Goal: Task Accomplishment & Management: Manage account settings

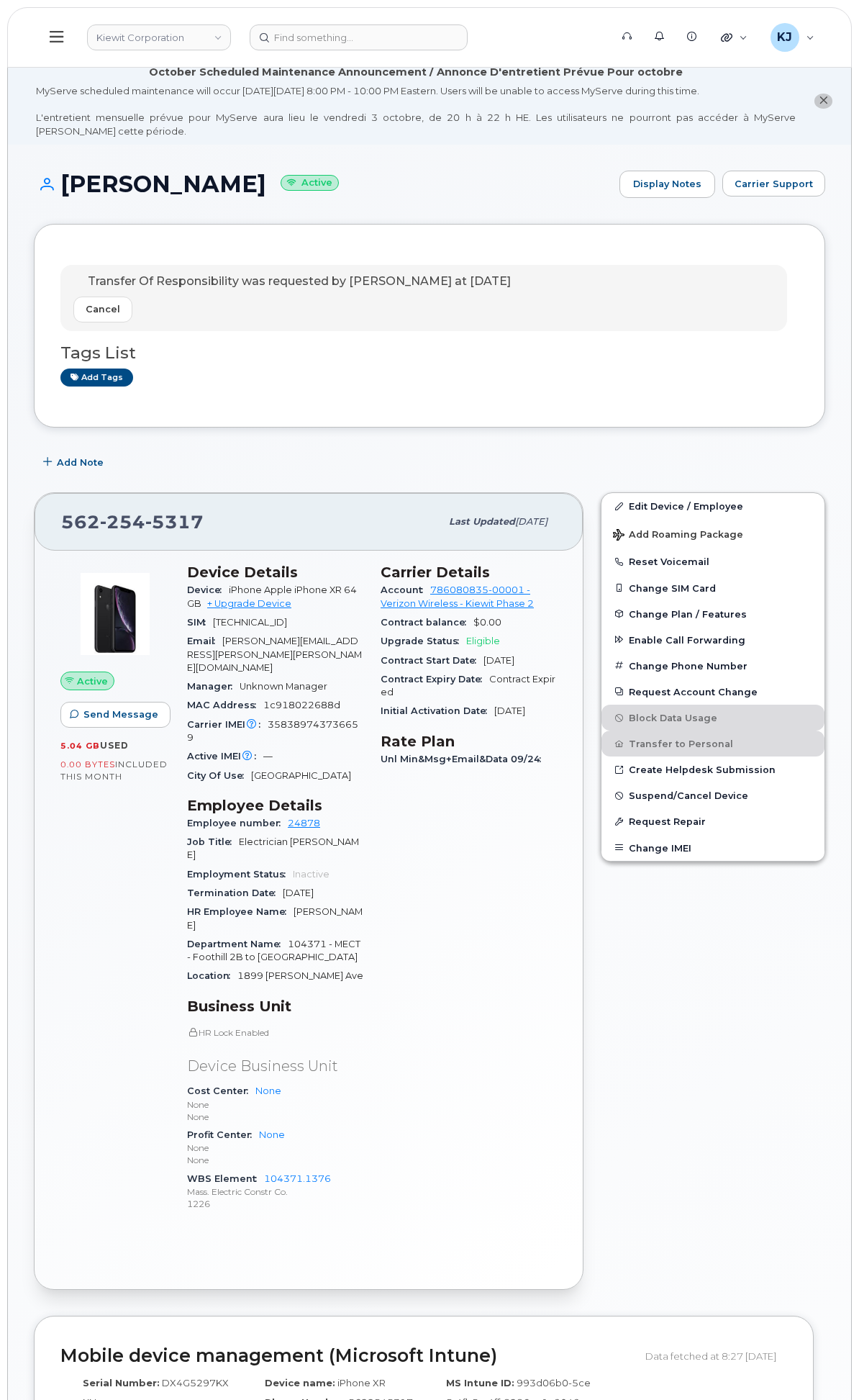
scroll to position [80, 0]
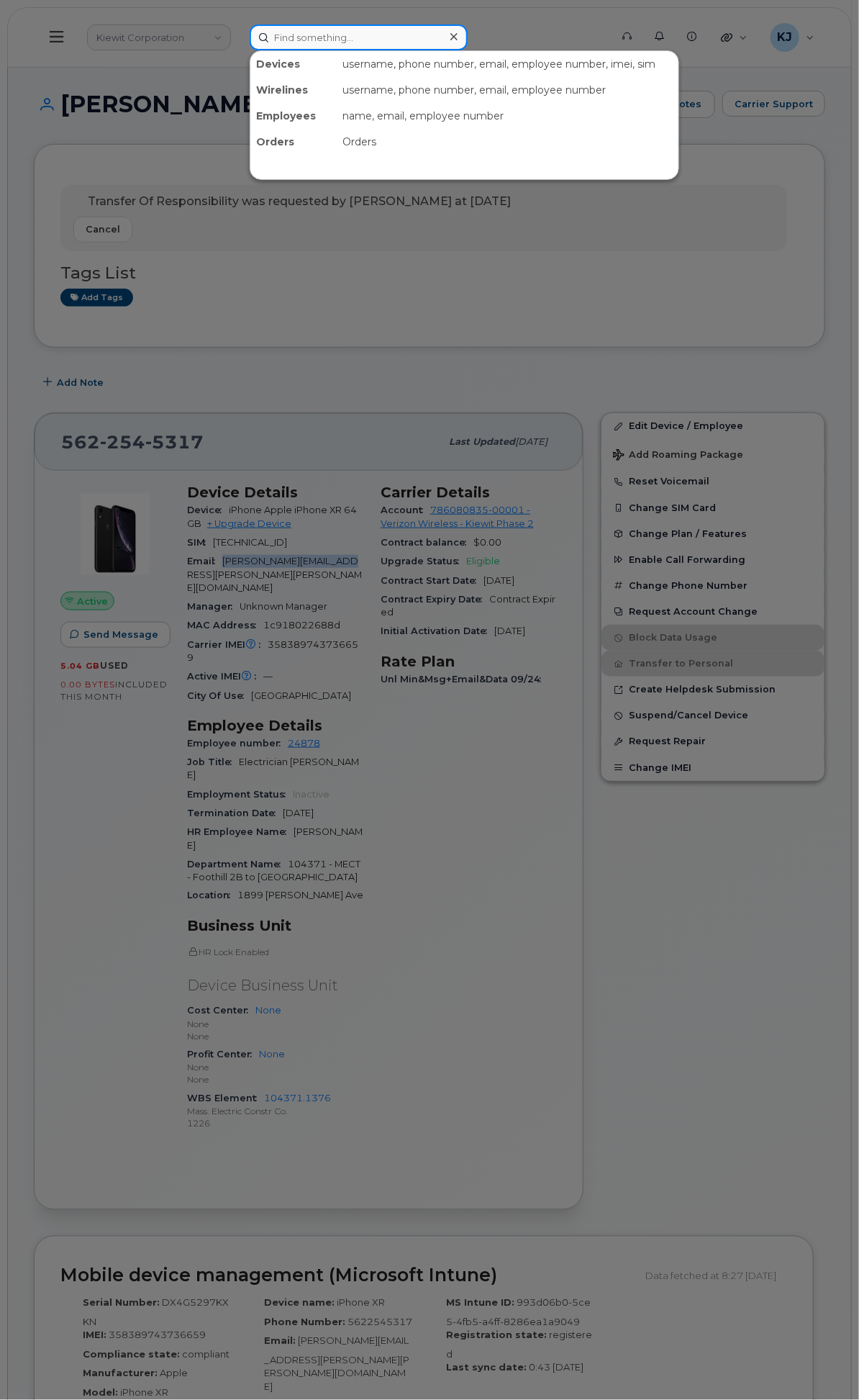
click at [467, 34] on input at bounding box center [358, 37] width 218 height 26
paste input "[PERSON_NAME]"
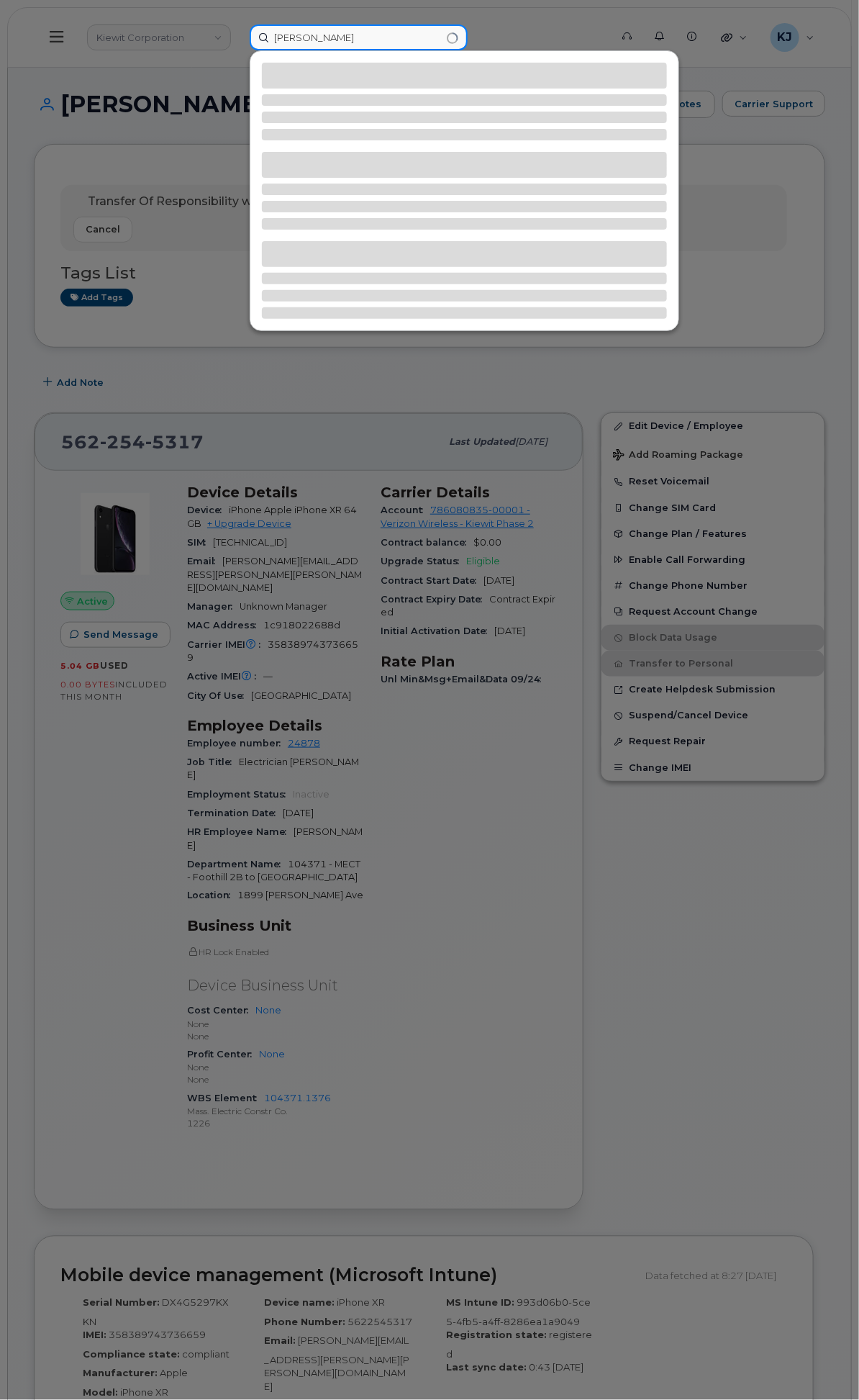
type input "Ryan Wheeler"
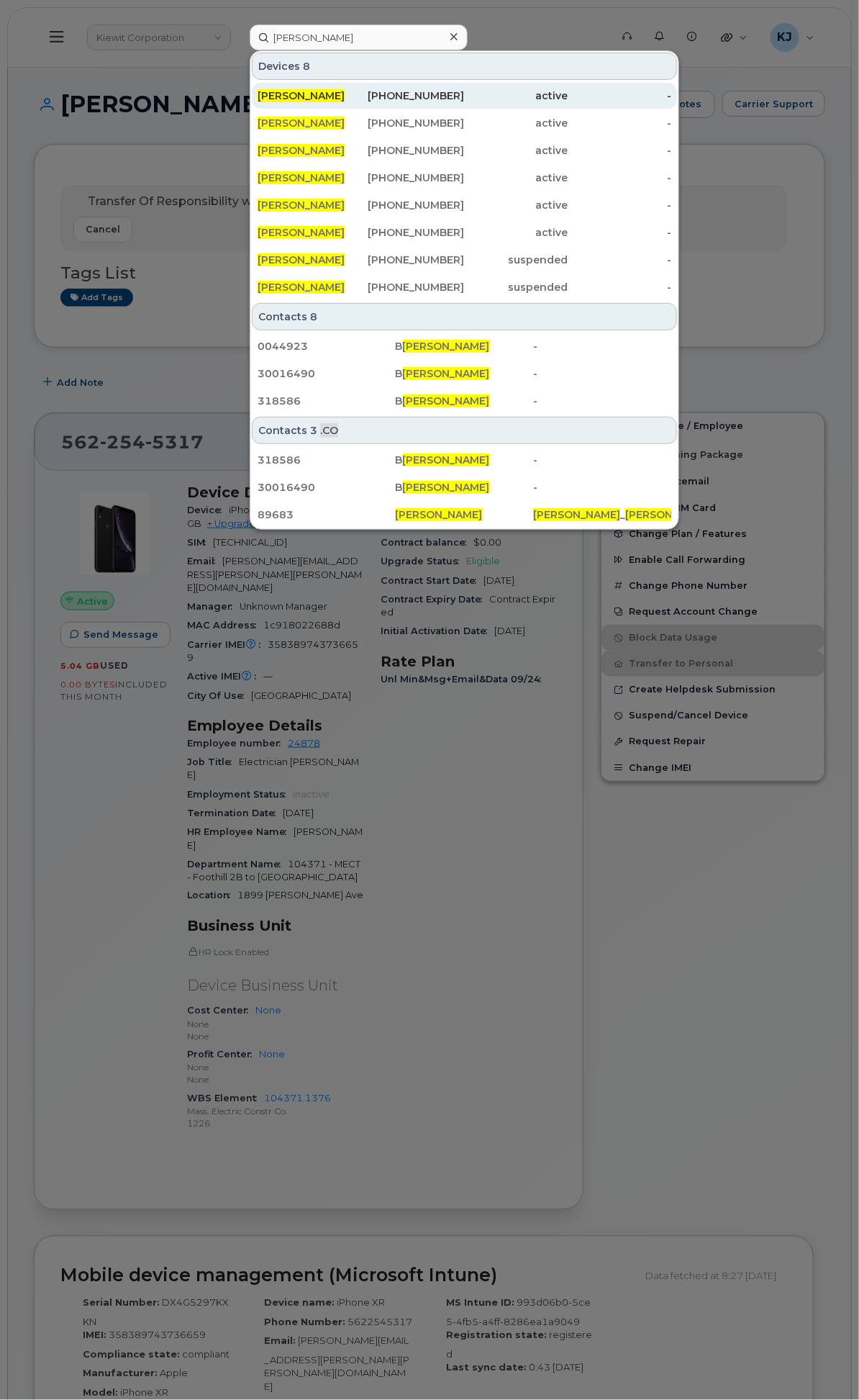
click at [361, 94] on div "Ryan Wheeler" at bounding box center [309, 95] width 103 height 14
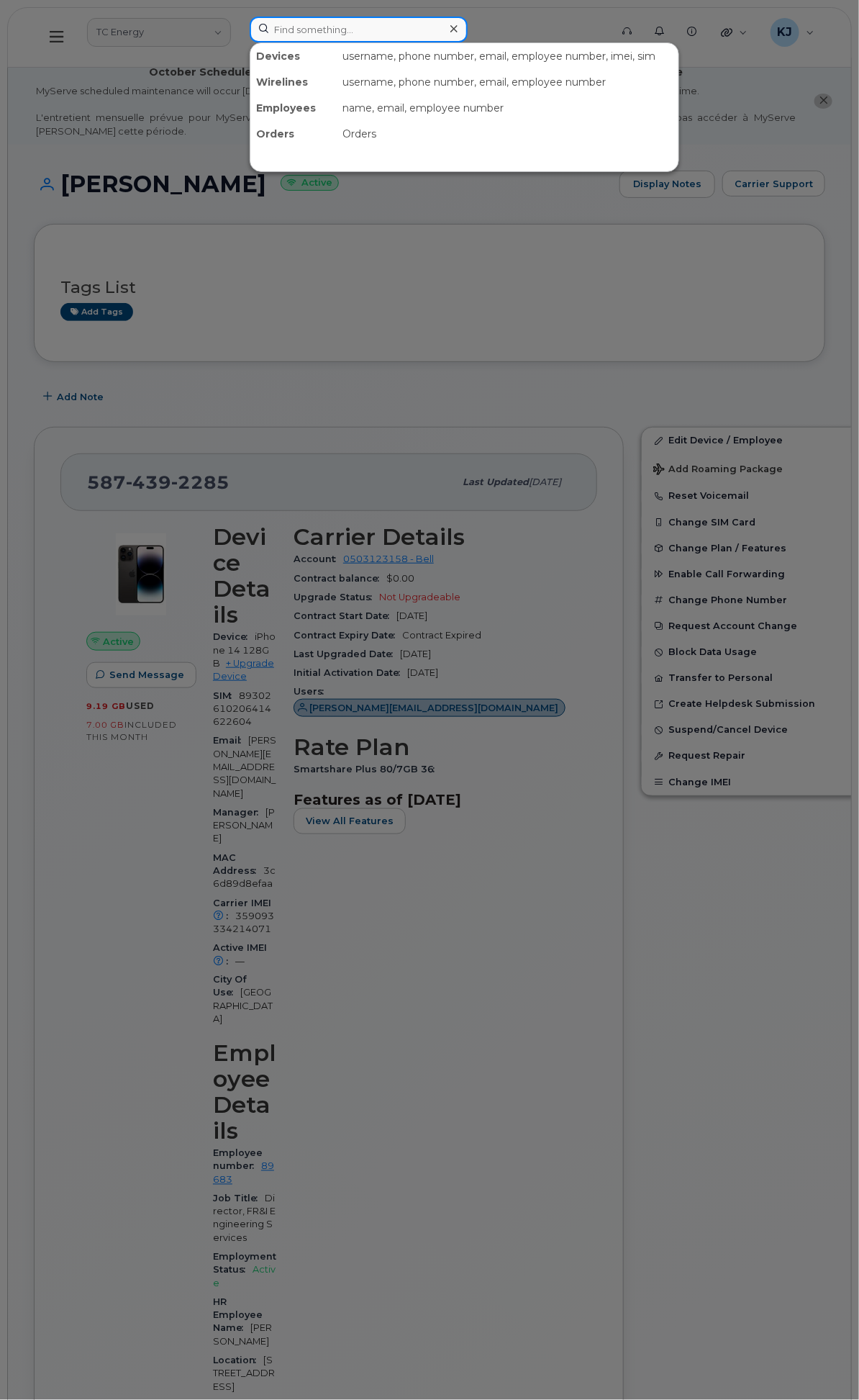
click at [439, 32] on input at bounding box center [358, 29] width 218 height 26
paste input "[PERSON_NAME]"
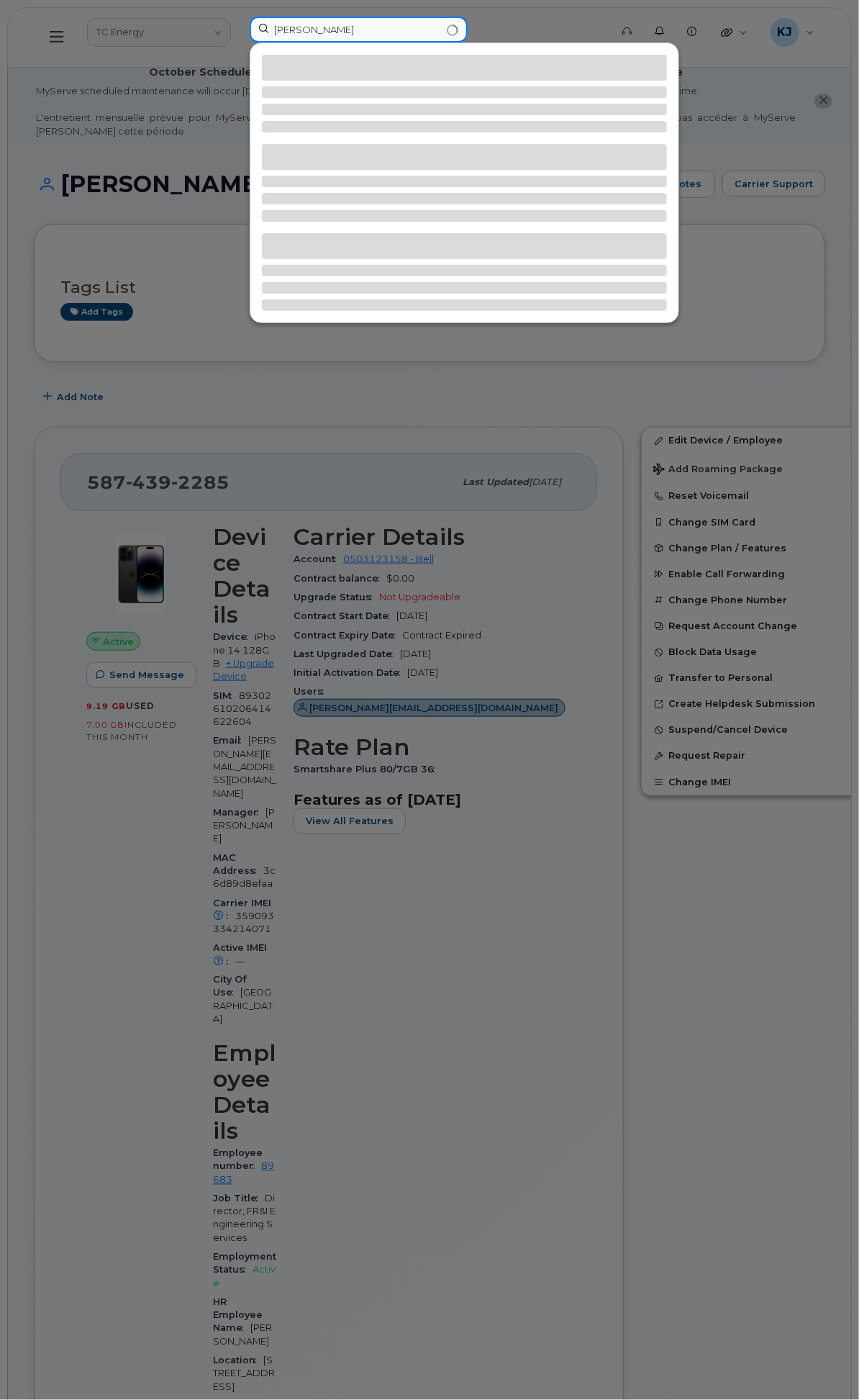
click at [422, 25] on input "[PERSON_NAME]" at bounding box center [358, 29] width 218 height 26
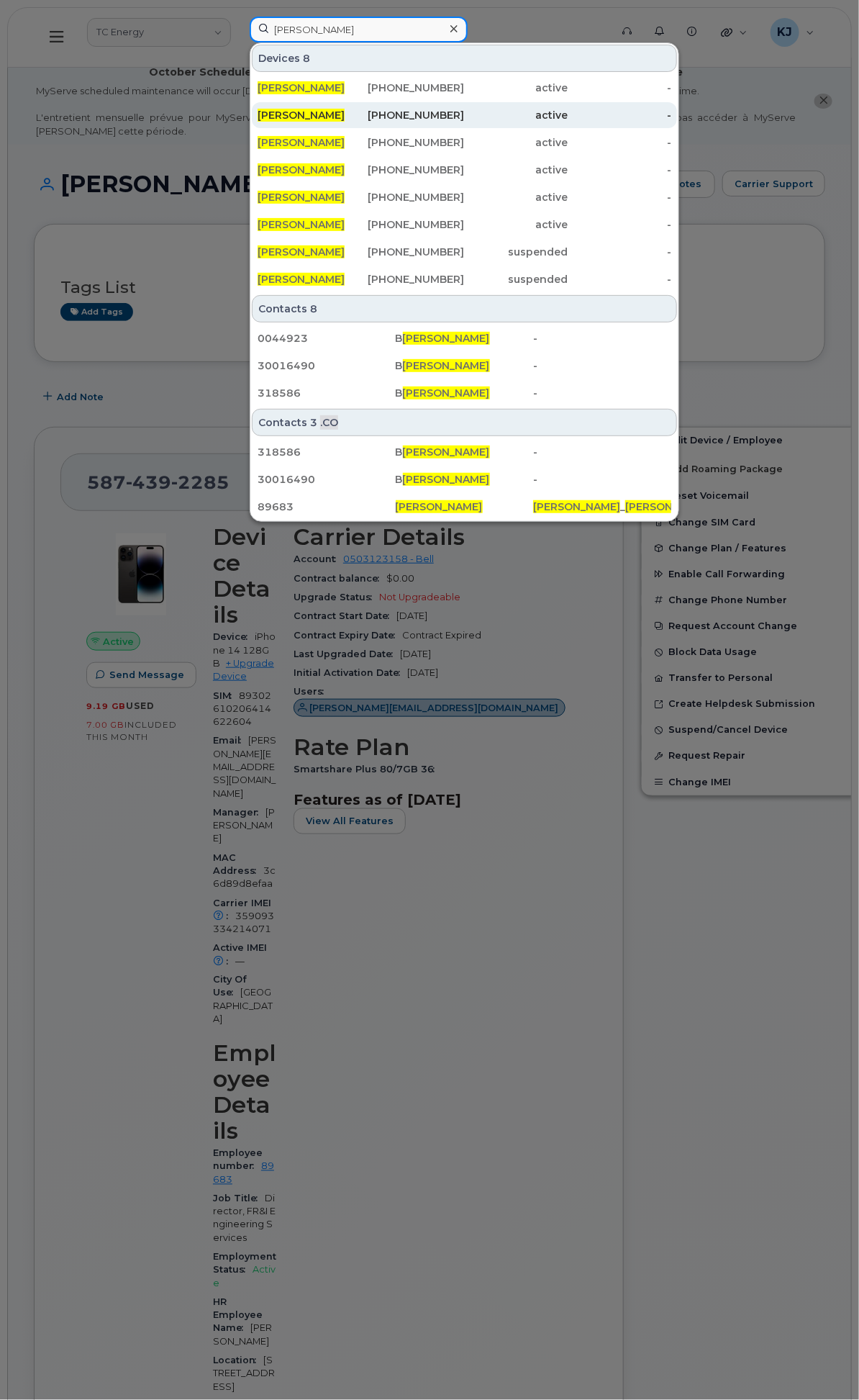
type input "[PERSON_NAME]"
click at [361, 117] on div "RYAN WHEELER" at bounding box center [309, 115] width 103 height 14
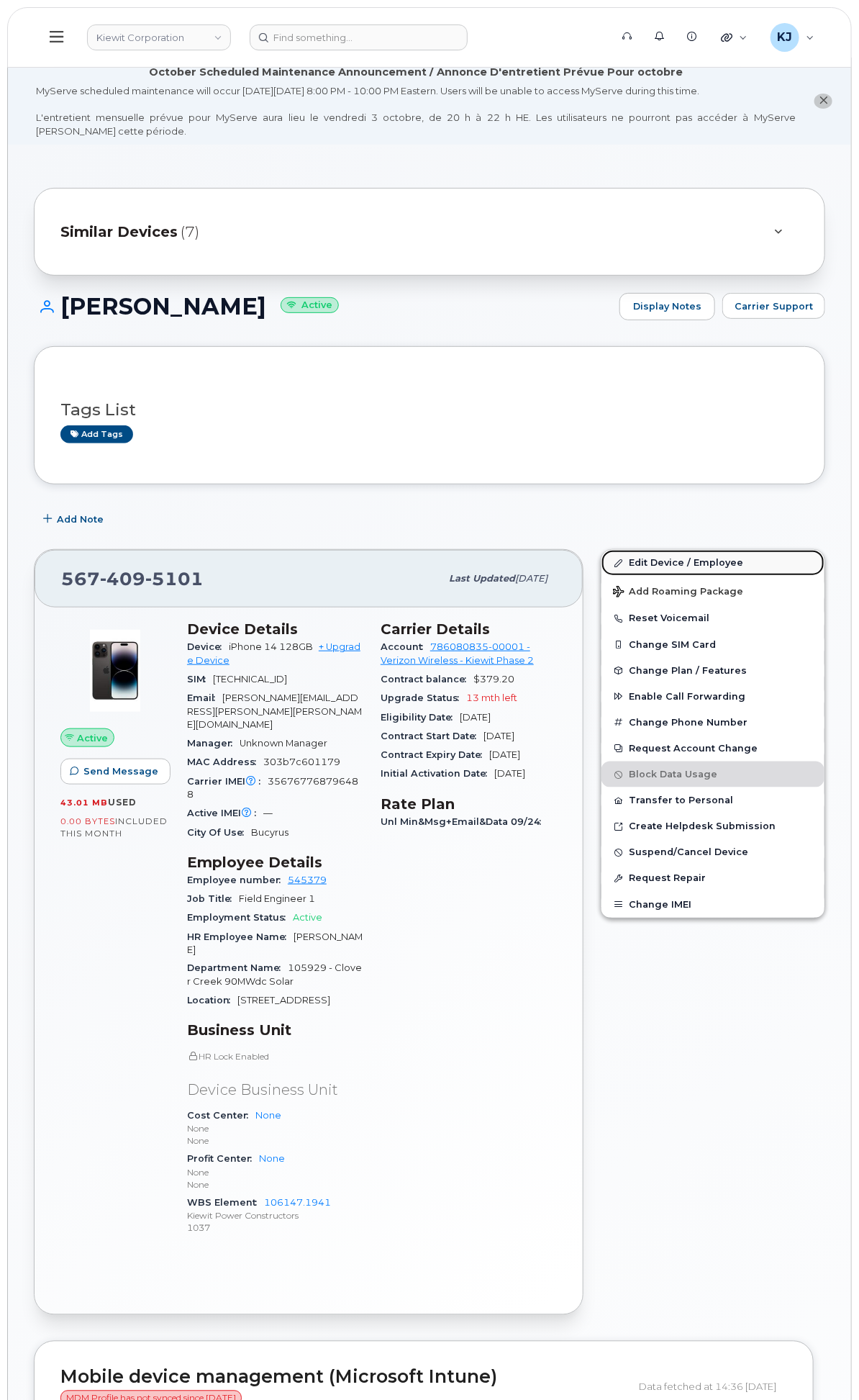
click at [679, 571] on link "Edit Device / Employee" at bounding box center [713, 563] width 223 height 26
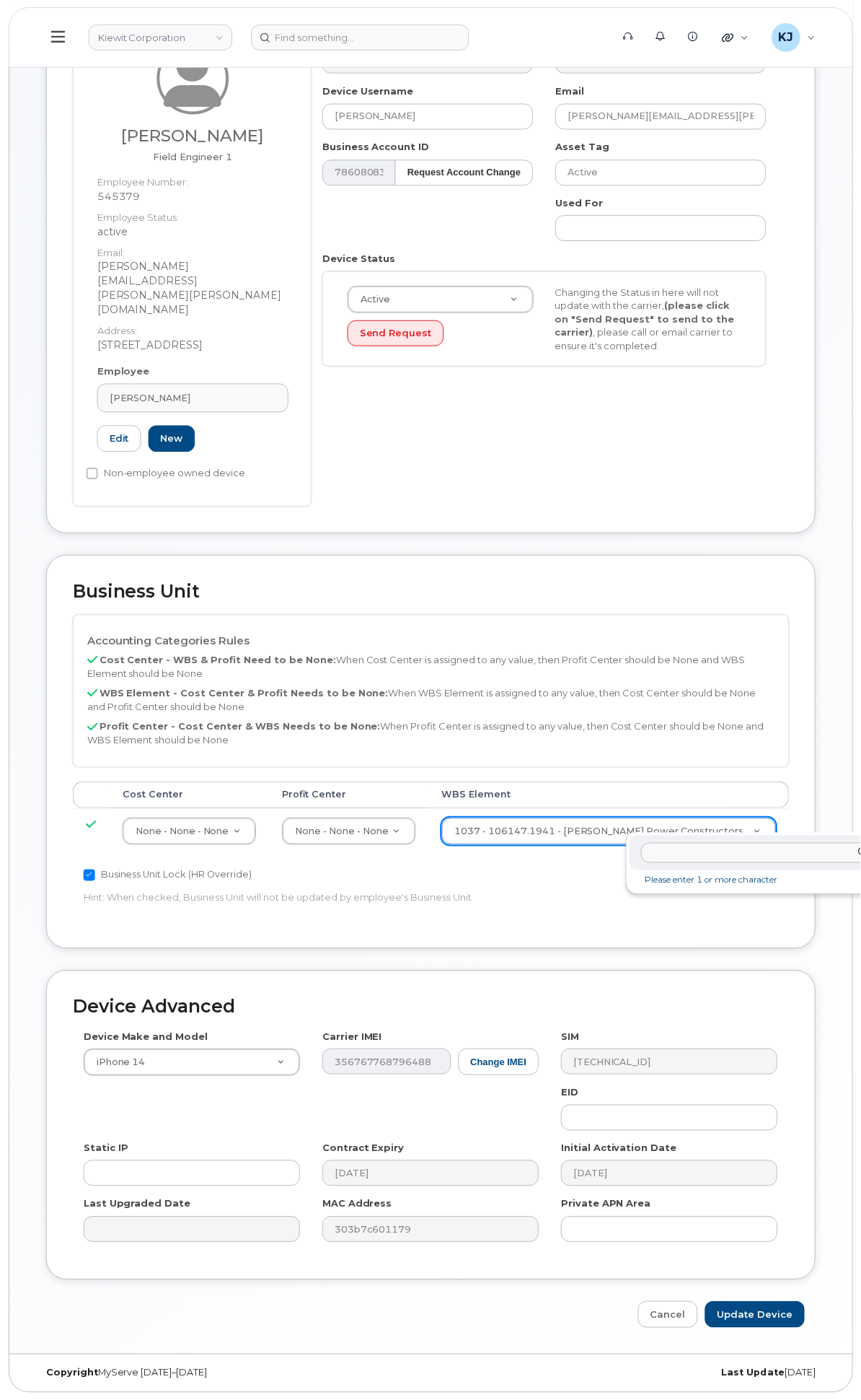
scroll to position [255, 20]
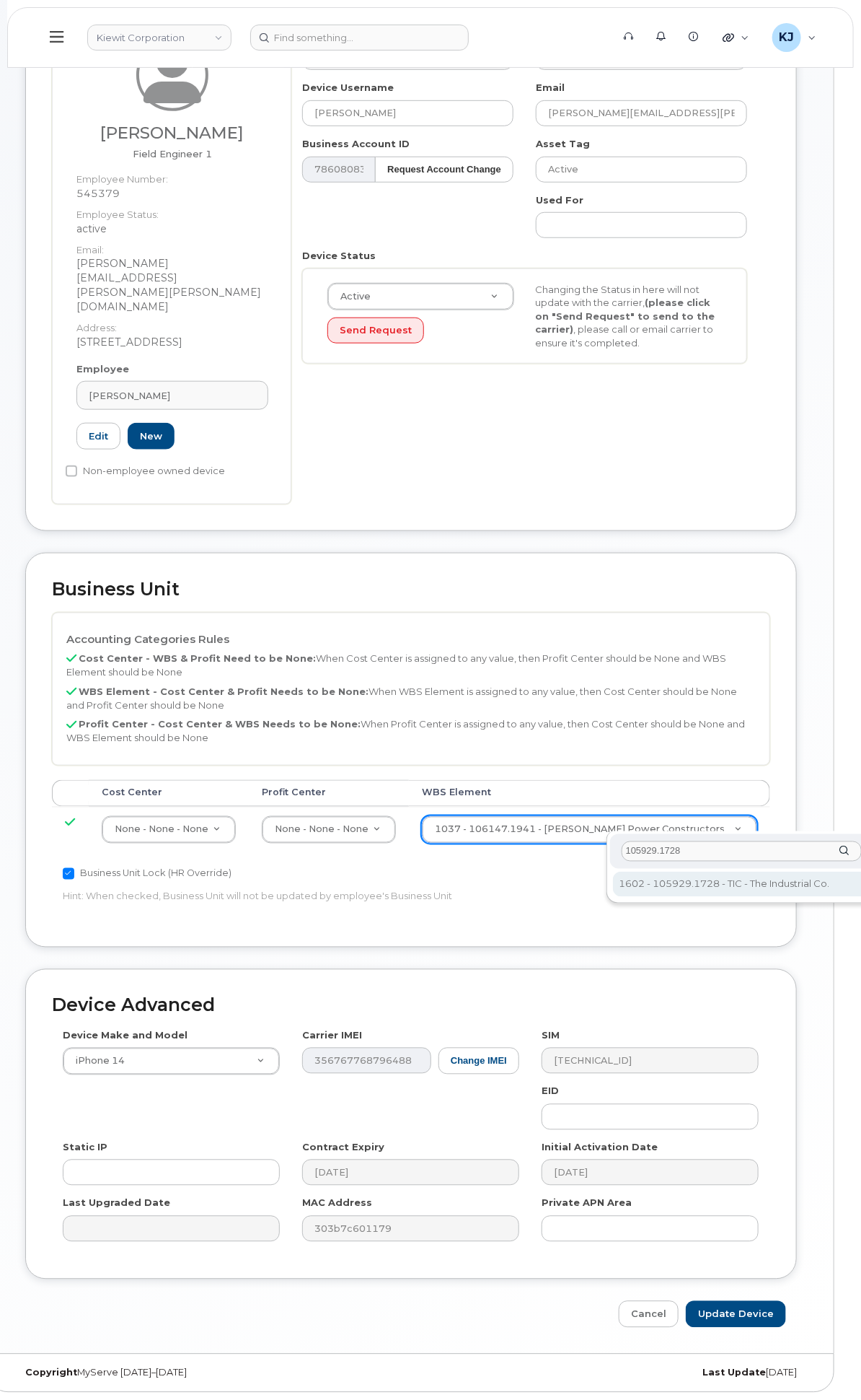
type input "105929.1728"
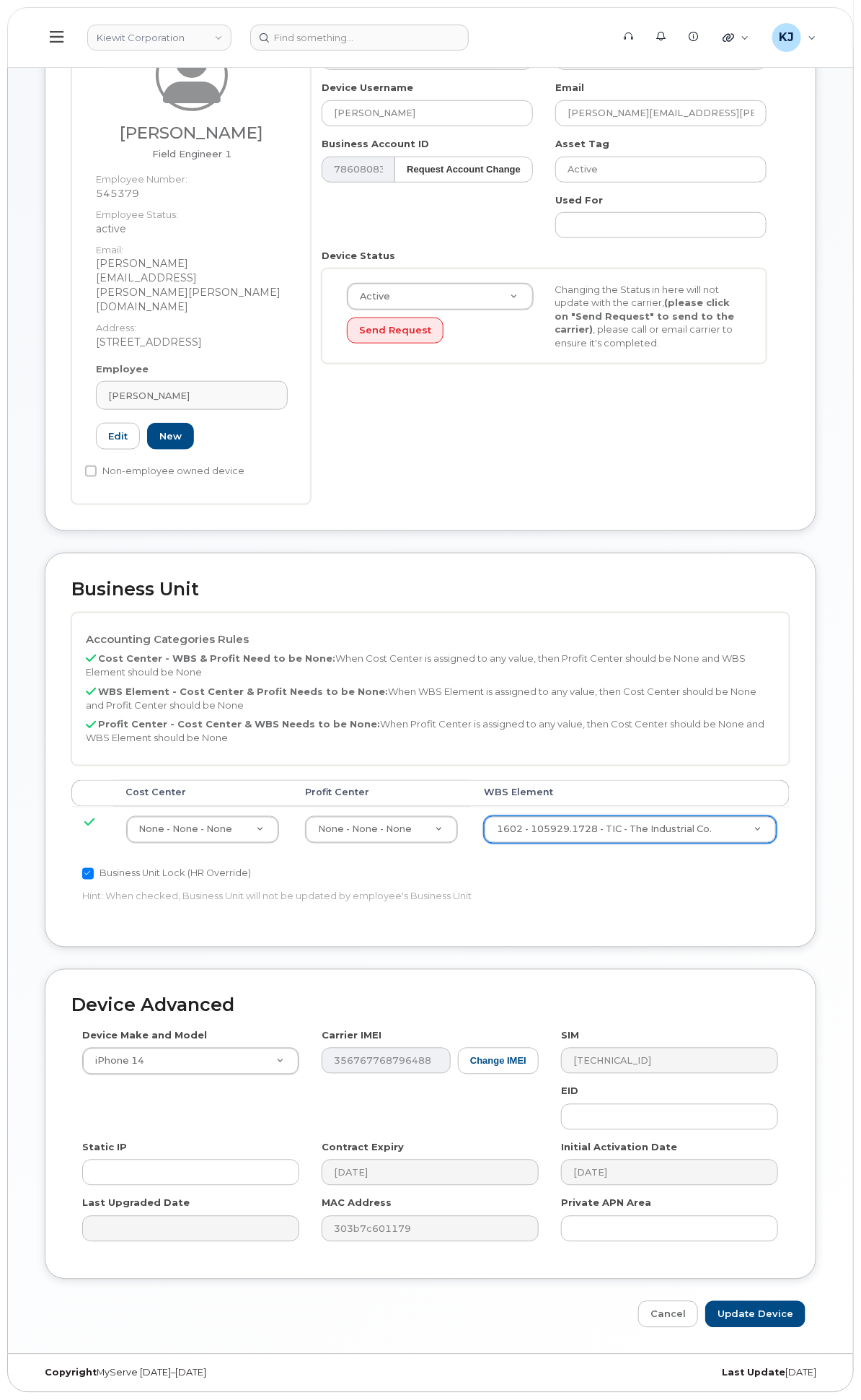
type input "30137767"
click at [779, 1314] on input "Update Device" at bounding box center [756, 1318] width 101 height 27
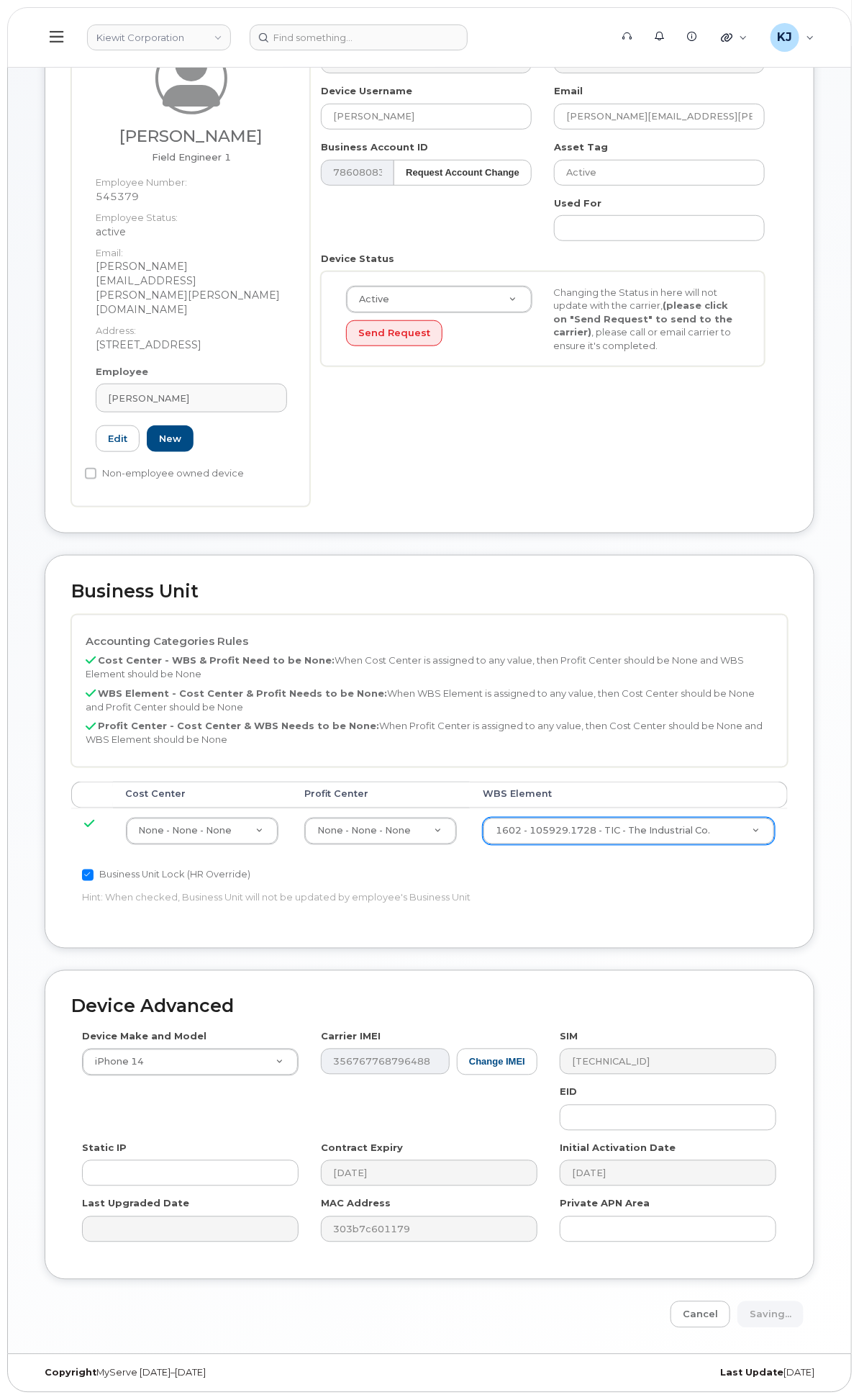
type input "Saving..."
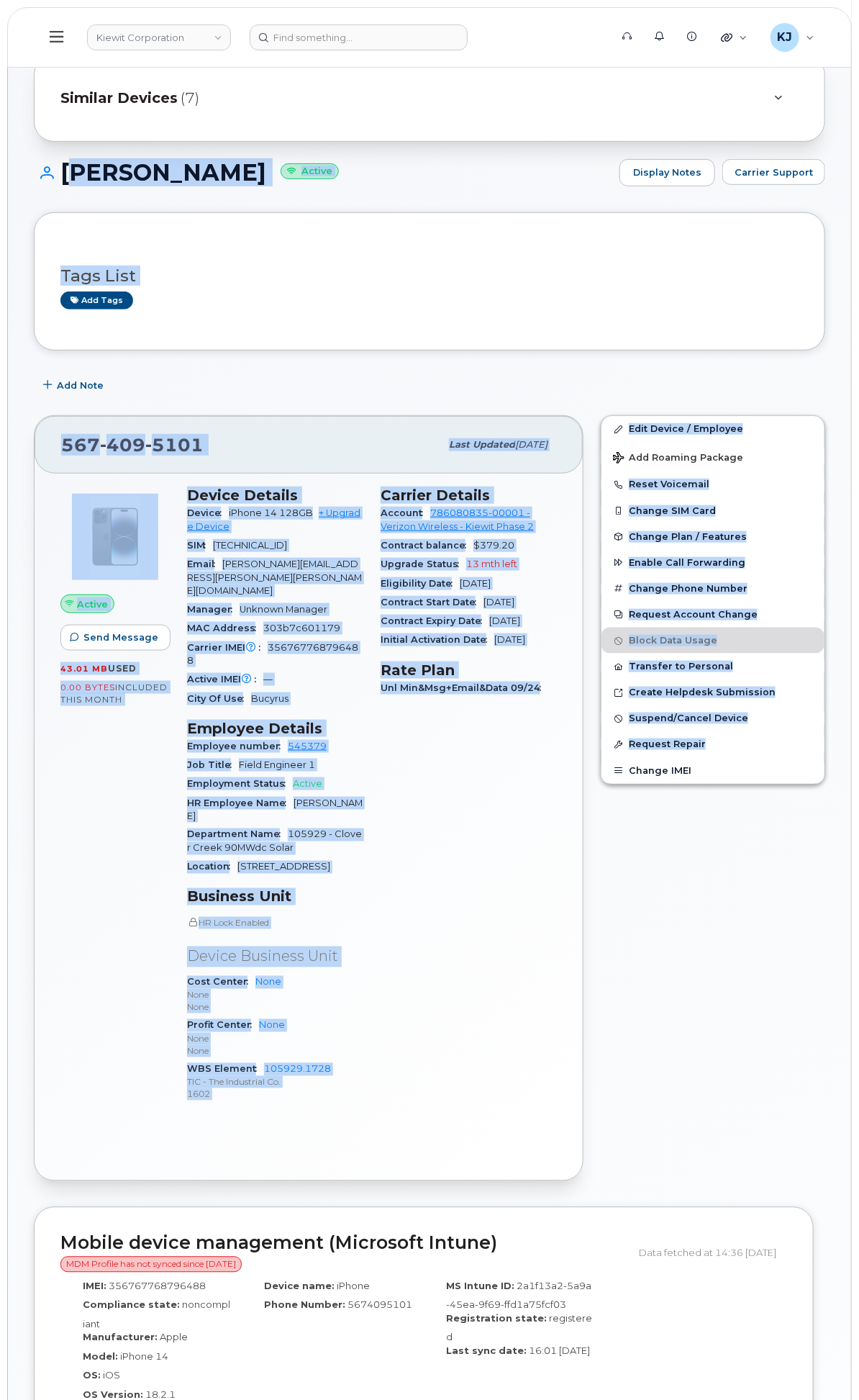
scroll to position [320, 0]
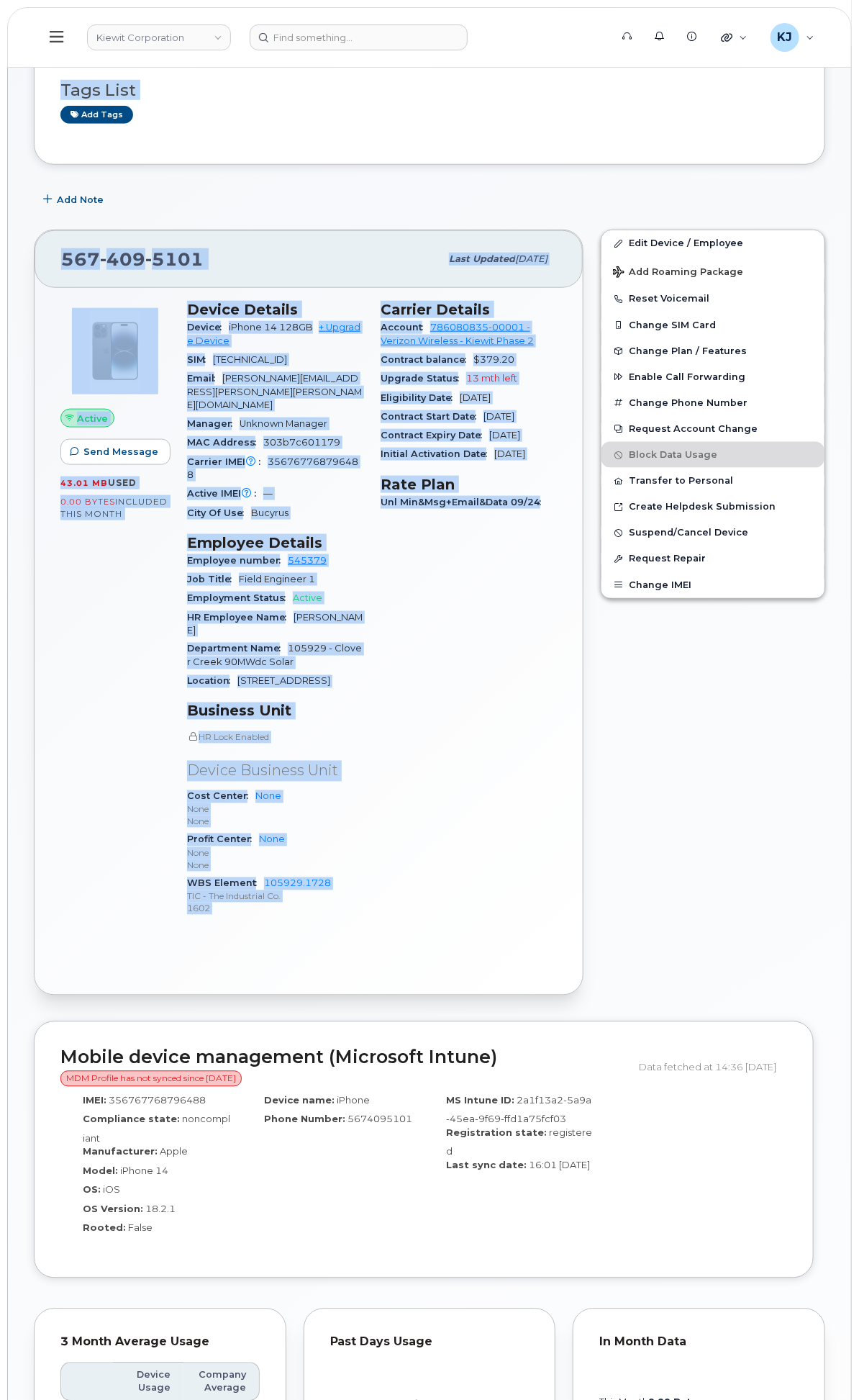
drag, startPoint x: 256, startPoint y: 322, endPoint x: 521, endPoint y: 910, distance: 645.0
click at [521, 910] on div "Similar Devices (7) [PERSON_NAME] Active Display Notes Carrier Support Tags Lis…" at bounding box center [430, 1042] width 843 height 2433
copy div "LORE IPSUMDO Sitame Consect Adipi Elitsed Doeiusm Temp Inci Utl etdo Mag Aliq 2…"
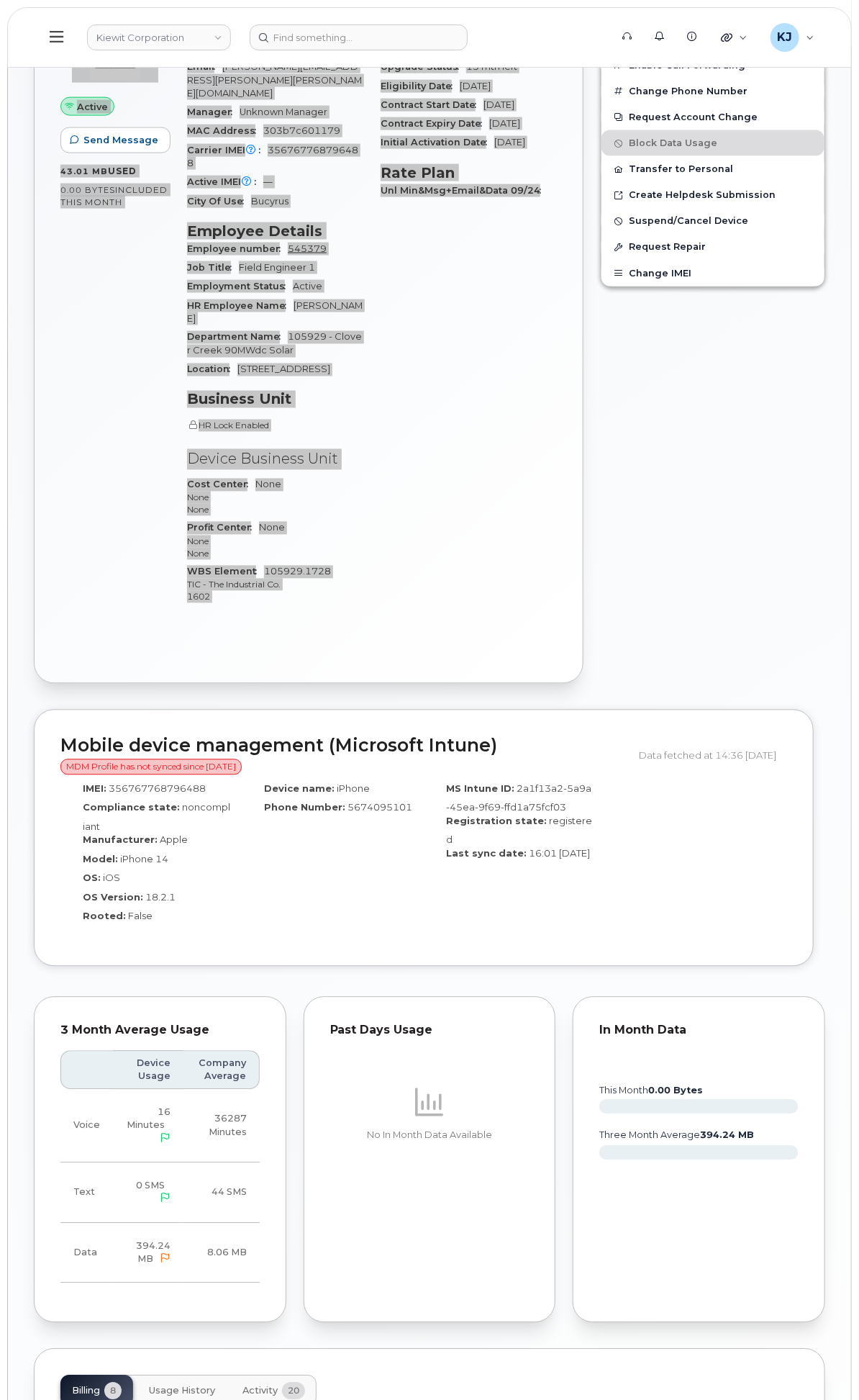
scroll to position [879, 0]
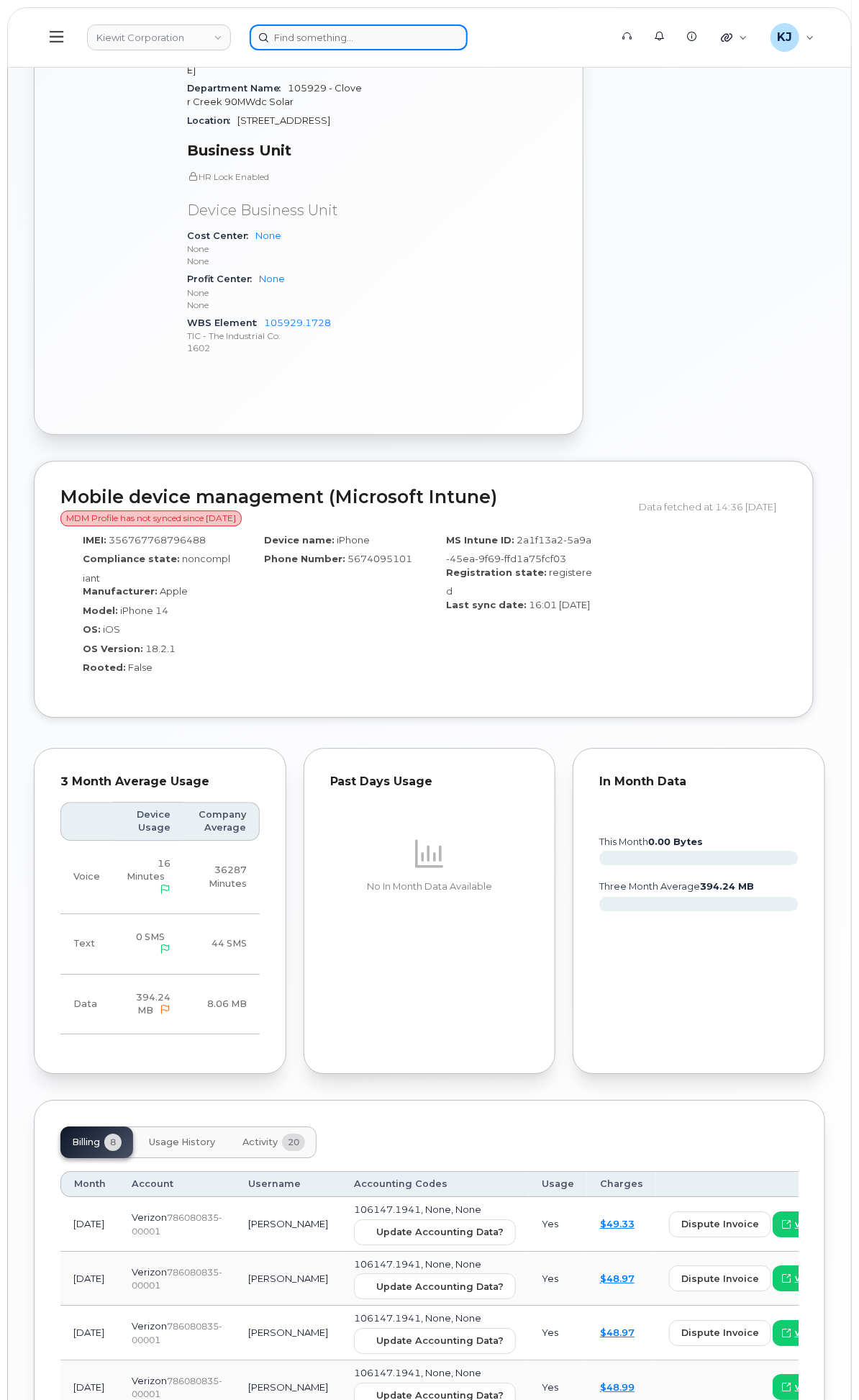
click at [467, 40] on input at bounding box center [358, 37] width 218 height 26
paste input "8169388505"
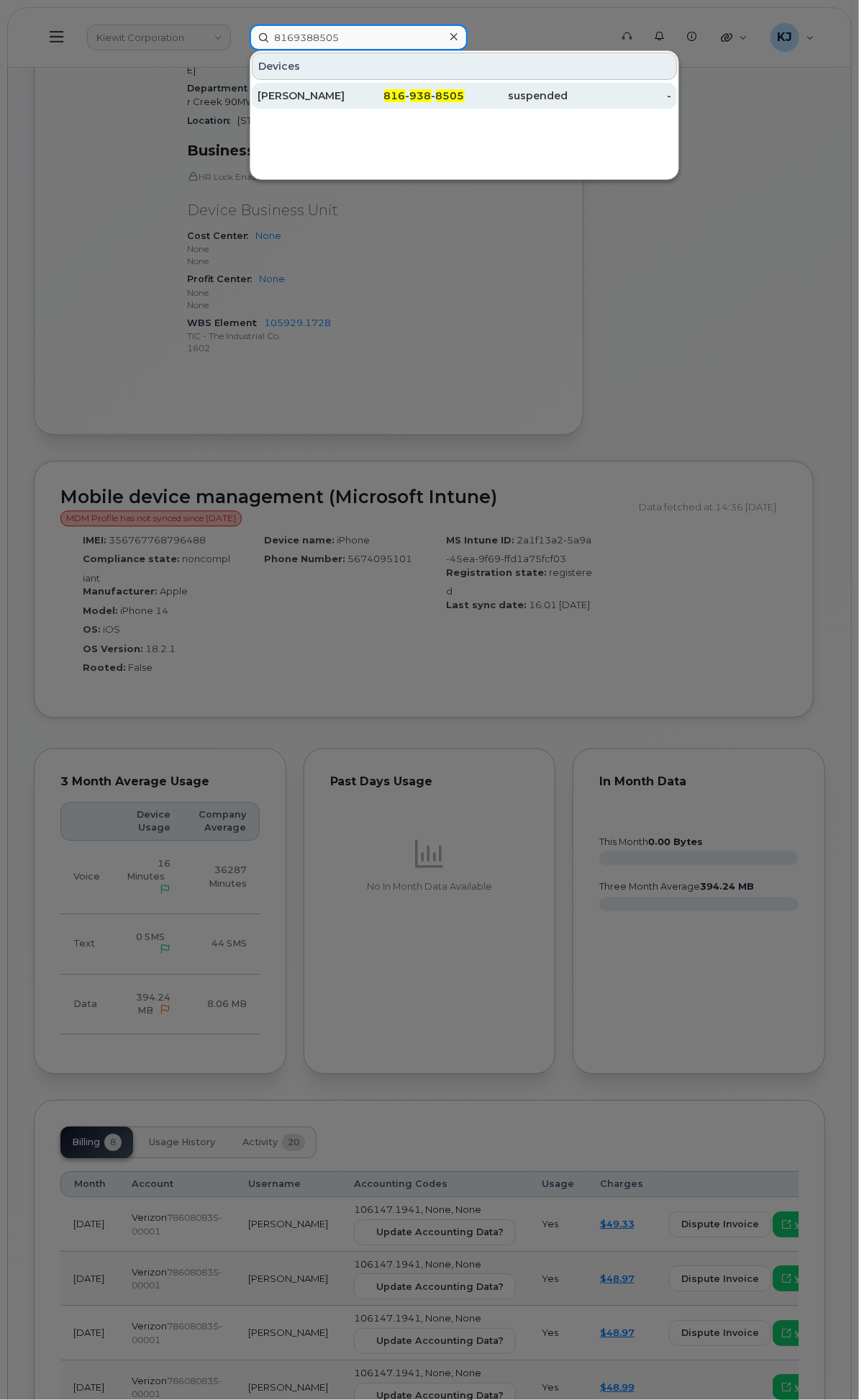
type input "8169388505"
click at [431, 89] on span "938" at bounding box center [421, 95] width 22 height 13
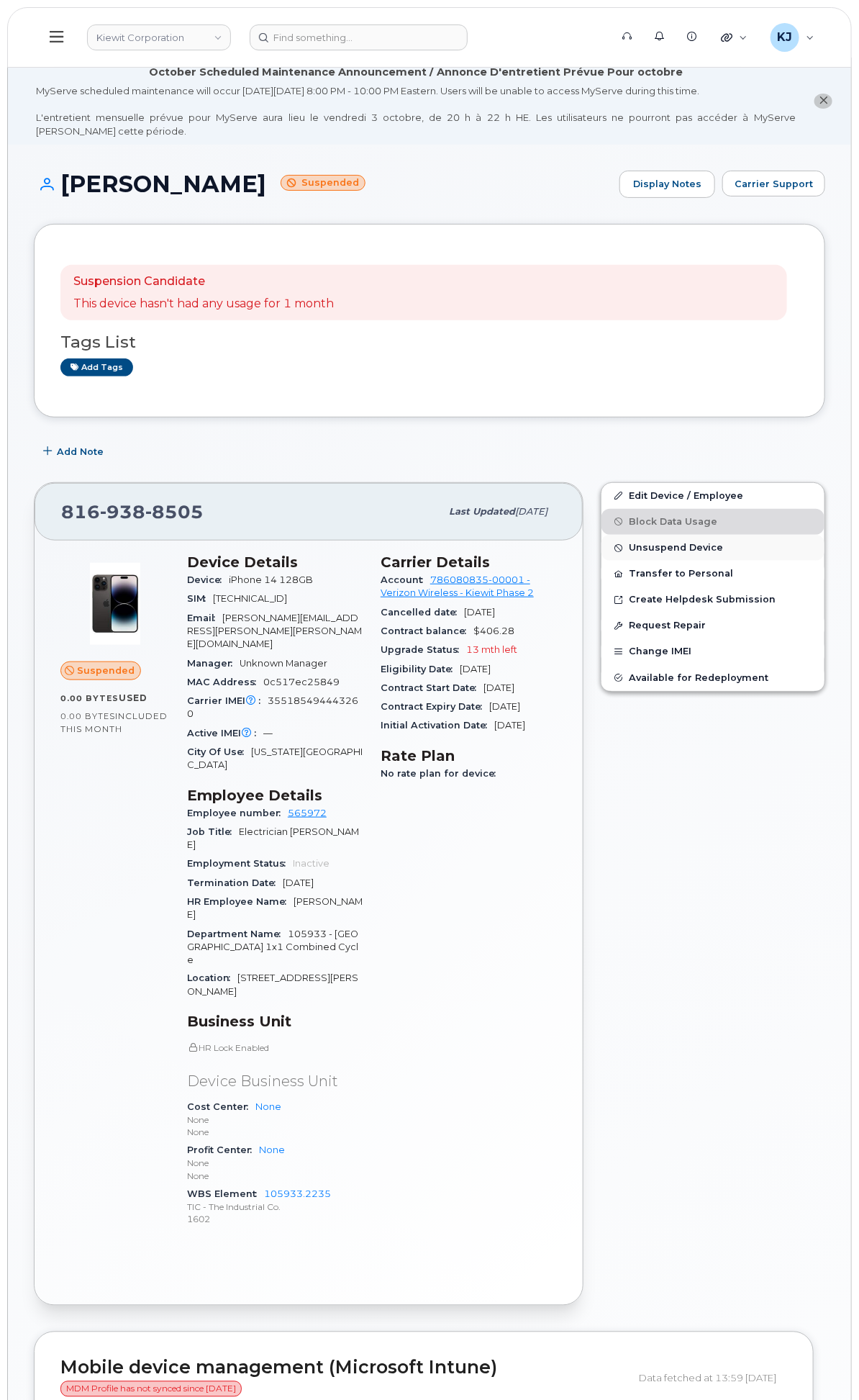
click at [694, 554] on span "Unsuspend Device" at bounding box center [676, 548] width 94 height 10
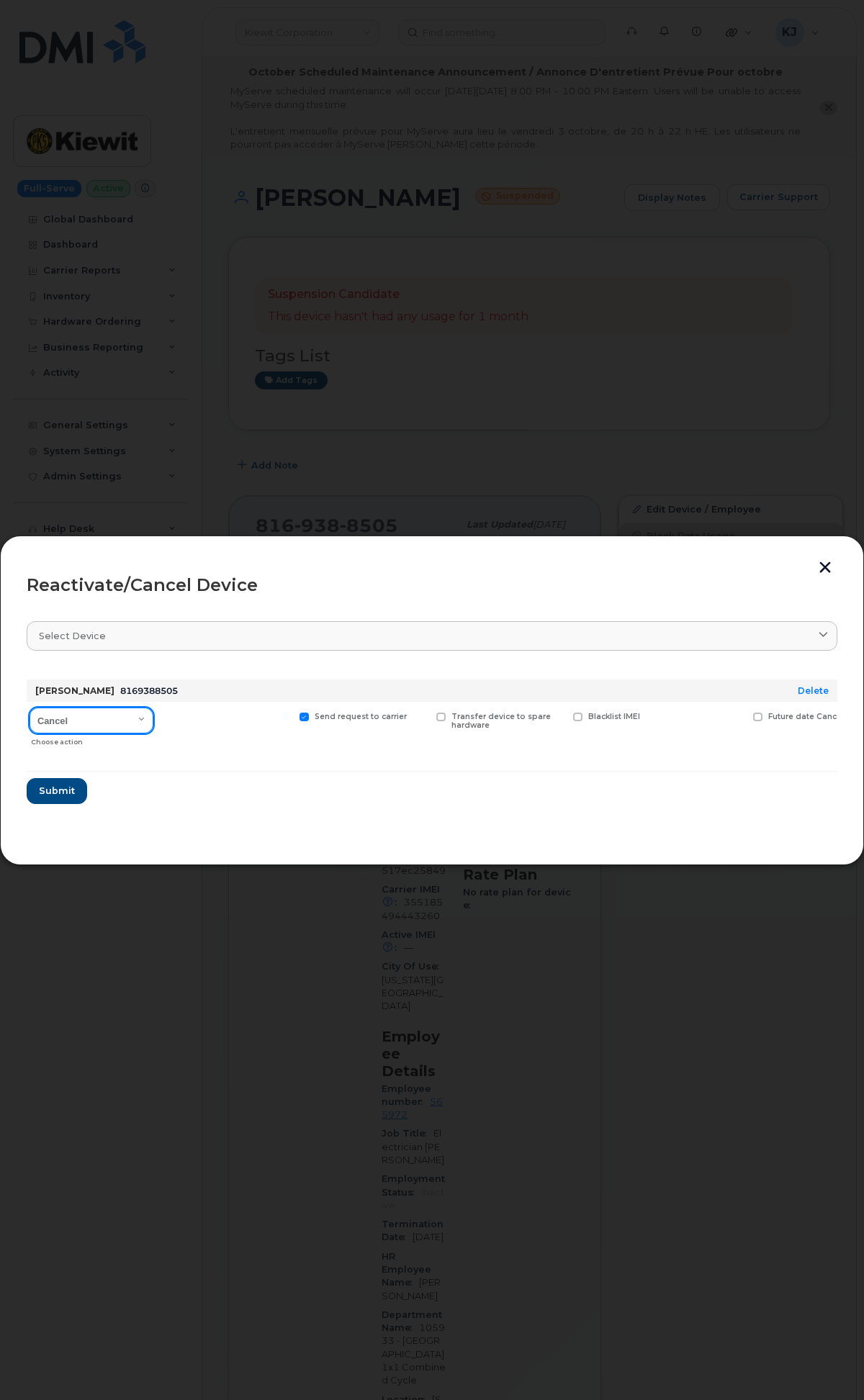
click at [114, 730] on select "Cancel Reactivate" at bounding box center [91, 720] width 124 height 26
select select "[object Object]"
click at [29, 707] on select "Cancel Reactivate" at bounding box center [91, 720] width 124 height 26
click at [61, 792] on span "Submit" at bounding box center [56, 790] width 36 height 13
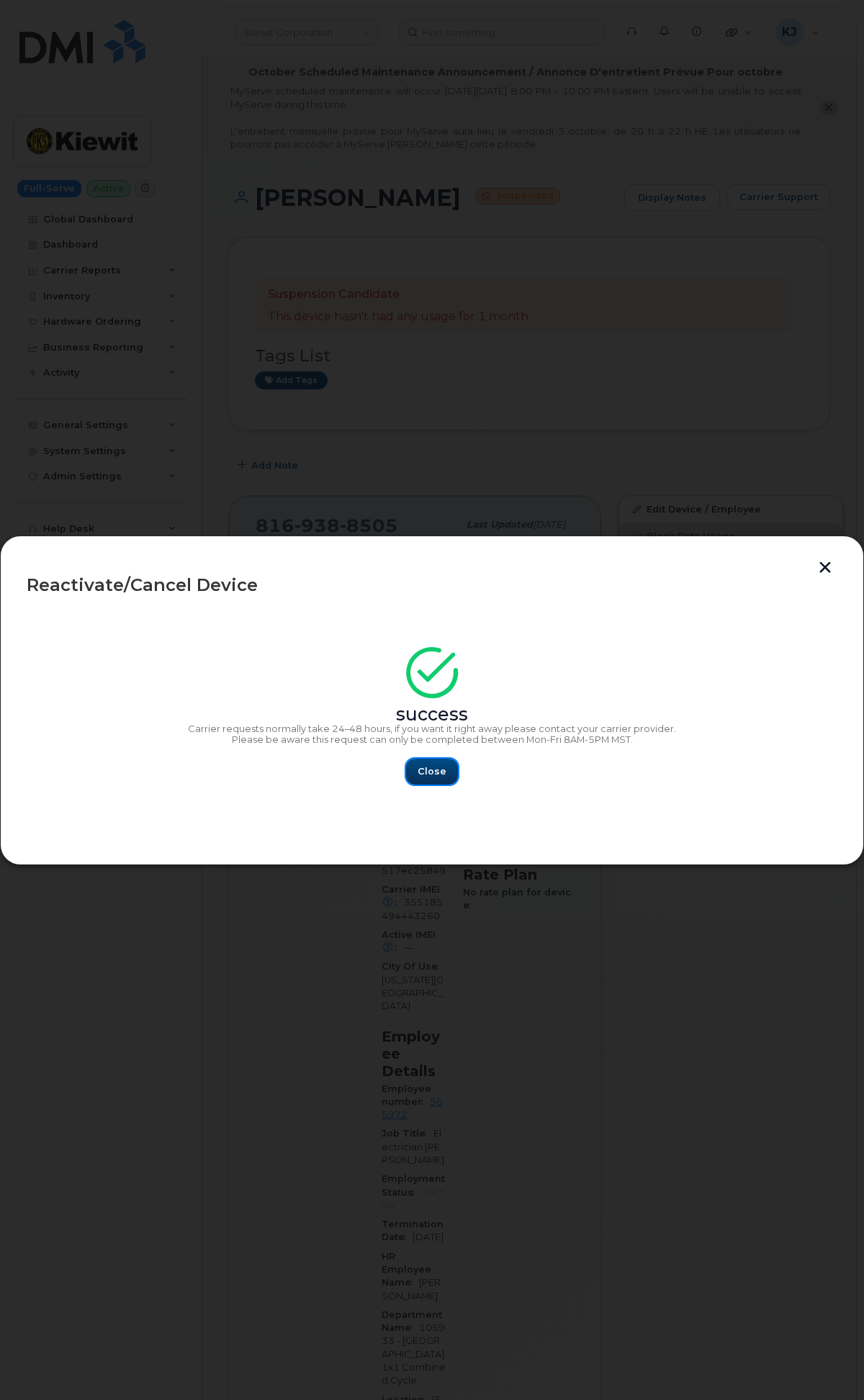
click at [435, 760] on button "Close" at bounding box center [432, 772] width 52 height 26
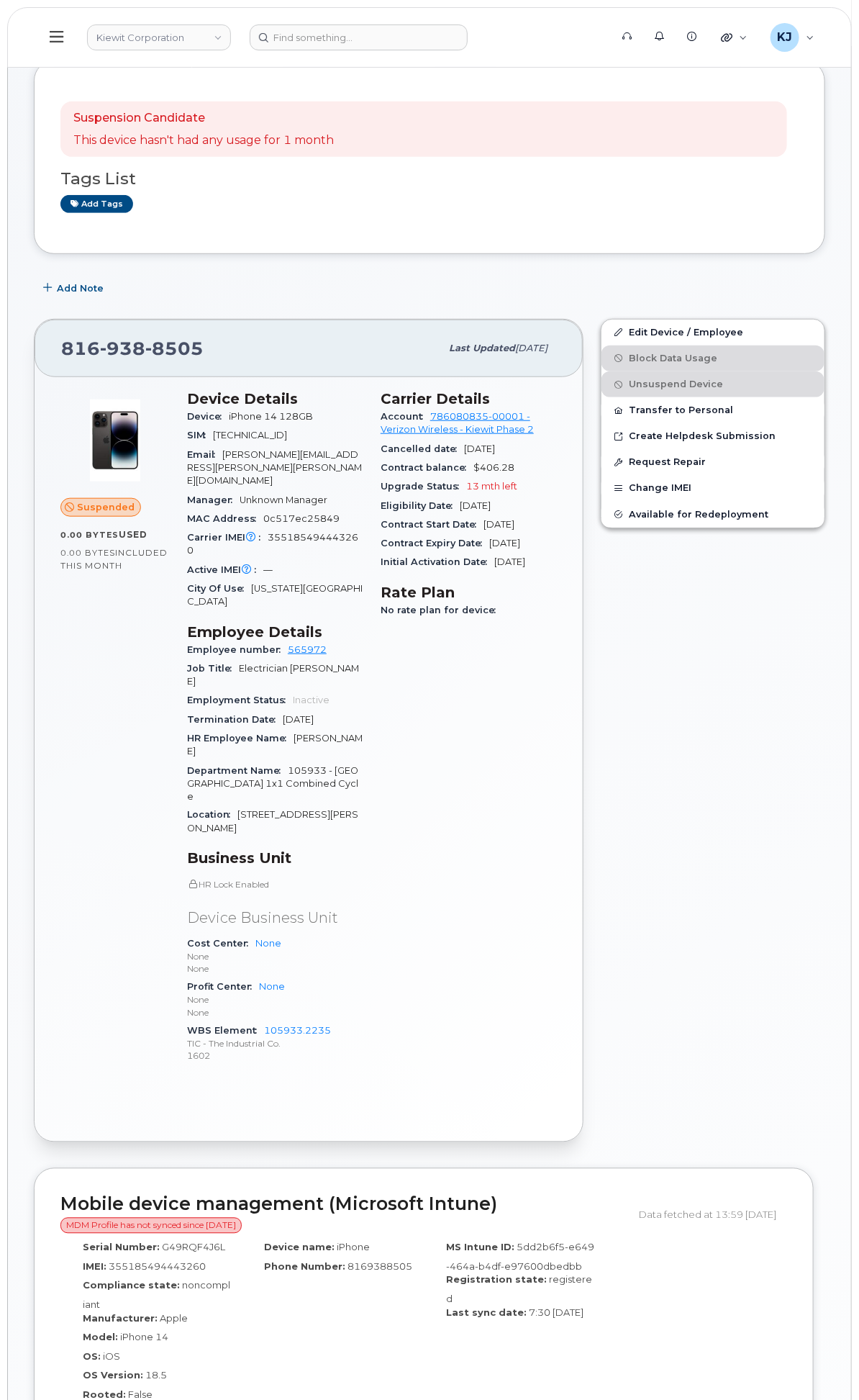
scroll to position [560, 0]
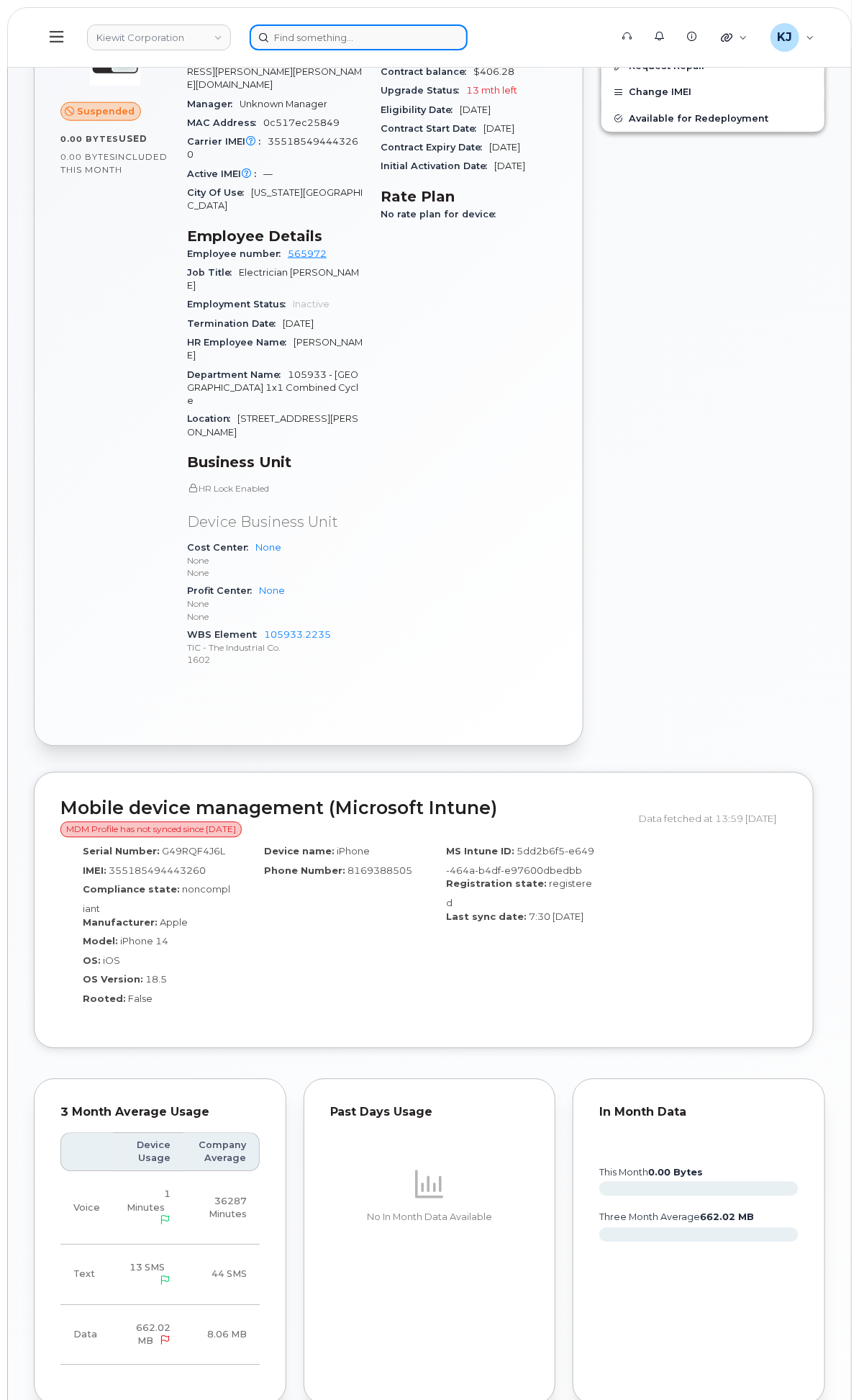
click at [461, 31] on input at bounding box center [358, 37] width 218 height 26
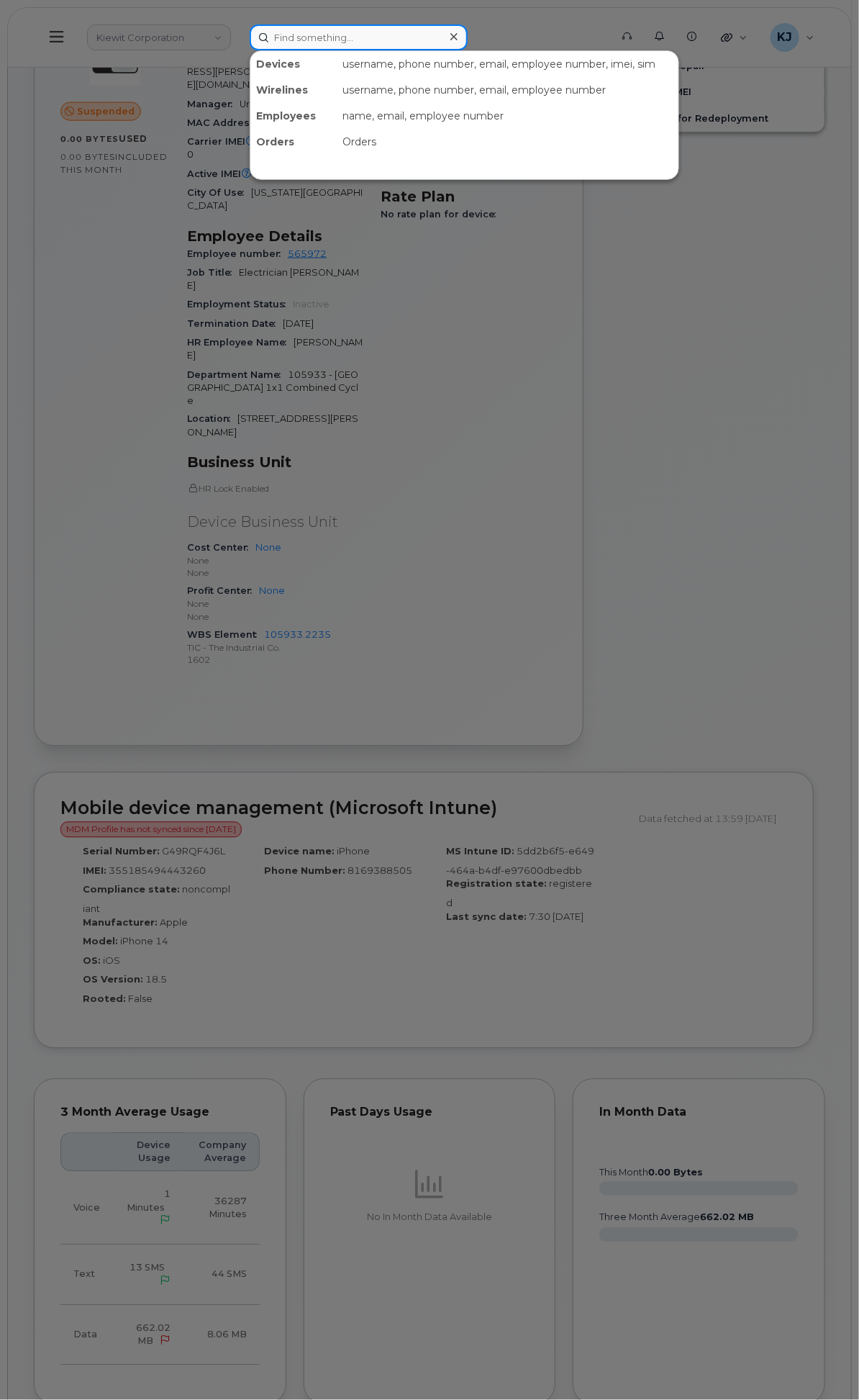
paste input "5038585637"
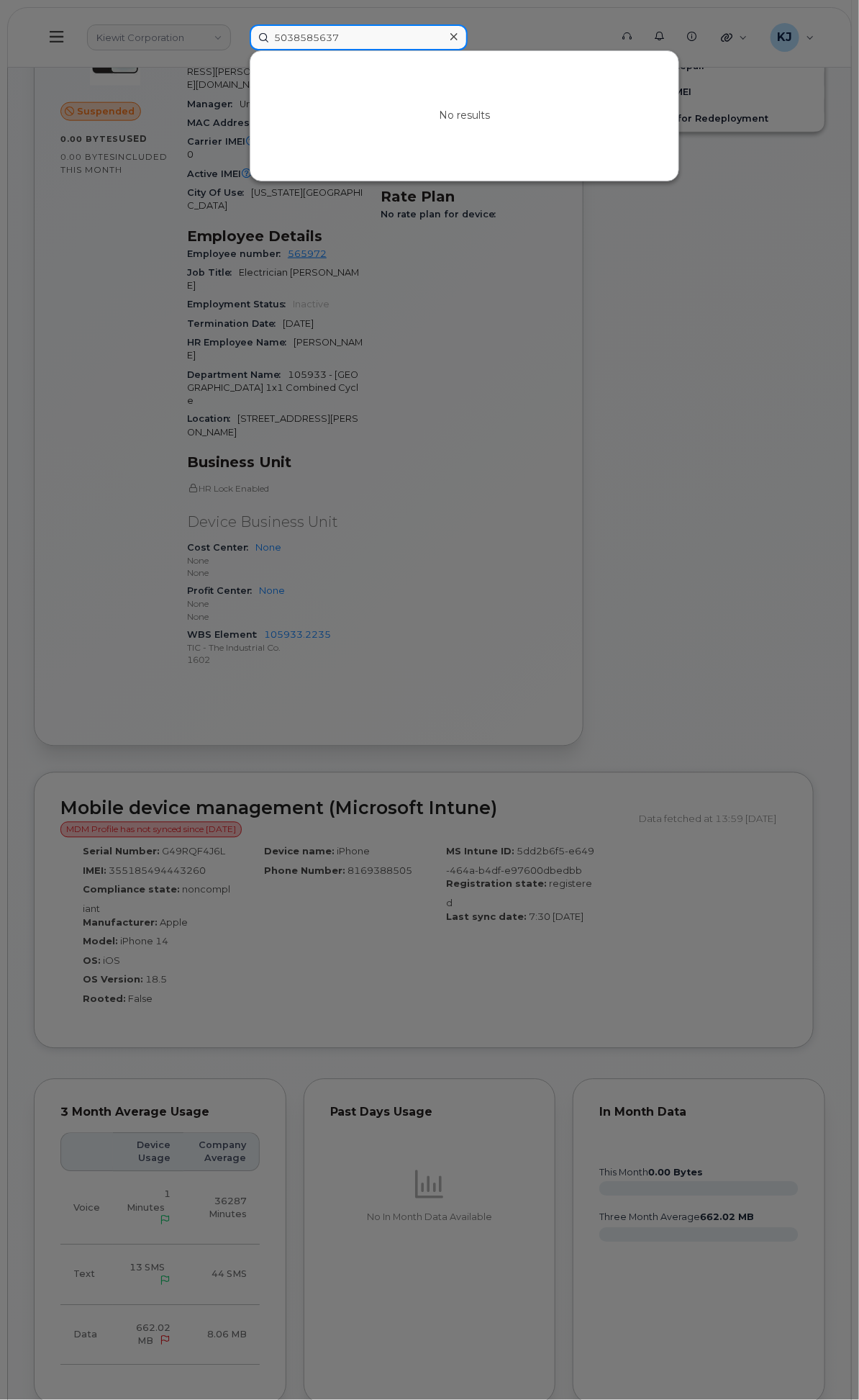
drag, startPoint x: 458, startPoint y: 34, endPoint x: 442, endPoint y: 33, distance: 16.0
click at [442, 33] on input "5038585637" at bounding box center [358, 37] width 218 height 26
type input "5038585637"
click at [670, 267] on div at bounding box center [429, 700] width 859 height 1400
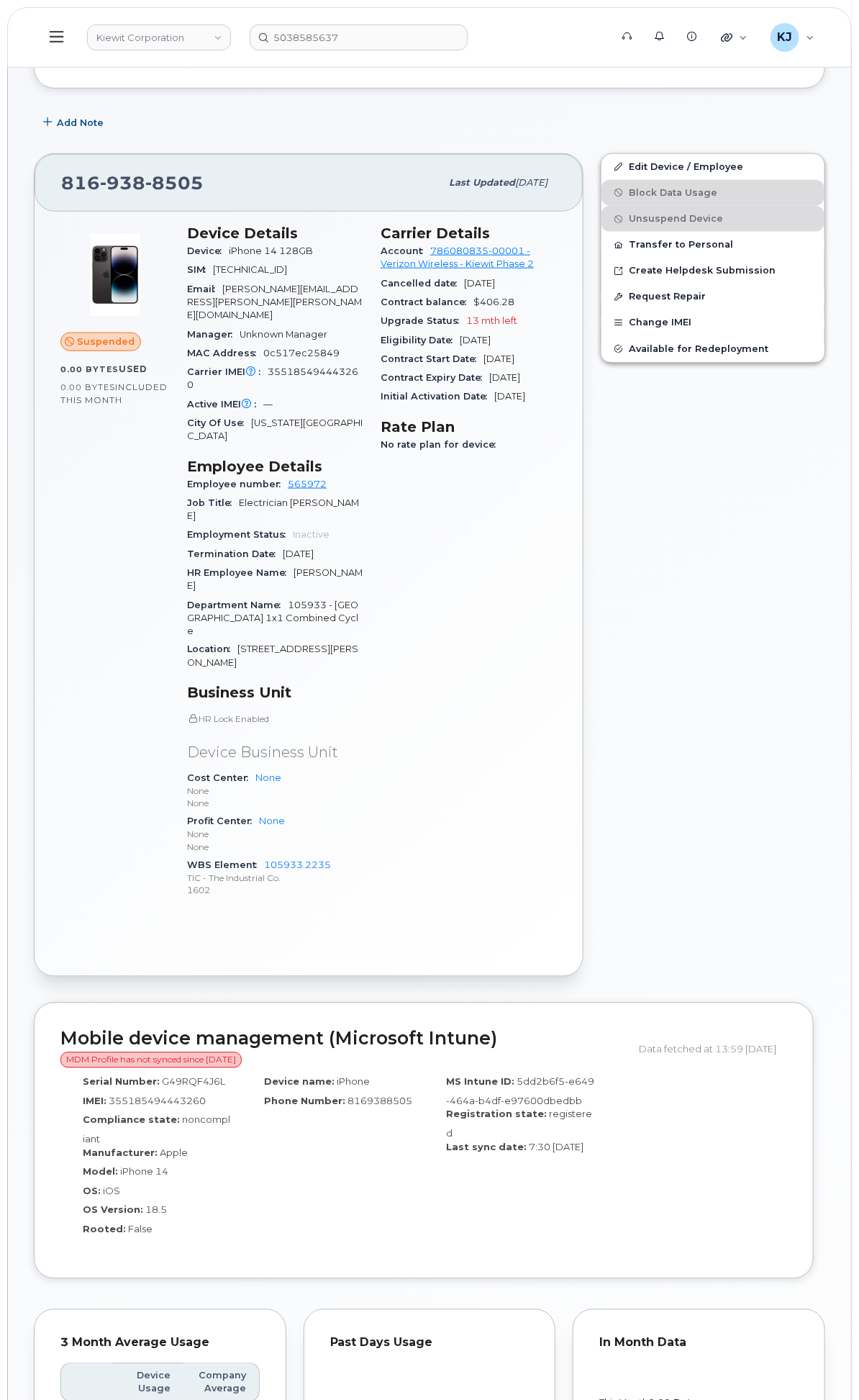
scroll to position [0, 0]
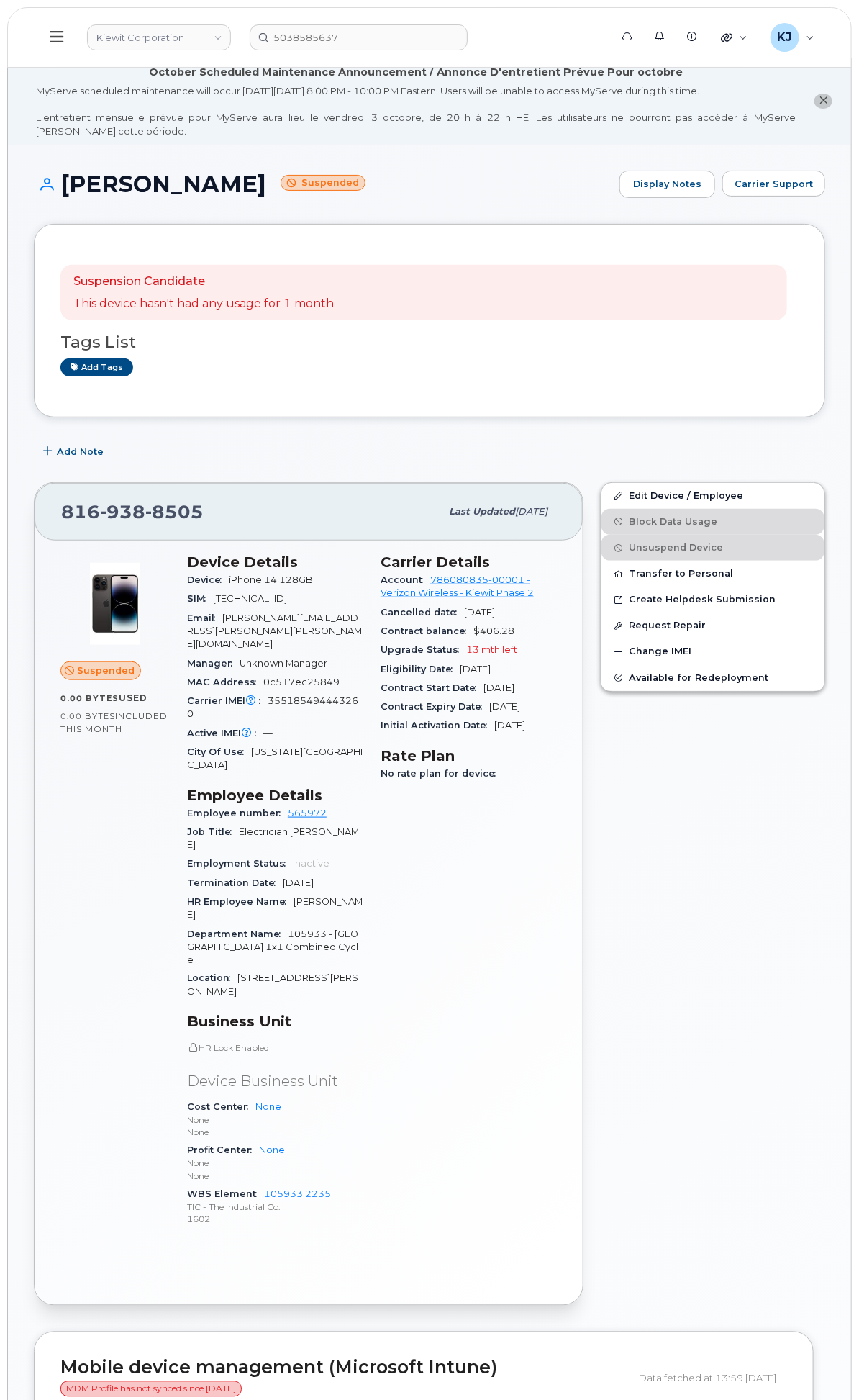
click at [0, 0] on div "General Settings" at bounding box center [0, 0] width 0 height 0
click at [0, 0] on div "System Settings" at bounding box center [0, 0] width 0 height 0
click at [0, 0] on link "Users" at bounding box center [0, 0] width 0 height 0
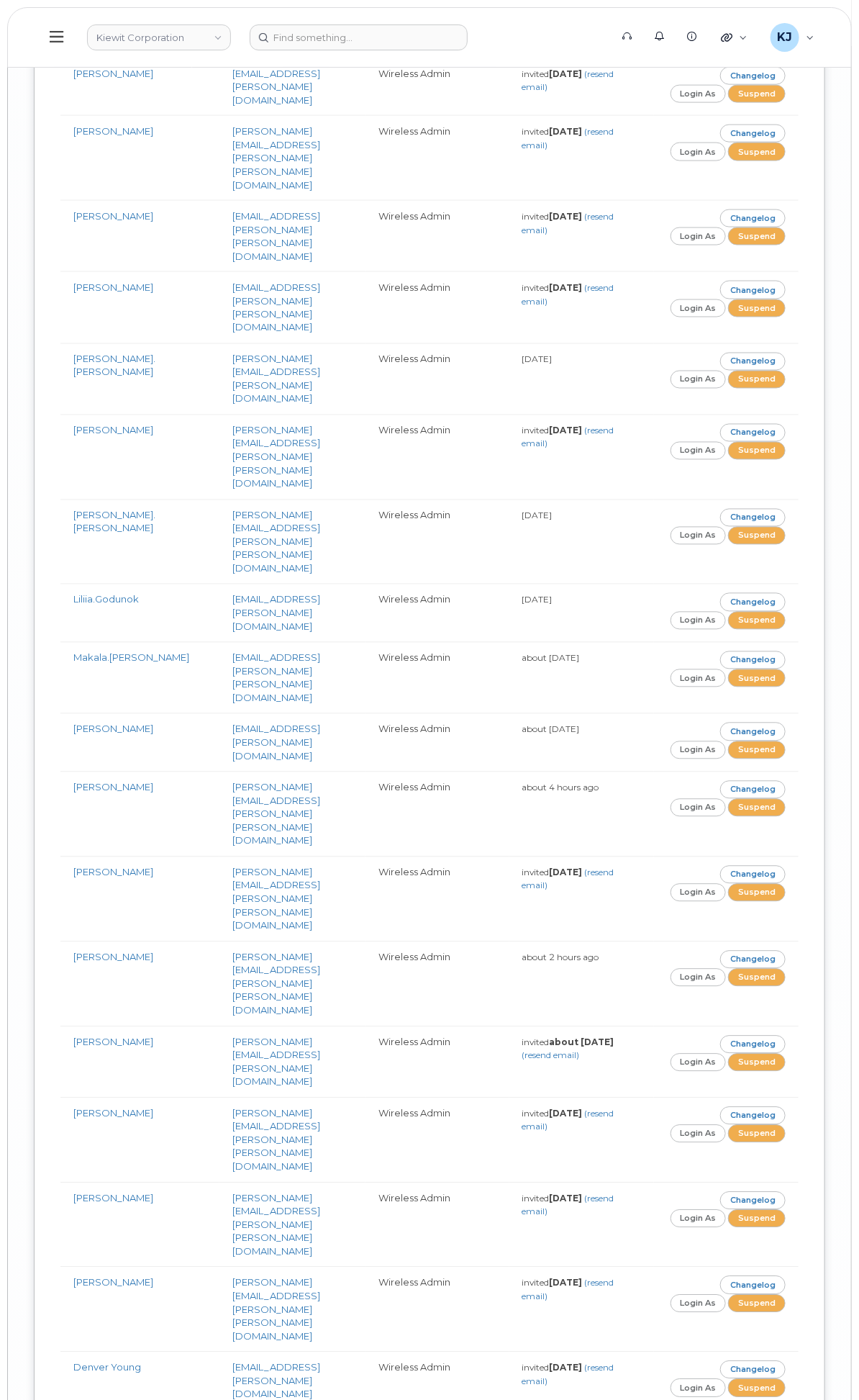
scroll to position [1479, 0]
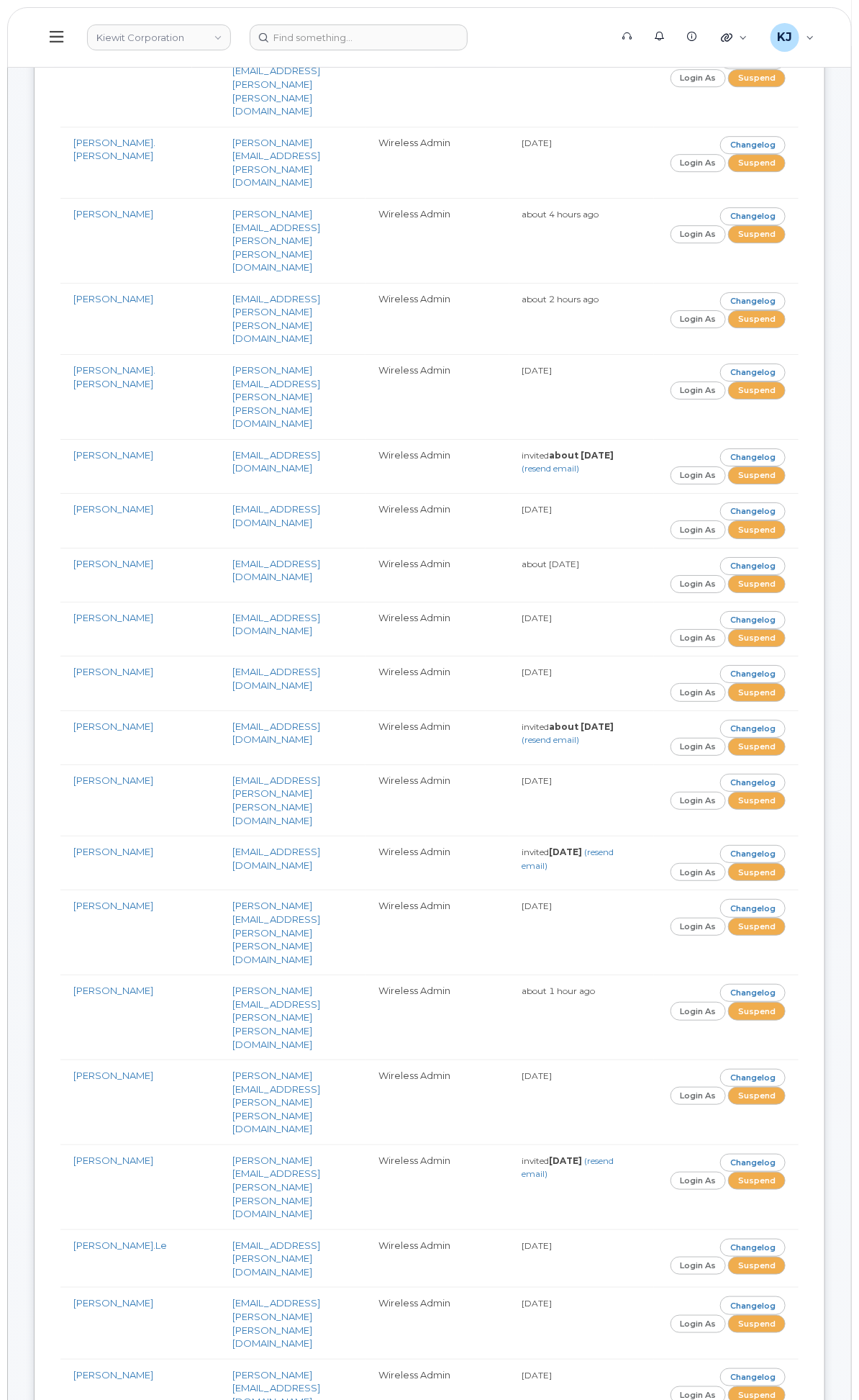
click at [0, 0] on div "Accounting Codes" at bounding box center [0, 0] width 0 height 0
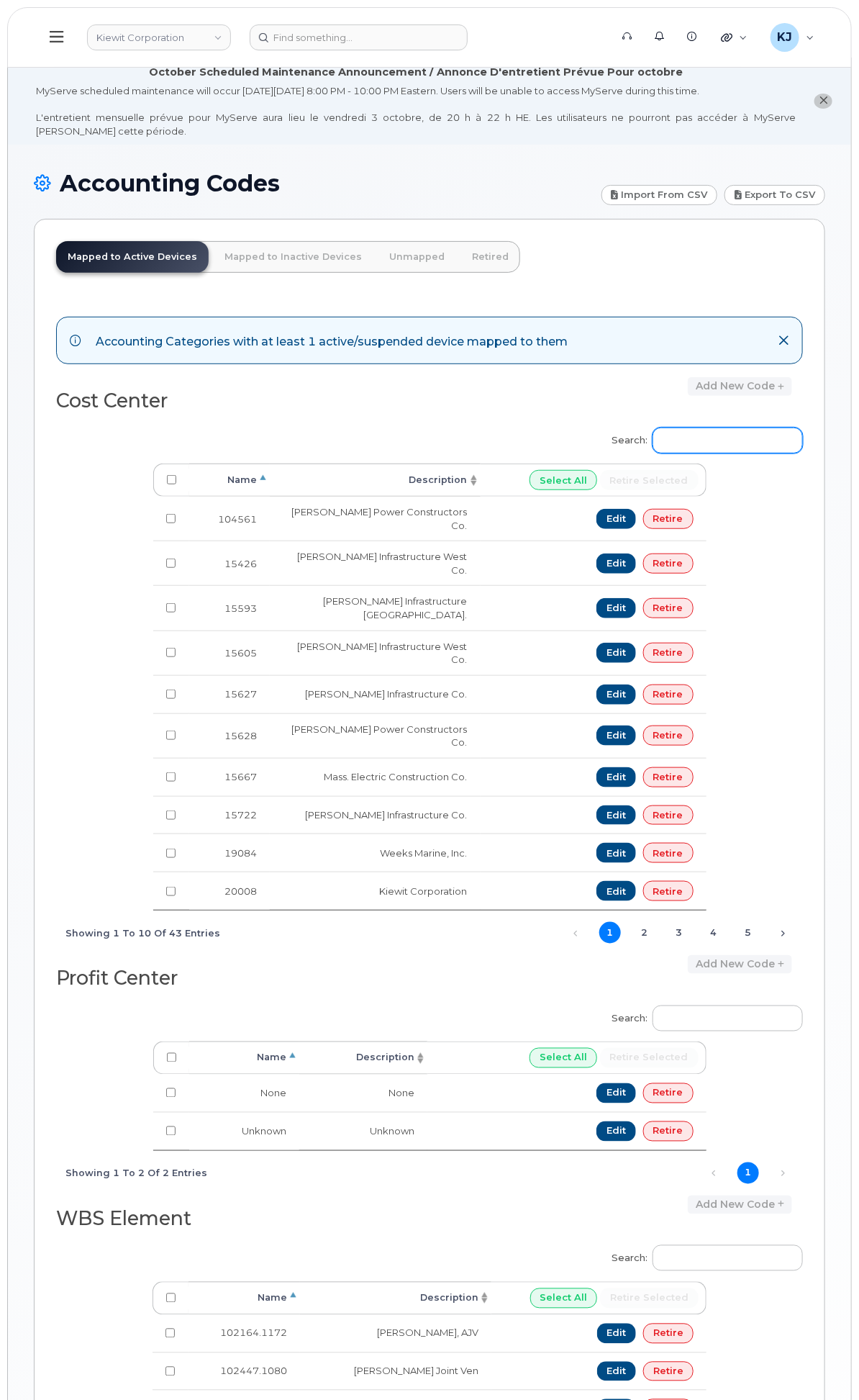
click at [735, 451] on input "Search:" at bounding box center [727, 440] width 151 height 26
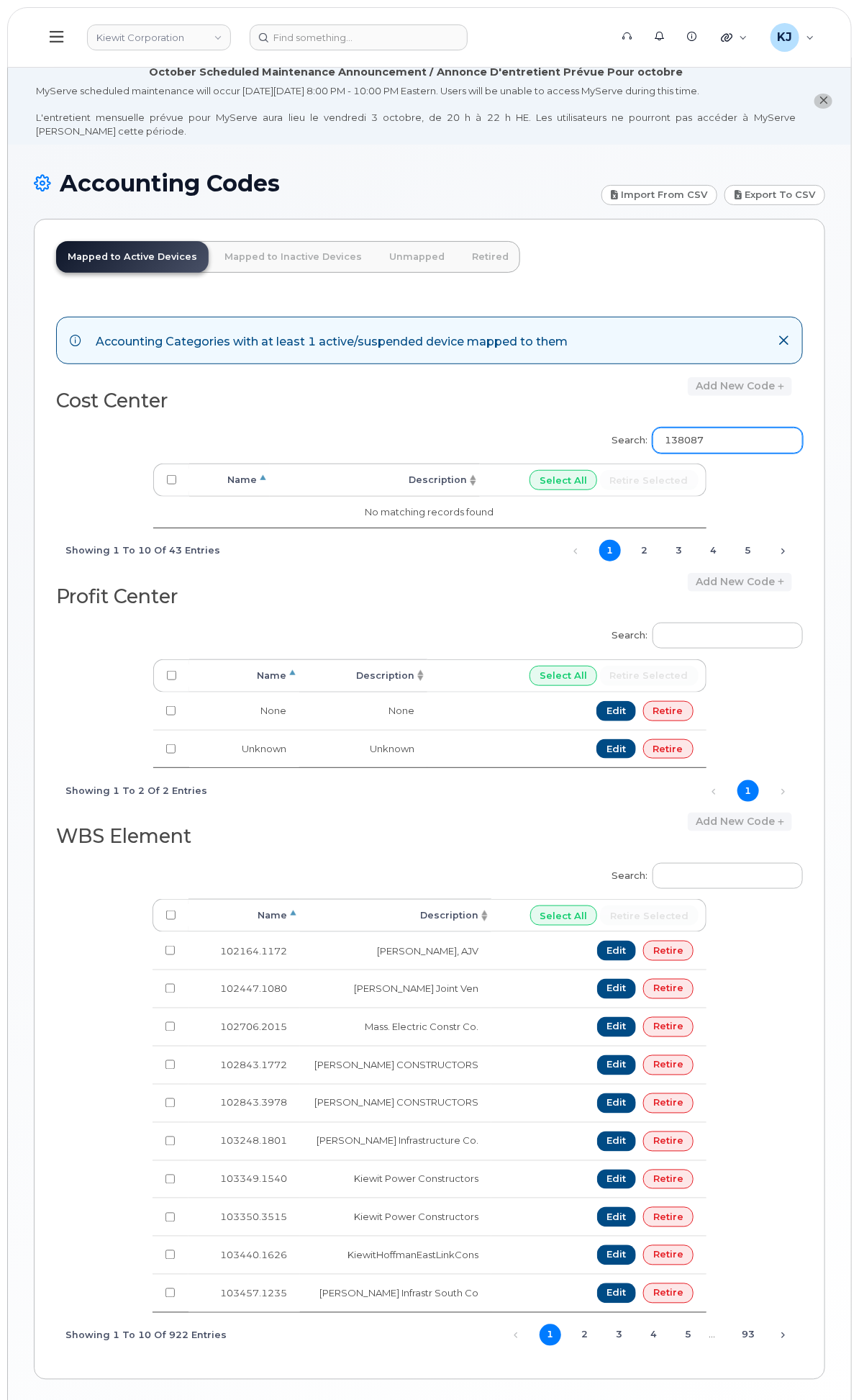
drag, startPoint x: 753, startPoint y: 455, endPoint x: 583, endPoint y: 448, distance: 170.1
click at [583, 448] on div "Search: 138087 Processing... Name Description Select All Retire selected No mat…" at bounding box center [429, 495] width 747 height 155
type input "138087"
click at [718, 887] on input "Search:" at bounding box center [727, 876] width 151 height 26
paste input "138087"
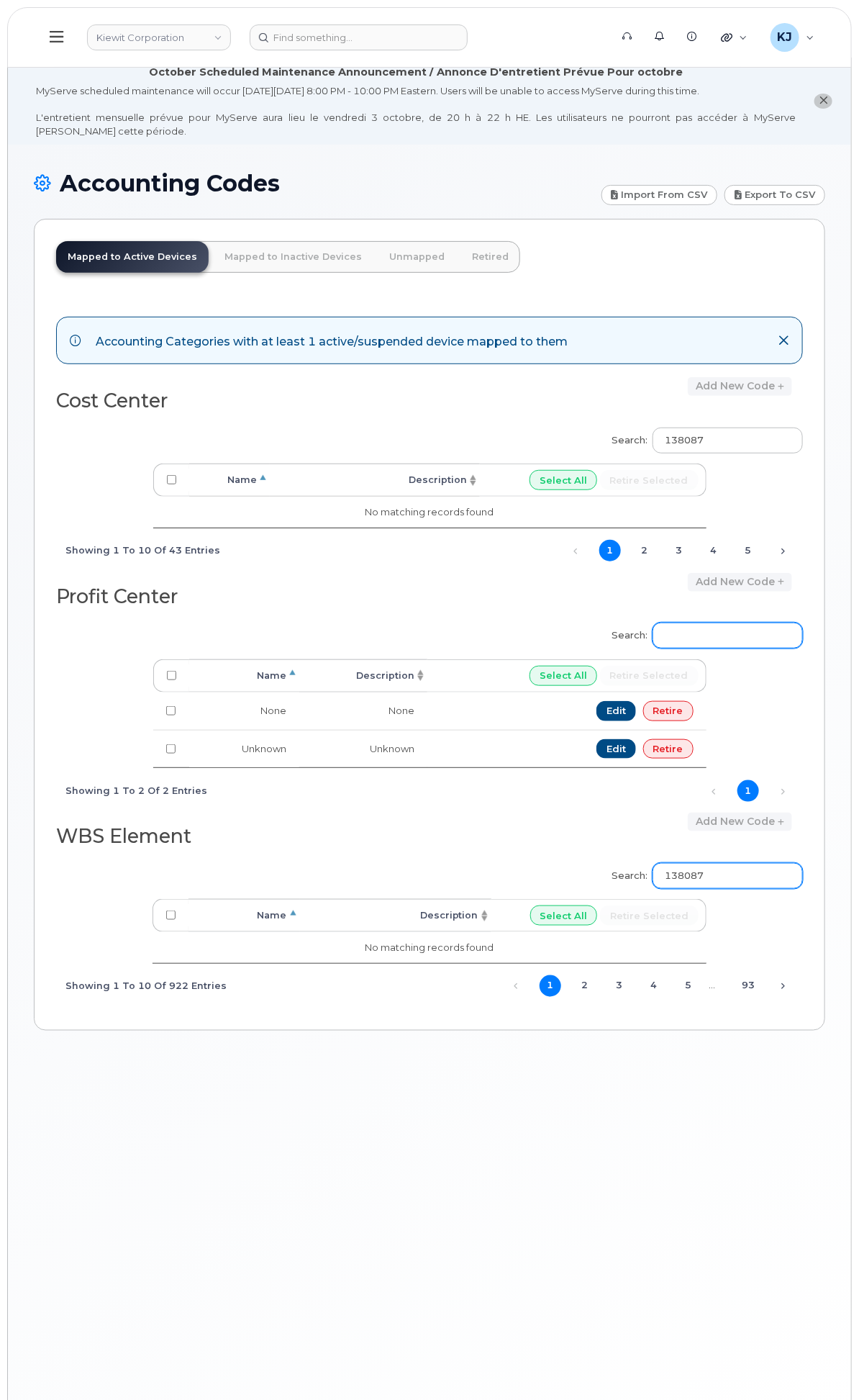
type input "138087"
click at [736, 642] on input "Search:" at bounding box center [727, 635] width 151 height 26
paste input "138087"
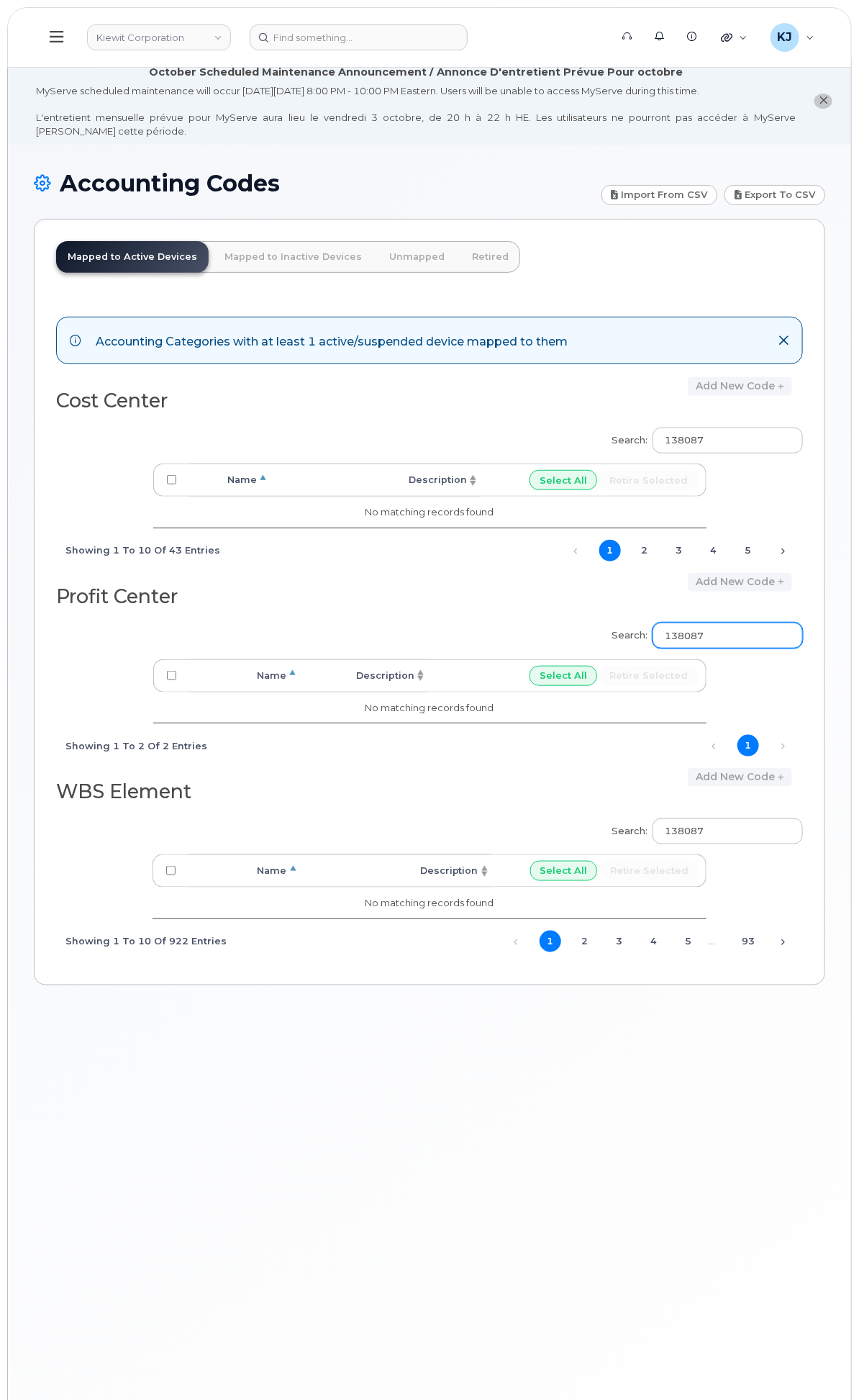
type input "138087"
drag, startPoint x: 659, startPoint y: 452, endPoint x: 574, endPoint y: 448, distance: 85.1
click at [574, 448] on div "Search: 138087 Processing... Name Description Select All Retire selected No mat…" at bounding box center [429, 495] width 747 height 155
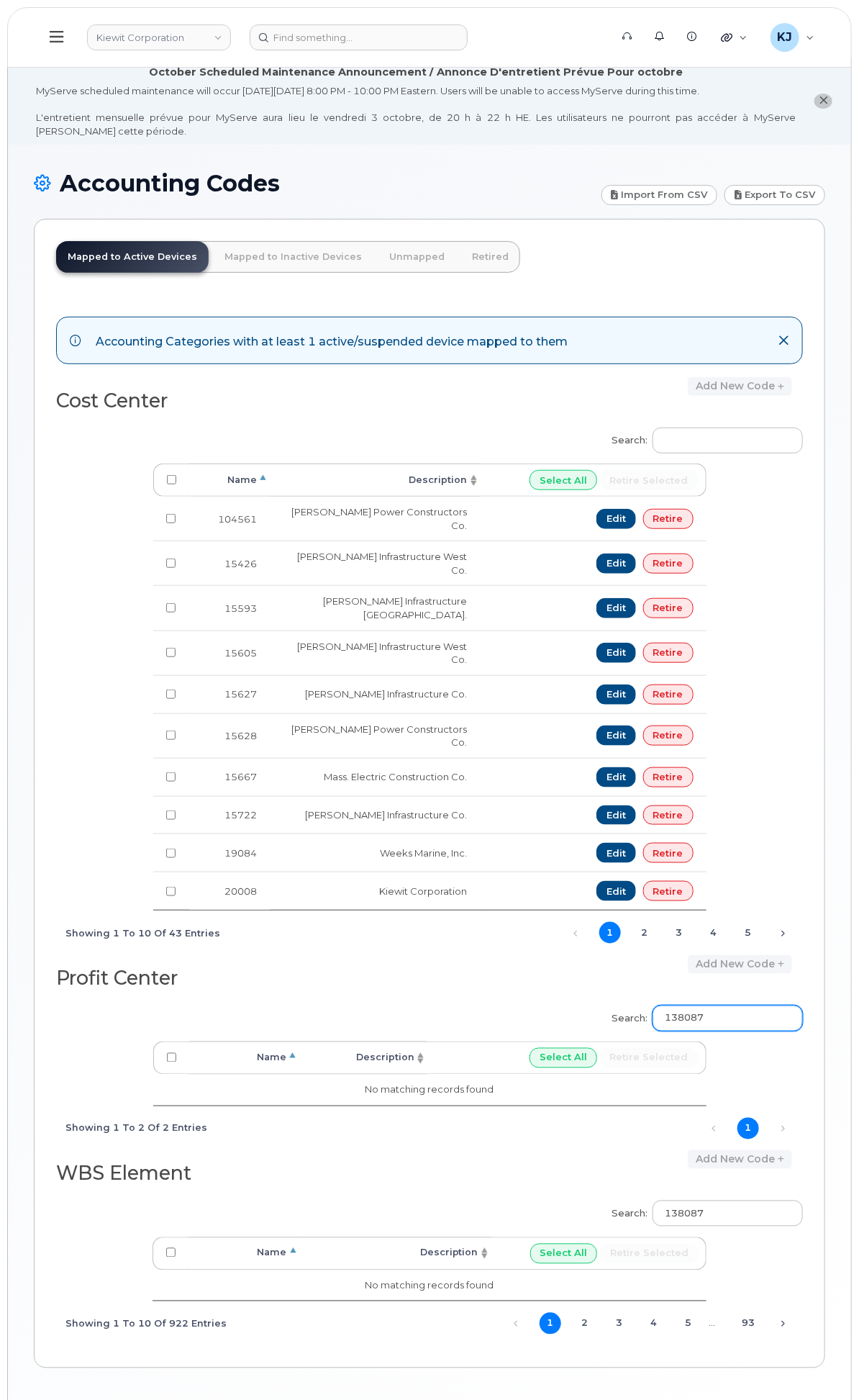
click at [553, 1004] on div "Search: 138087 Processing... Name Description Select All Retire selected No mat…" at bounding box center [429, 1073] width 747 height 155
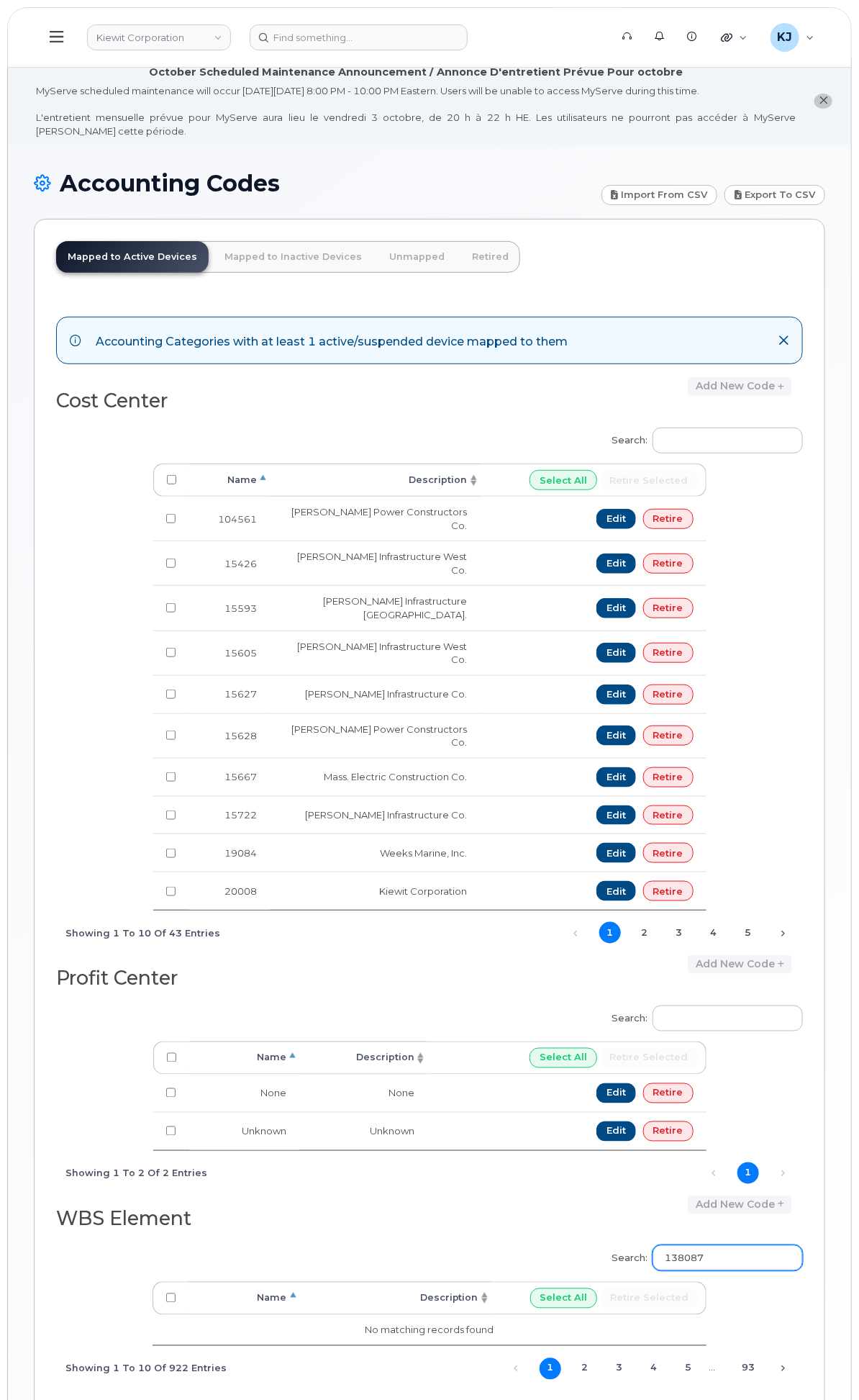
drag, startPoint x: 739, startPoint y: 1242, endPoint x: 558, endPoint y: 1234, distance: 181.2
click at [558, 1236] on div "Search: 138087 Processing... Name Description Select All Retire selected No mat…" at bounding box center [429, 1313] width 747 height 155
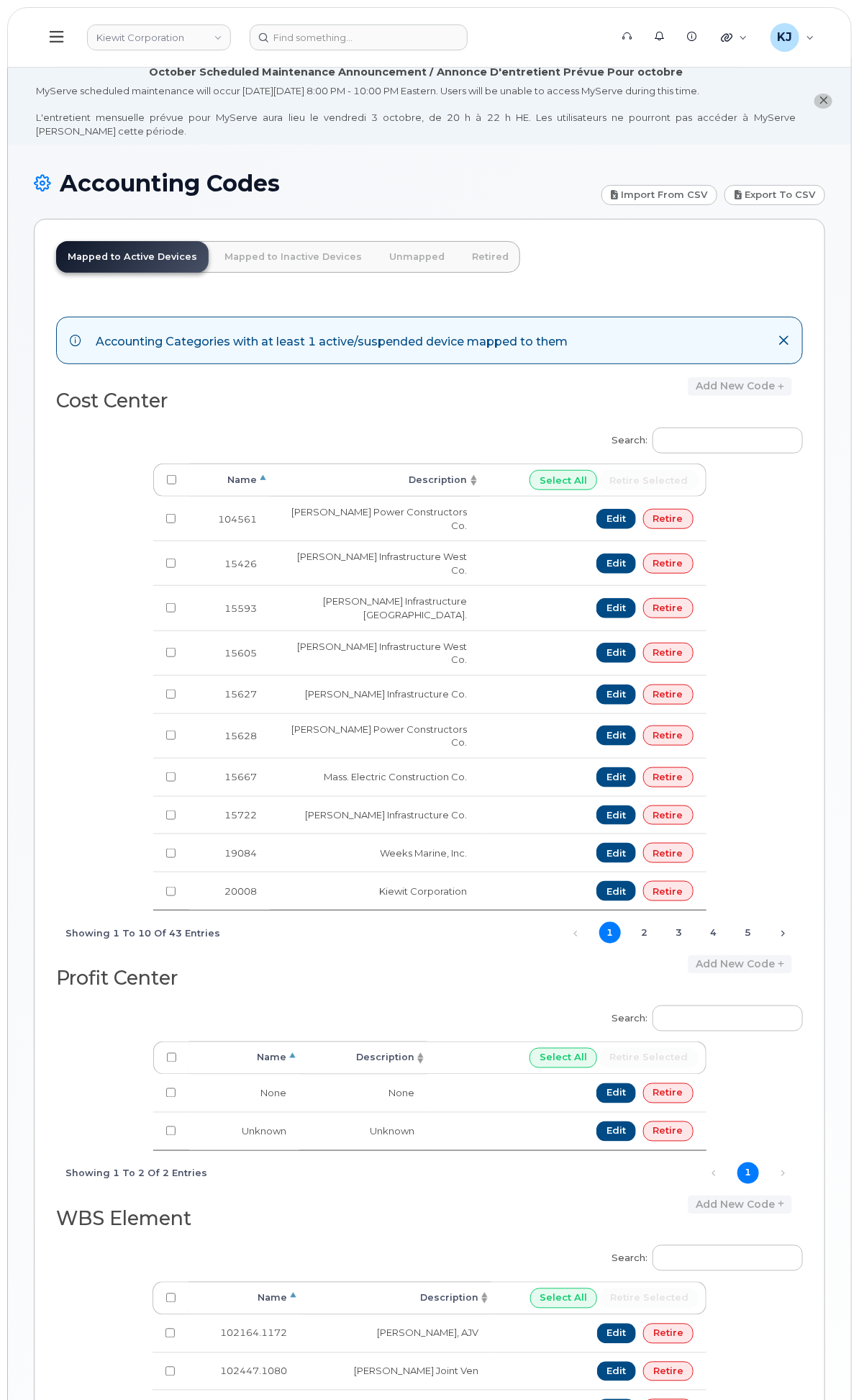
click at [0, 0] on div "General Settings" at bounding box center [0, 0] width 0 height 0
click at [0, 0] on div "Approval Mapping" at bounding box center [0, 0] width 0 height 0
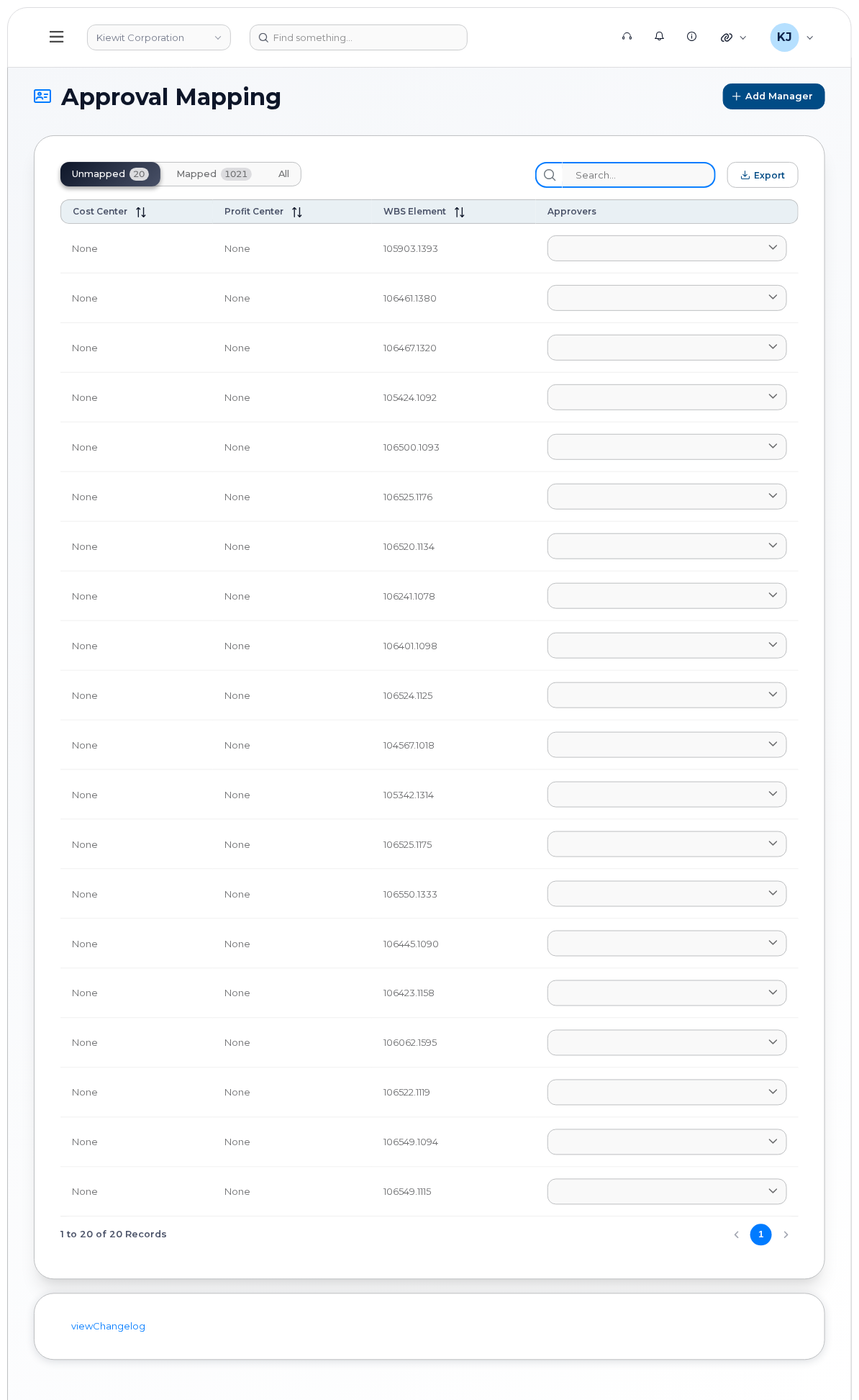
click at [639, 173] on input "search" at bounding box center [639, 175] width 154 height 26
paste input "138087"
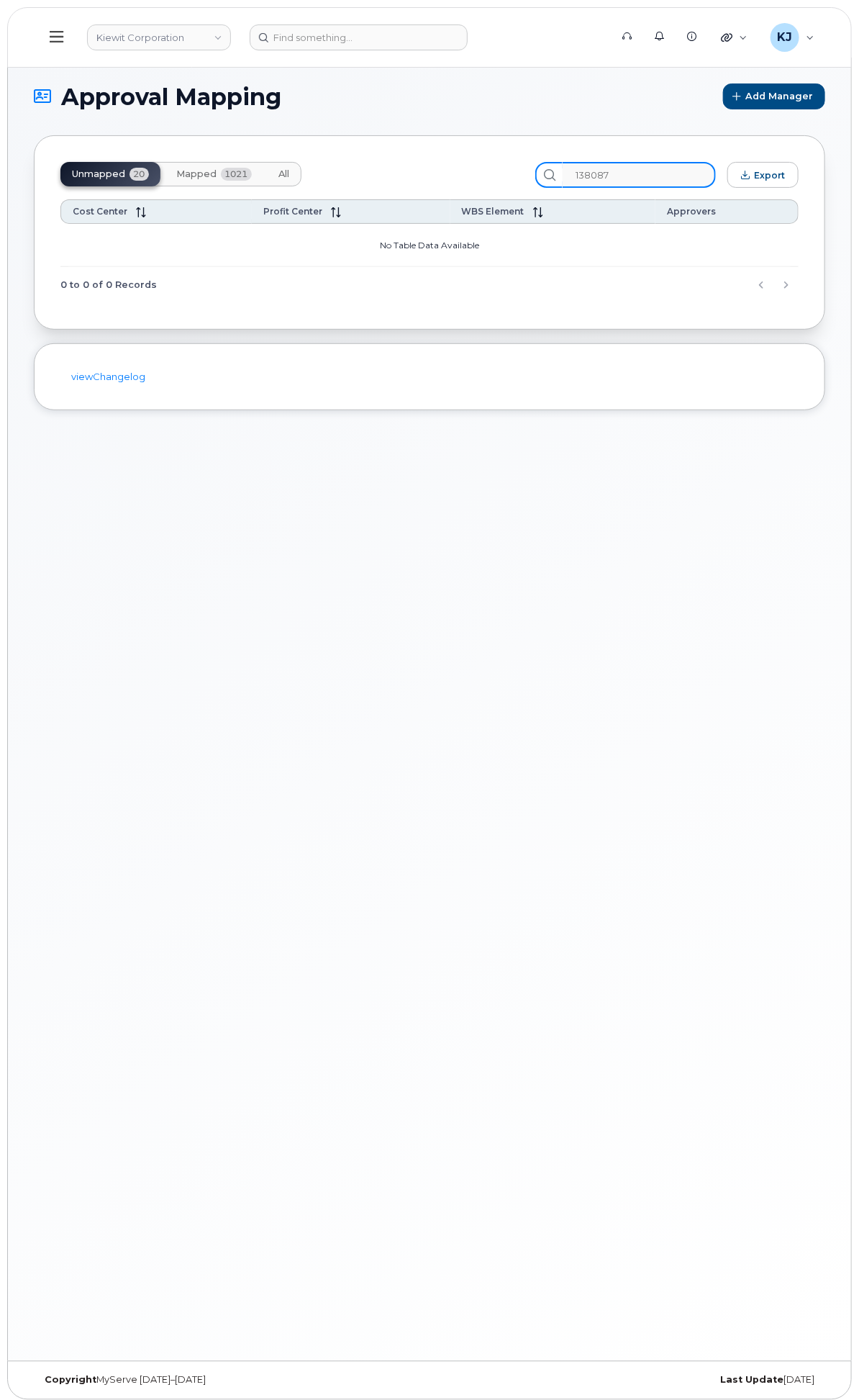
type input "138087"
click at [216, 175] on span "Mapped" at bounding box center [196, 174] width 40 height 11
click at [633, 174] on input "138087" at bounding box center [639, 175] width 154 height 26
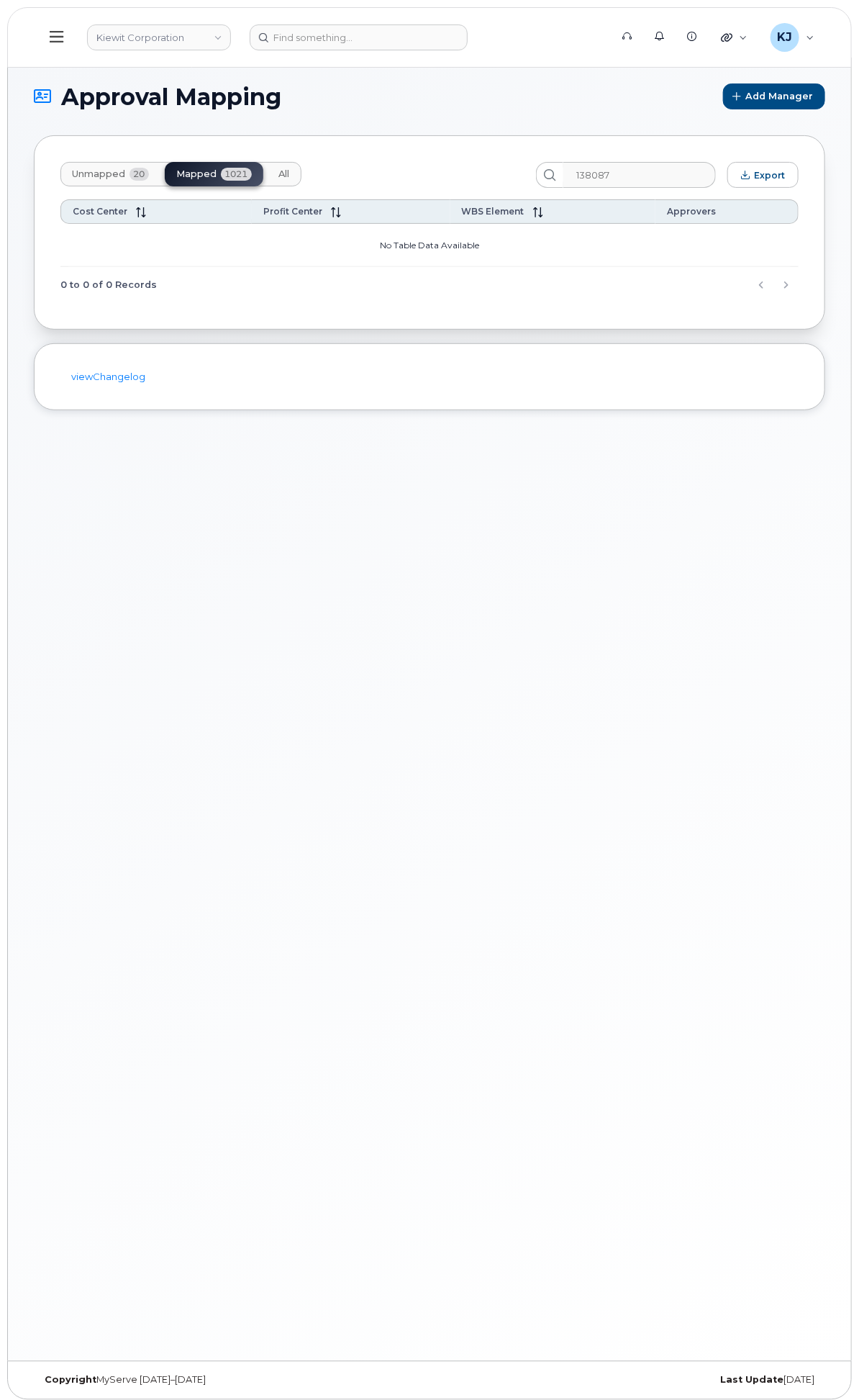
drag, startPoint x: 285, startPoint y: 169, endPoint x: 303, endPoint y: 167, distance: 18.1
click at [125, 169] on span "Unmapped" at bounding box center [98, 174] width 53 height 11
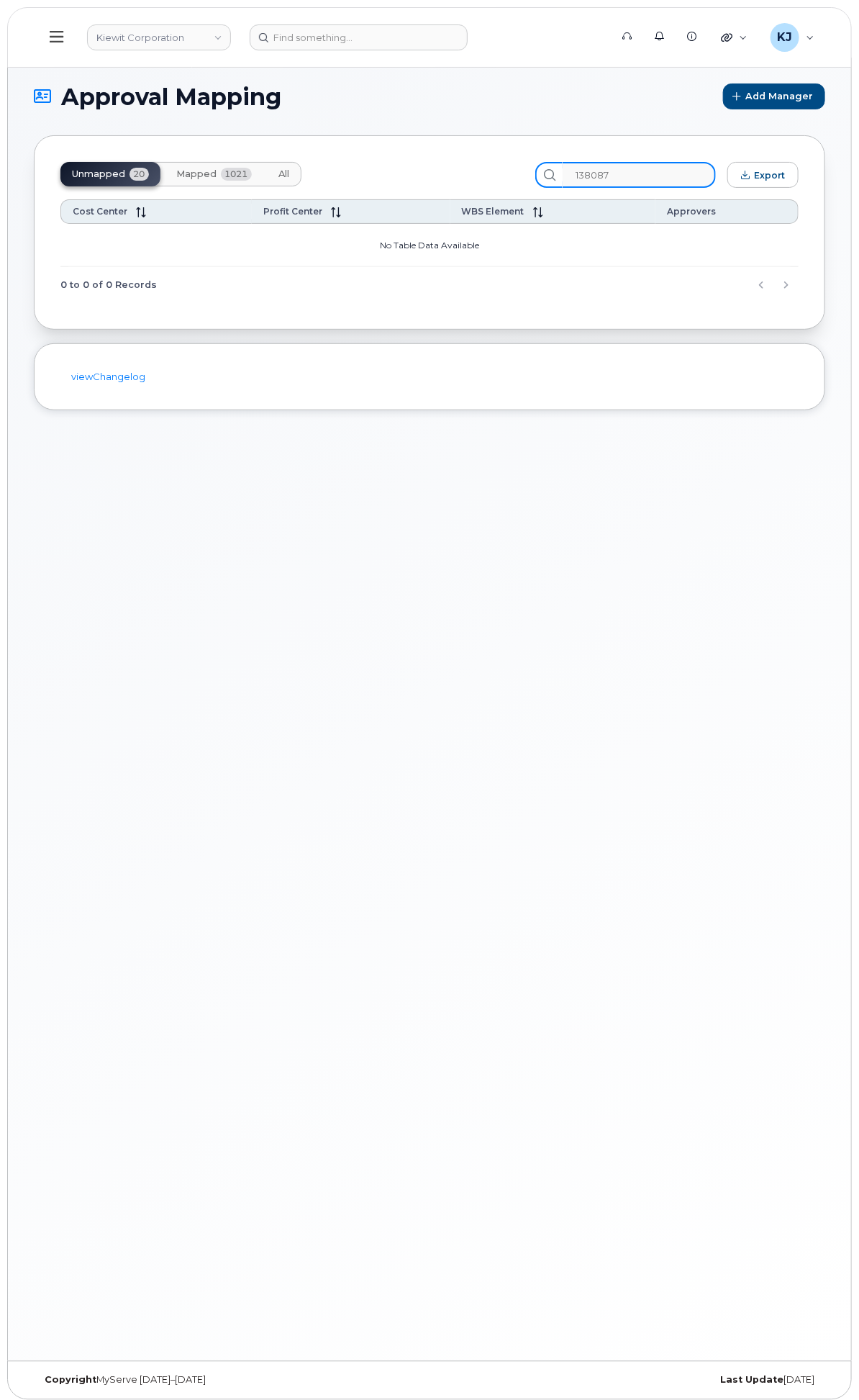
click at [634, 171] on input "138087" at bounding box center [639, 175] width 154 height 26
drag, startPoint x: 629, startPoint y: 169, endPoint x: 451, endPoint y: 164, distance: 178.1
click at [451, 164] on div "Unmapped 20 Mapped 1021 All 138087 Export" at bounding box center [430, 175] width 738 height 26
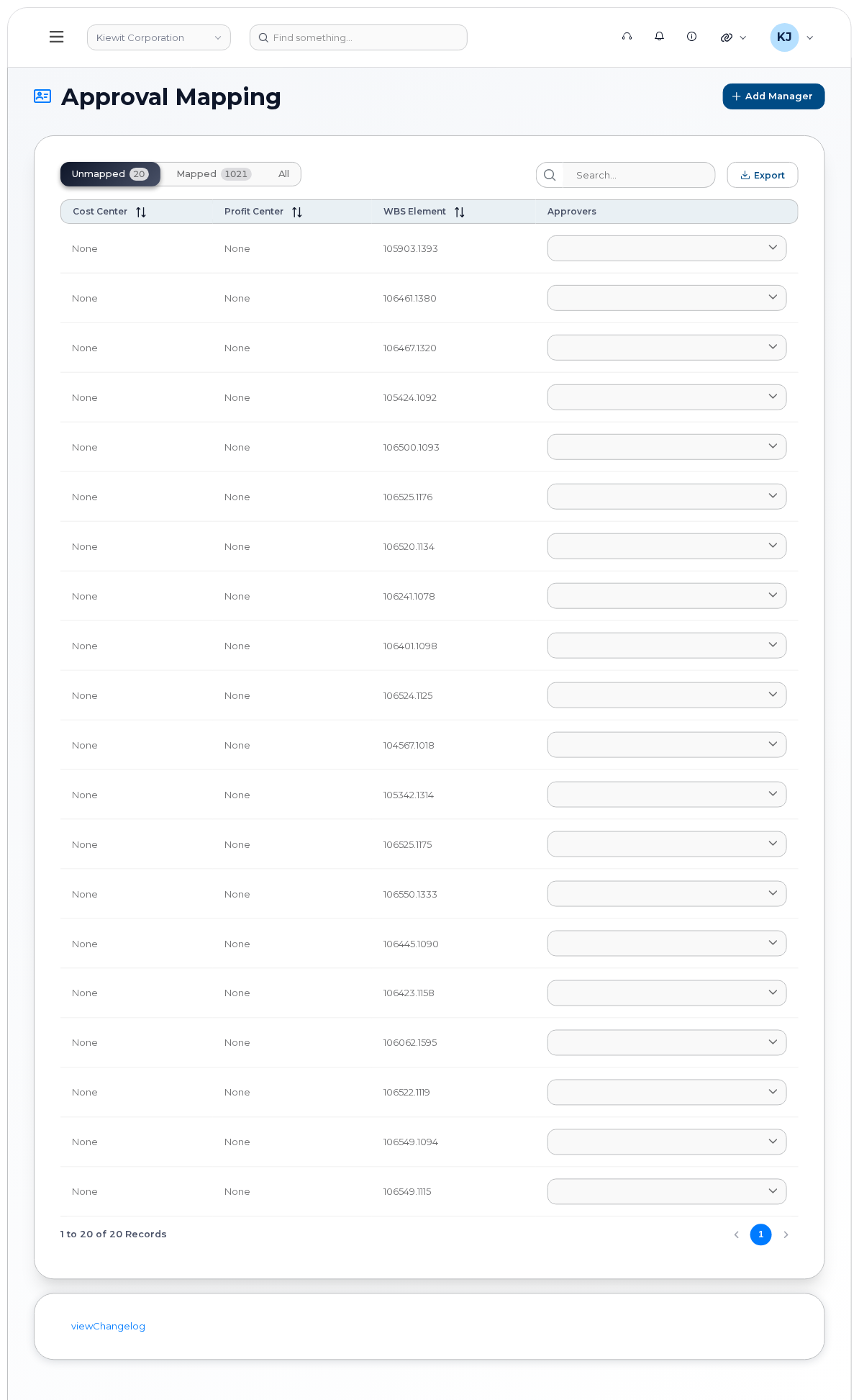
click at [0, 0] on div "Hardware Ordering" at bounding box center [0, 0] width 0 height 0
click at [0, 0] on link "Orders" at bounding box center [0, 0] width 0 height 0
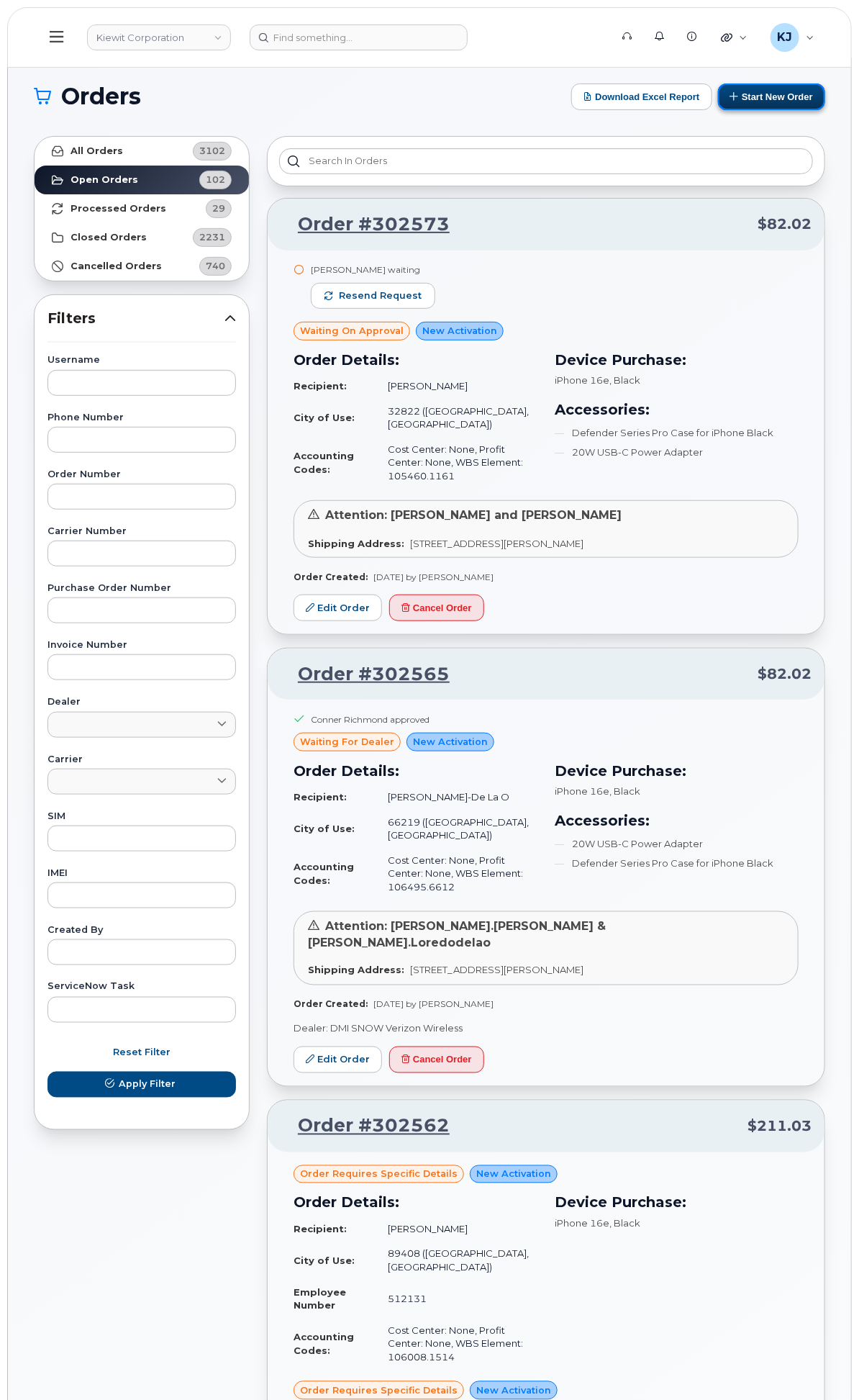
click at [753, 99] on button "Start New Order" at bounding box center [771, 97] width 107 height 27
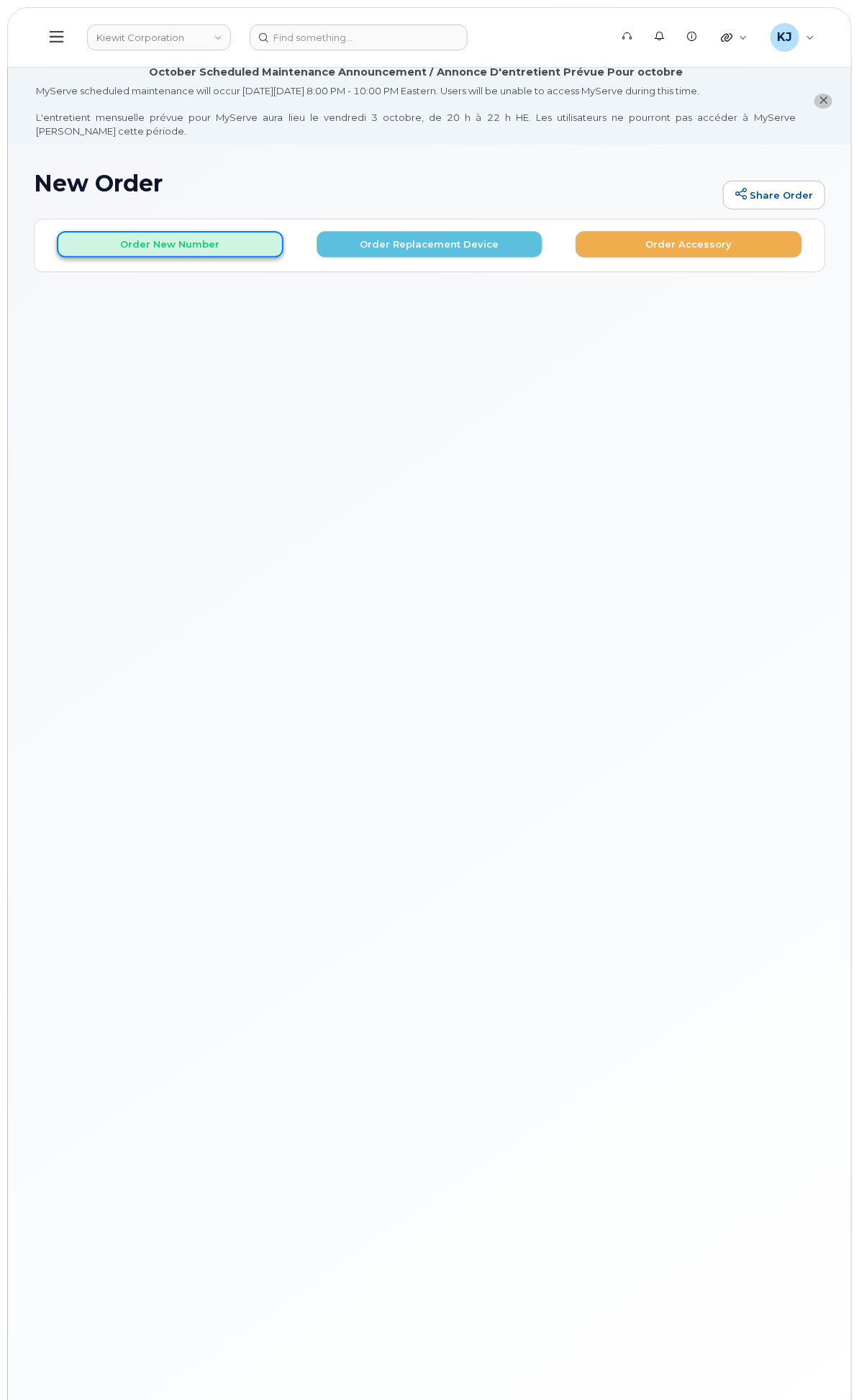
click at [284, 258] on button "Order New Number" at bounding box center [170, 244] width 227 height 27
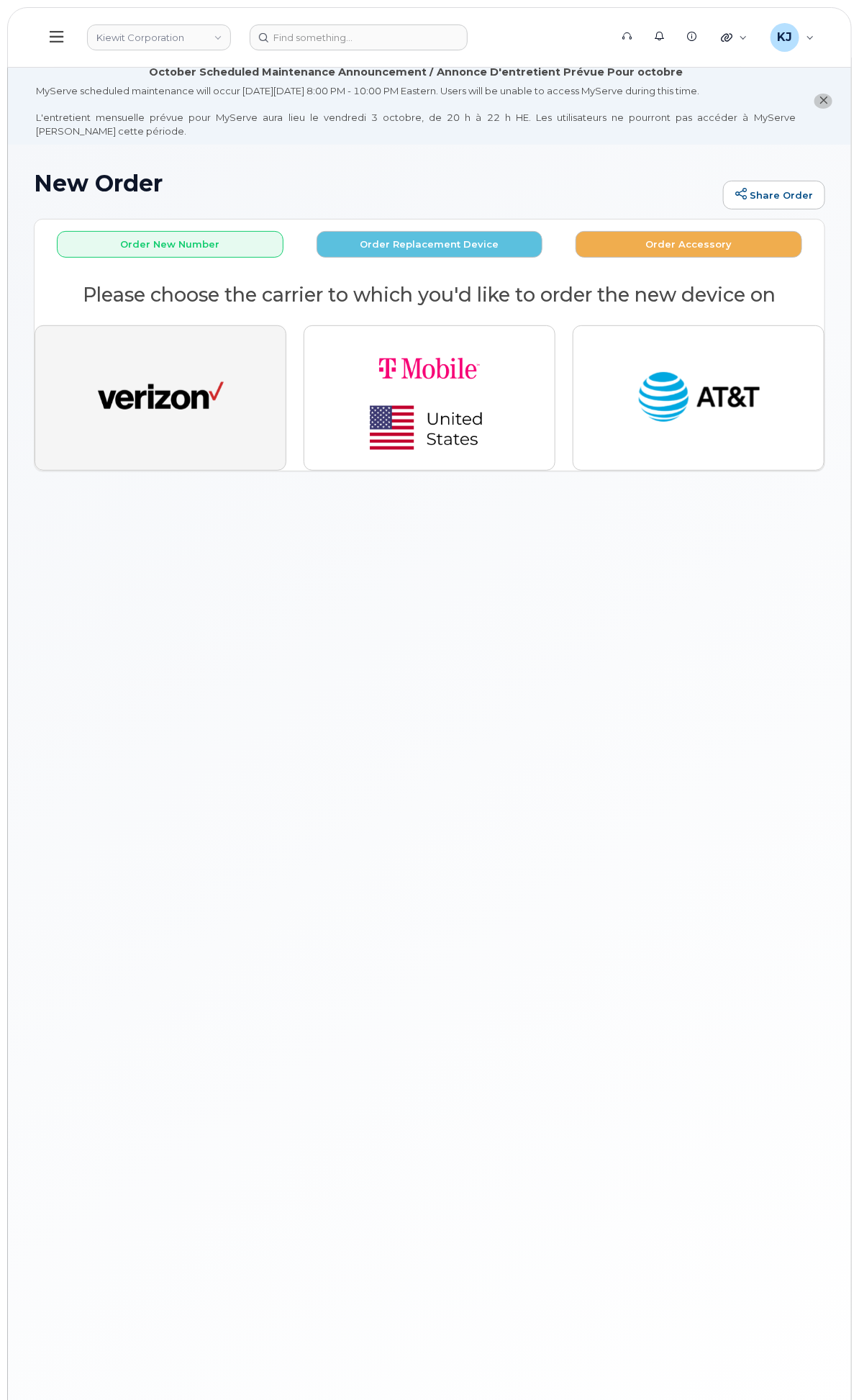
click at [224, 422] on img "button" at bounding box center [161, 398] width 126 height 64
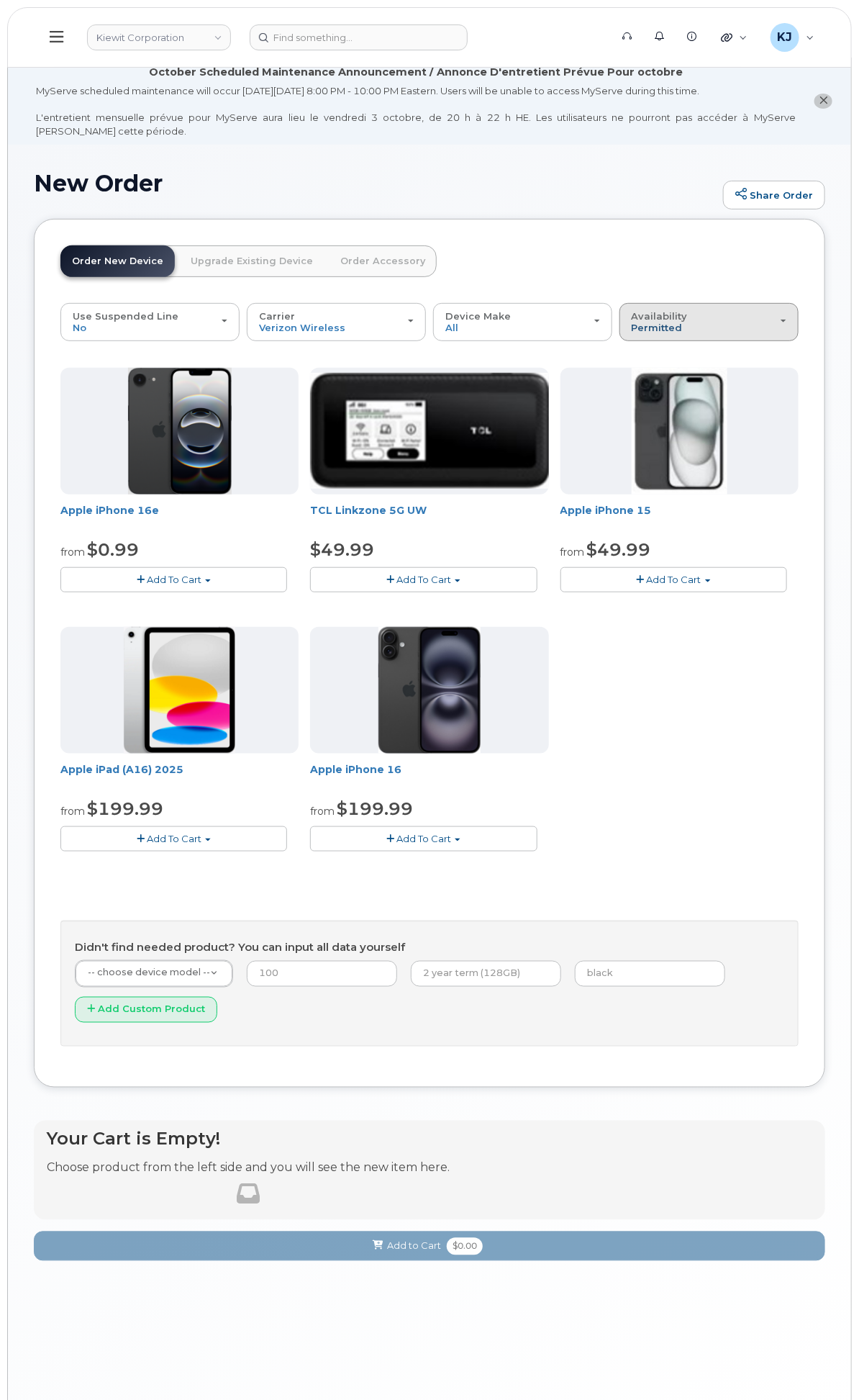
click at [683, 333] on span "Permitted" at bounding box center [658, 327] width 51 height 11
click at [690, 363] on label "Permitted" at bounding box center [657, 354] width 67 height 17
click at [0, 0] on input "Permitted" at bounding box center [0, 0] width 0 height 0
click at [717, 357] on div "Use Suspended Line No No change Yes Carrier Verizon Wireless T-Mobile AT&T Wire…" at bounding box center [430, 674] width 738 height 743
click at [687, 321] on span "Availability" at bounding box center [660, 315] width 56 height 11
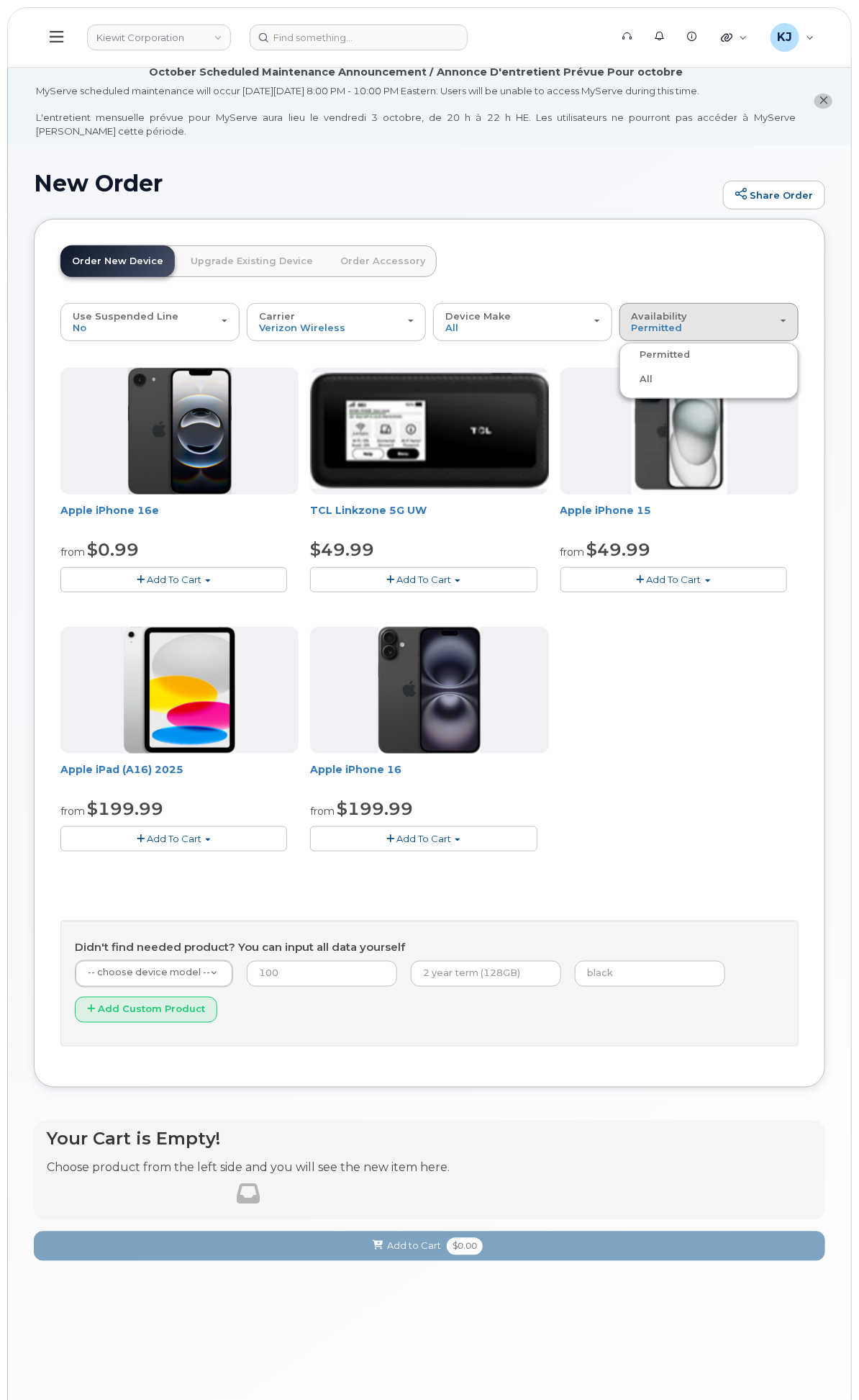
click at [708, 388] on div "All" at bounding box center [709, 379] width 172 height 17
click at [687, 321] on span "Availability" at bounding box center [660, 315] width 56 height 11
click at [653, 388] on label "All" at bounding box center [638, 379] width 30 height 17
click at [0, 0] on input "All" at bounding box center [0, 0] width 0 height 0
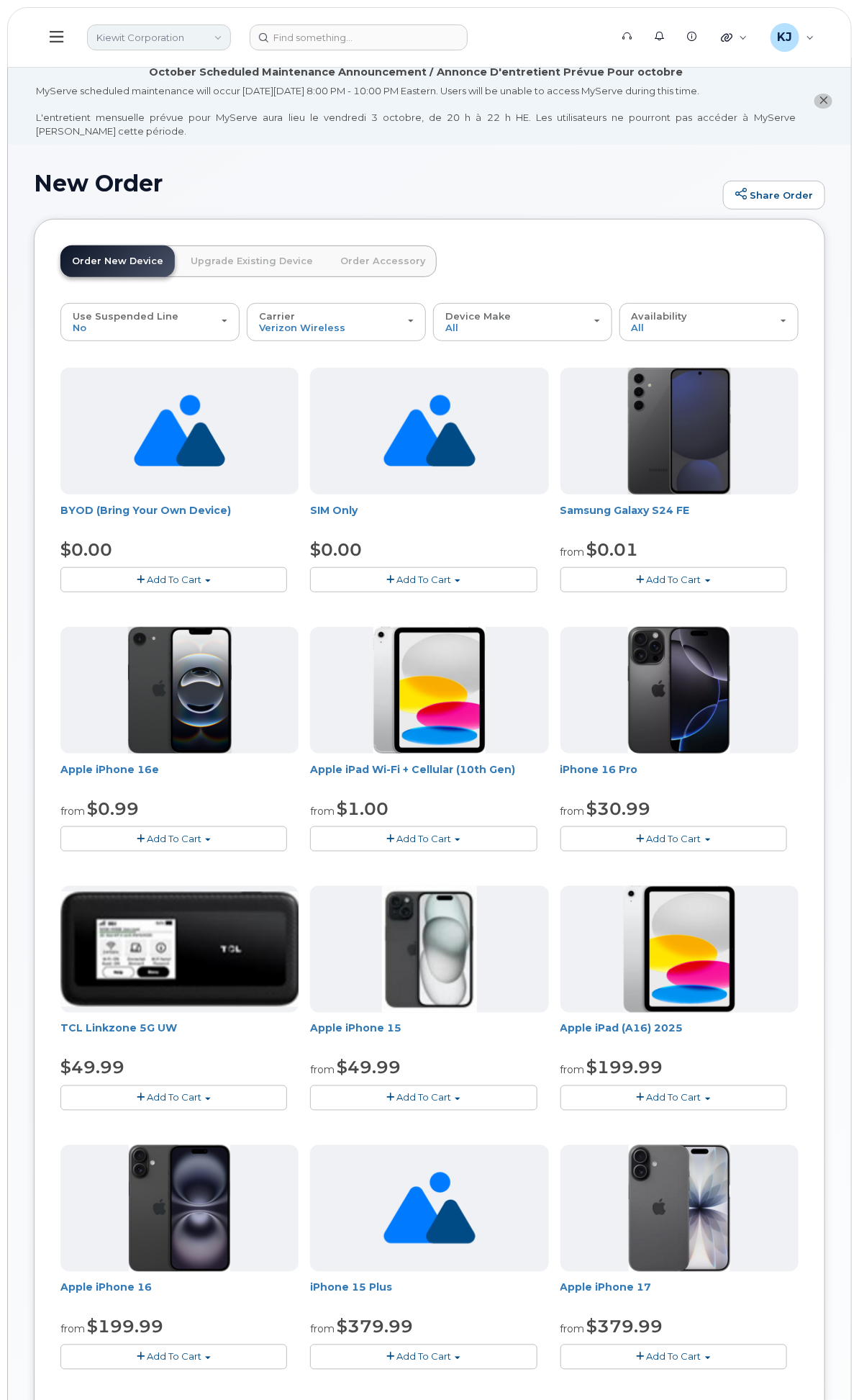
drag, startPoint x: 265, startPoint y: 46, endPoint x: 270, endPoint y: 40, distance: 7.8
click at [265, 46] on header "Kiewit Corporation Support Alerts Knowledge Base Quicklinks Suspend / Cancel De…" at bounding box center [430, 37] width 845 height 61
click at [231, 40] on link "Kiewit Corporation" at bounding box center [159, 37] width 144 height 26
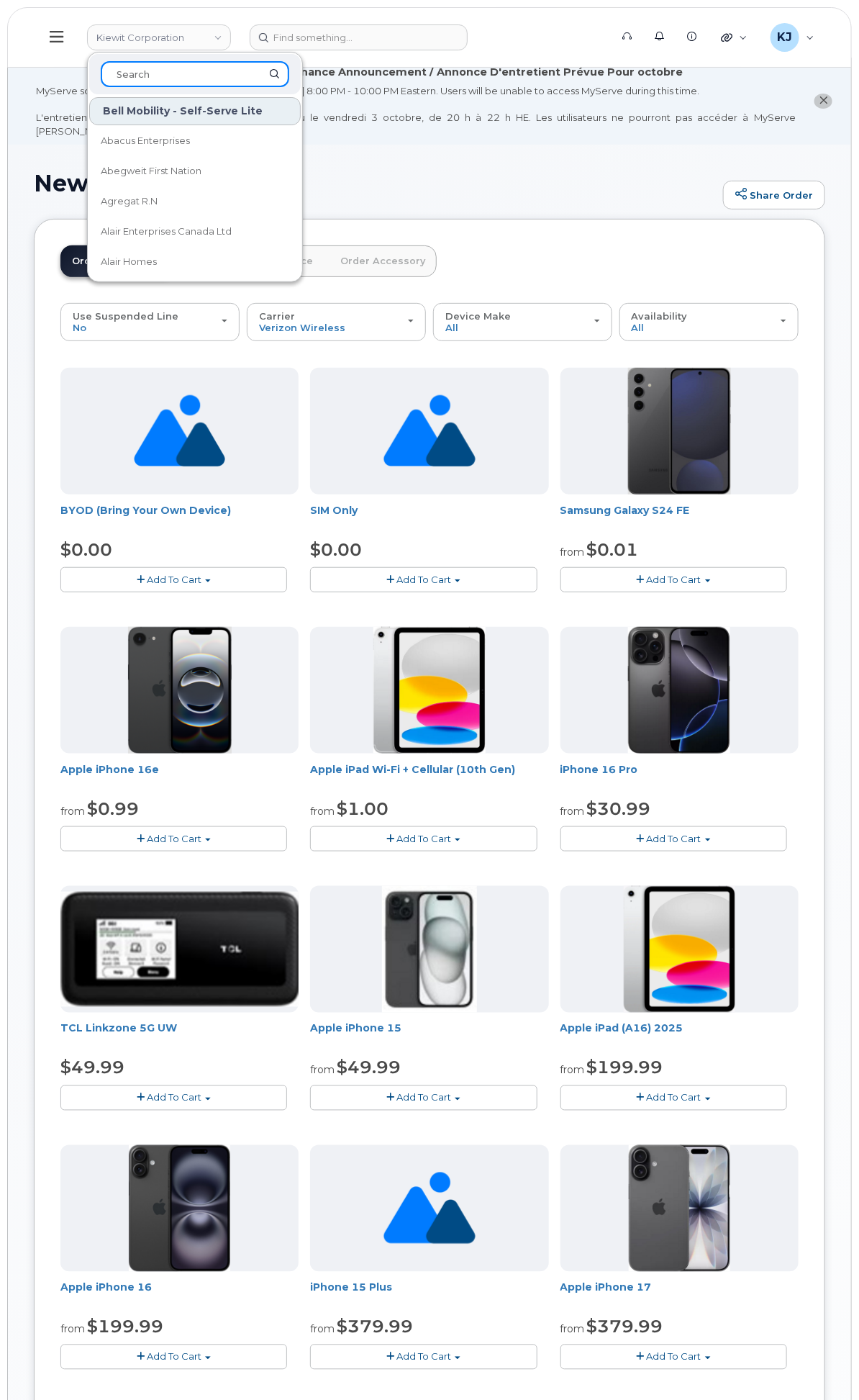
click at [289, 74] on input at bounding box center [195, 74] width 189 height 26
click at [389, 25] on div at bounding box center [425, 37] width 374 height 26
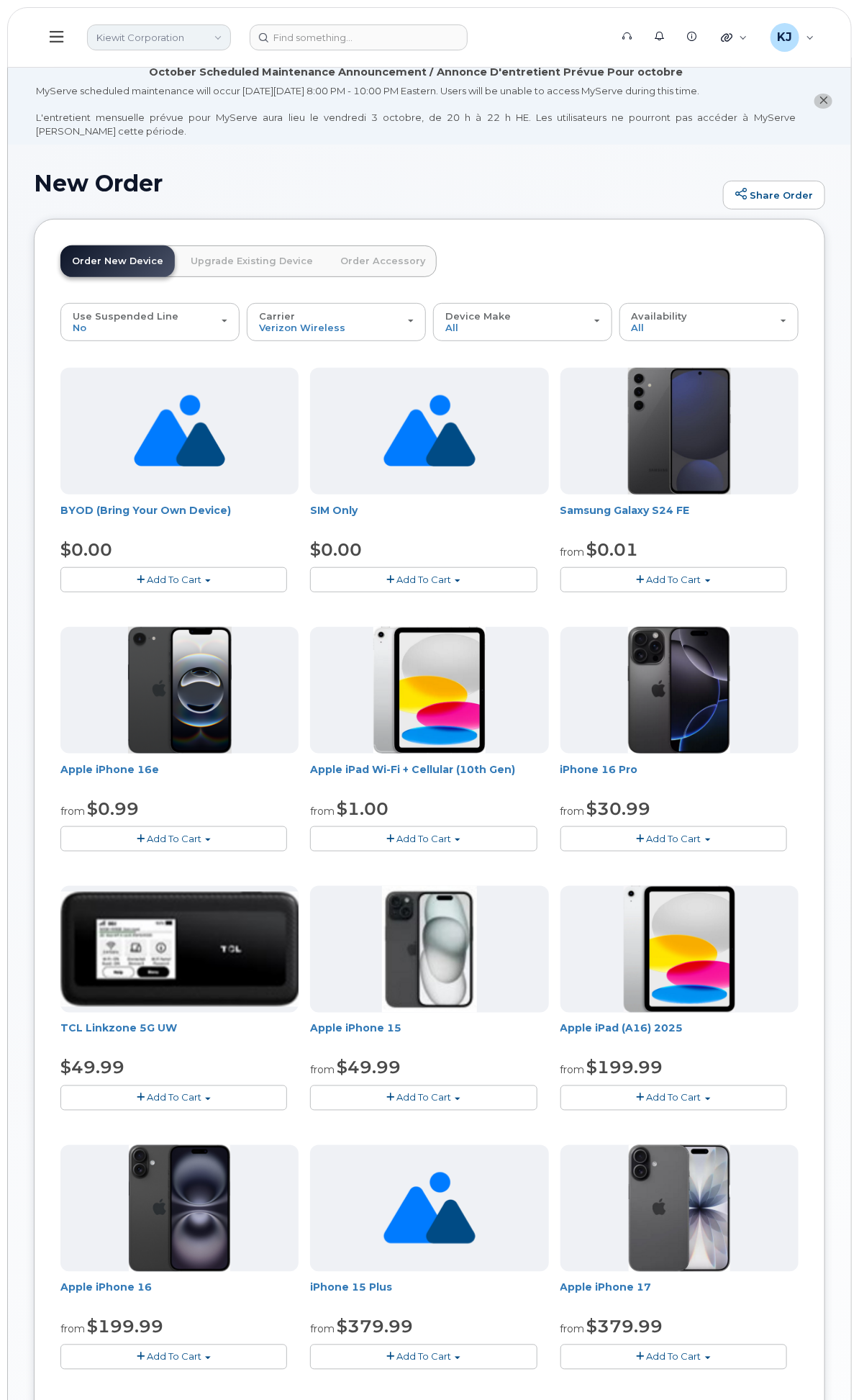
click at [231, 33] on link "Kiewit Corporation" at bounding box center [159, 37] width 144 height 26
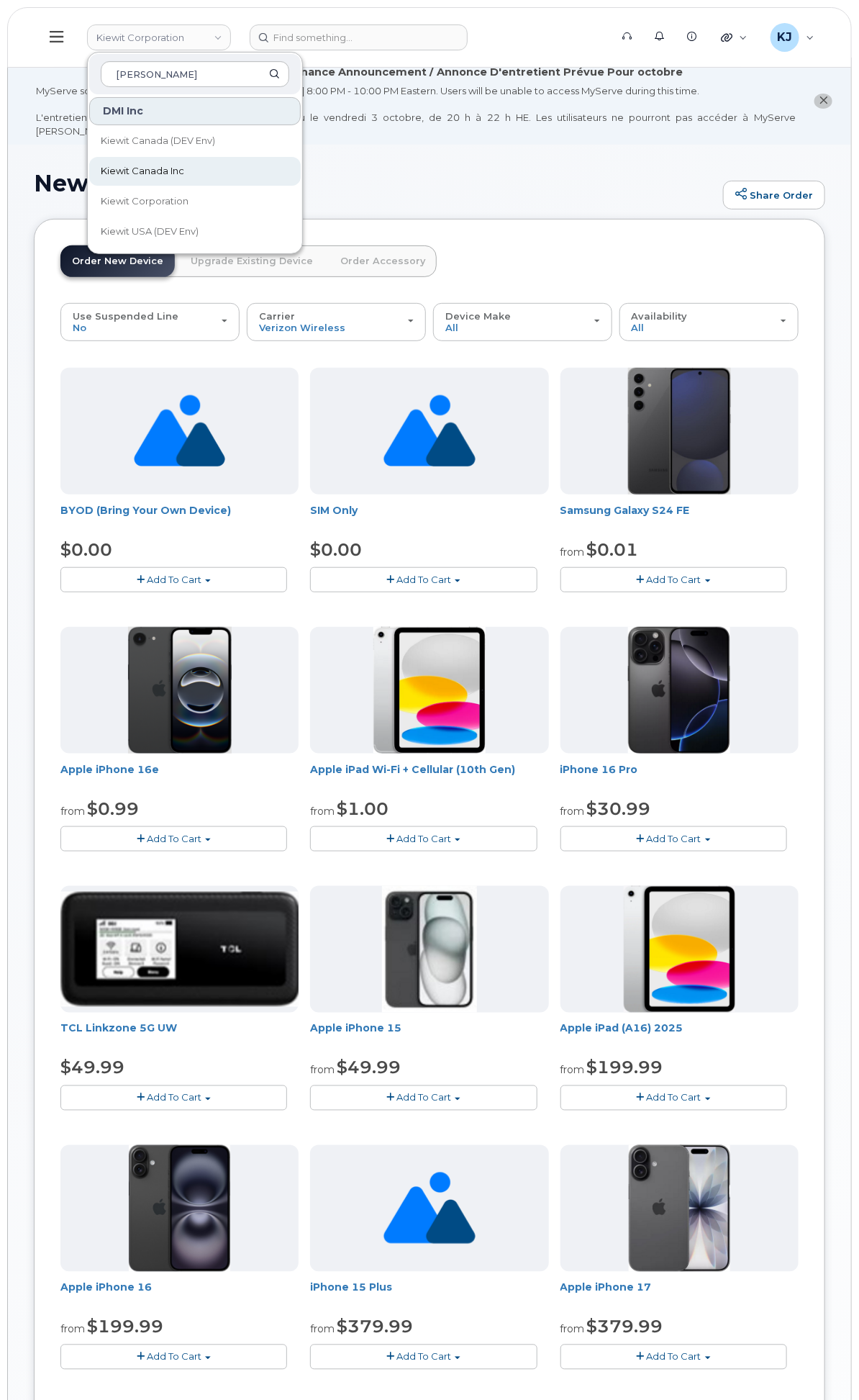
type input "Kiewit"
click at [301, 174] on link "Kiewit Canada Inc" at bounding box center [195, 171] width 211 height 28
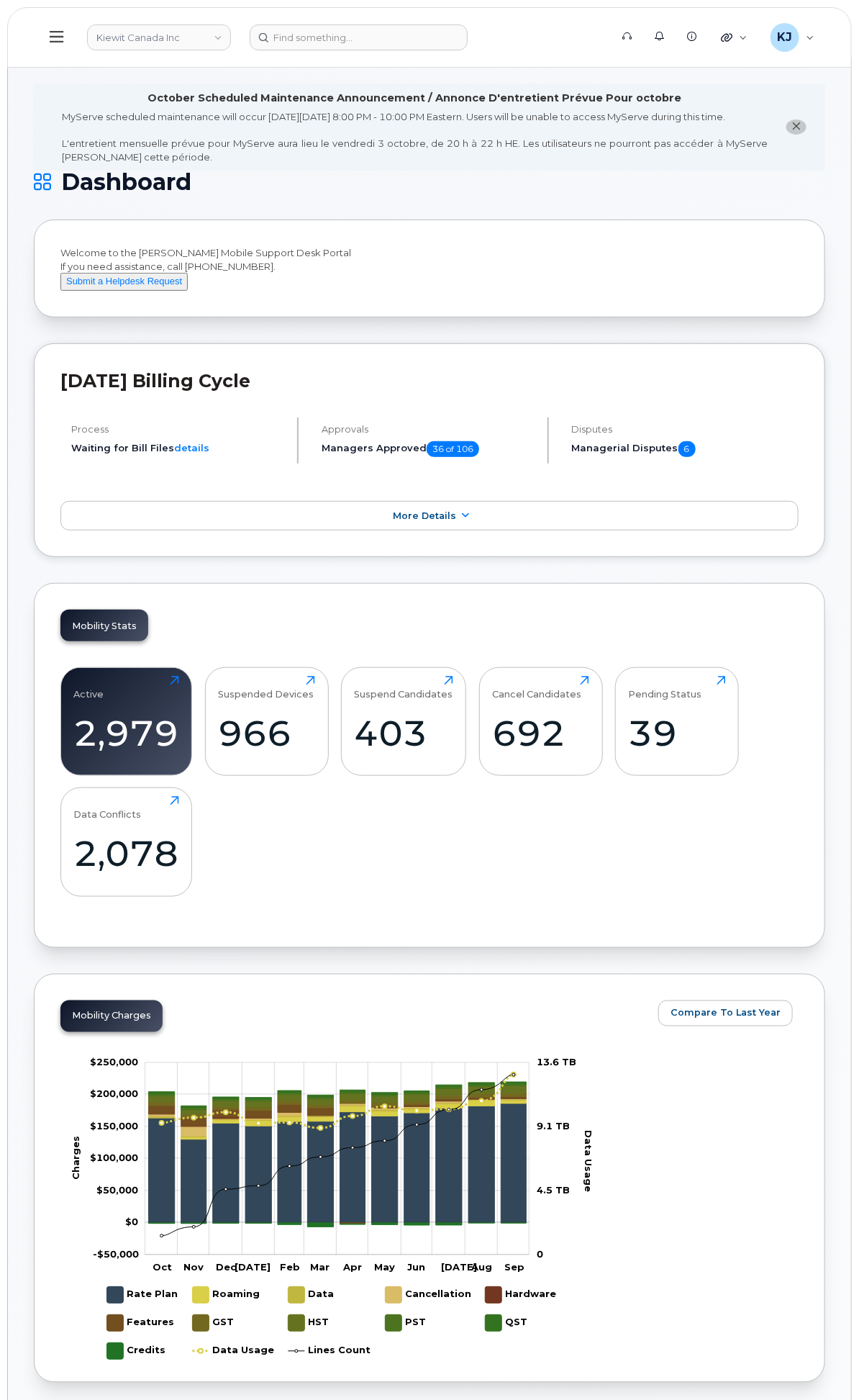
click at [0, 0] on div "System Settings" at bounding box center [0, 0] width 0 height 0
click at [0, 0] on div "Accounting Codes" at bounding box center [0, 0] width 0 height 0
click at [0, 0] on link "Users" at bounding box center [0, 0] width 0 height 0
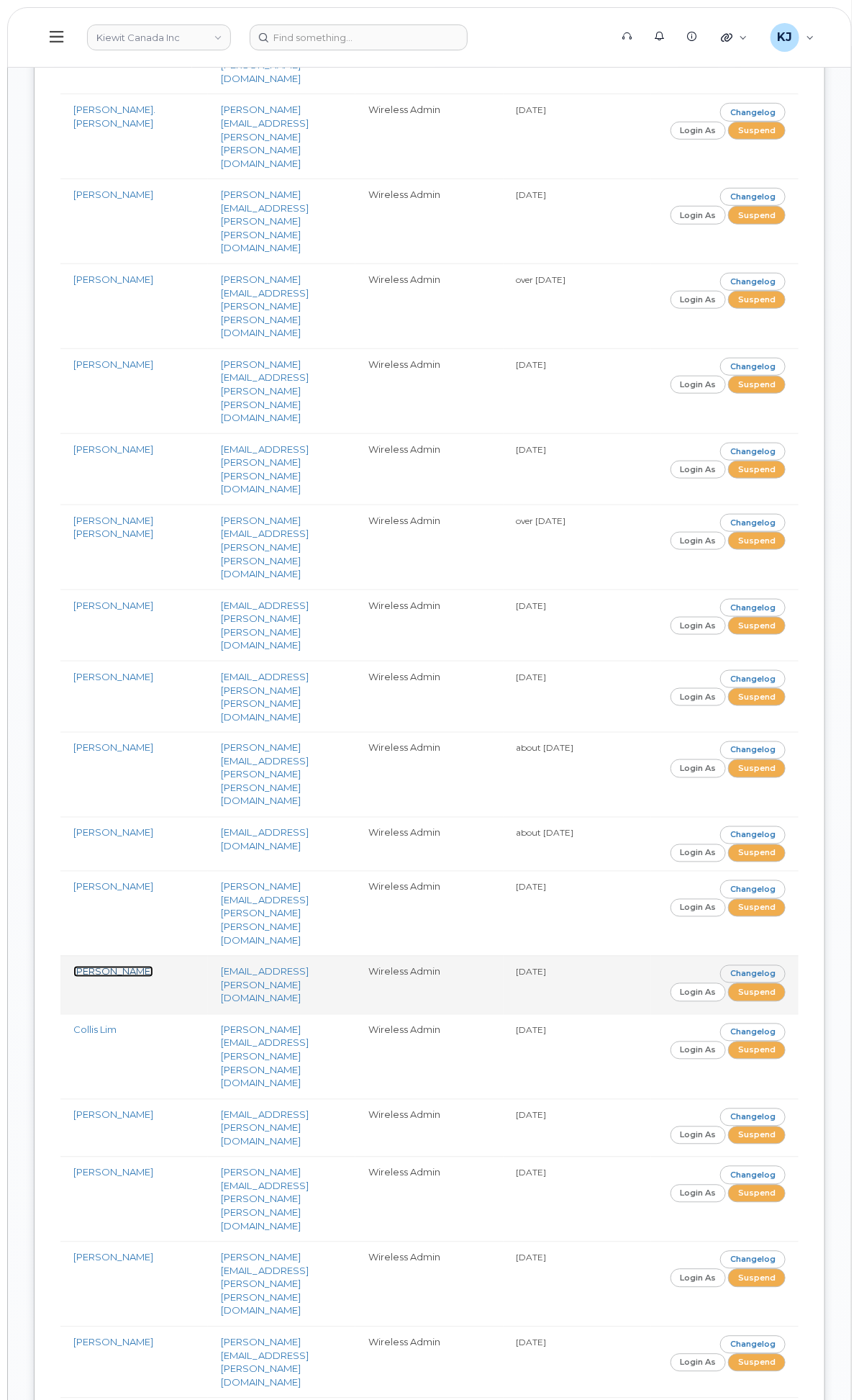
click at [154, 966] on link "[PERSON_NAME]" at bounding box center [113, 971] width 80 height 11
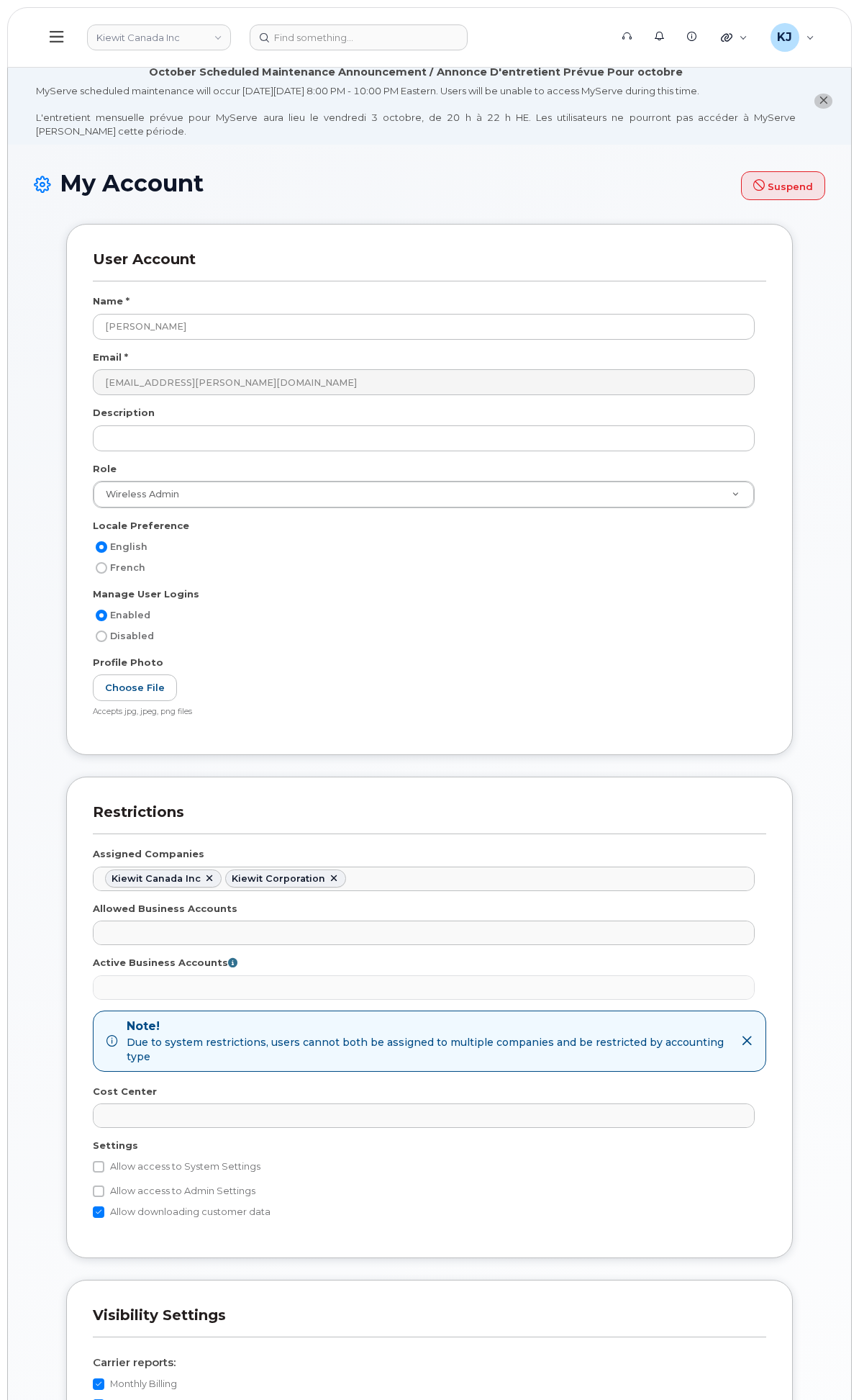
select select
click at [215, 885] on link at bounding box center [209, 878] width 11 height 11
select select "0ac1e801-0962-49fa-816d-73c442061bd2"
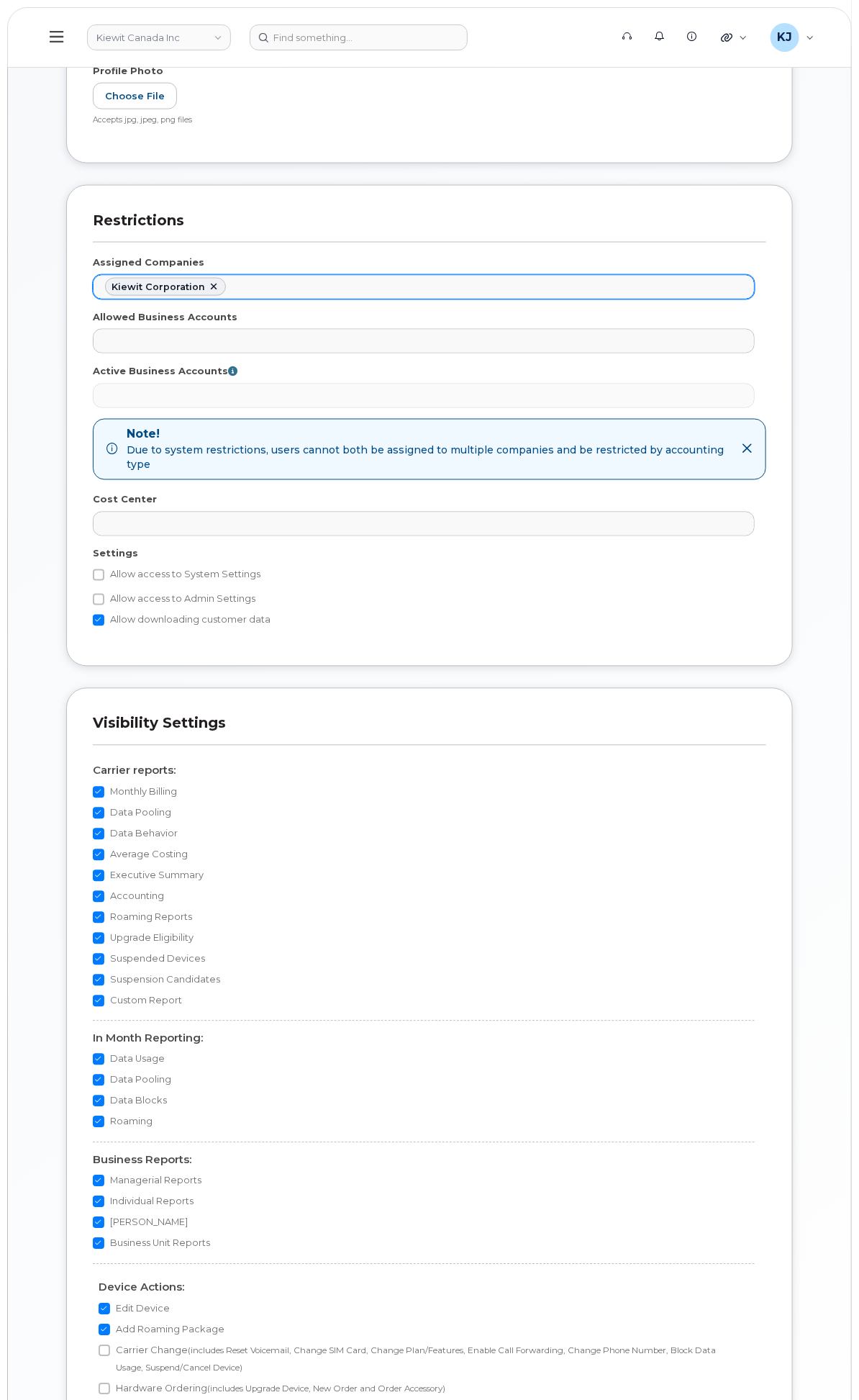
scroll to position [628, 0]
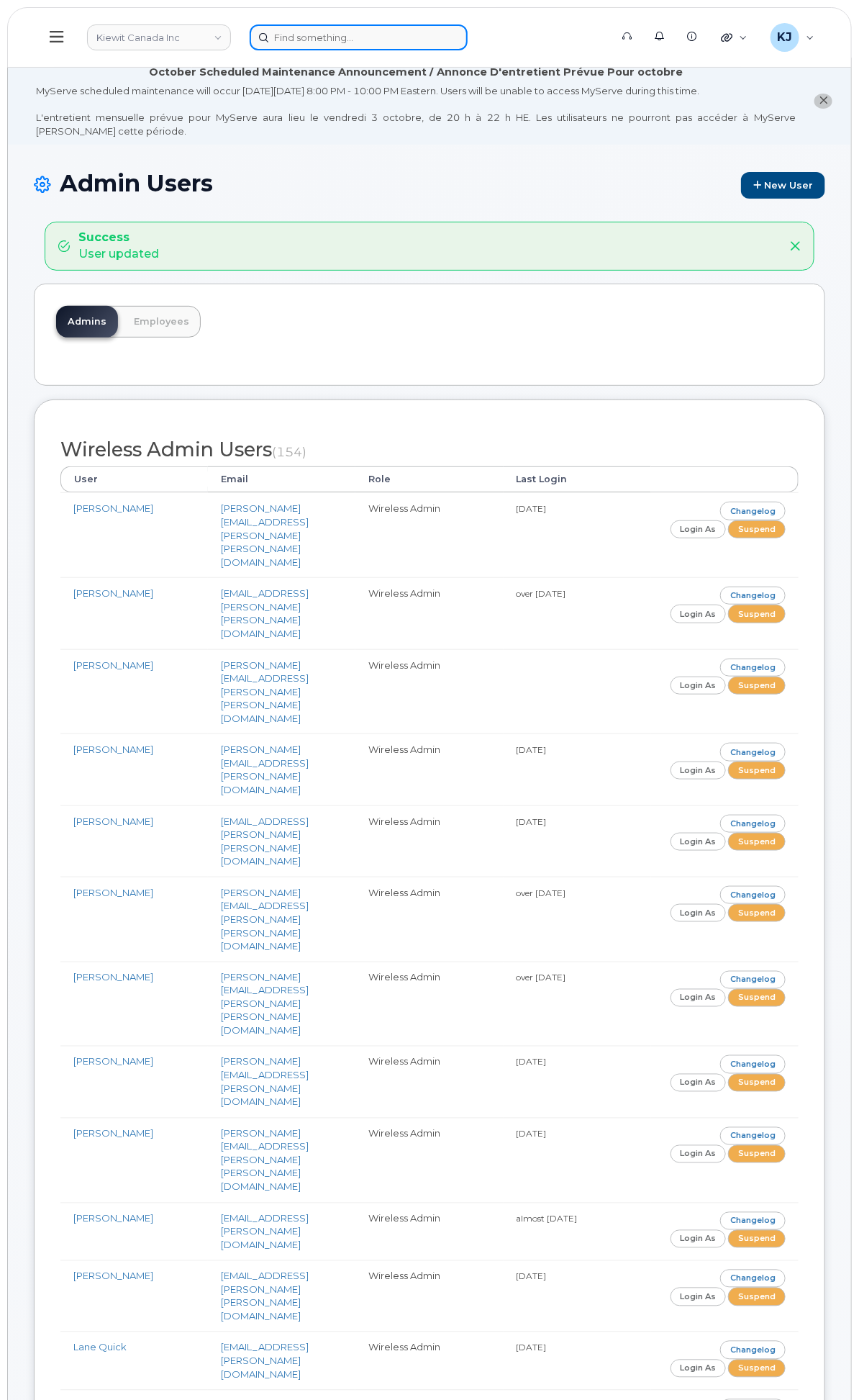
click at [467, 33] on input at bounding box center [358, 37] width 218 height 26
paste input "8303212872"
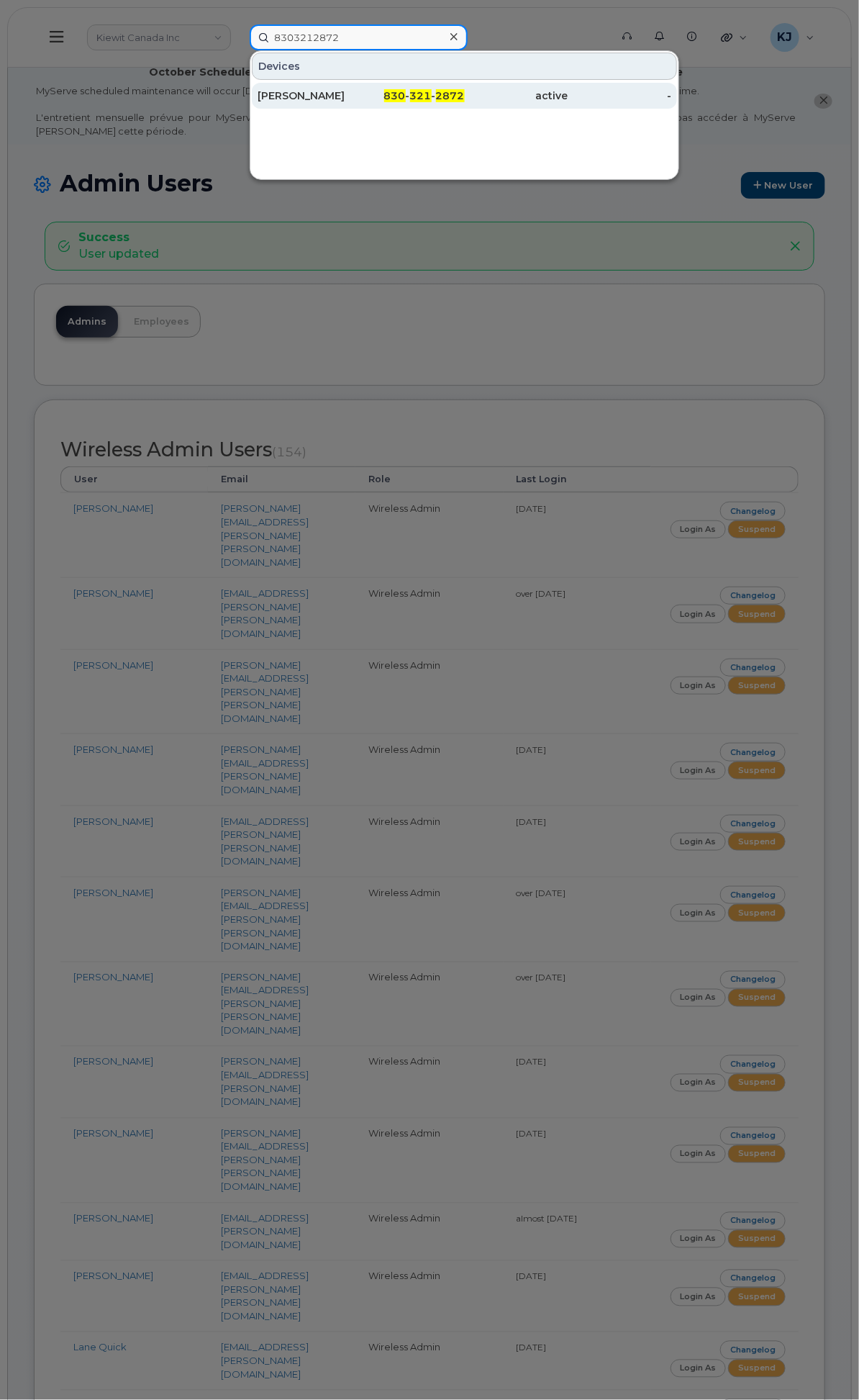
type input "8303212872"
click at [465, 97] on div "830 - 321 - 2872" at bounding box center [413, 95] width 103 height 26
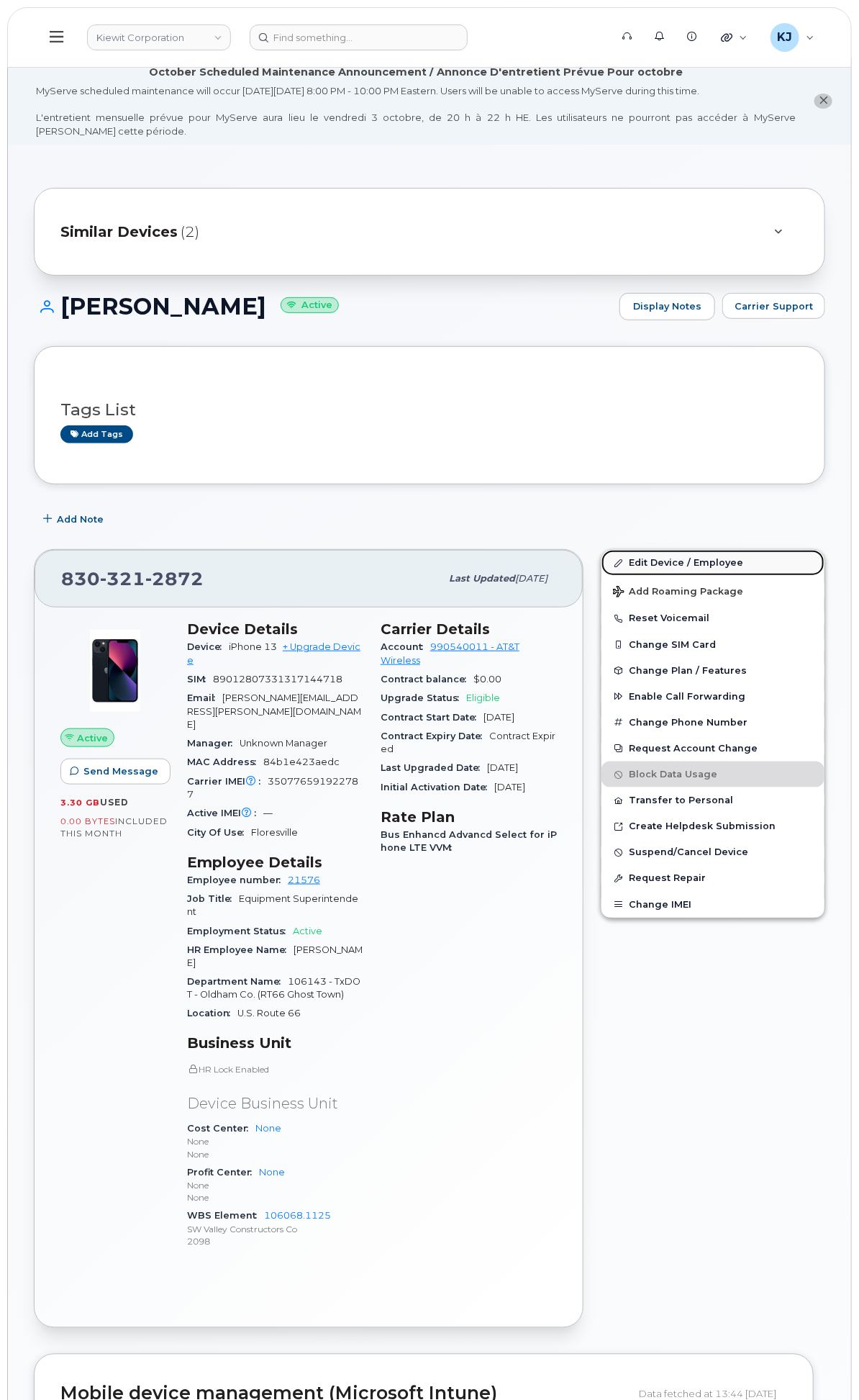
click at [684, 576] on link "Edit Device / Employee" at bounding box center [713, 563] width 223 height 26
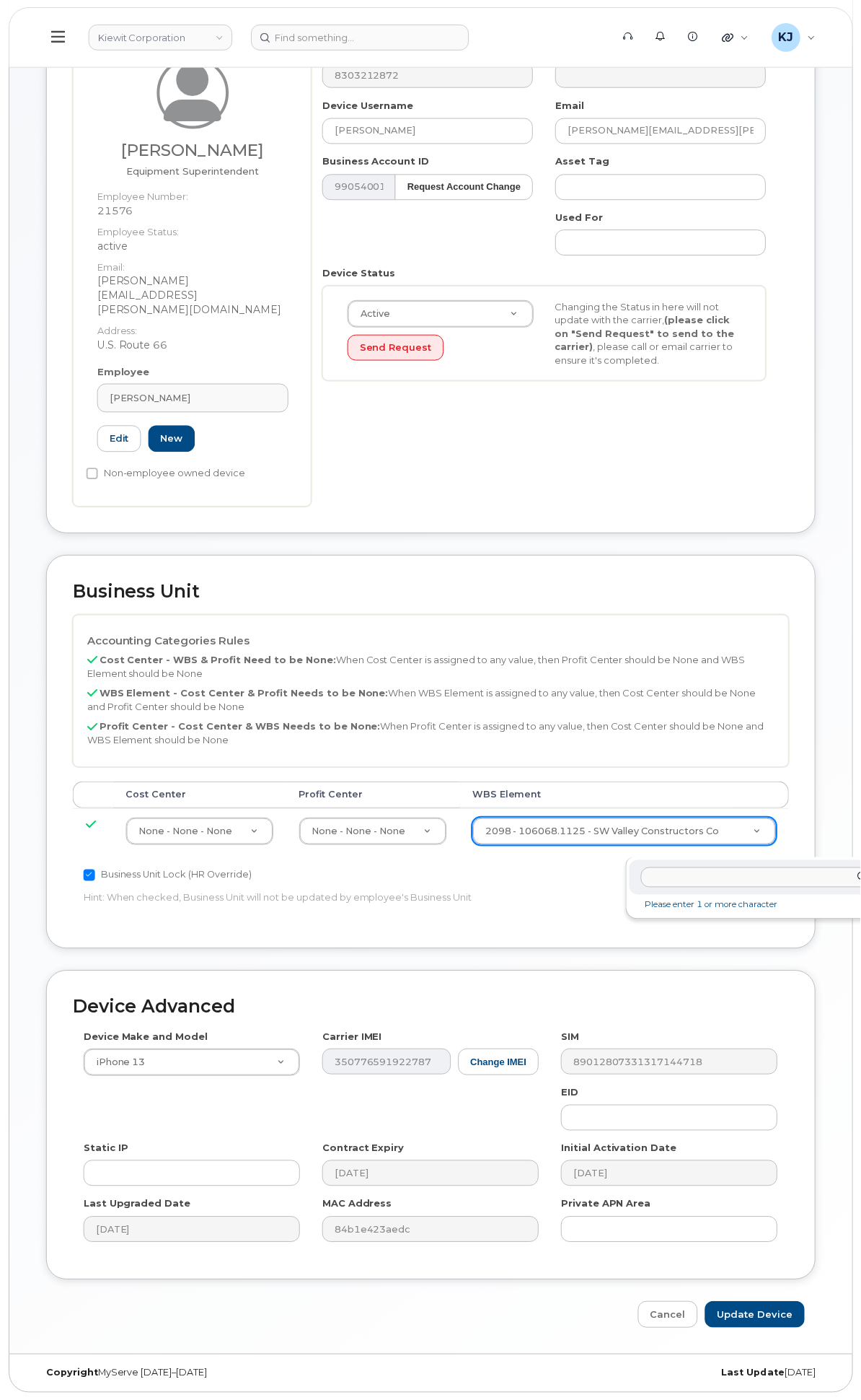
scroll to position [240, 19]
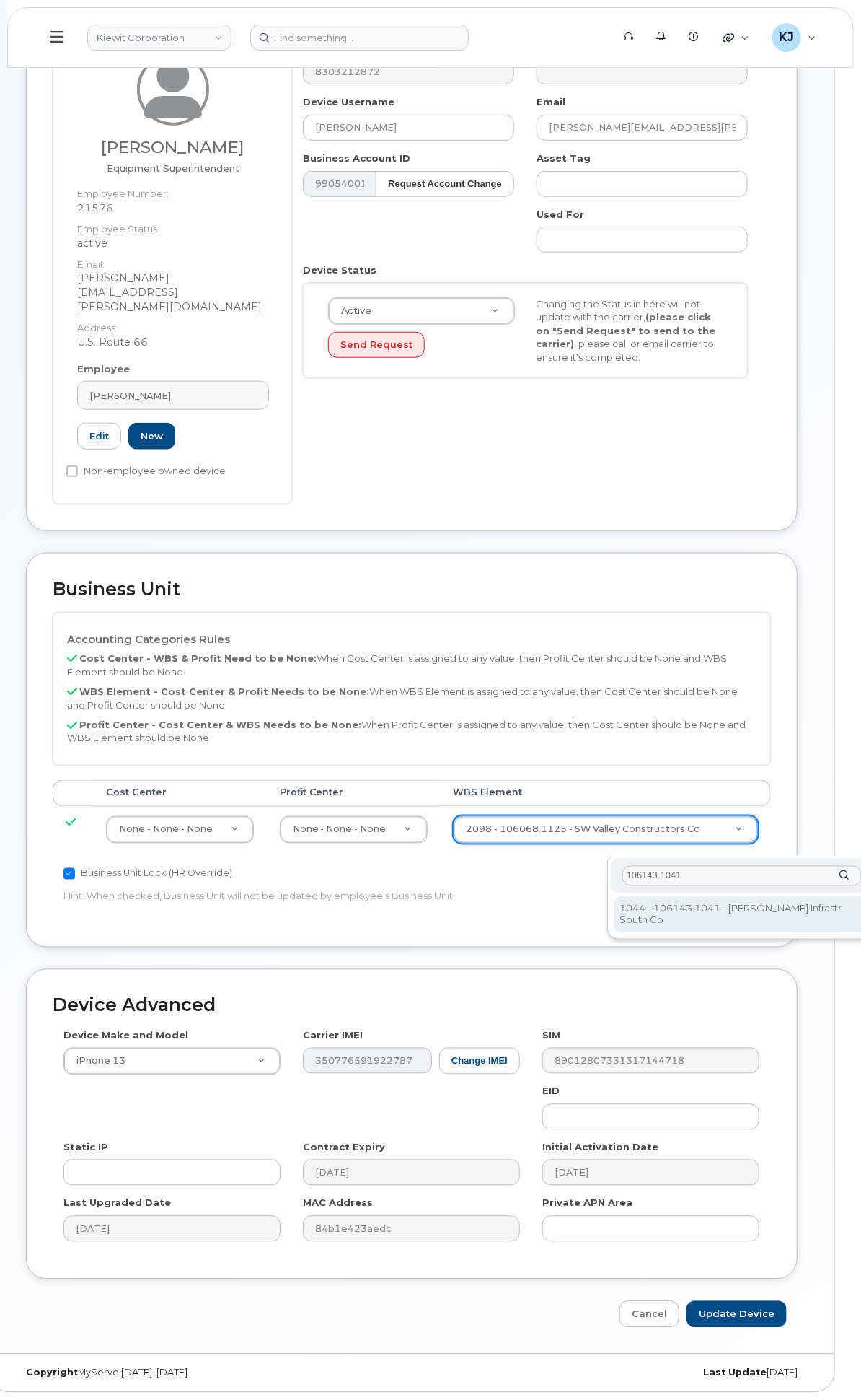
type input "106143.1041"
type input "33409169"
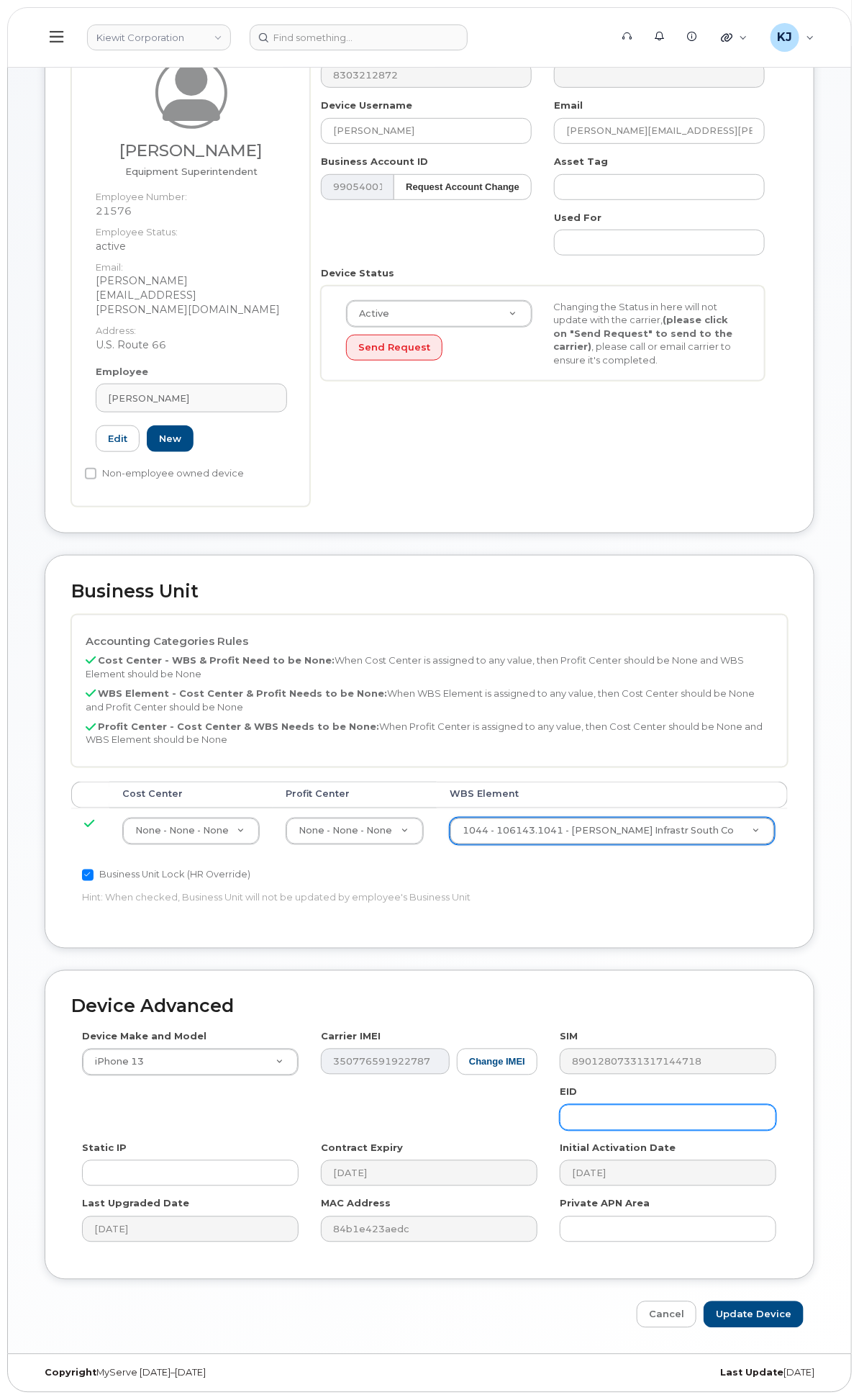
scroll to position [265, 0]
click at [757, 1311] on input "Update Device" at bounding box center [754, 1315] width 100 height 27
type input "Saving..."
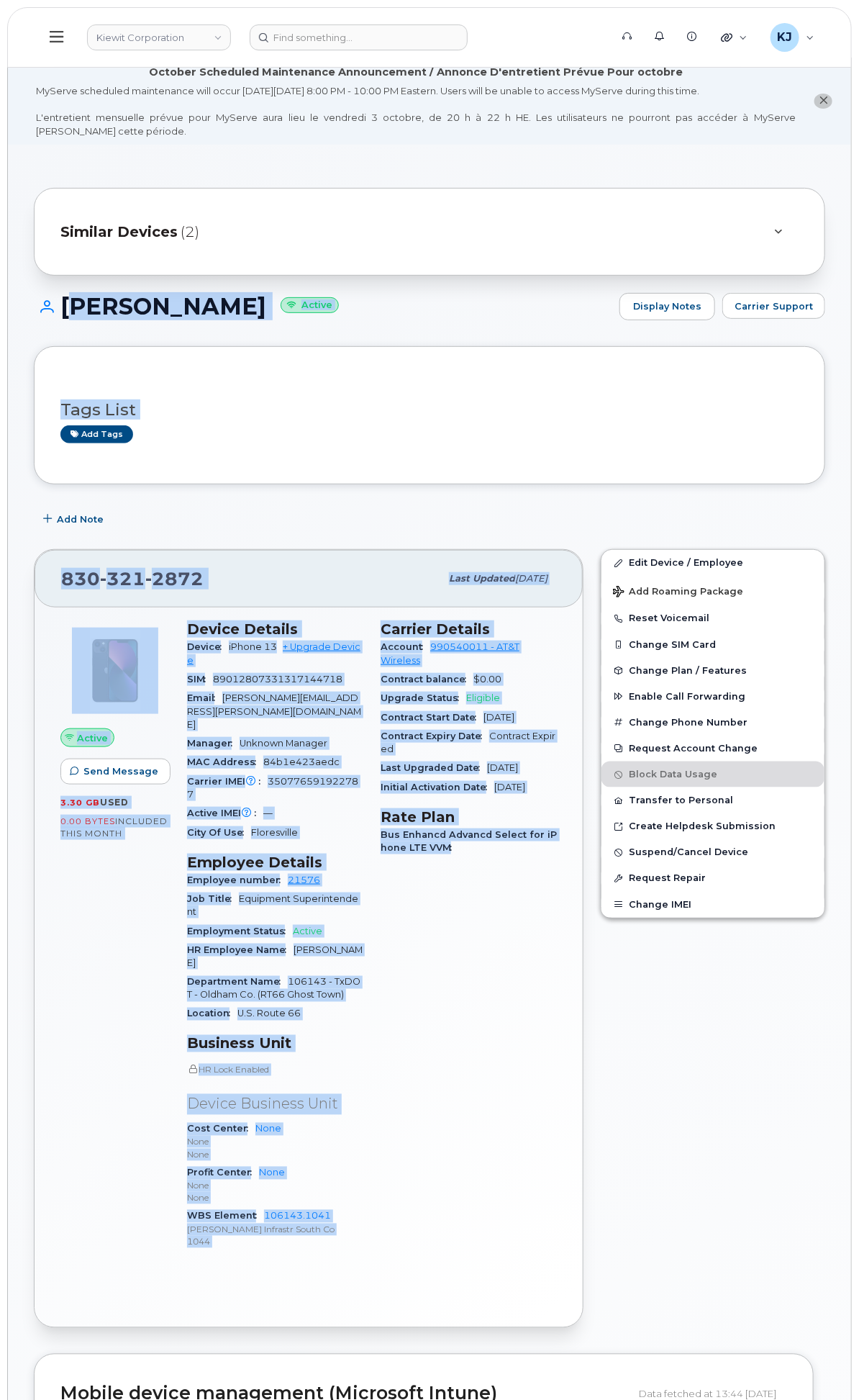
drag, startPoint x: 256, startPoint y: 321, endPoint x: 523, endPoint y: 1037, distance: 764.2
click at [523, 1037] on div "Similar Devices (2) [PERSON_NAME] Active Display Notes Carrier Support Tags Lis…" at bounding box center [430, 1419] width 843 height 2548
copy div "LORE IPSUMD Sitame Consect Adipi Elitsed Doeiusm Temp Inci Utl etdo Mag Aliq 36…"
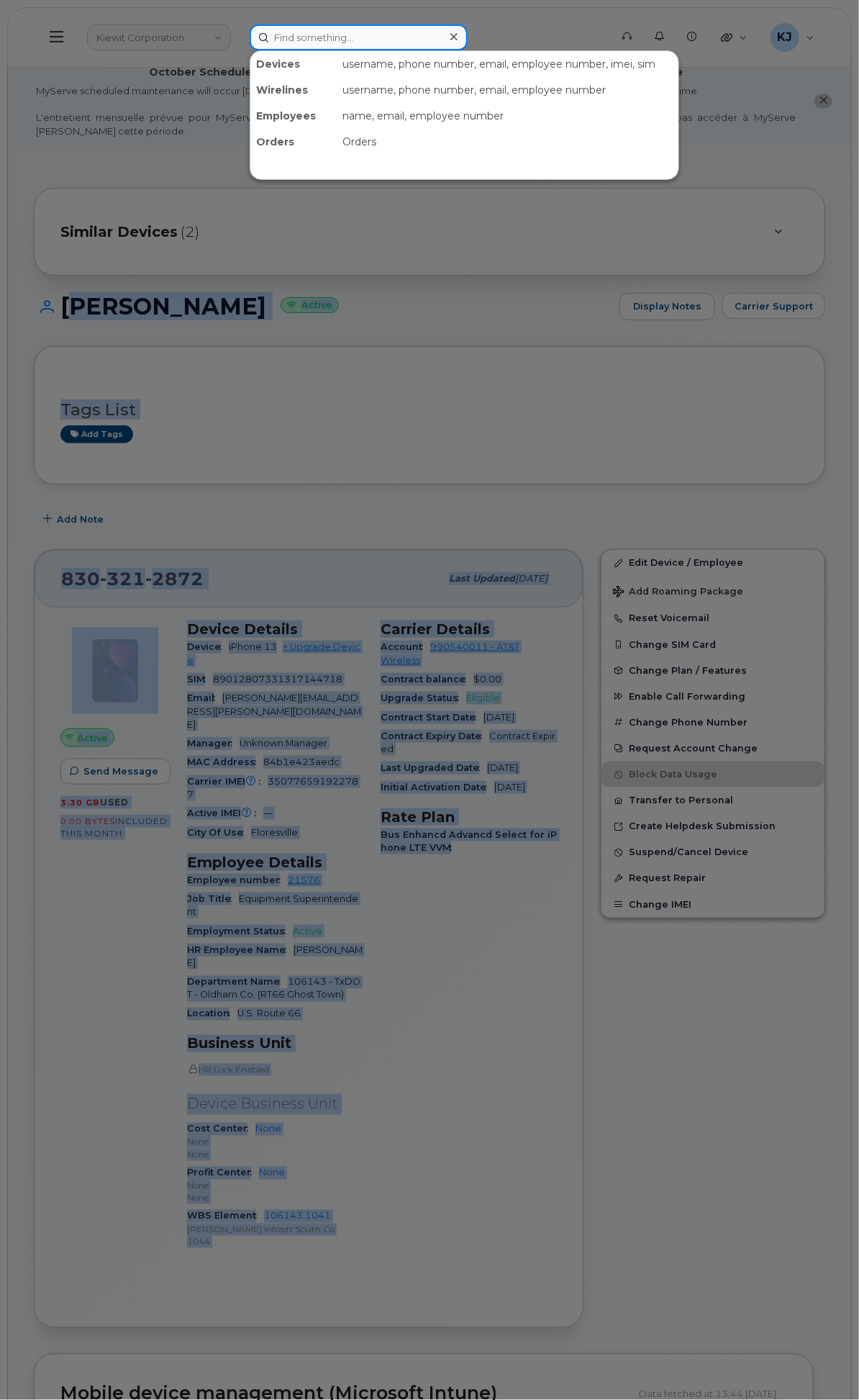
click at [467, 34] on input at bounding box center [358, 37] width 218 height 26
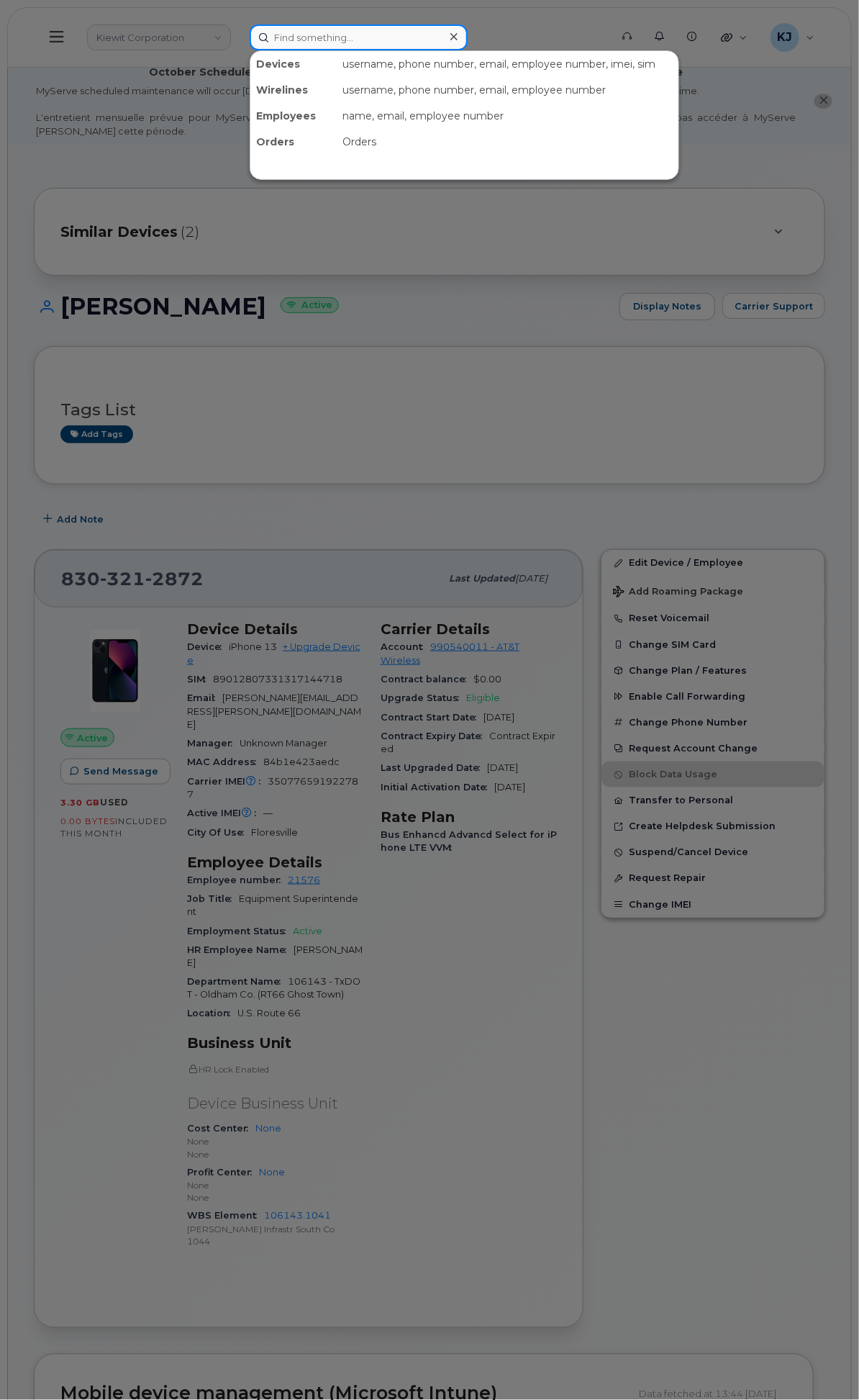
paste input "8164014697"
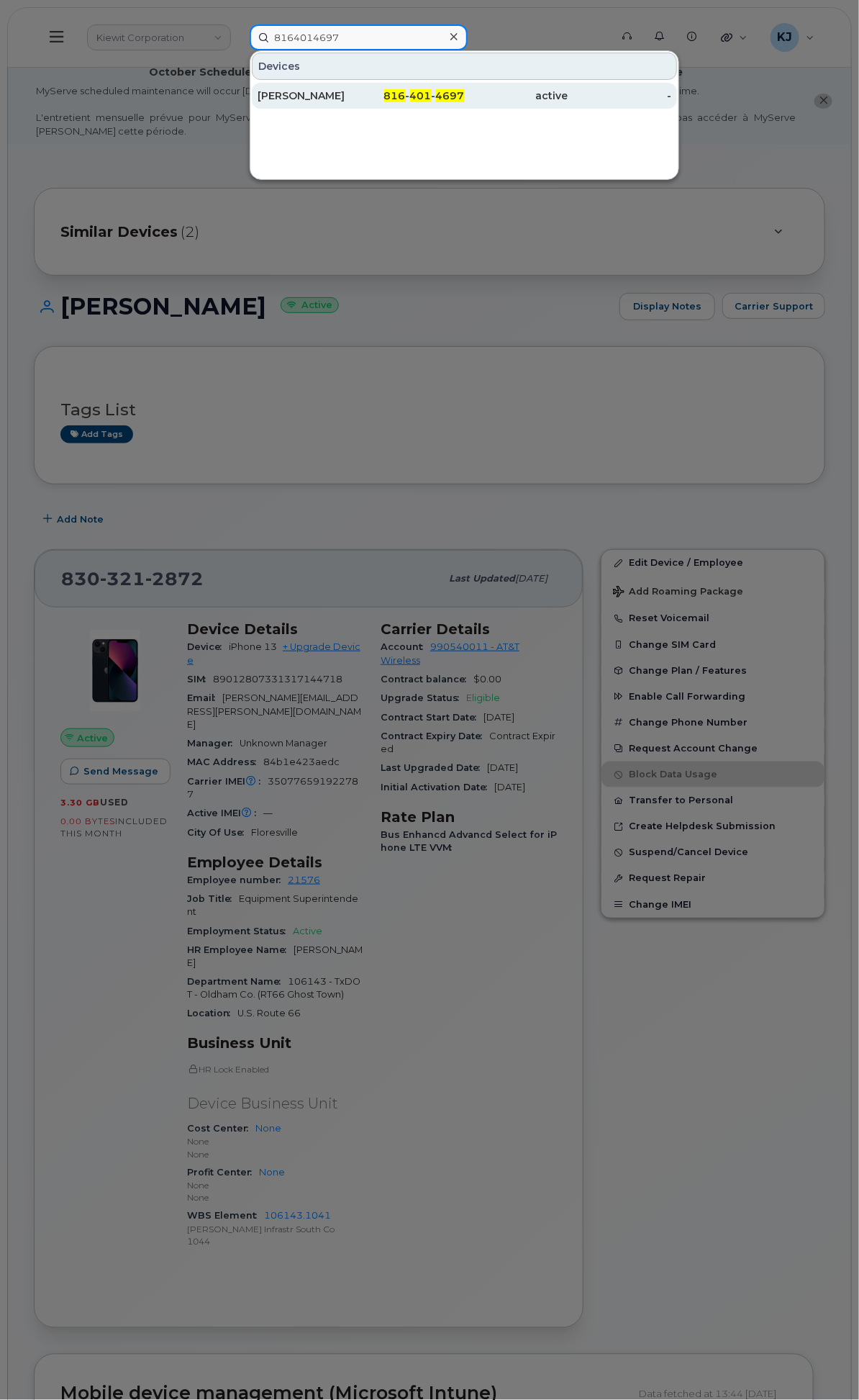
type input "8164014697"
click at [465, 95] on div "816 - 401 - 4697" at bounding box center [413, 95] width 103 height 14
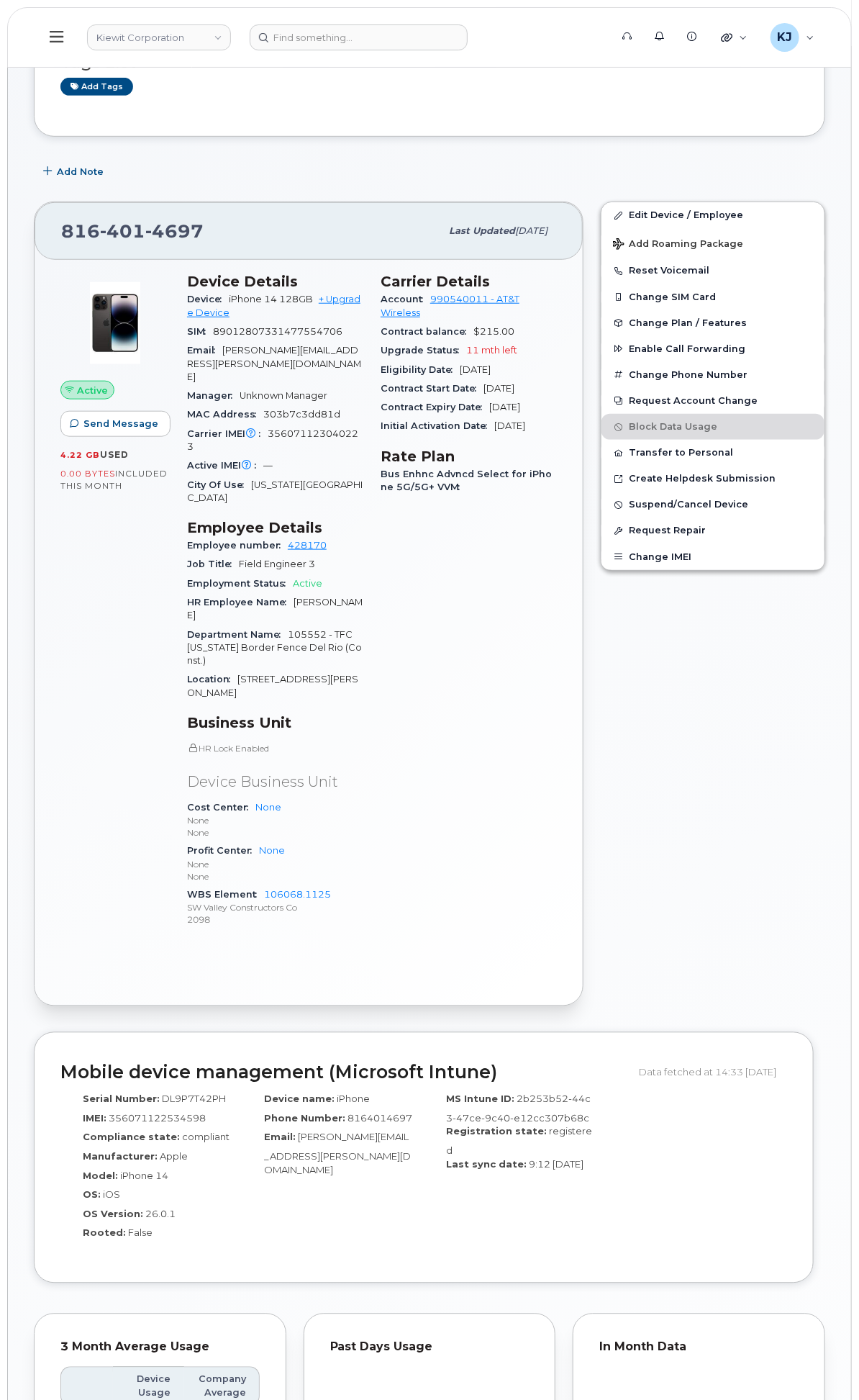
scroll to position [240, 0]
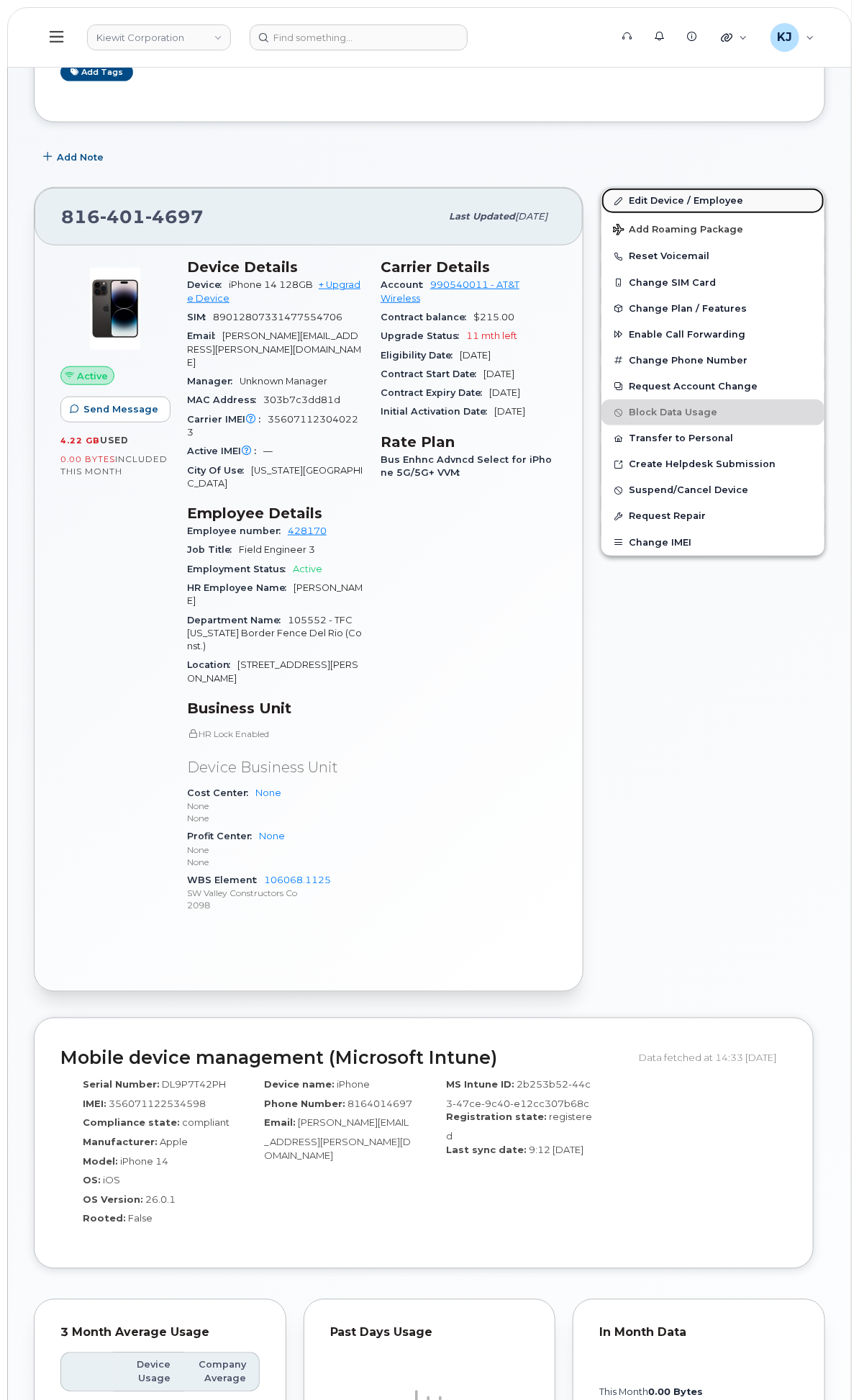
click at [678, 207] on link "Edit Device / Employee" at bounding box center [713, 201] width 223 height 26
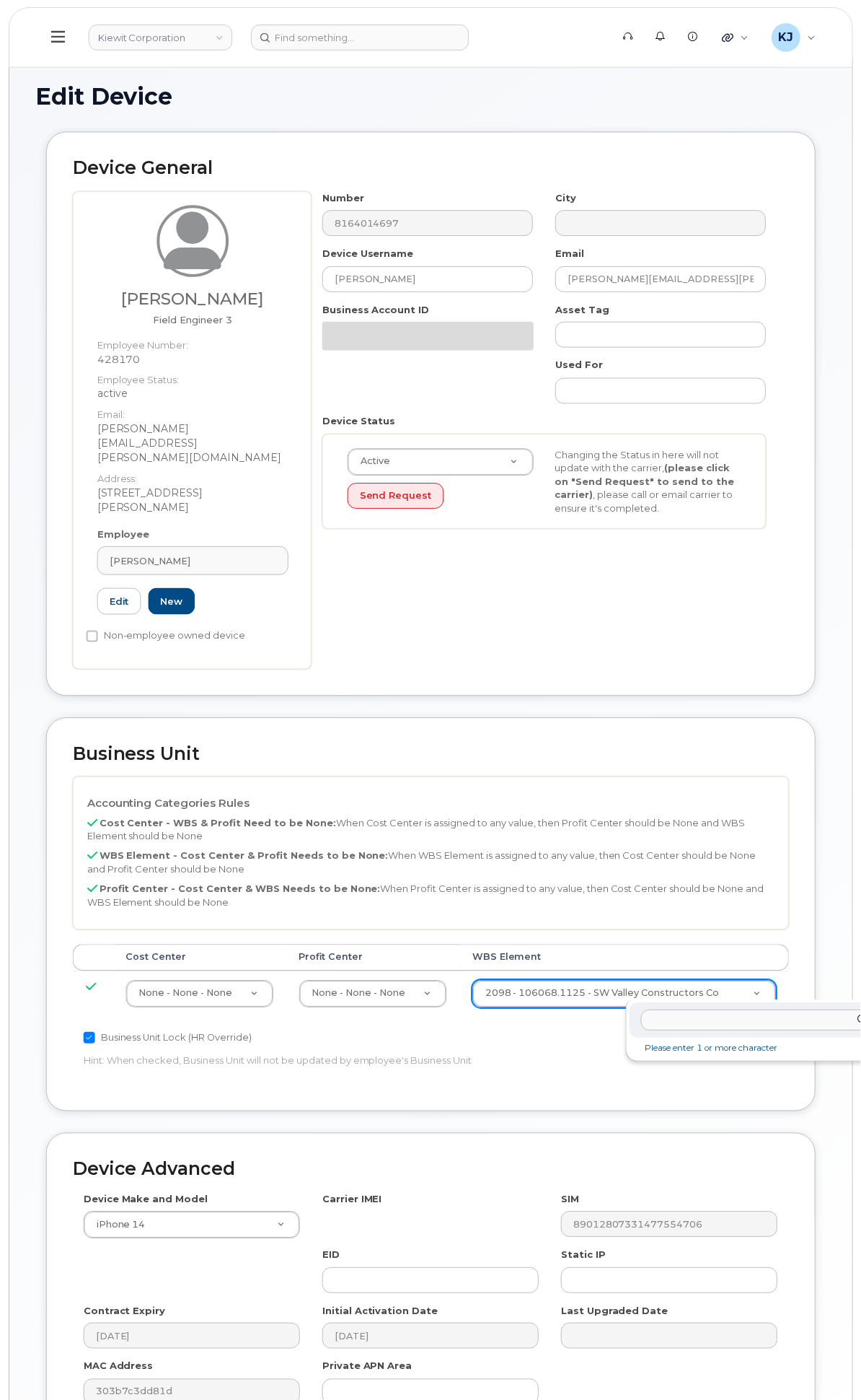
scroll to position [0, 19]
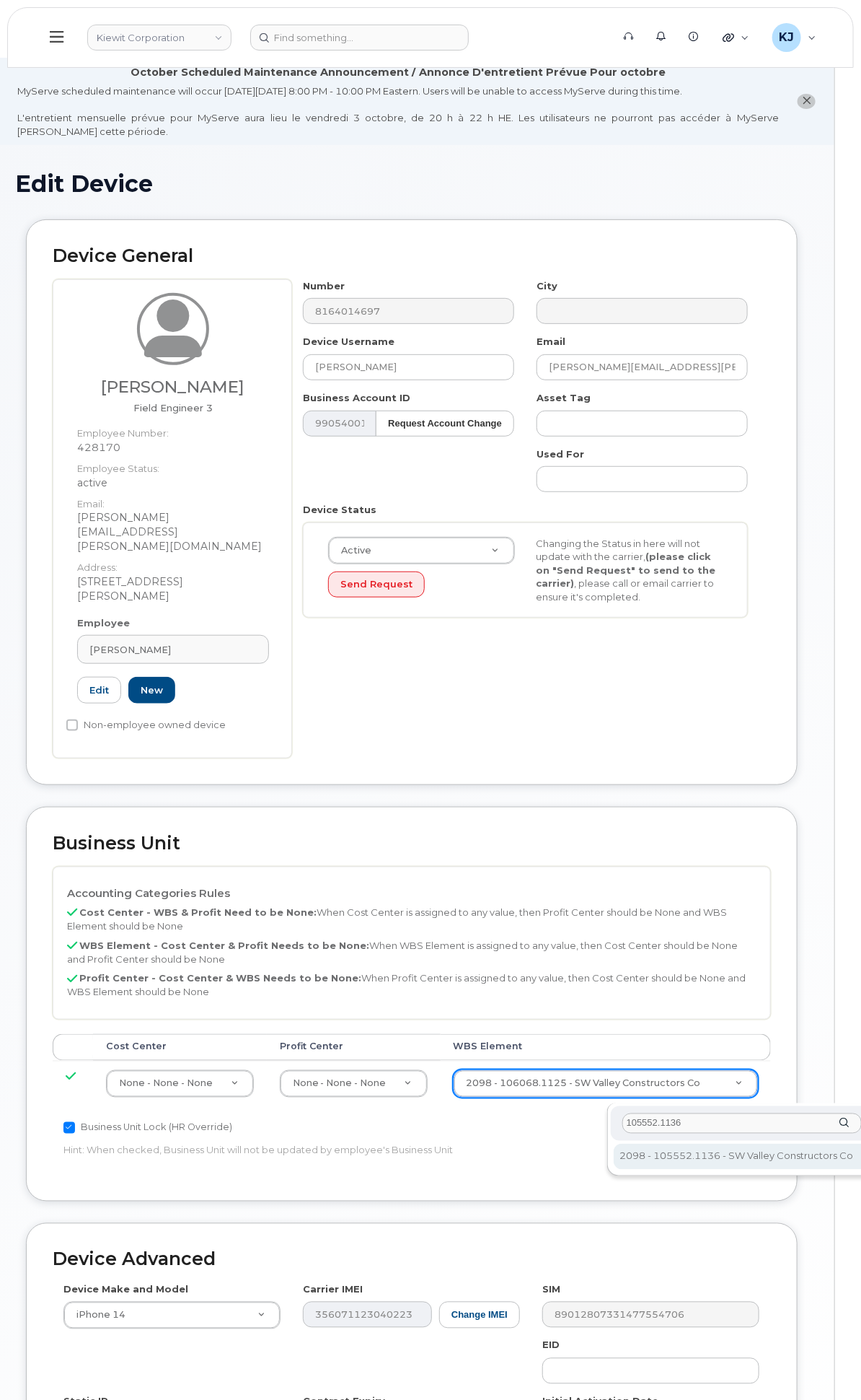
type input "105552.1136"
type input "30224362"
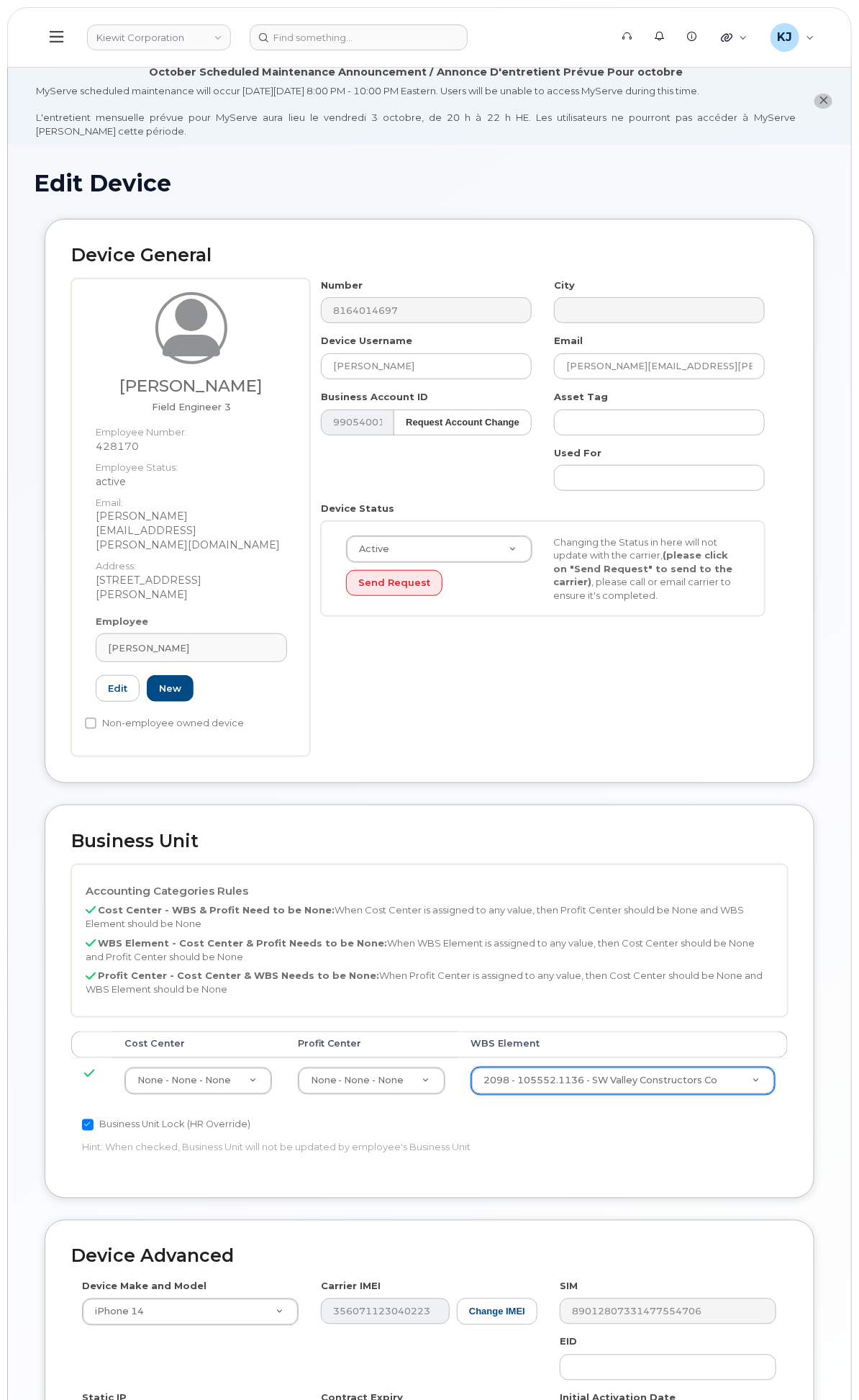
scroll to position [273, 0]
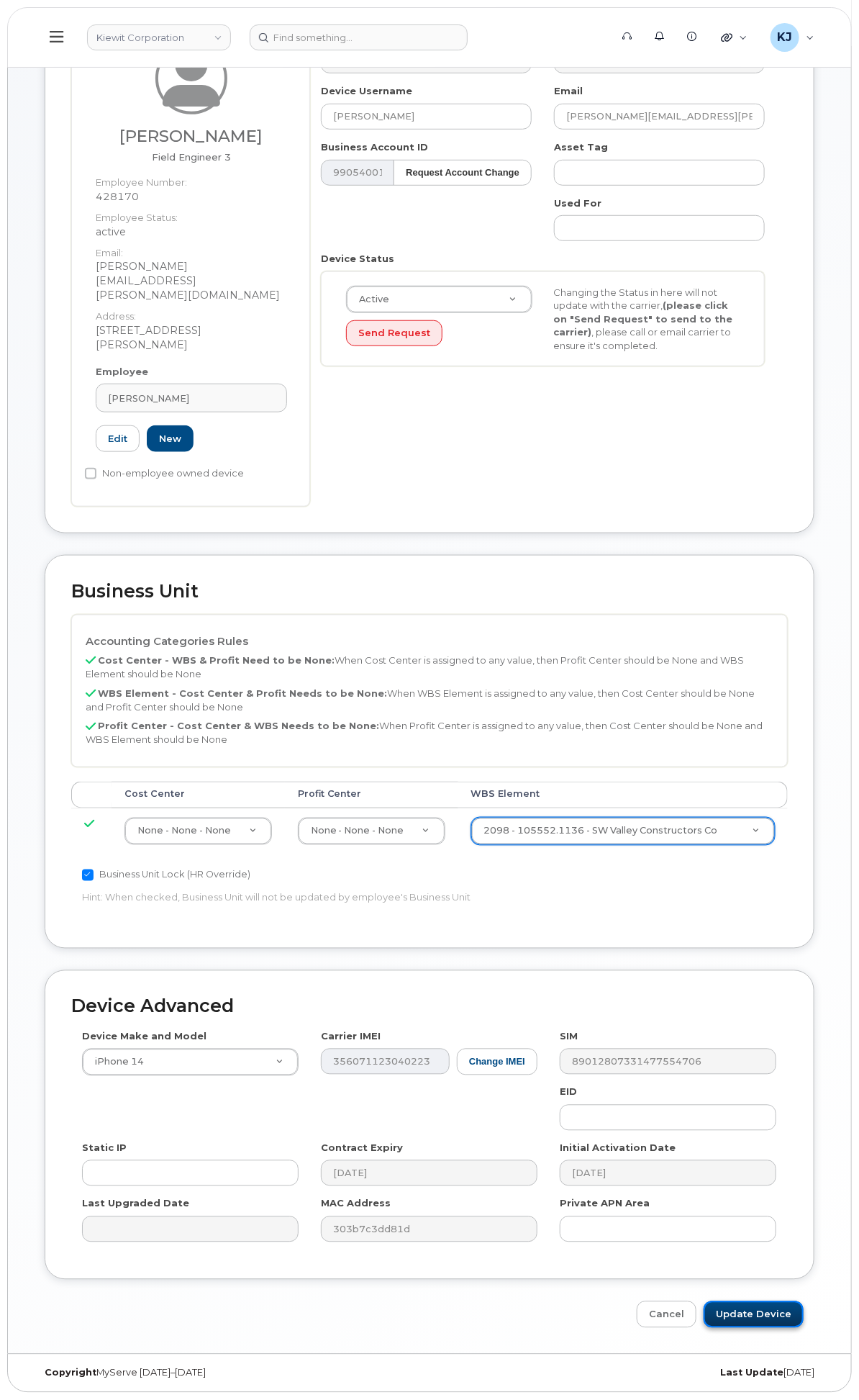
click at [756, 1312] on input "Update Device" at bounding box center [754, 1315] width 100 height 27
type input "Saving..."
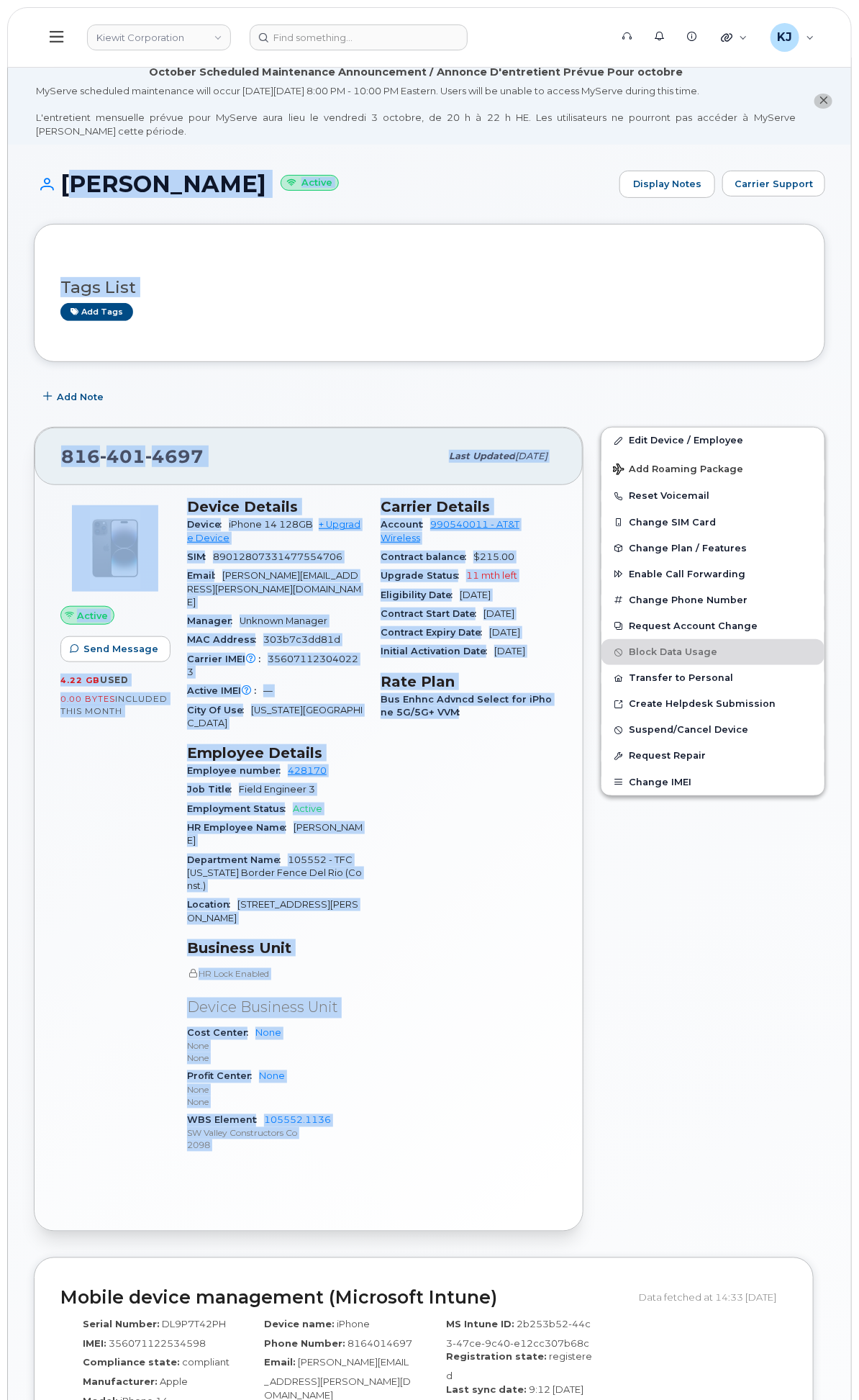
drag, startPoint x: 257, startPoint y: 197, endPoint x: 544, endPoint y: 937, distance: 793.7
click at [544, 937] on div "THOMAS DENVER Active Display Notes Carrier Support Tags List Add tags Add Note …" at bounding box center [430, 1371] width 843 height 2452
copy div "THOMAS DENVER Active Display Notes Carrier Support Tags List Add tags Add Note …"
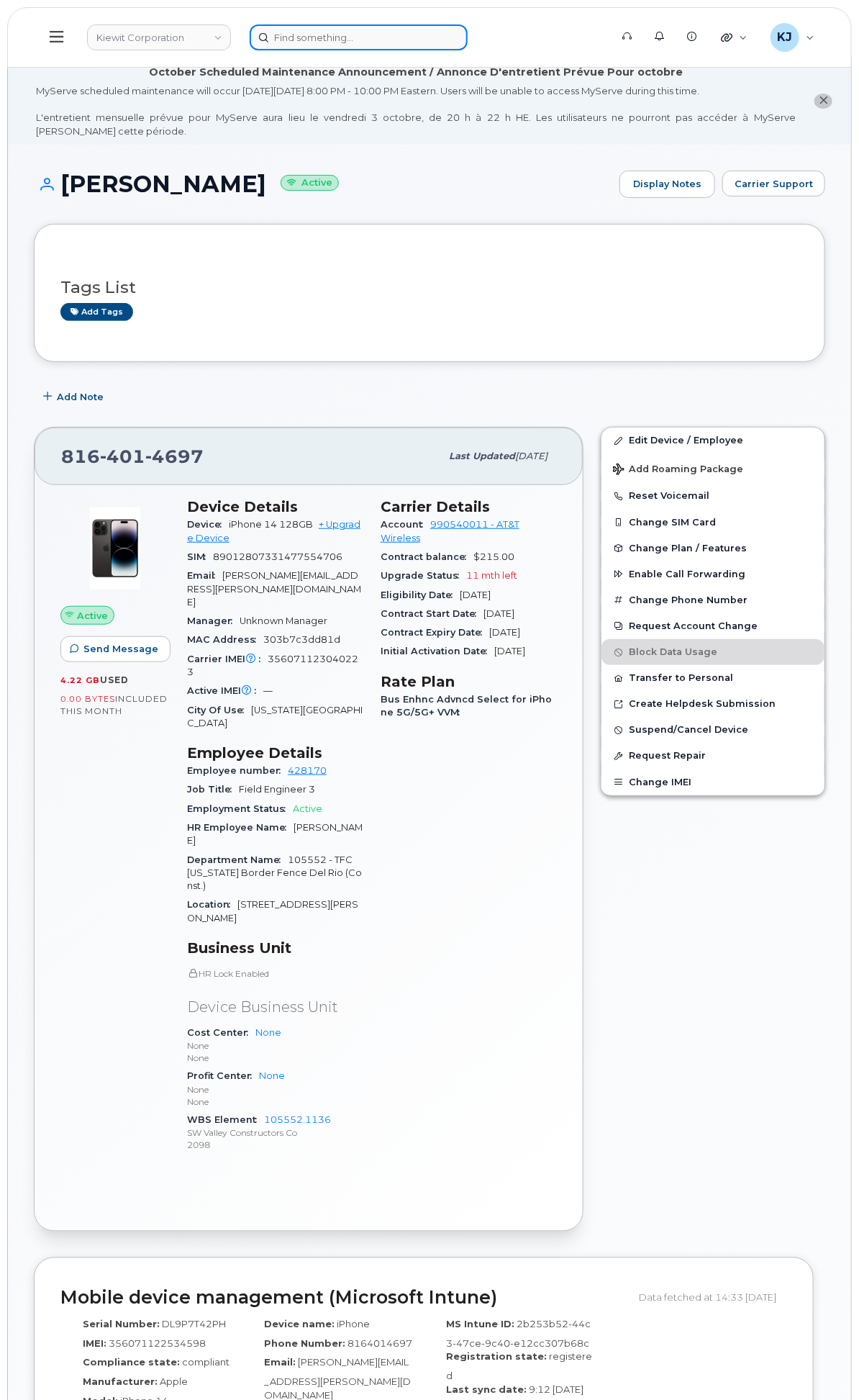
click at [449, 27] on input at bounding box center [358, 37] width 218 height 26
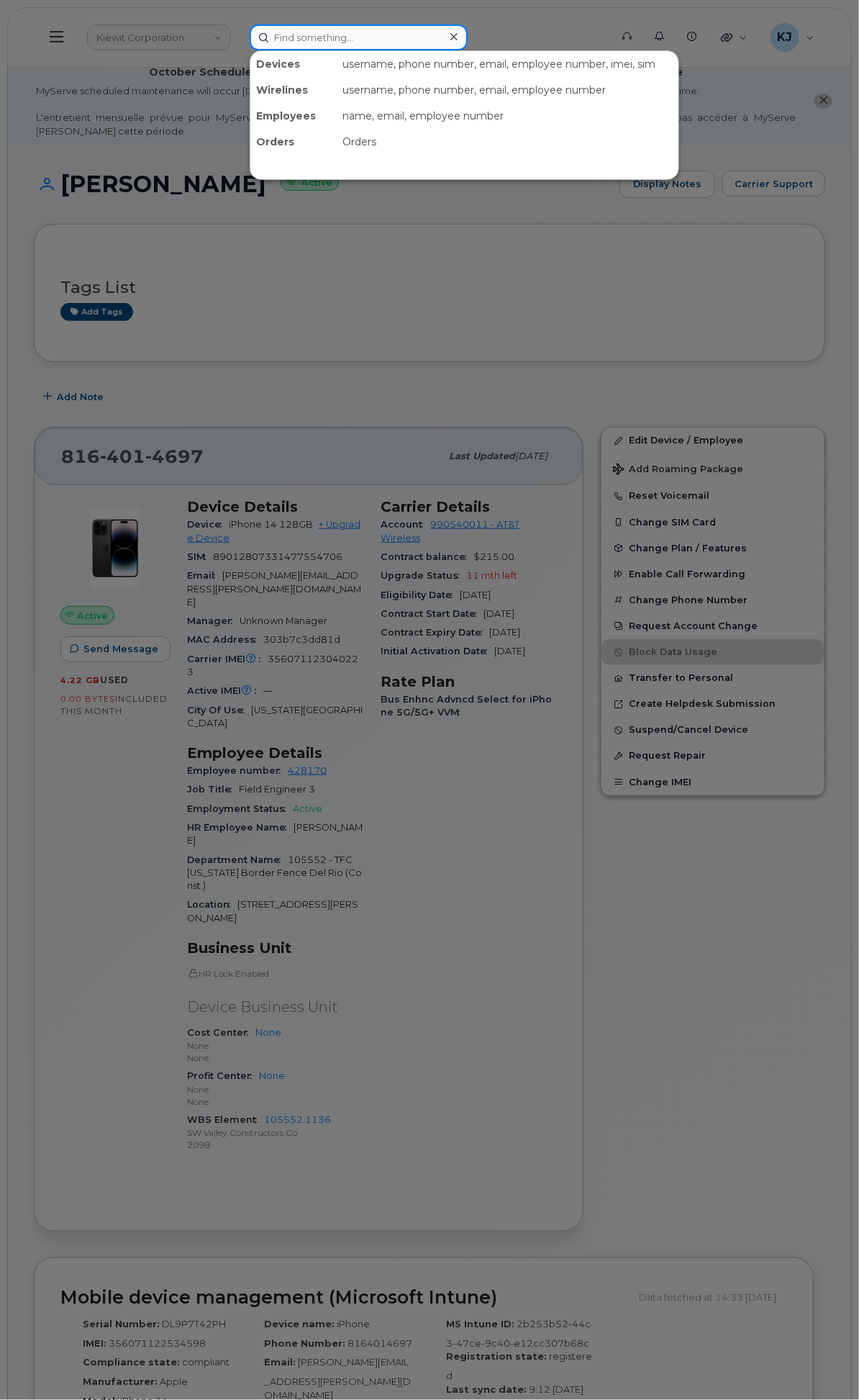
paste input "6822598894"
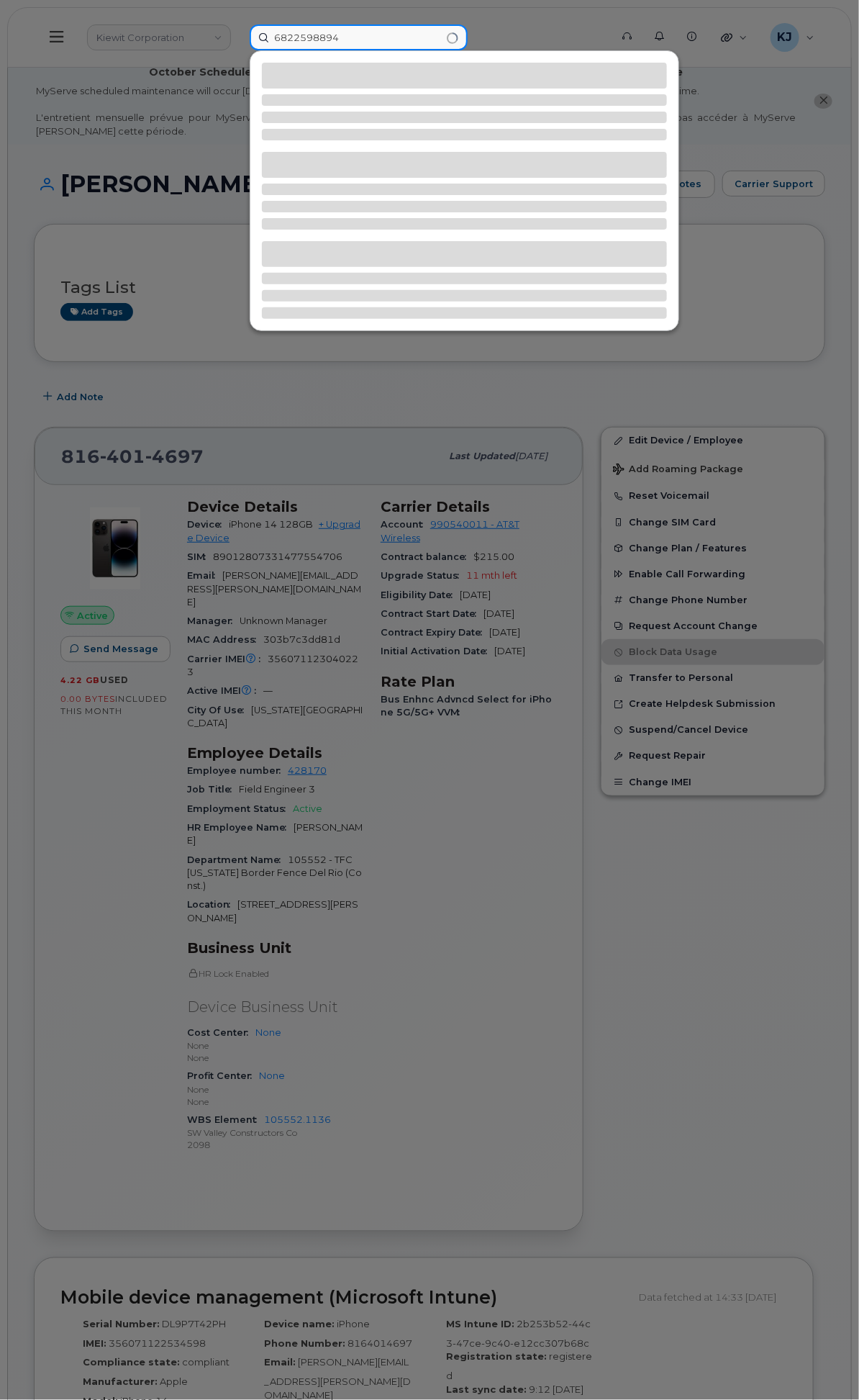
type input "6822598894"
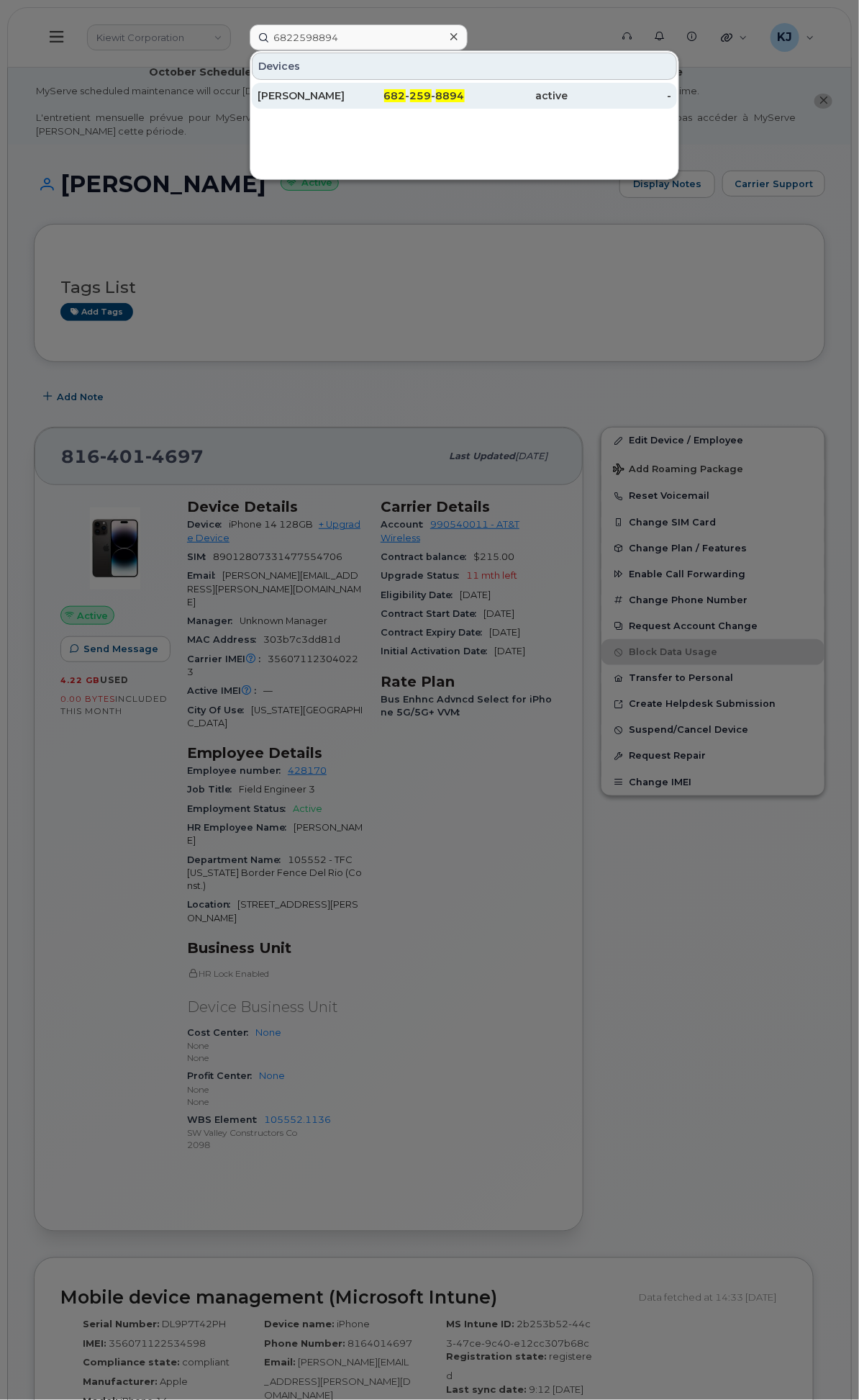
click at [361, 88] on div "[PERSON_NAME]" at bounding box center [309, 95] width 103 height 14
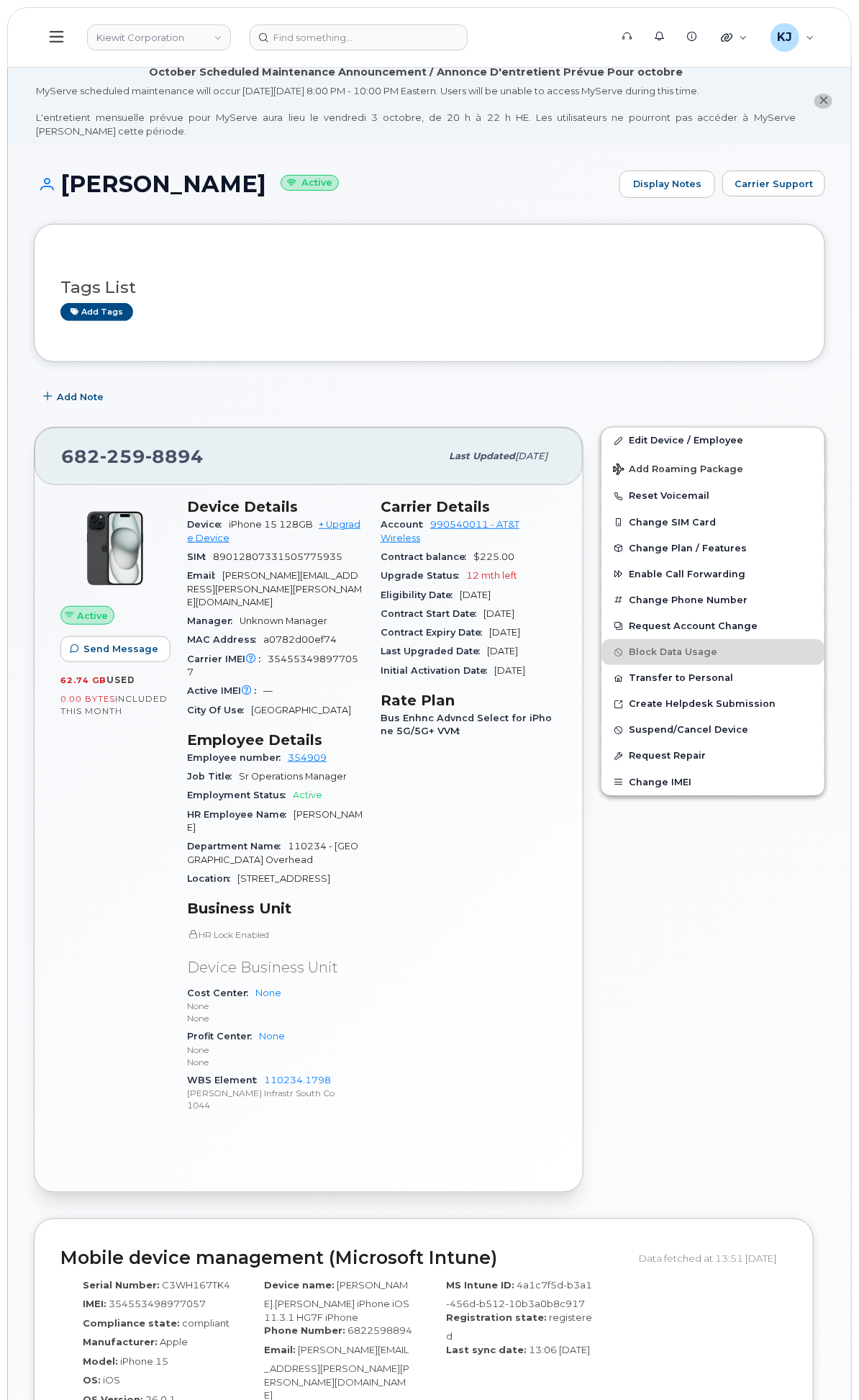
scroll to position [80, 0]
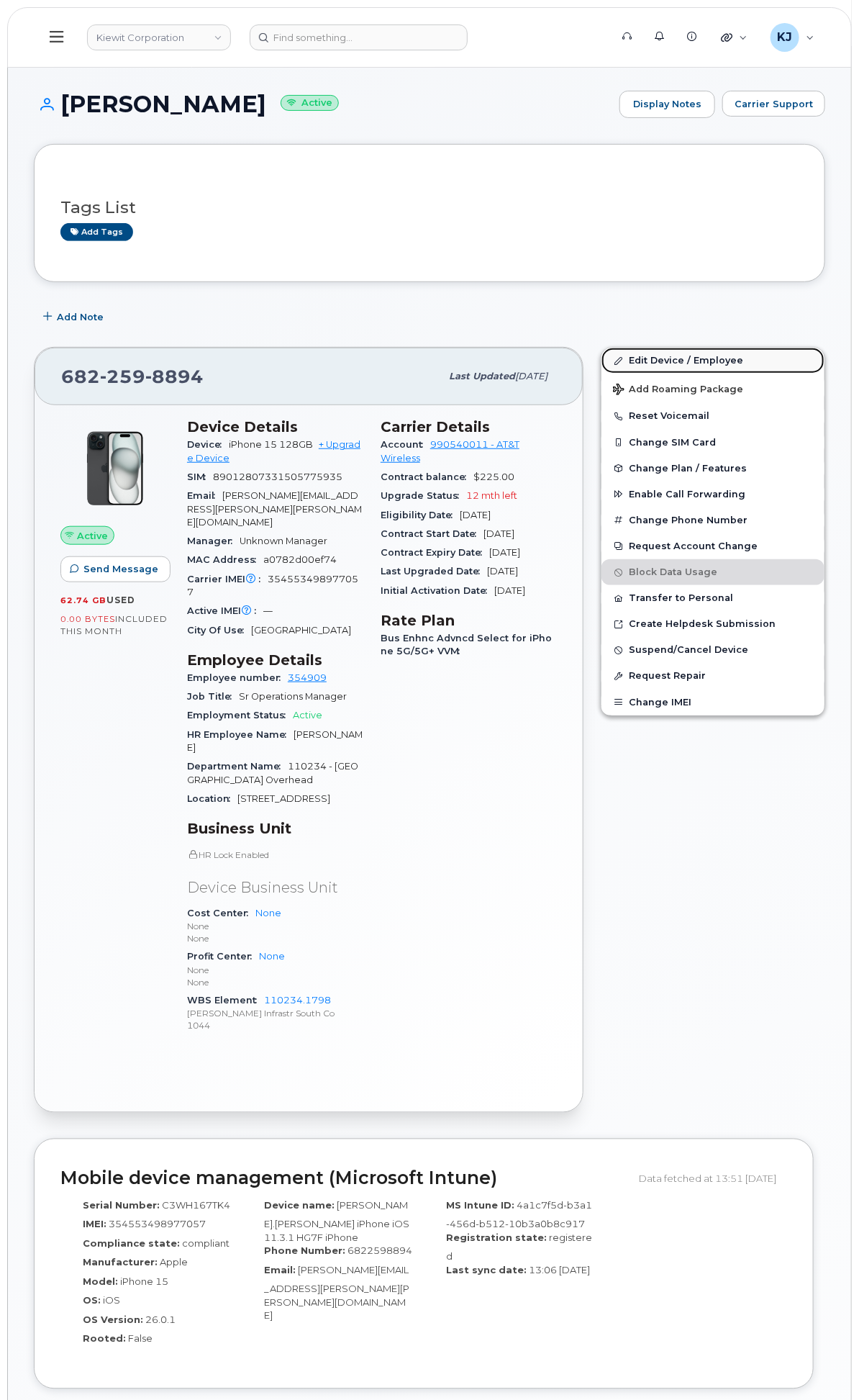
click at [702, 369] on link "Edit Device / Employee" at bounding box center [713, 360] width 223 height 26
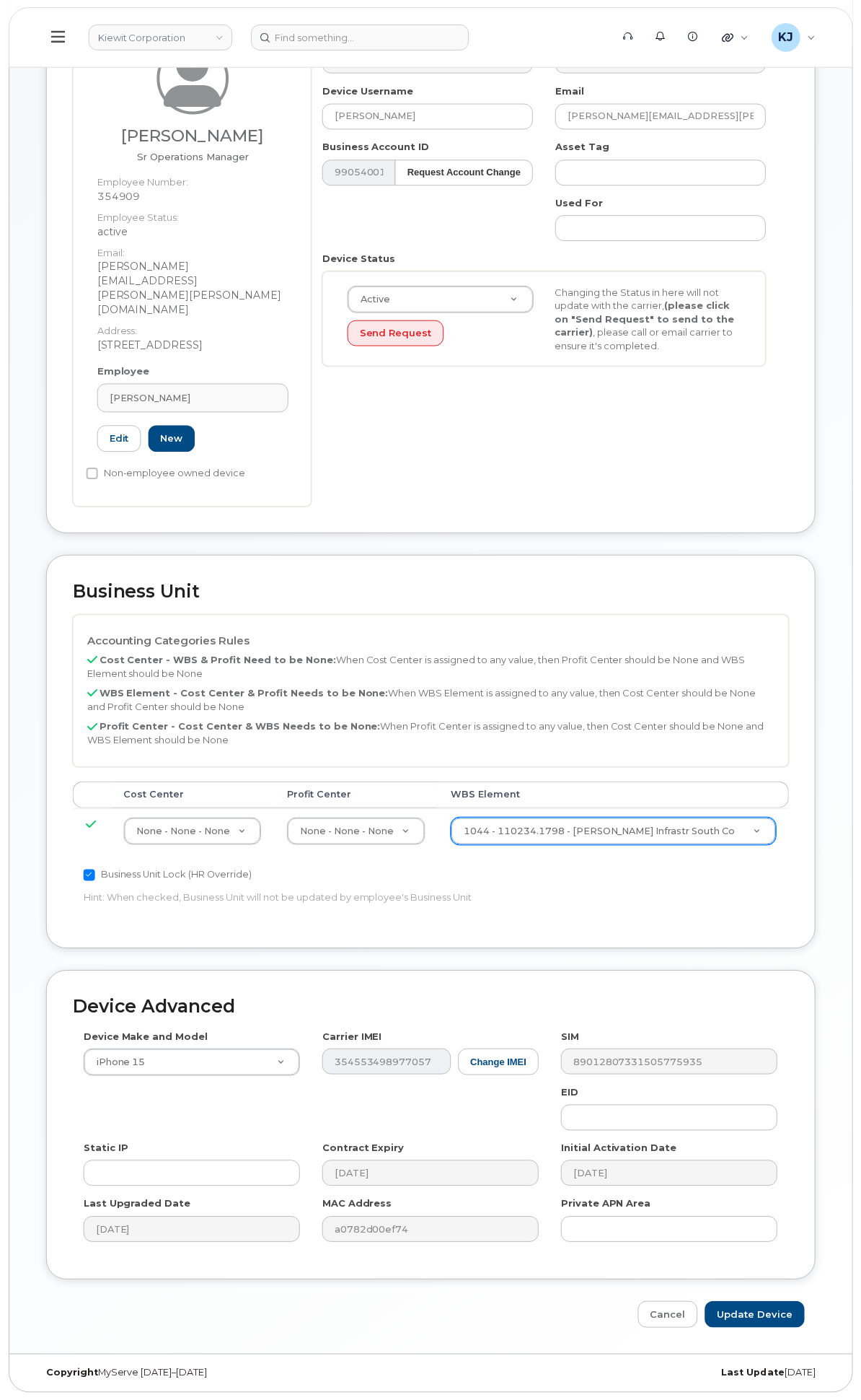
scroll to position [255, 5]
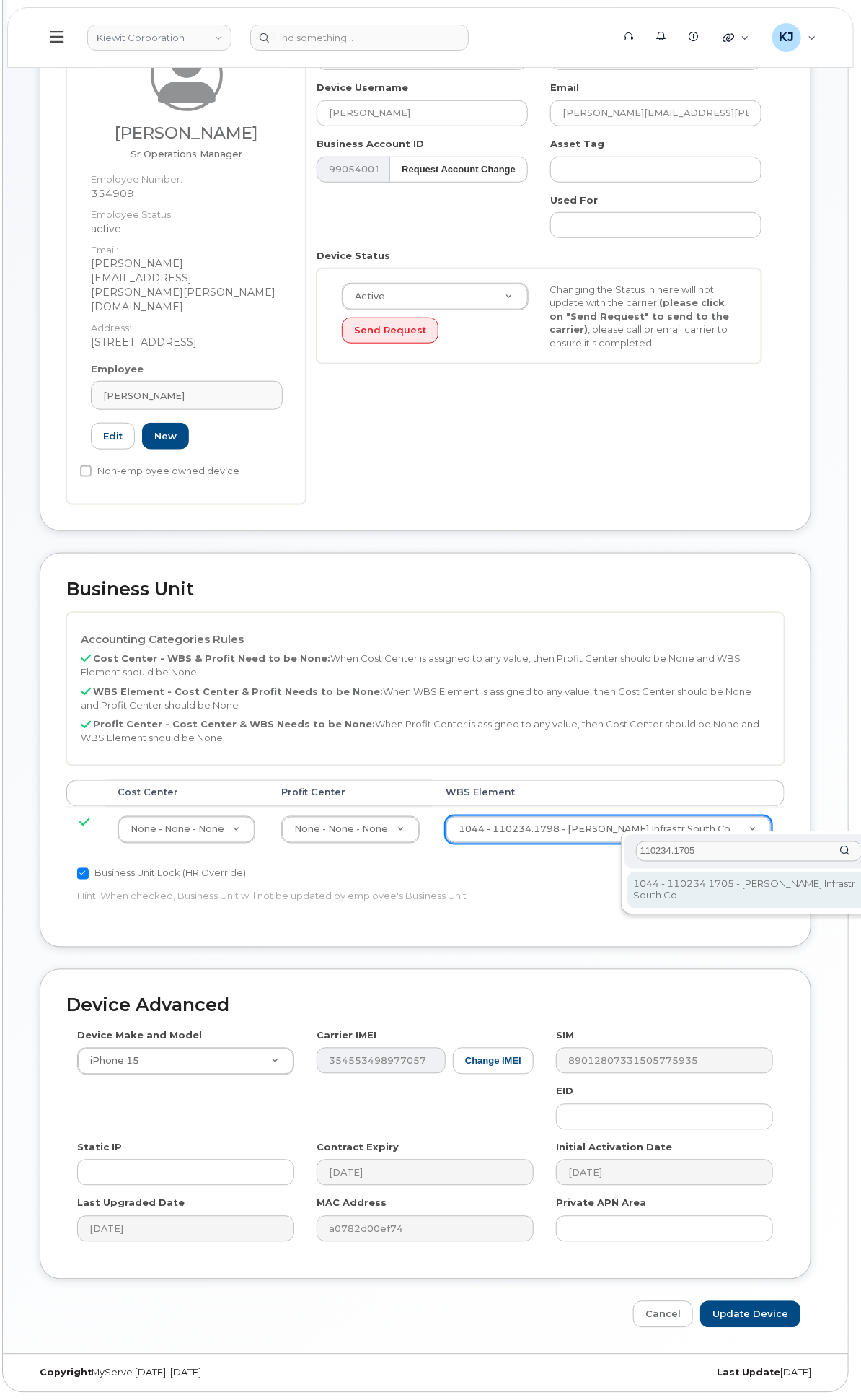
type input "110234.1705"
type input "33471551"
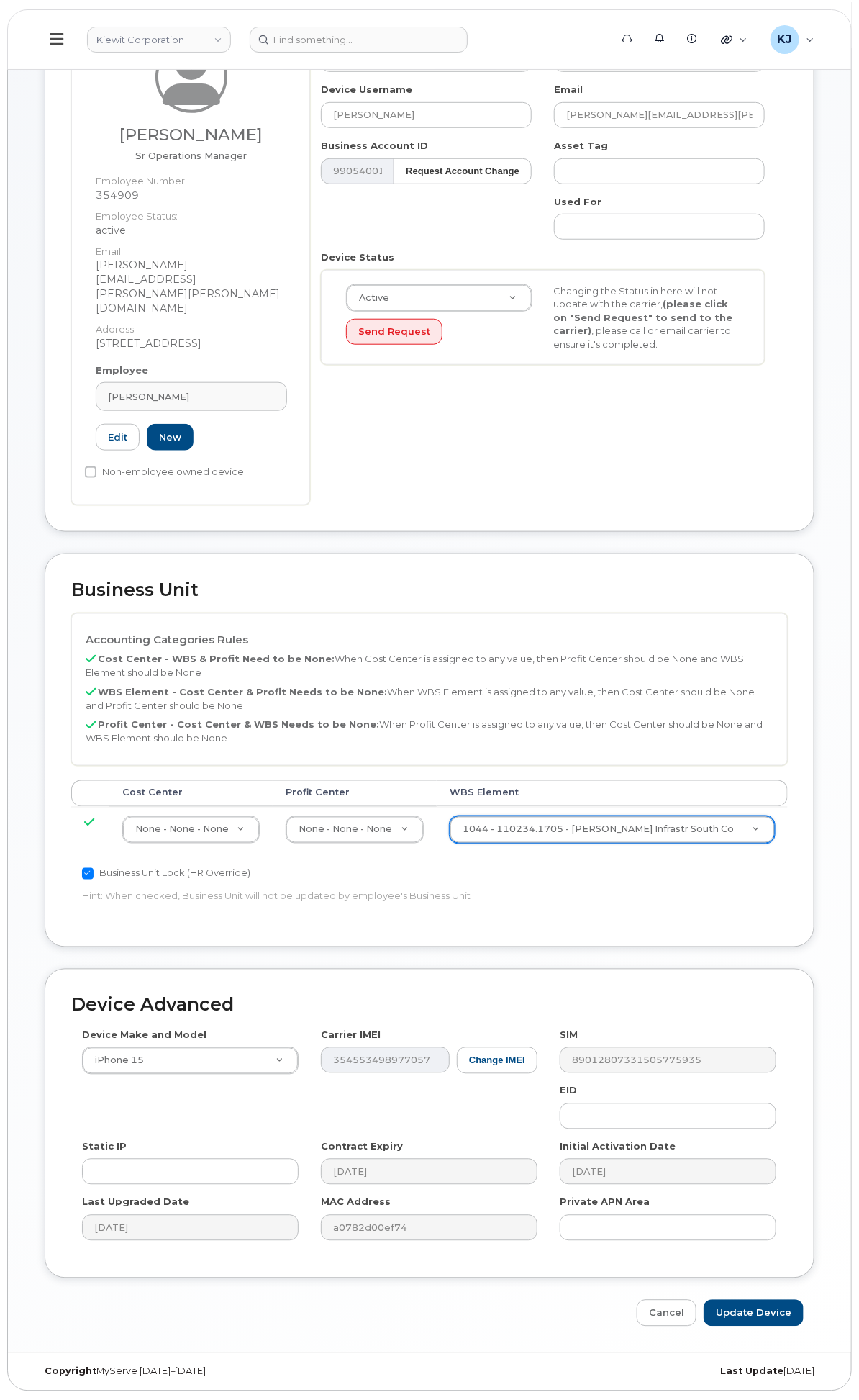
scroll to position [255, 0]
click at [752, 1318] on input "Update Device" at bounding box center [754, 1315] width 100 height 27
type input "Saving..."
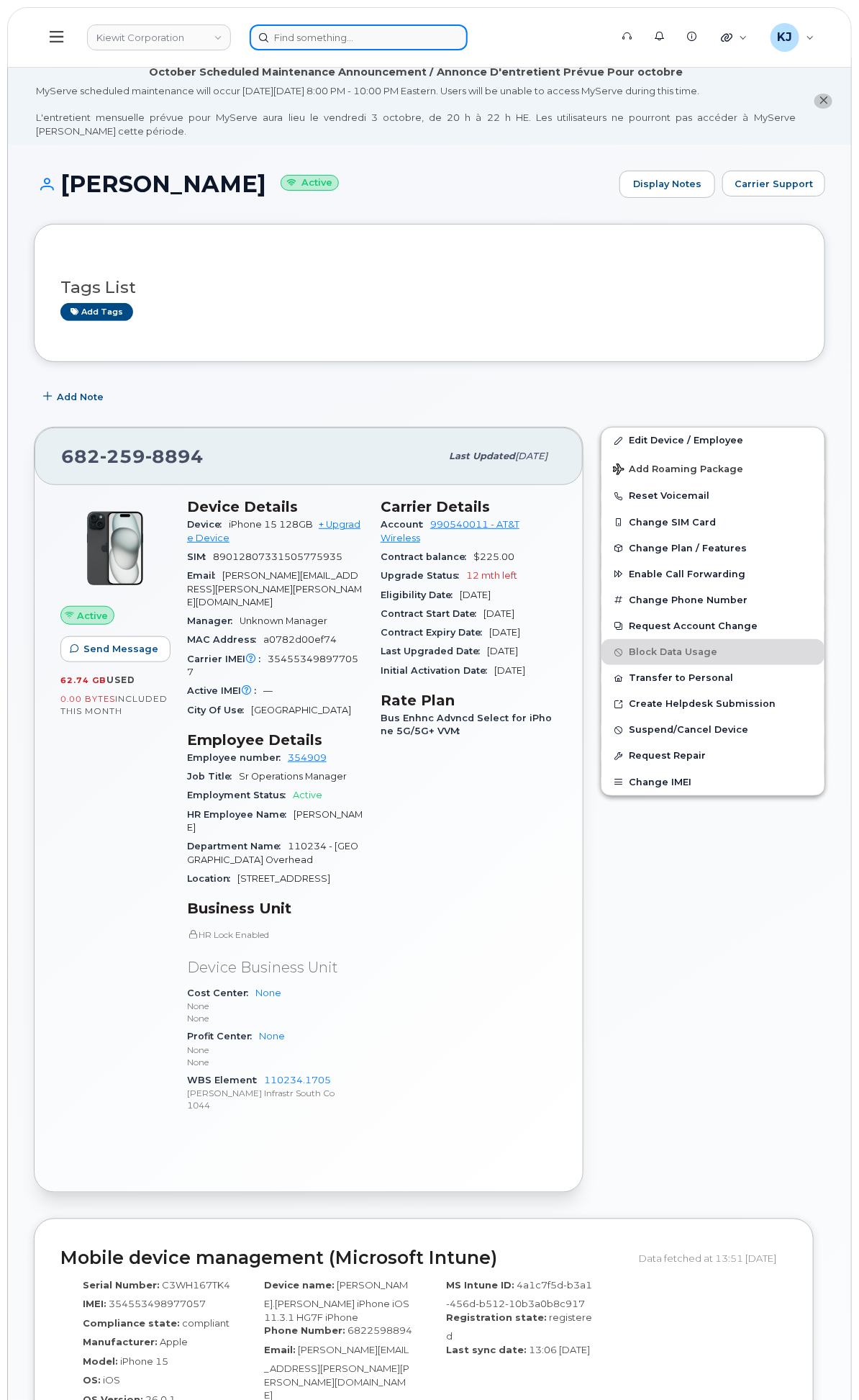
click at [458, 30] on input at bounding box center [358, 37] width 218 height 26
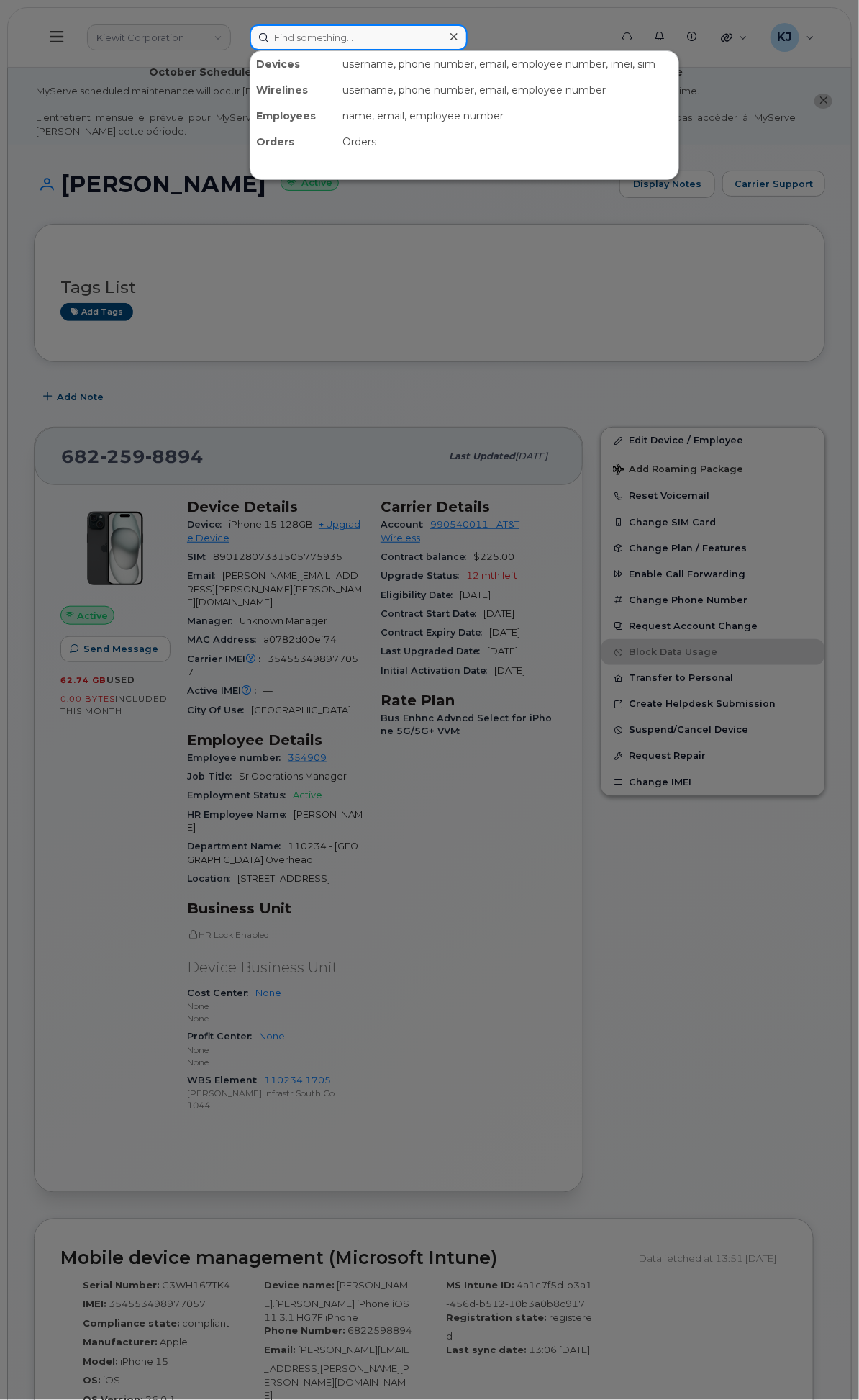
paste input "2062250324"
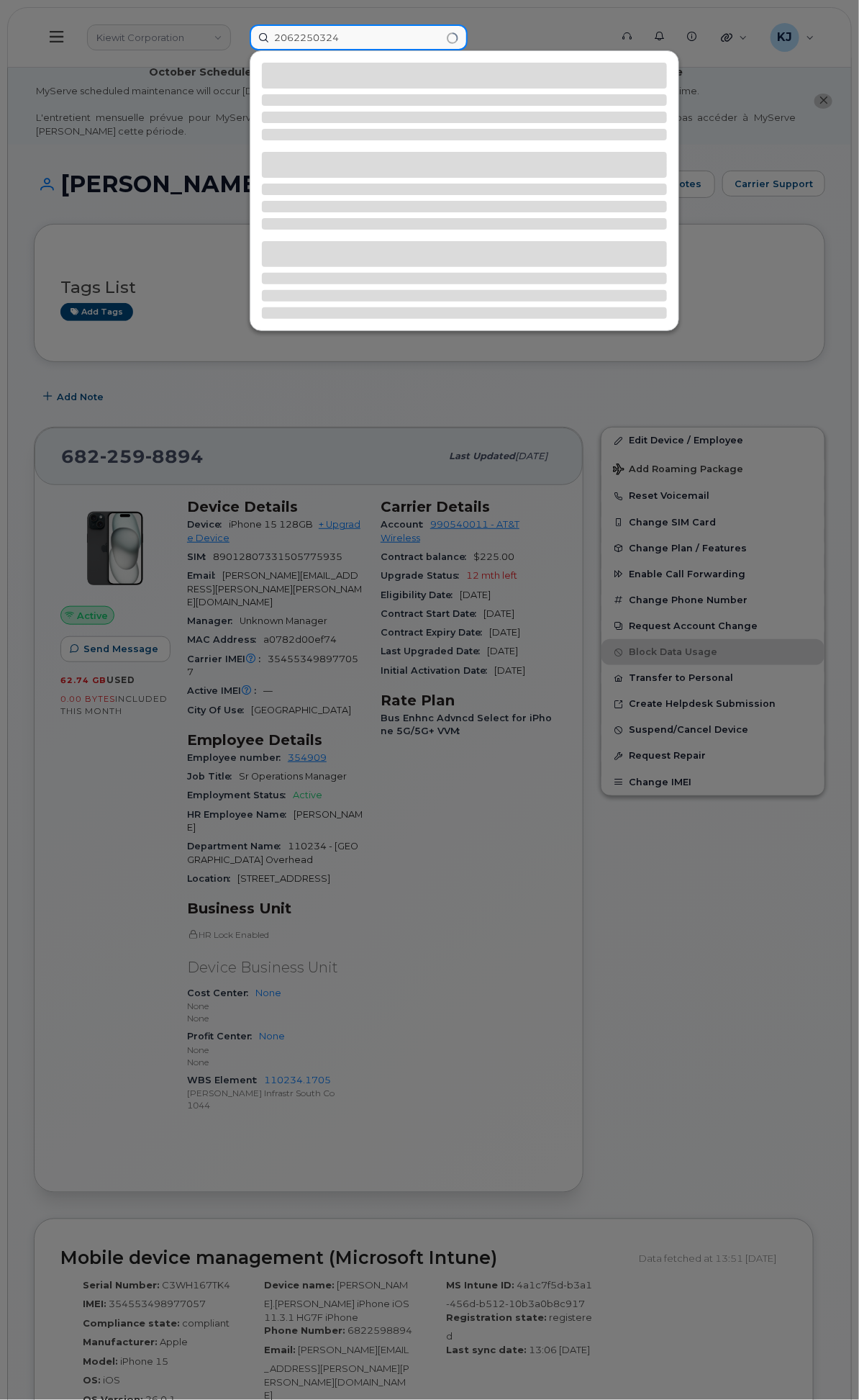
type input "2062250324"
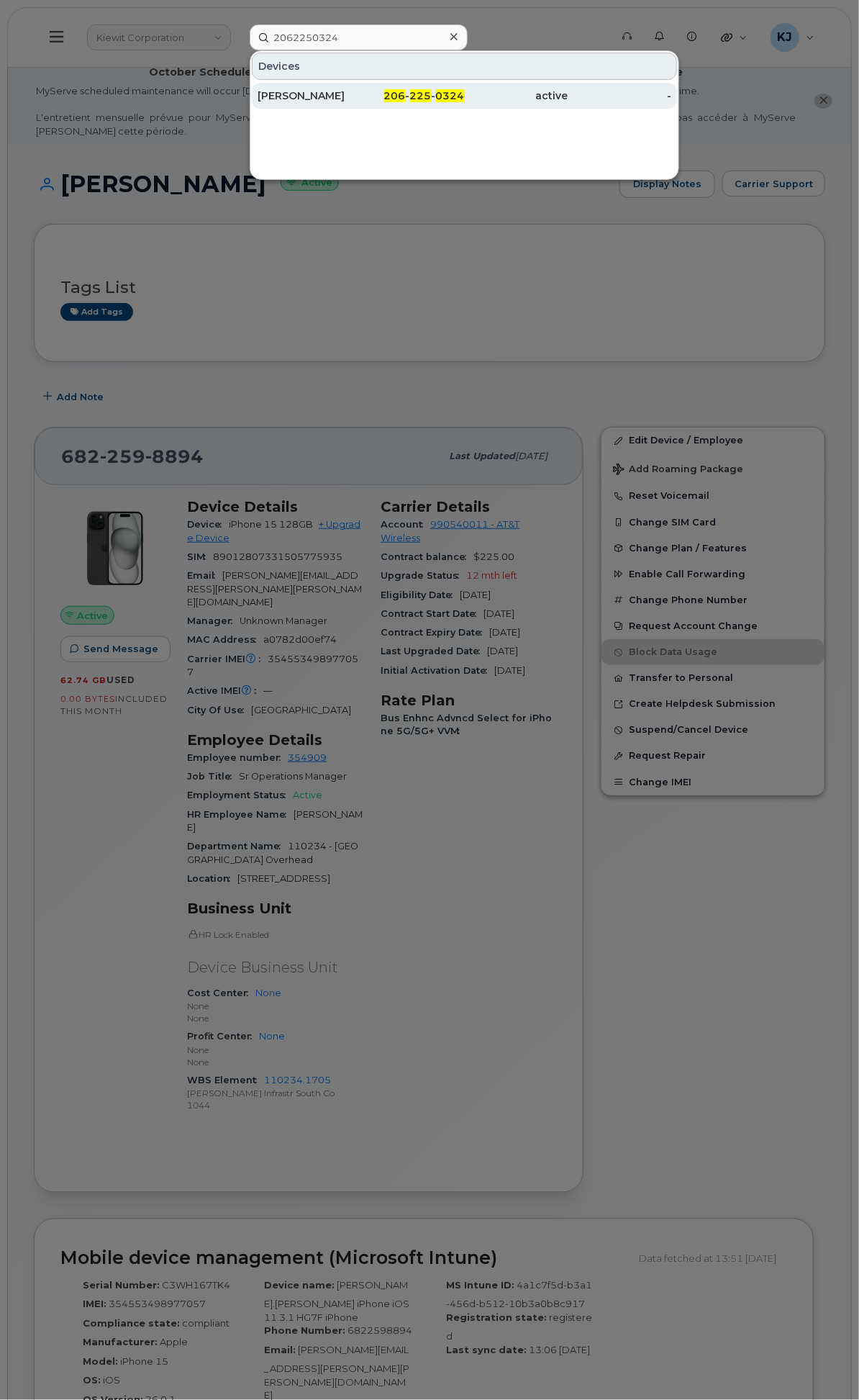
click at [406, 89] on span "206" at bounding box center [395, 95] width 22 height 13
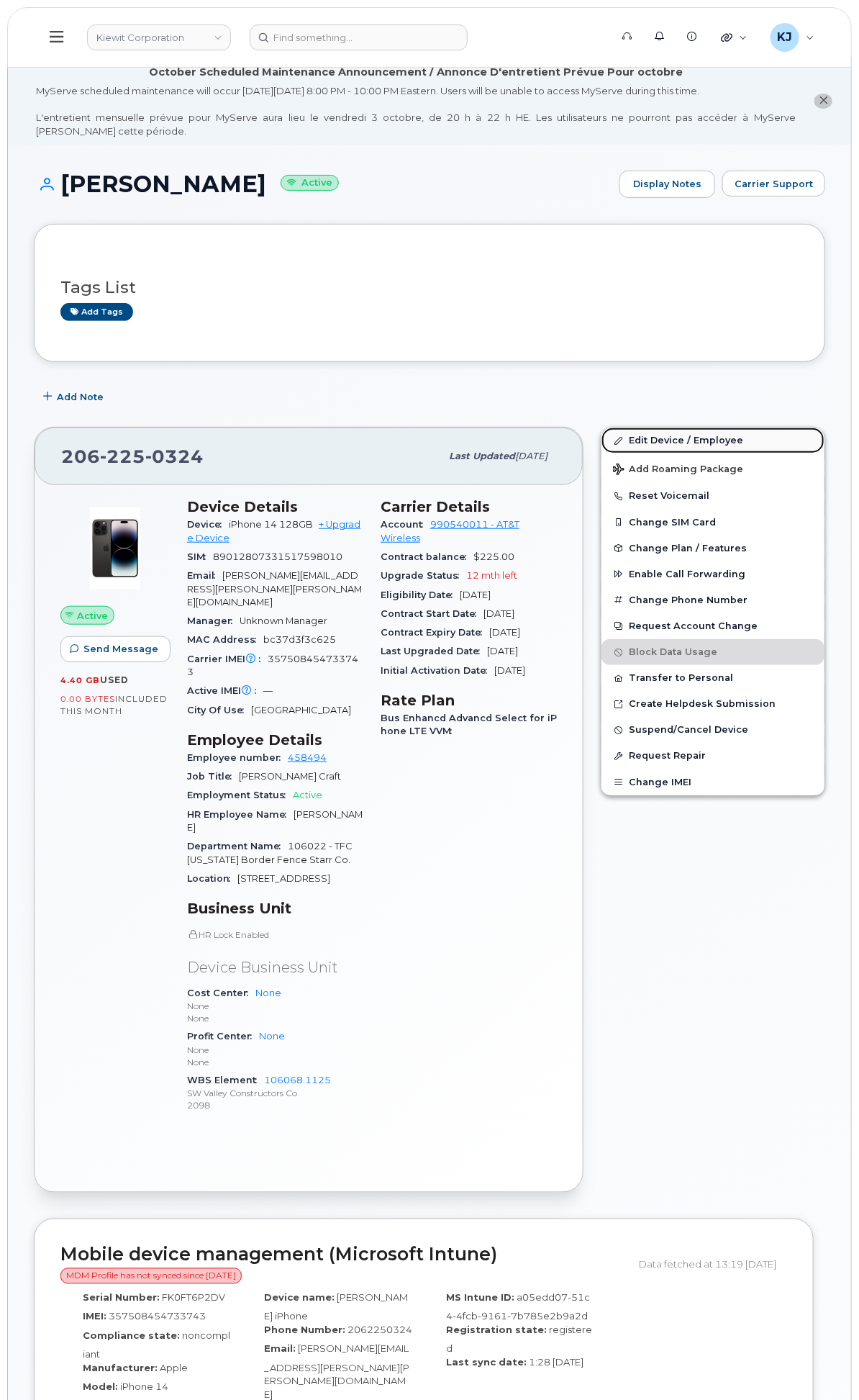
click at [657, 453] on link "Edit Device / Employee" at bounding box center [713, 440] width 223 height 26
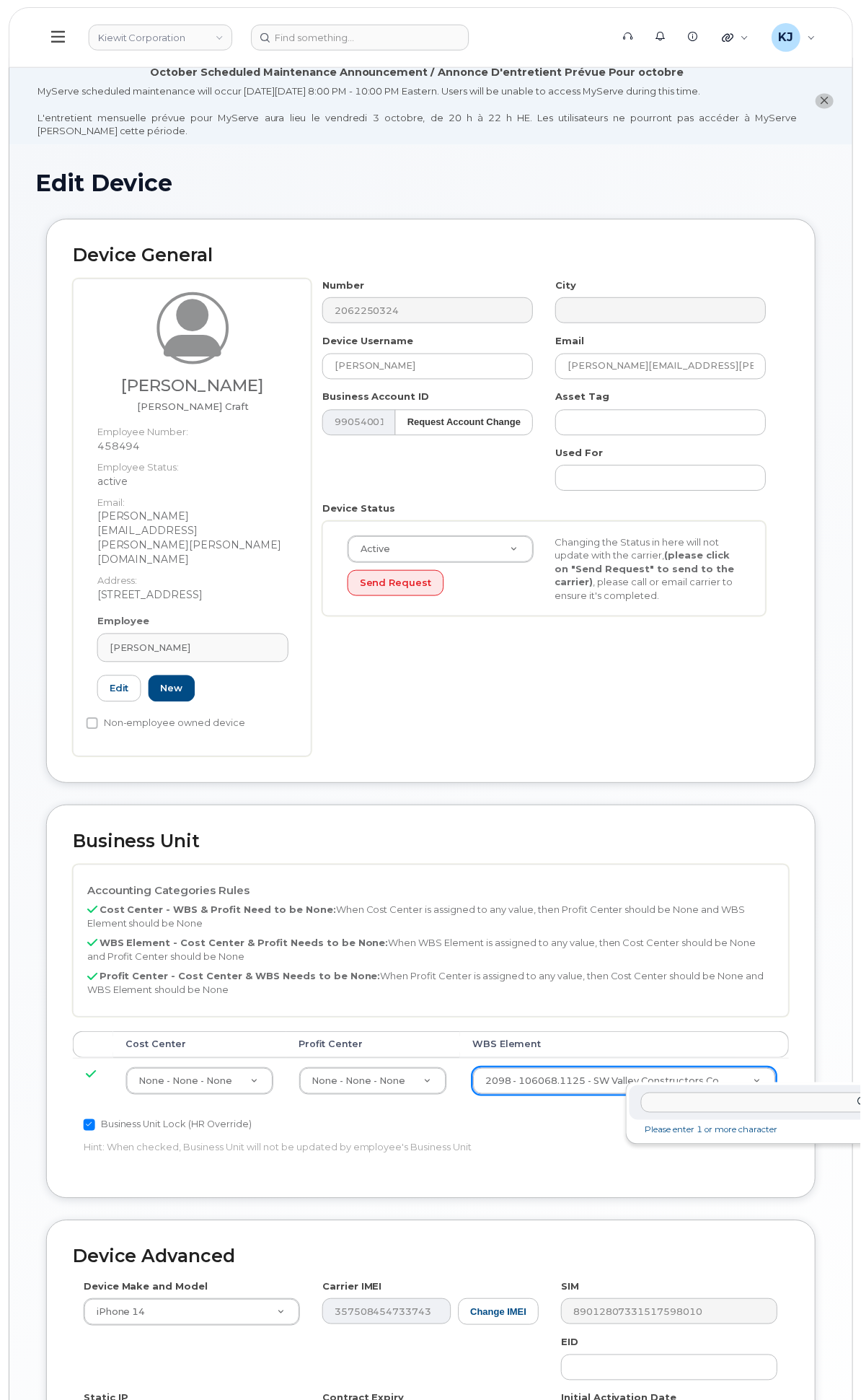
scroll to position [0, 19]
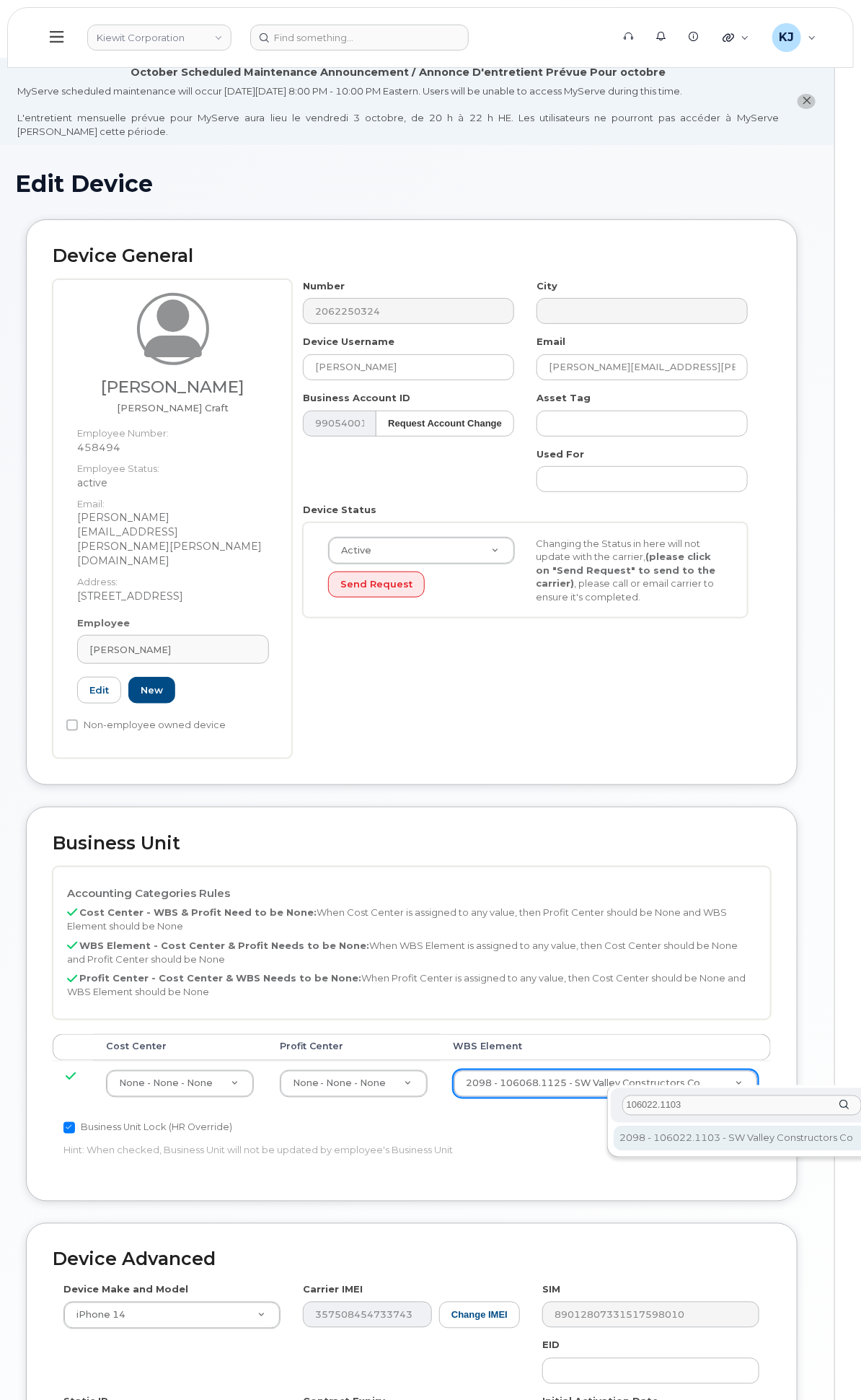
type input "106022.1103"
type input "30227922"
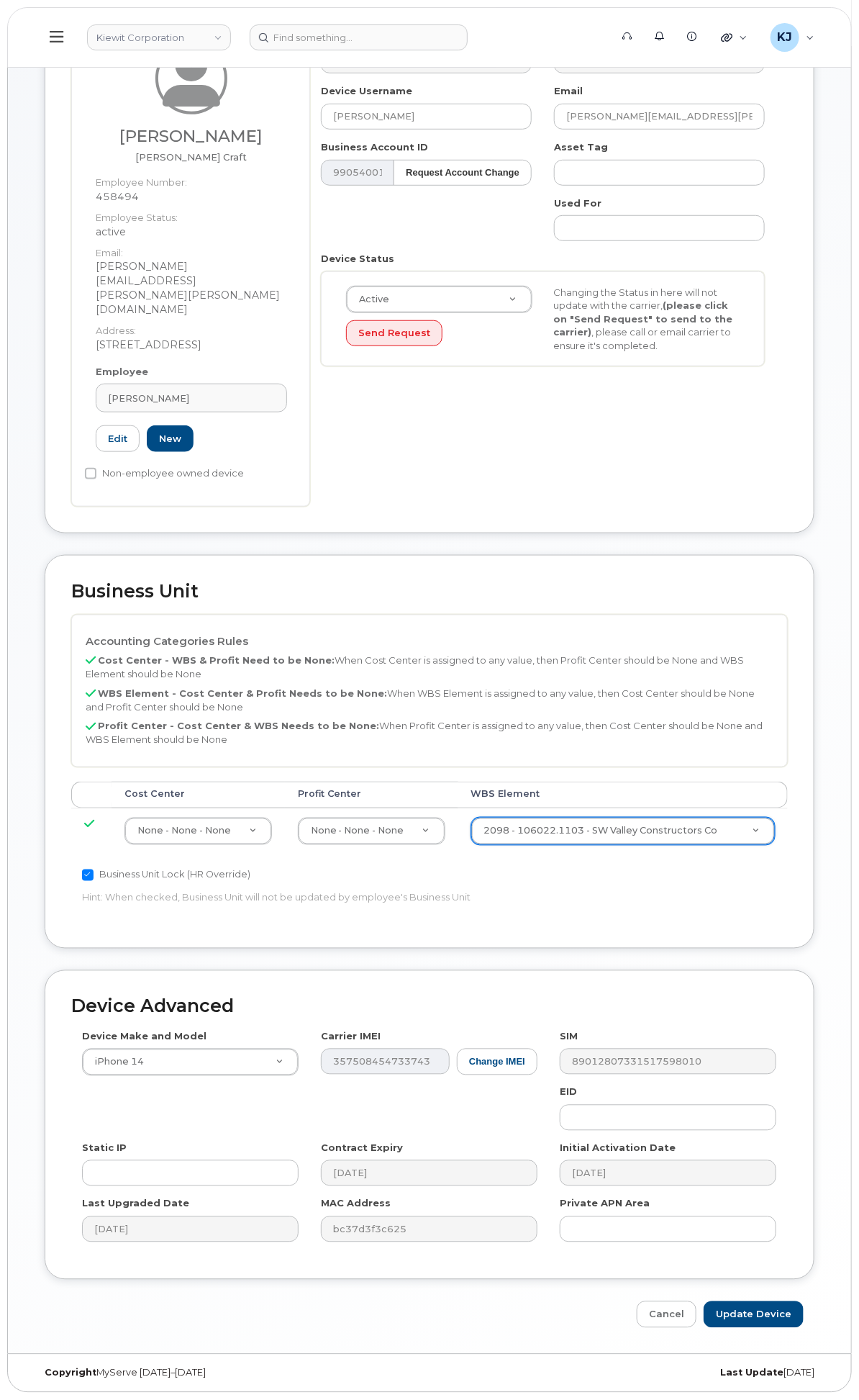
scroll to position [255, 0]
click at [743, 1320] on input "Update Device" at bounding box center [754, 1315] width 100 height 27
type input "Saving..."
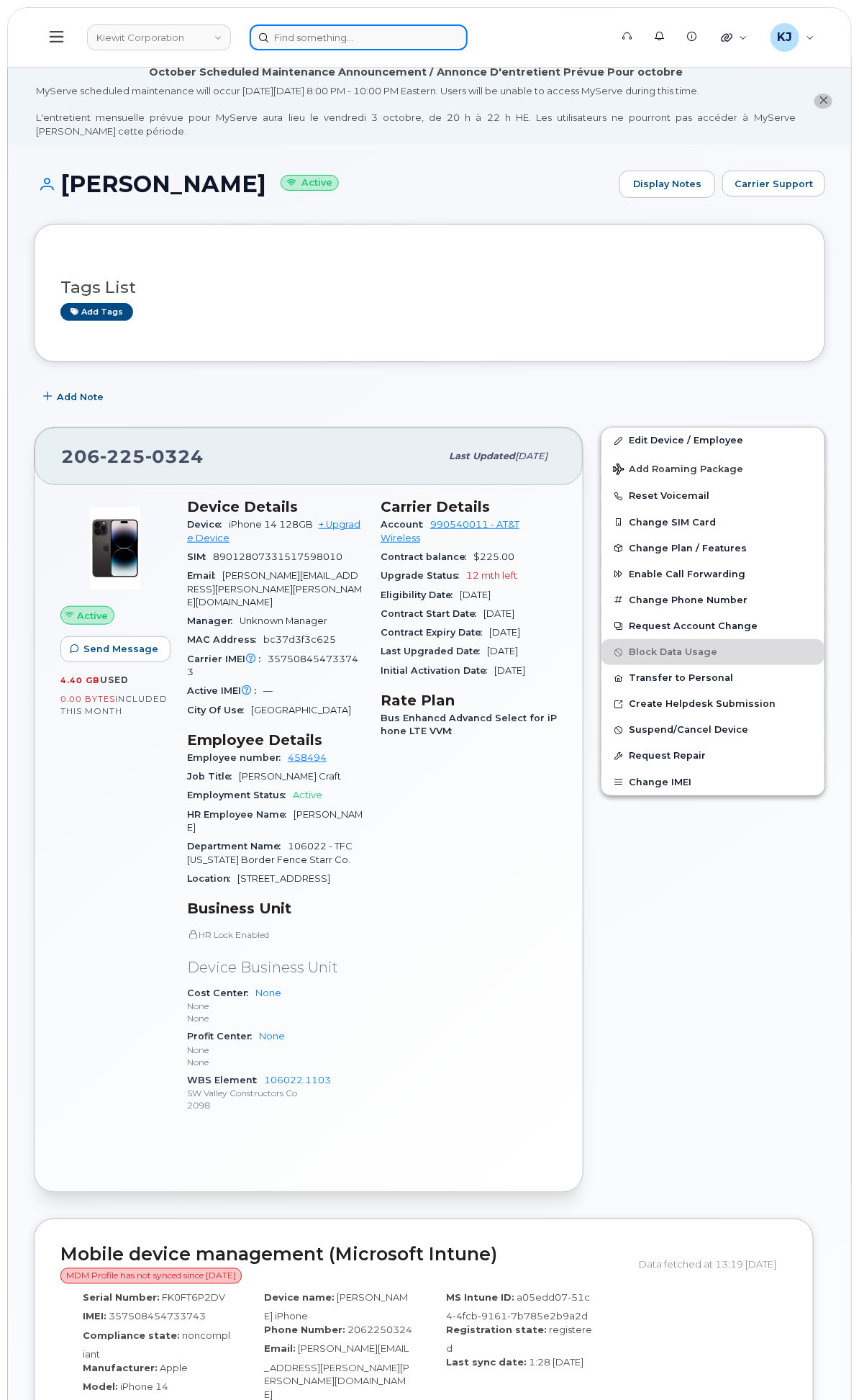
click at [467, 34] on input at bounding box center [358, 37] width 218 height 26
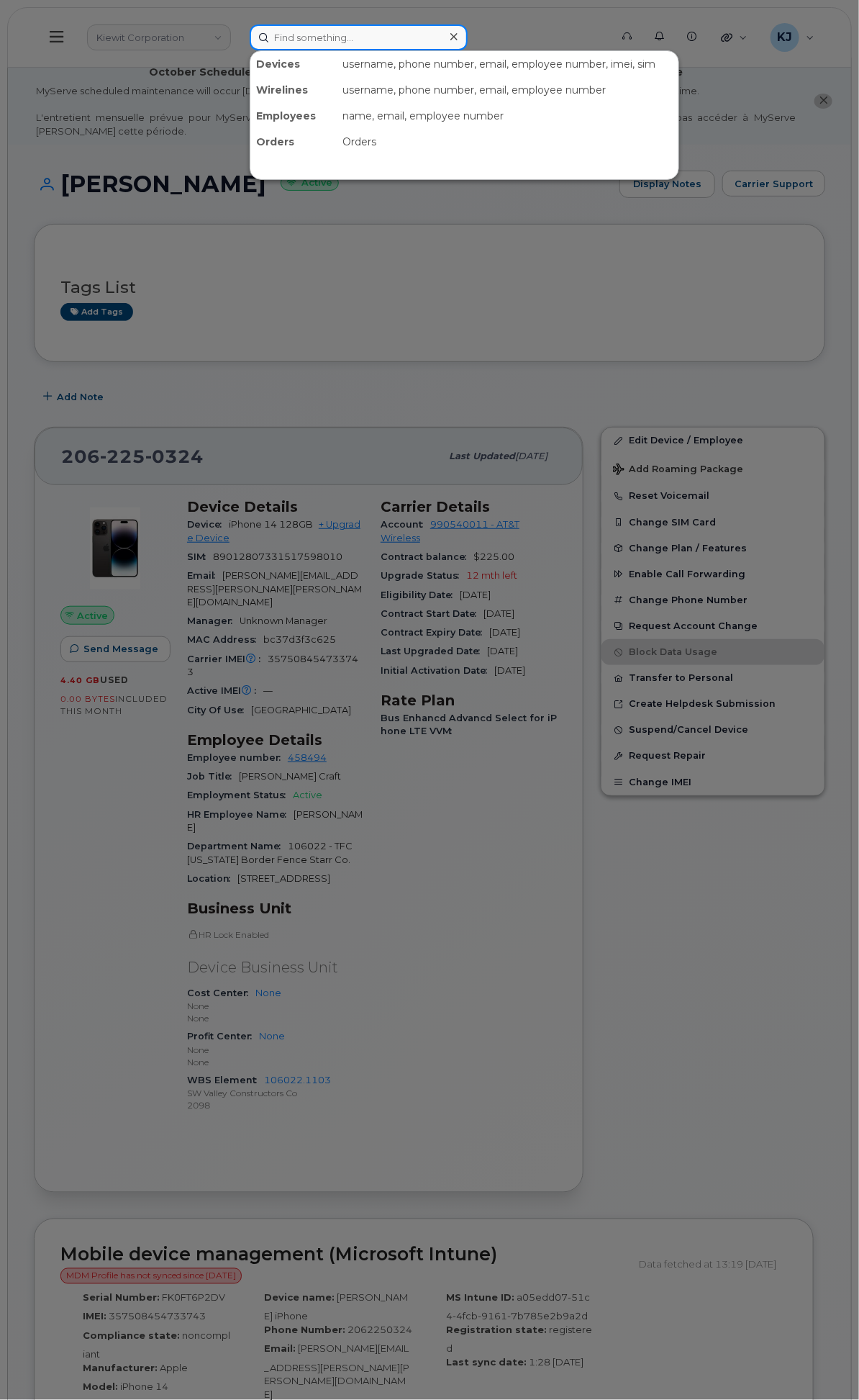
paste input "3852531675"
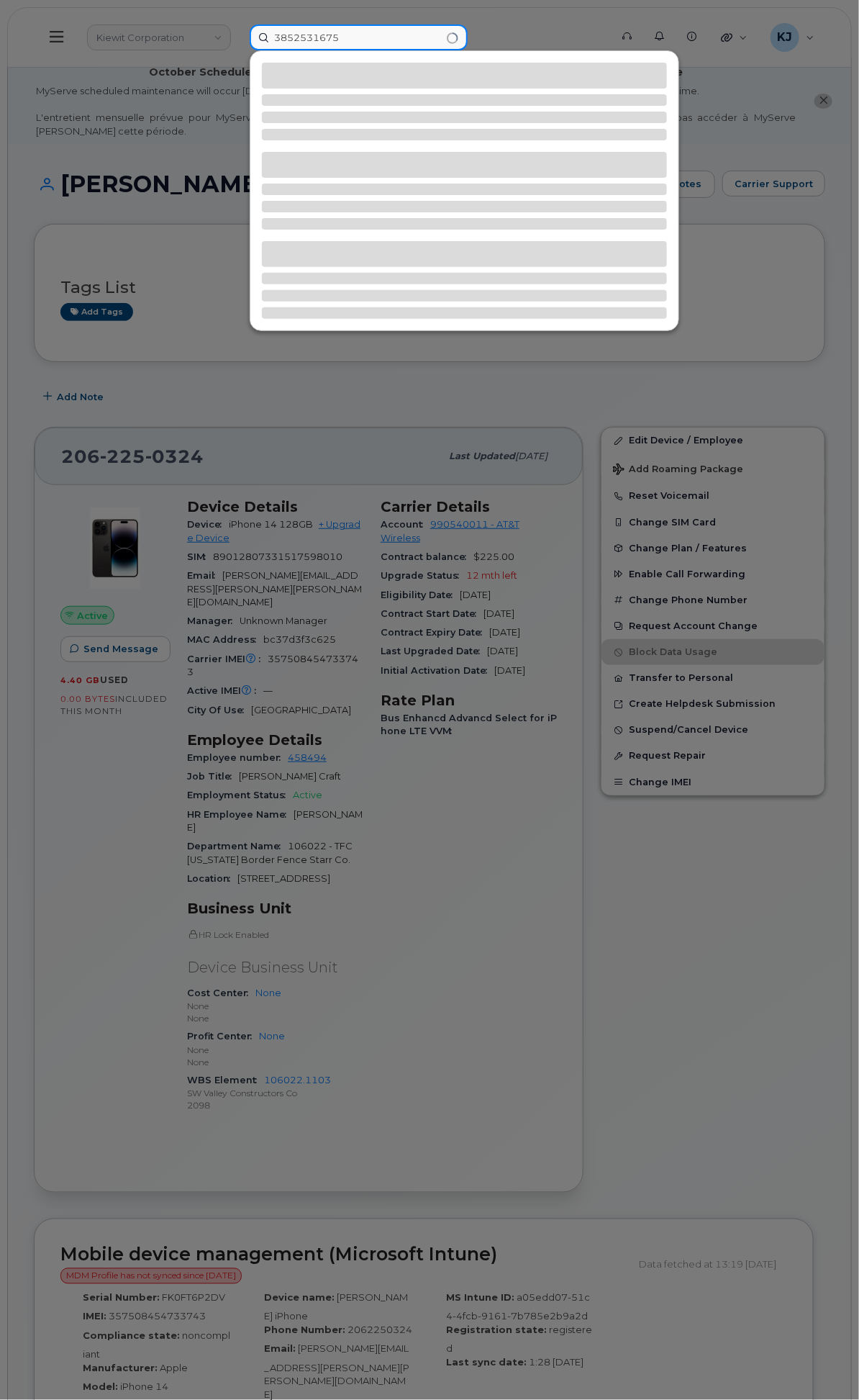
type input "3852531675"
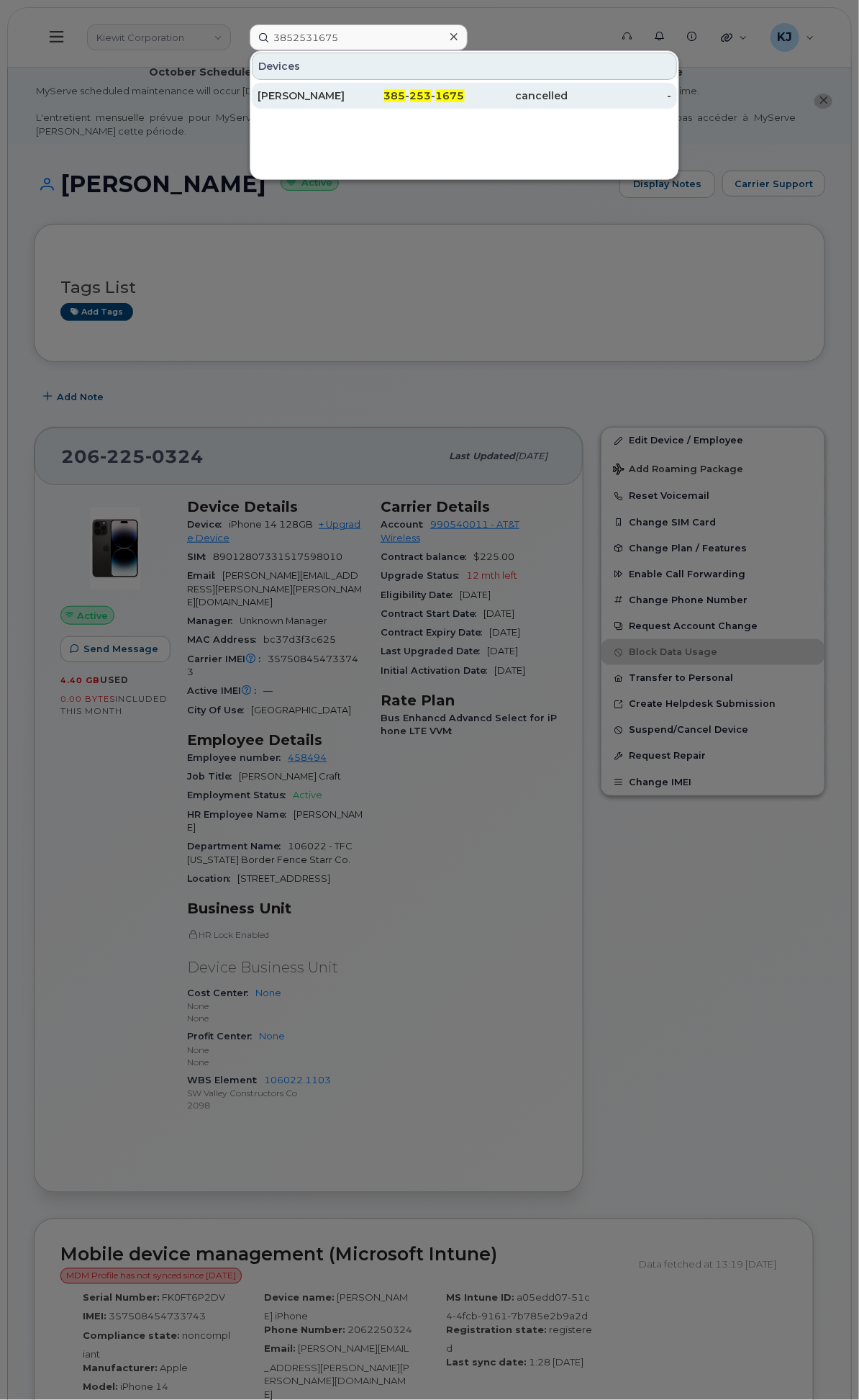
click at [465, 100] on div "385 - 253 - 1675" at bounding box center [413, 95] width 103 height 26
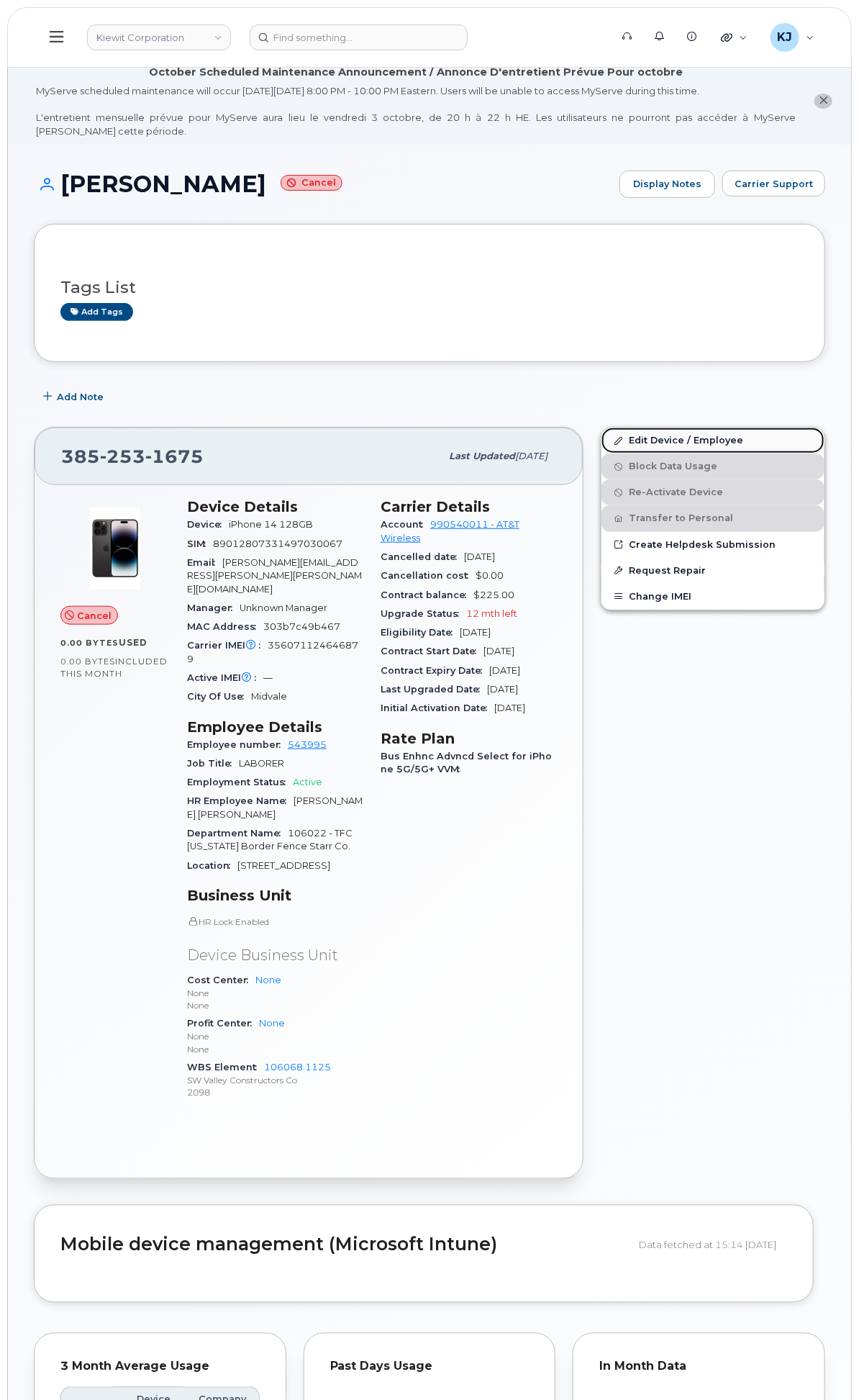
click at [670, 452] on link "Edit Device / Employee" at bounding box center [713, 440] width 223 height 26
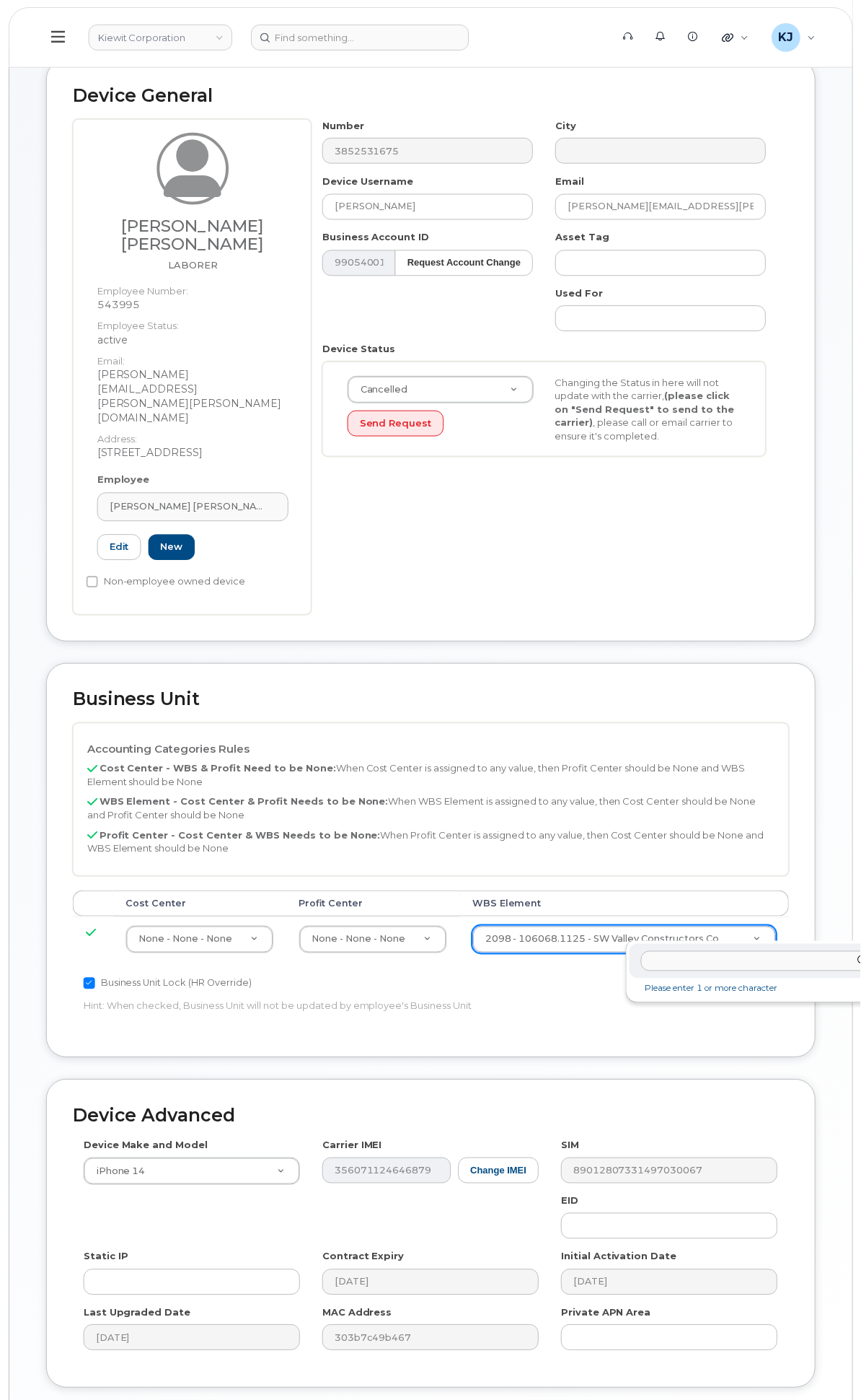
scroll to position [160, 19]
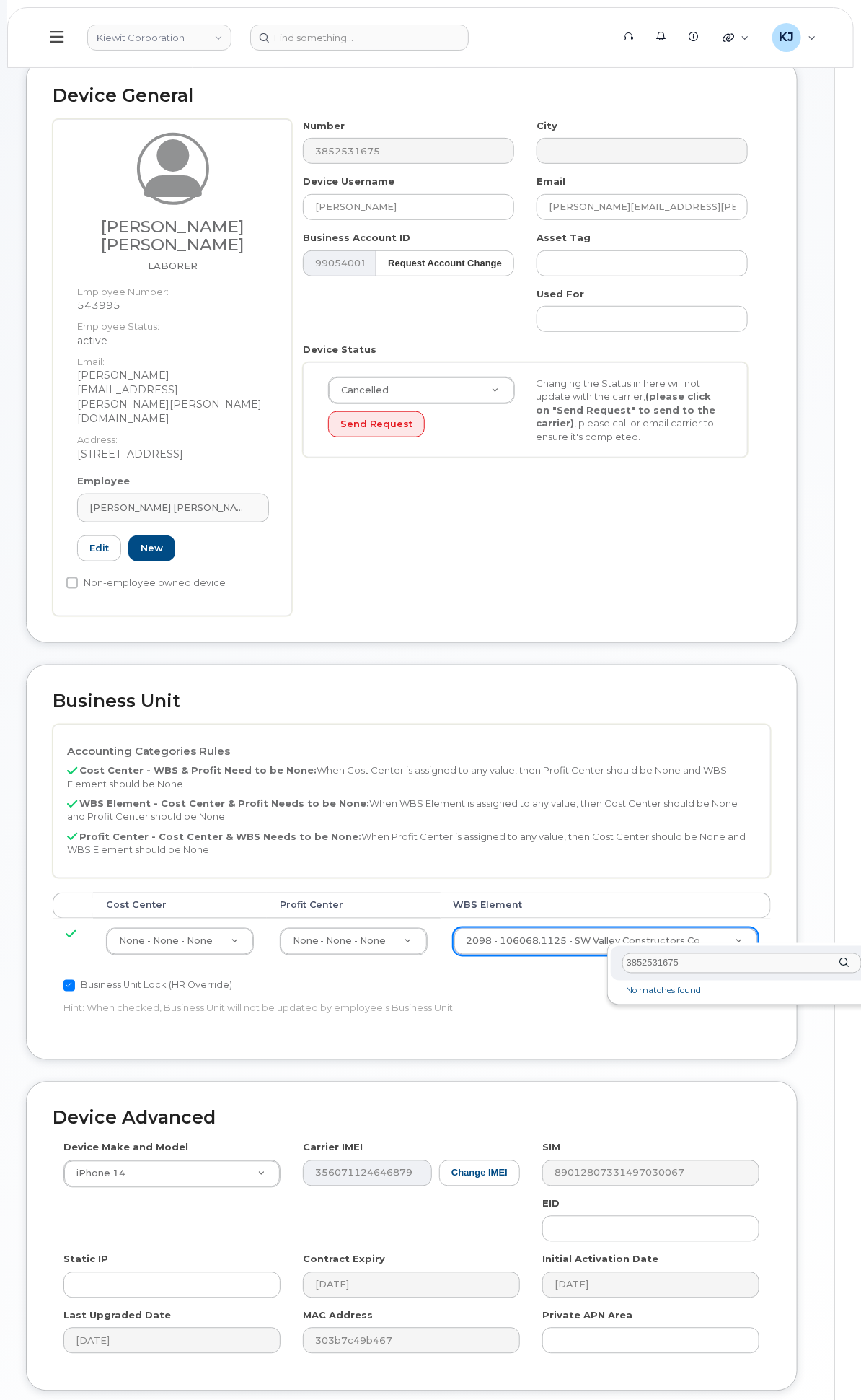
drag, startPoint x: 733, startPoint y: 960, endPoint x: 541, endPoint y: 954, distance: 192.1
click at [541, 955] on body "Kiewit Corporation Support Alerts Knowledge Base Quicklinks Suspend / Cancel De…" at bounding box center [411, 676] width 861 height 1672
paste input "106022.1103"
type input "106022.1103"
type input "30227922"
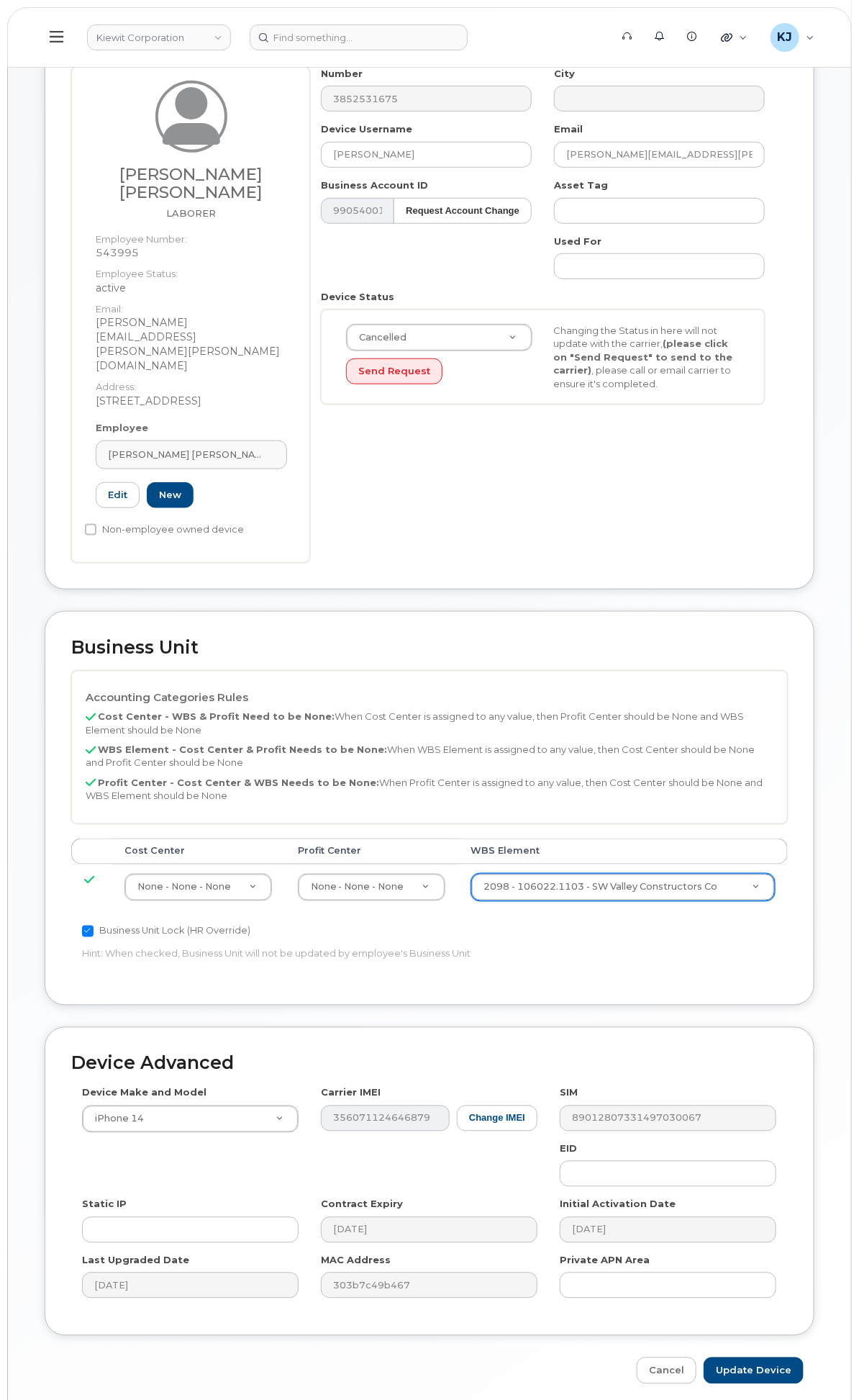
scroll to position [273, 0]
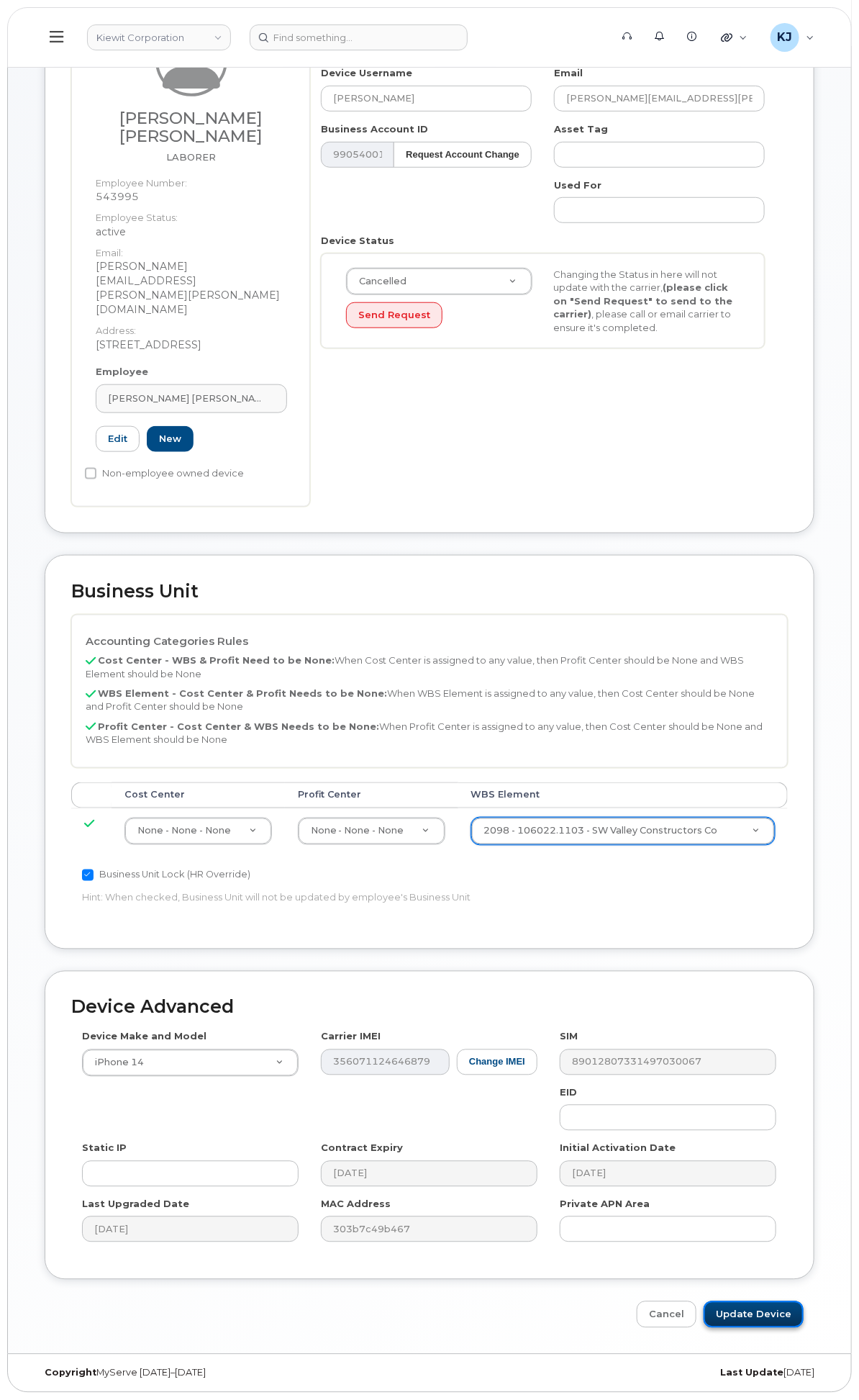
click at [756, 1315] on input "Update Device" at bounding box center [754, 1315] width 100 height 27
type input "Saving..."
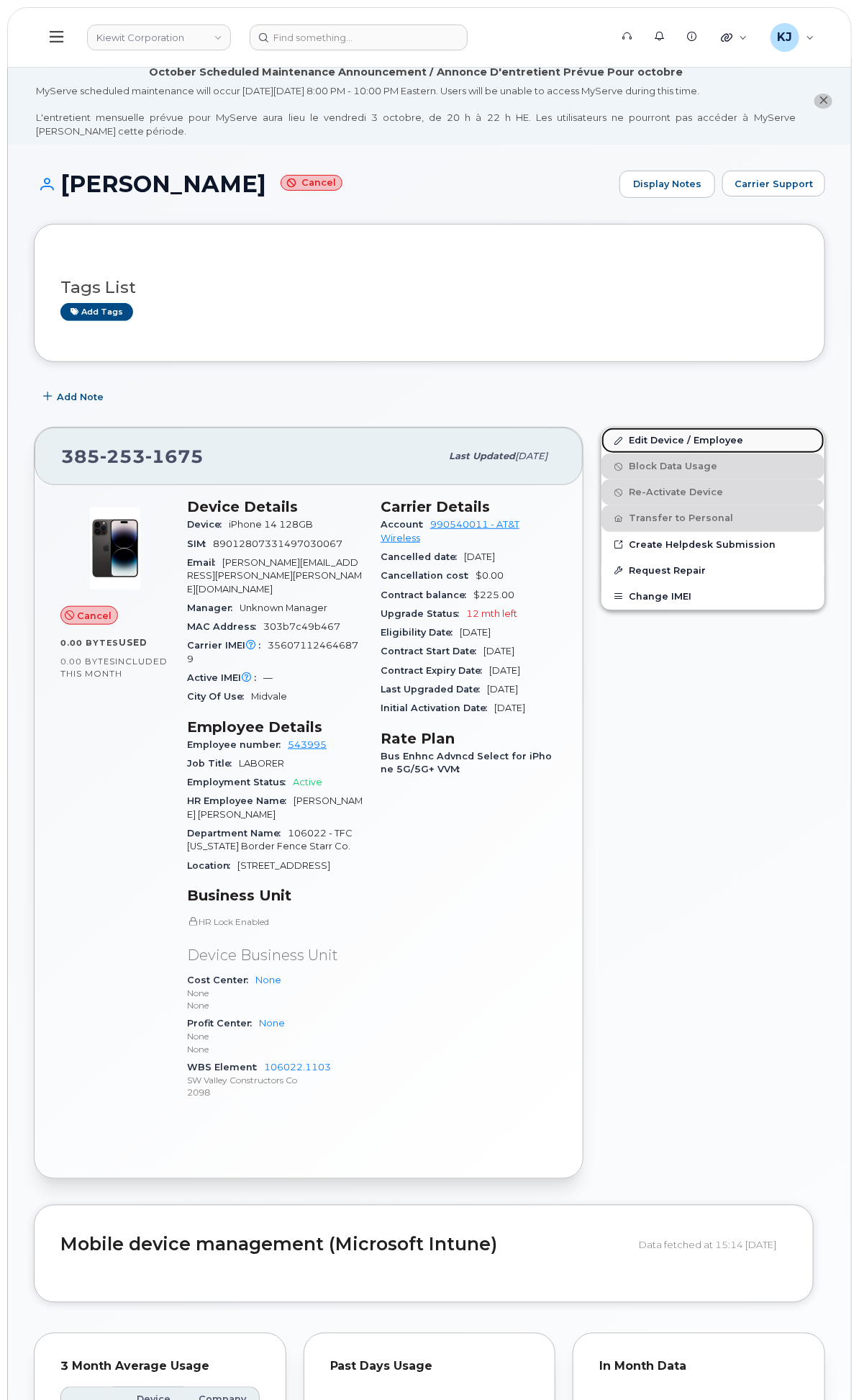
click at [629, 452] on link "Edit Device / Employee" at bounding box center [713, 440] width 223 height 26
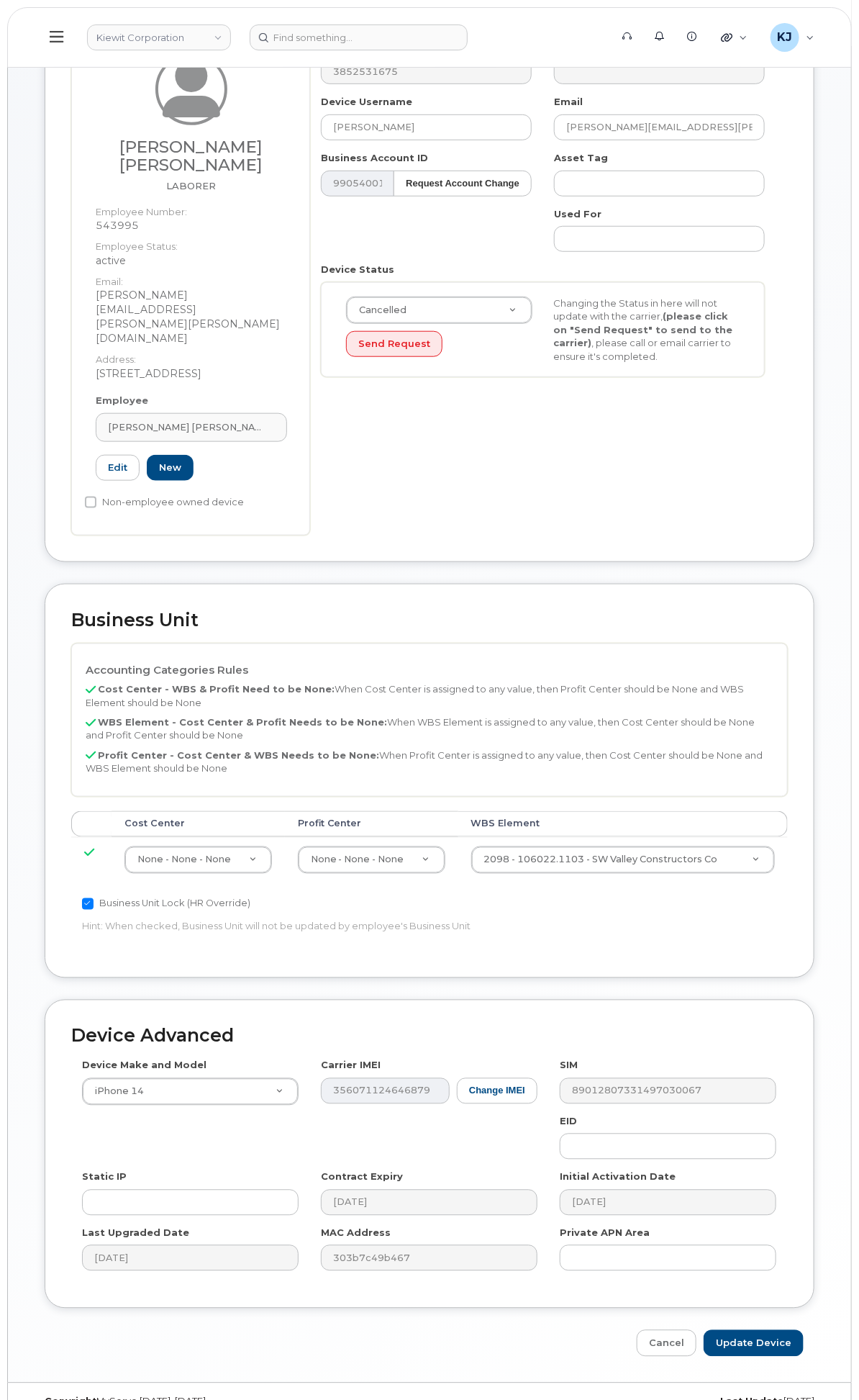
scroll to position [273, 0]
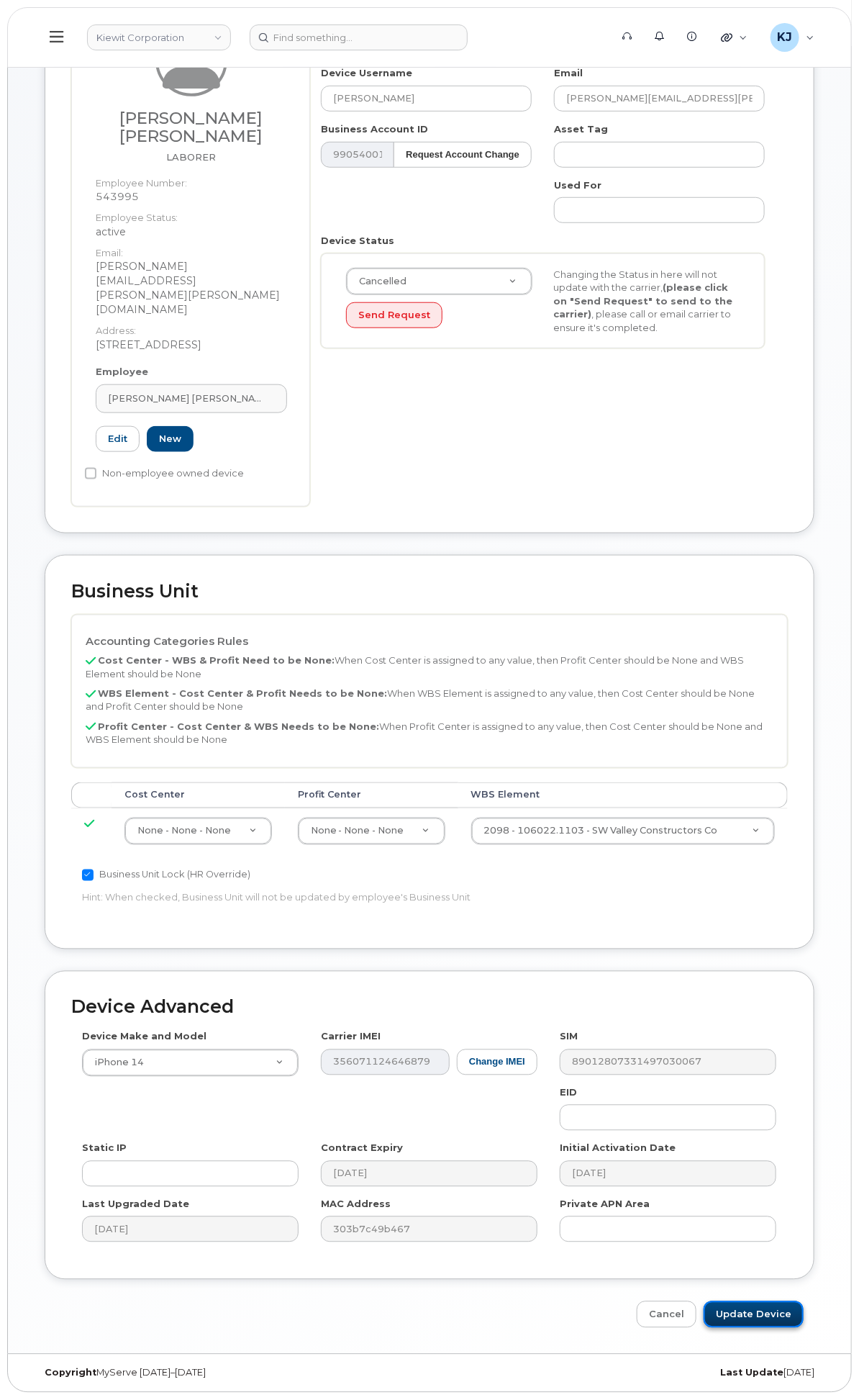
click at [756, 1310] on input "Update Device" at bounding box center [754, 1315] width 100 height 27
type input "Saving..."
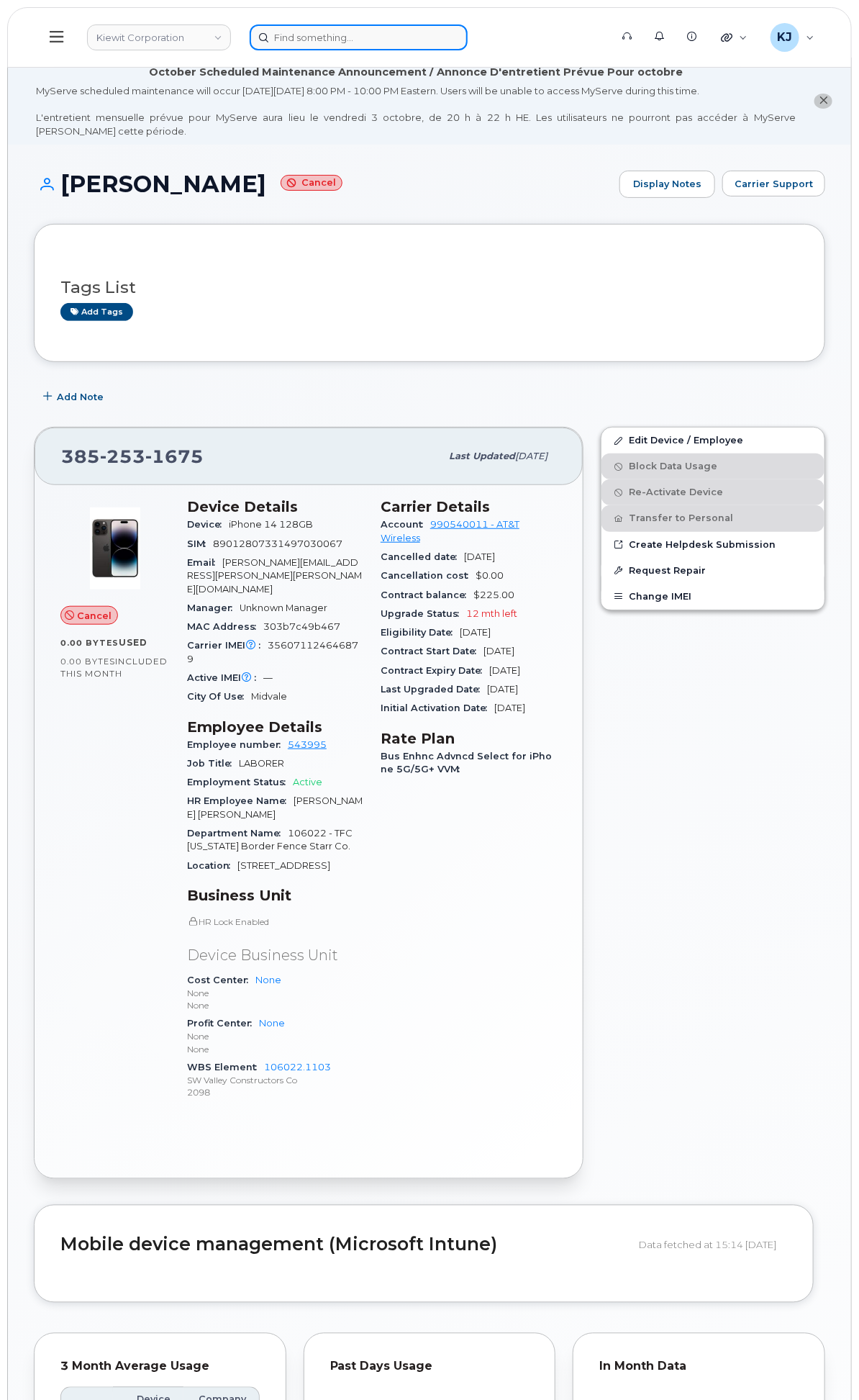
drag, startPoint x: 858, startPoint y: 871, endPoint x: 473, endPoint y: 34, distance: 921.3
click at [467, 34] on input at bounding box center [358, 37] width 218 height 26
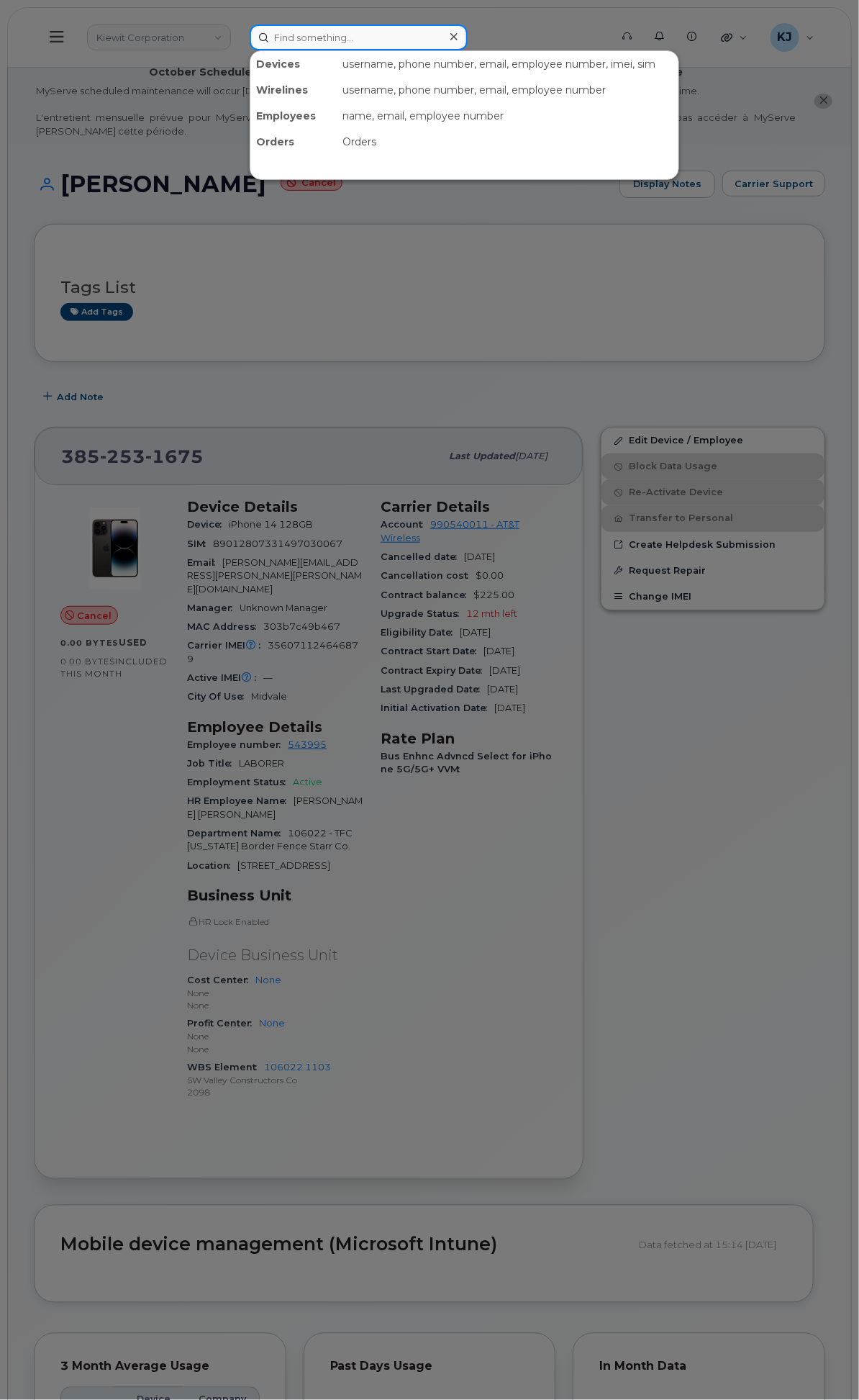
paste input "8304862940"
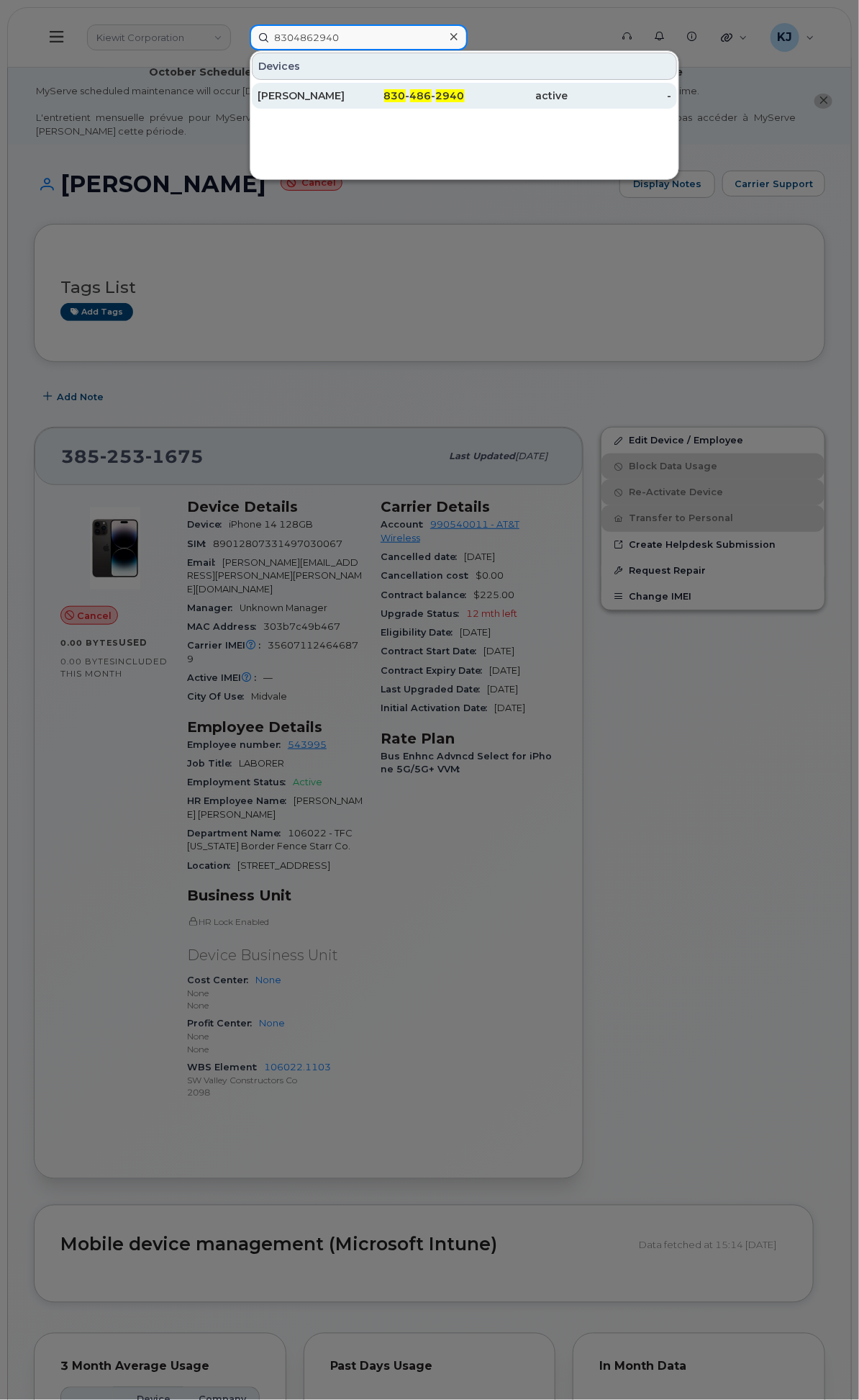
type input "8304862940"
click at [465, 88] on div "830 - 486 - 2940" at bounding box center [413, 95] width 103 height 14
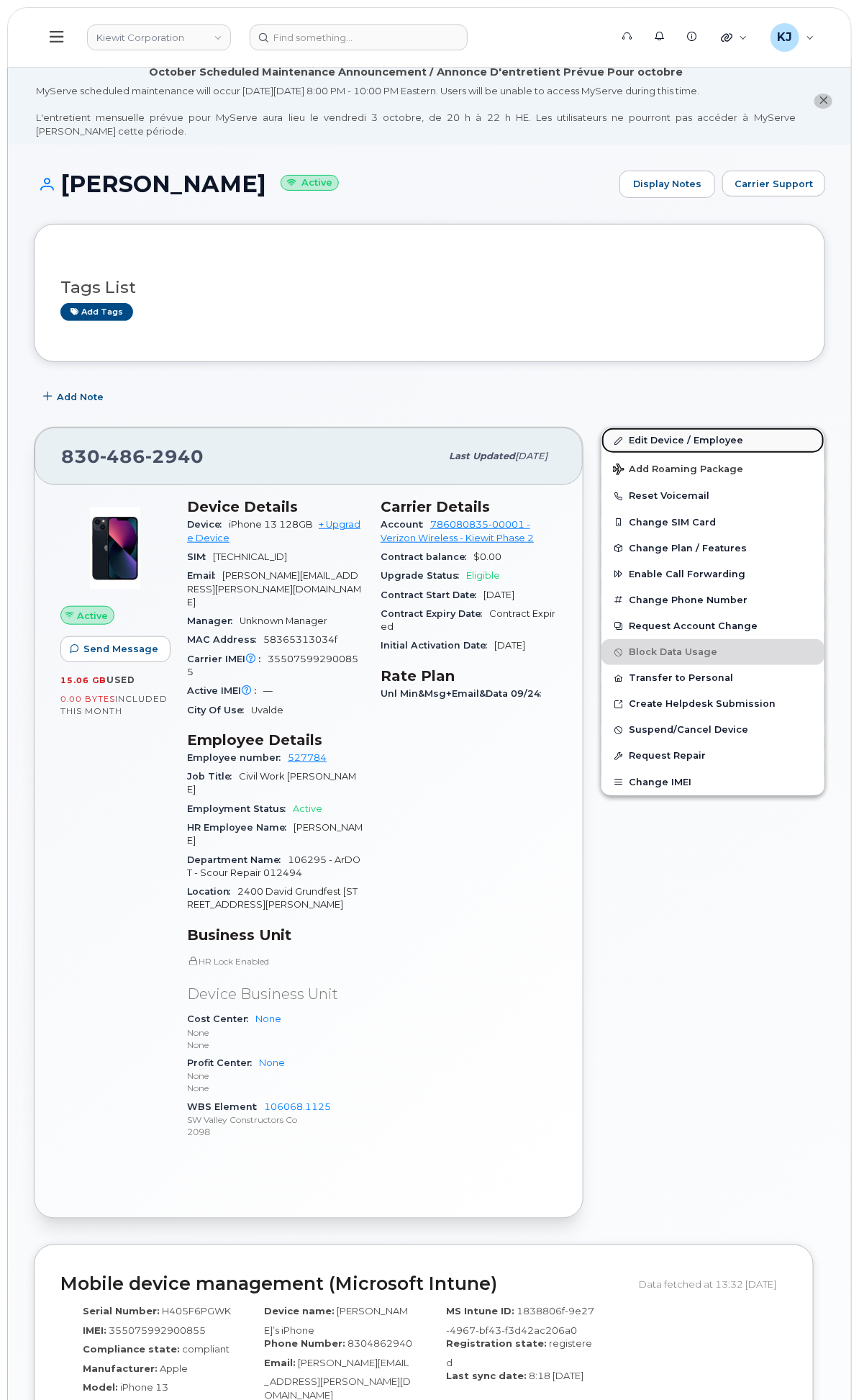
click at [693, 445] on link "Edit Device / Employee" at bounding box center [713, 440] width 223 height 26
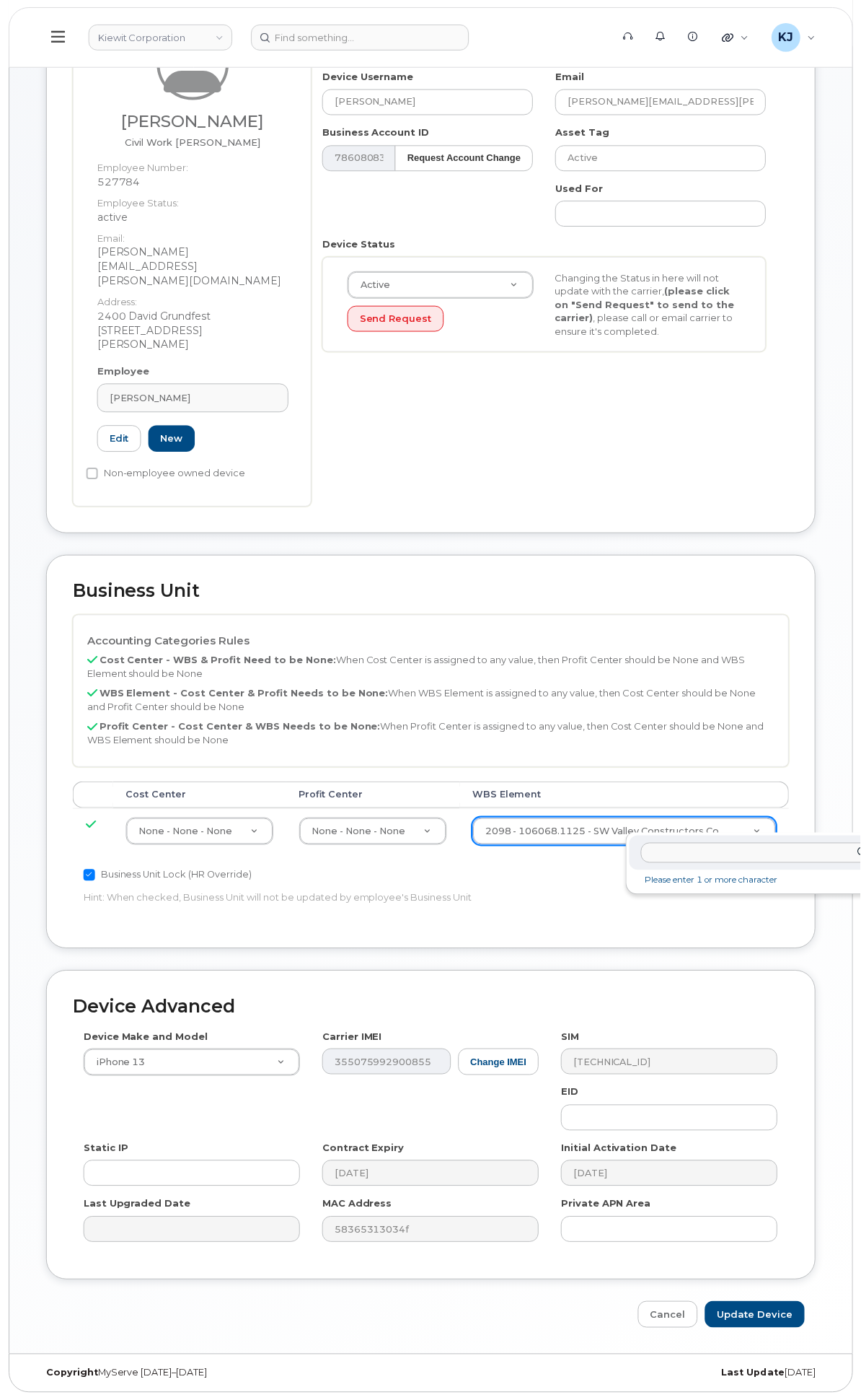
scroll to position [270, 19]
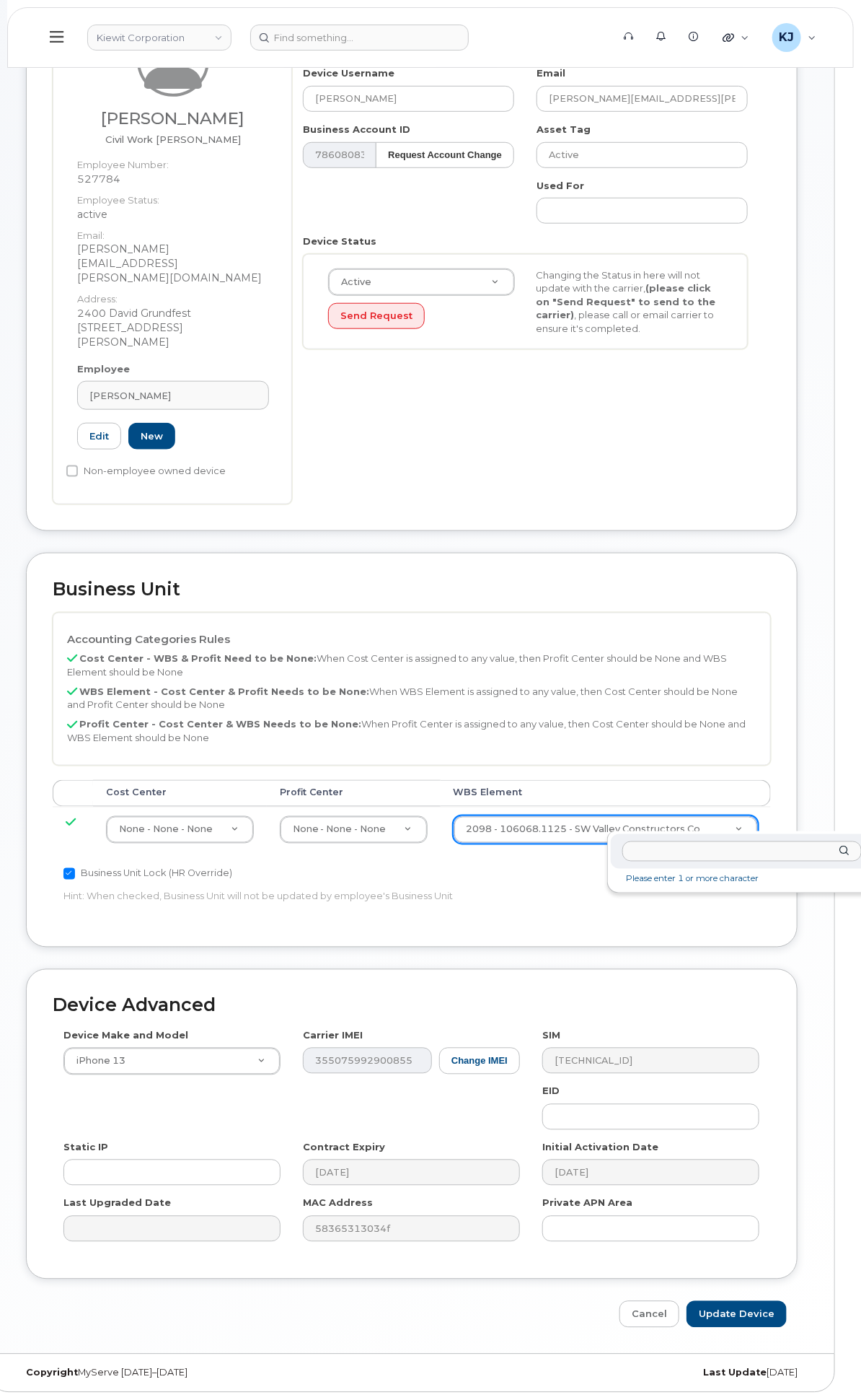
click at [669, 861] on div at bounding box center [742, 852] width 263 height 35
click at [669, 856] on input "text" at bounding box center [742, 852] width 239 height 21
paste input "106295.1038"
type input "106295.1038"
type input "34453117"
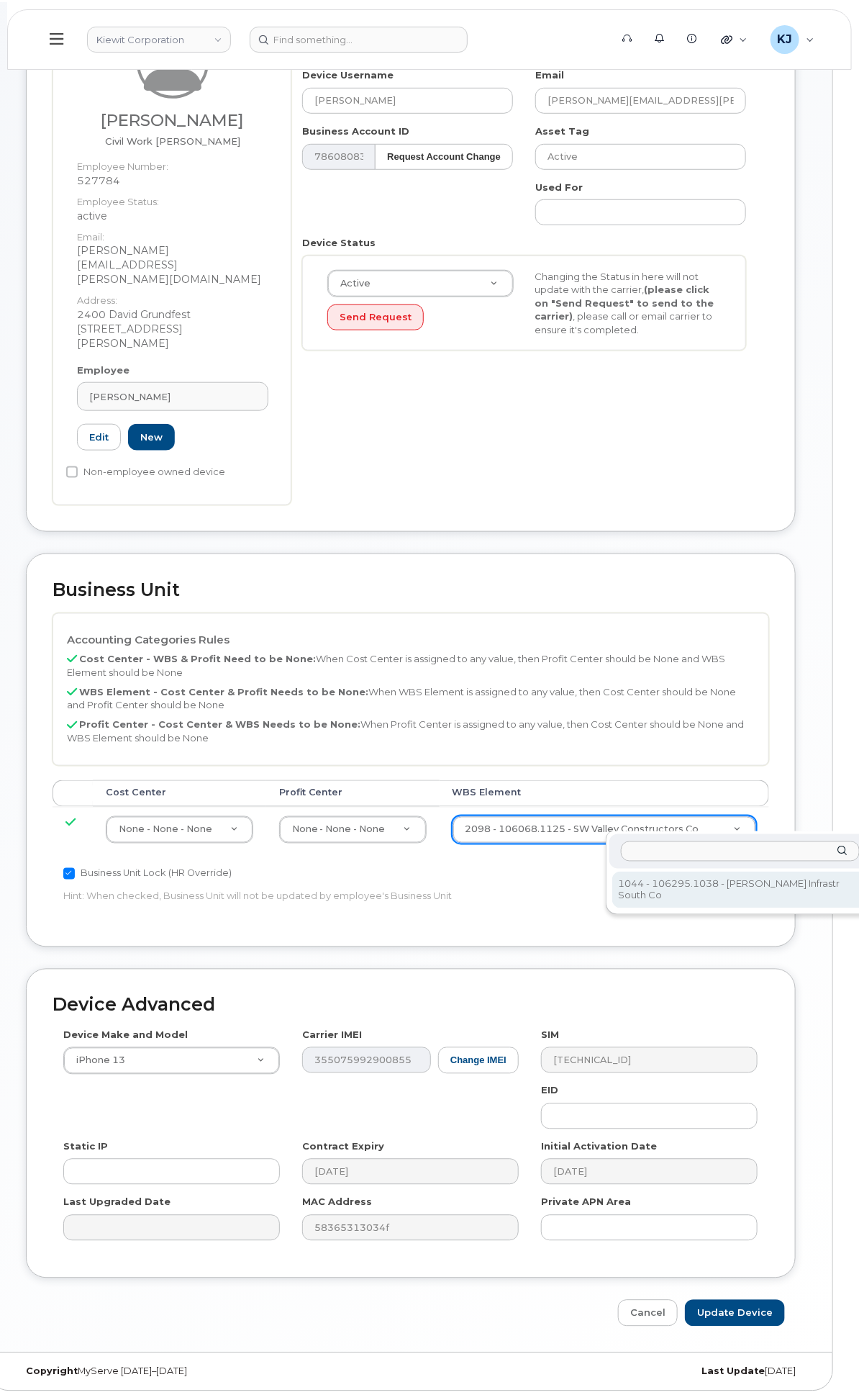
scroll to position [269, 0]
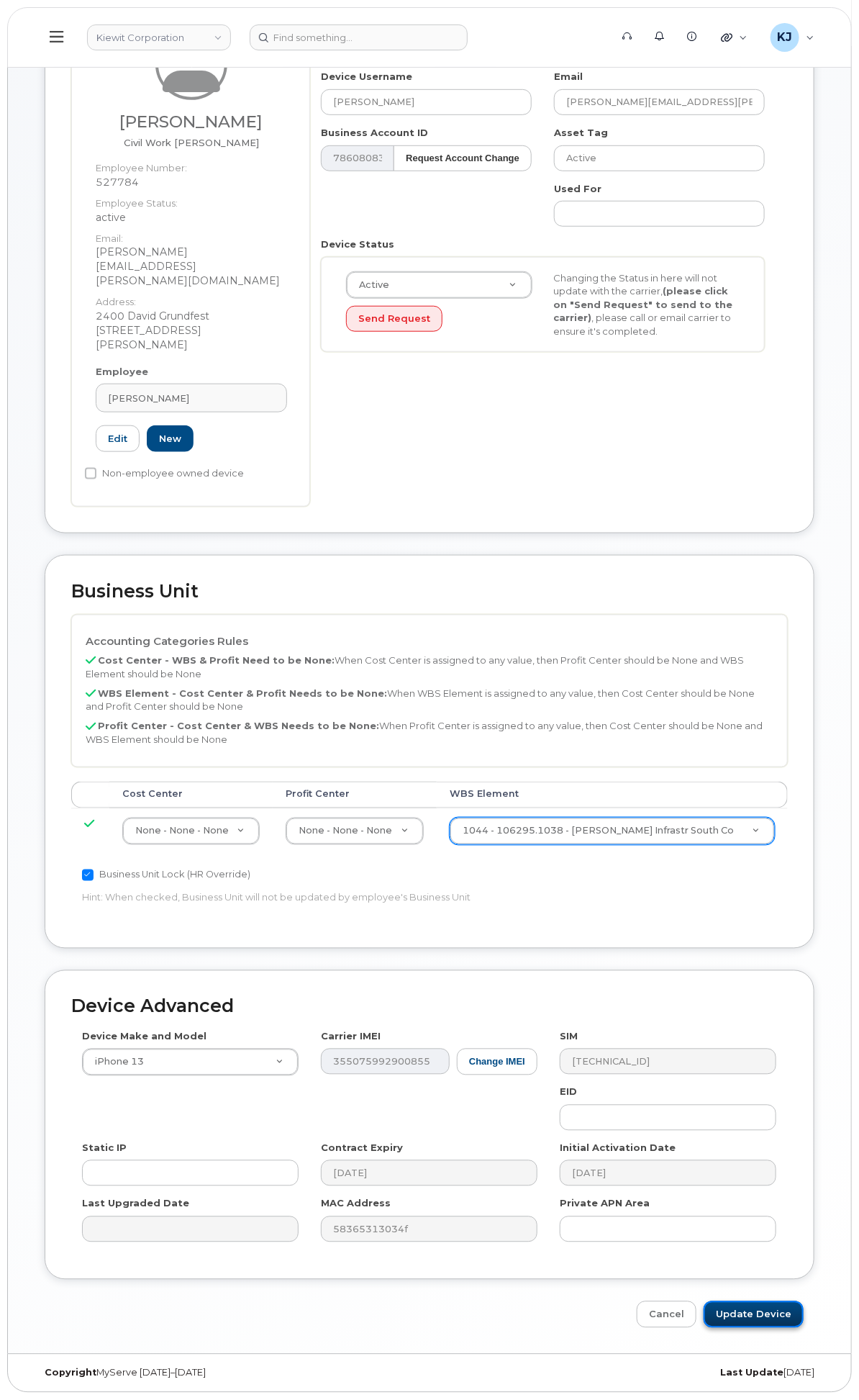
click at [730, 1315] on input "Update Device" at bounding box center [754, 1315] width 100 height 27
type input "Saving..."
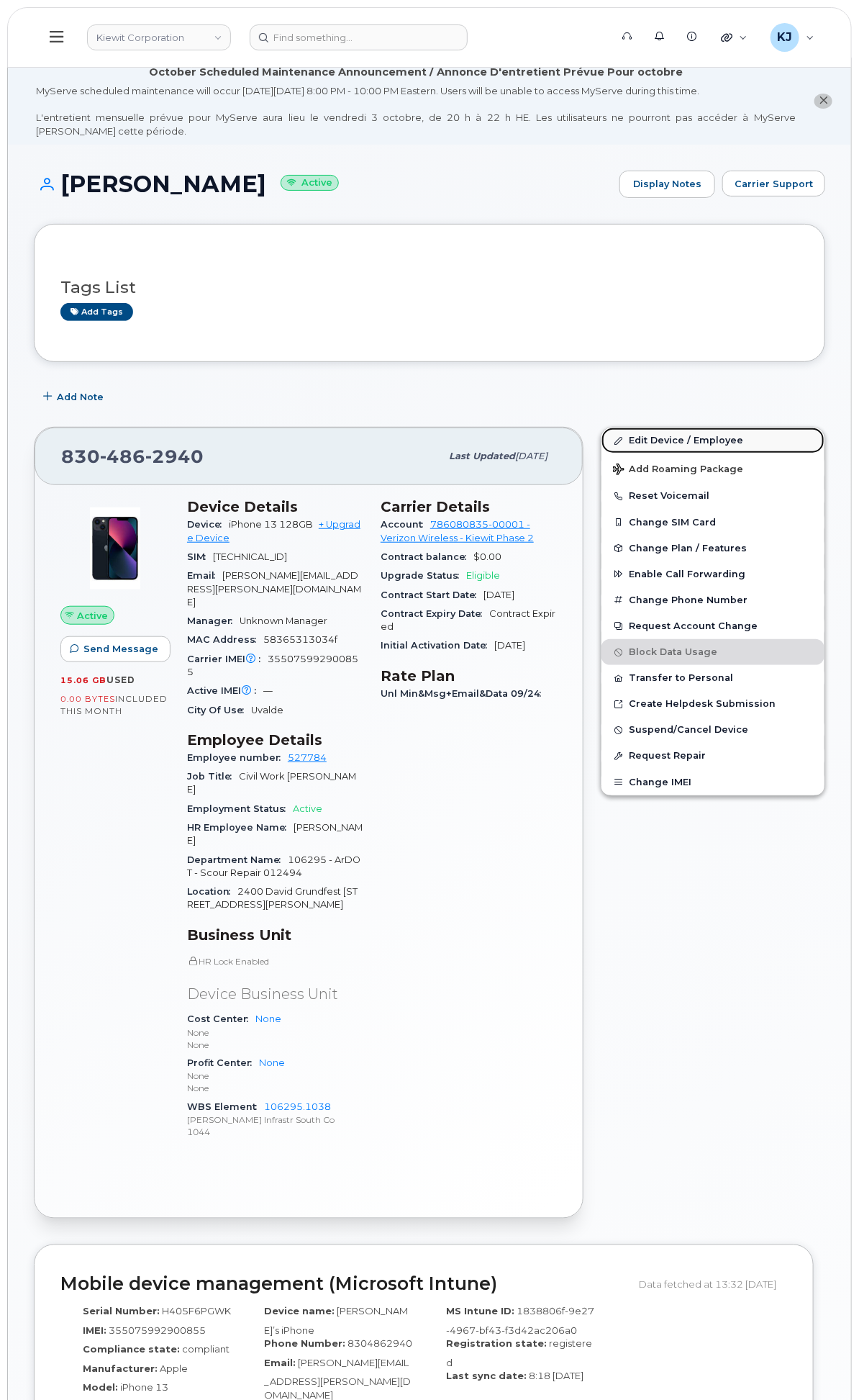
click at [739, 451] on link "Edit Device / Employee" at bounding box center [713, 440] width 223 height 26
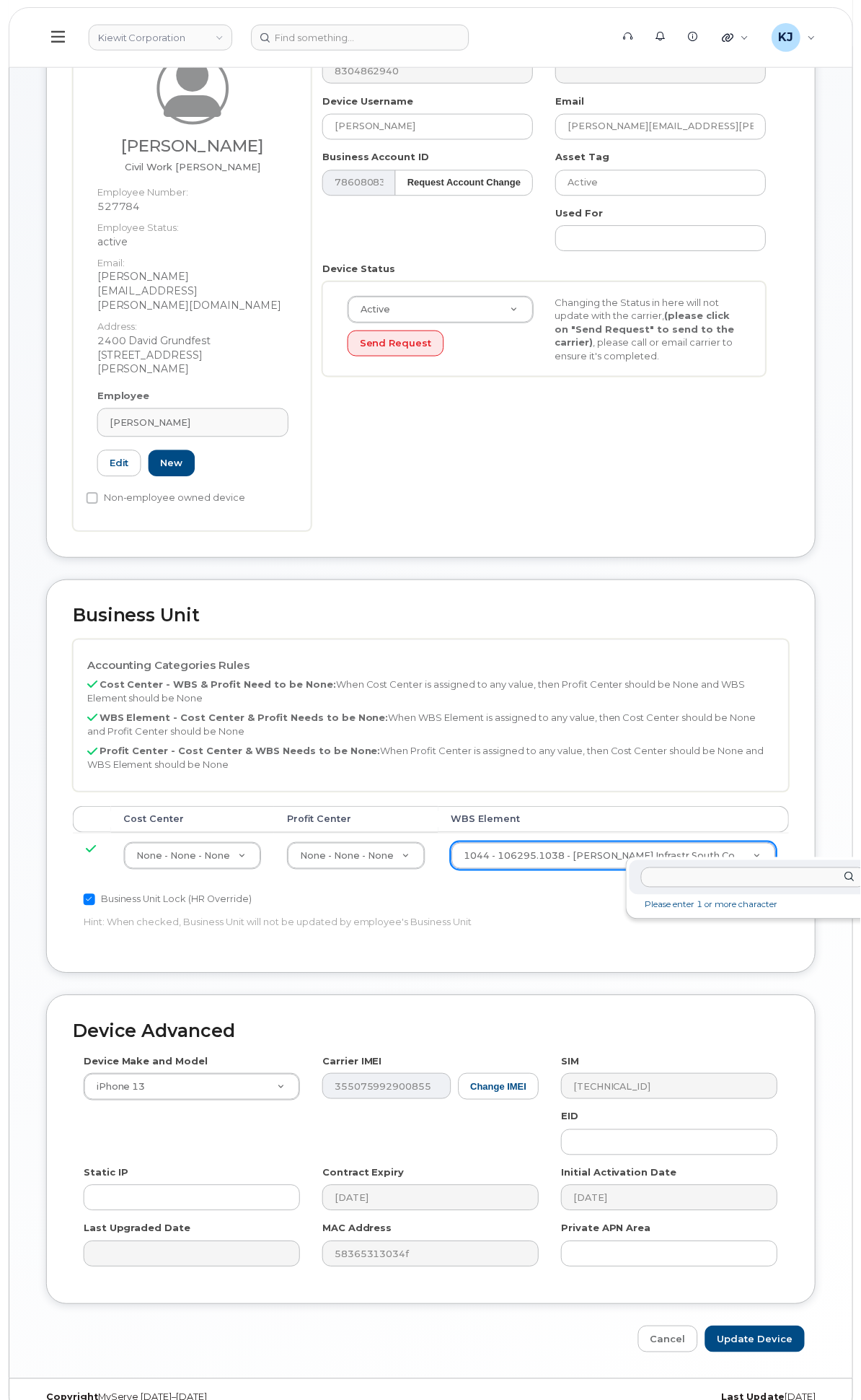
scroll to position [240, 5]
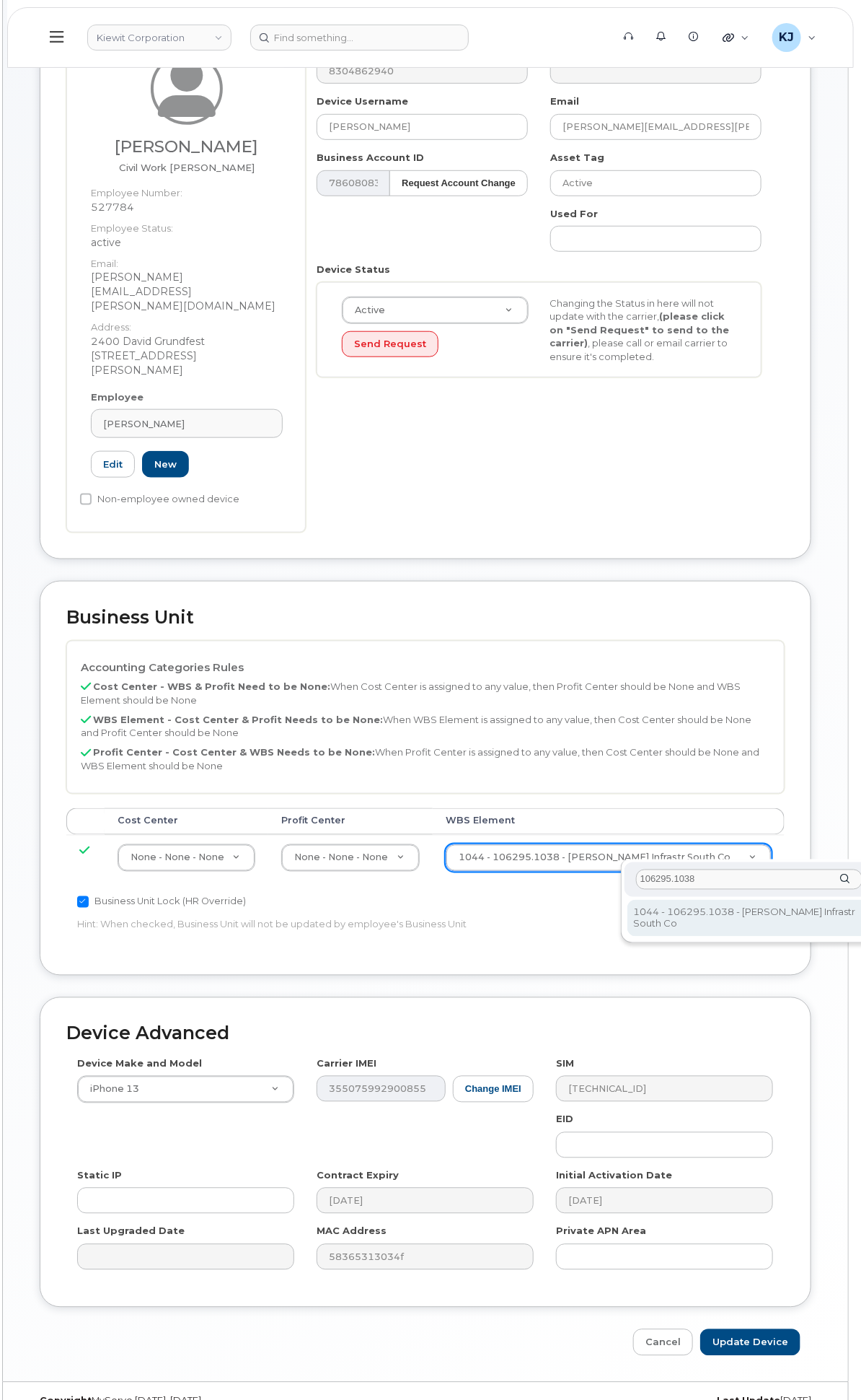
type input "106295.1038"
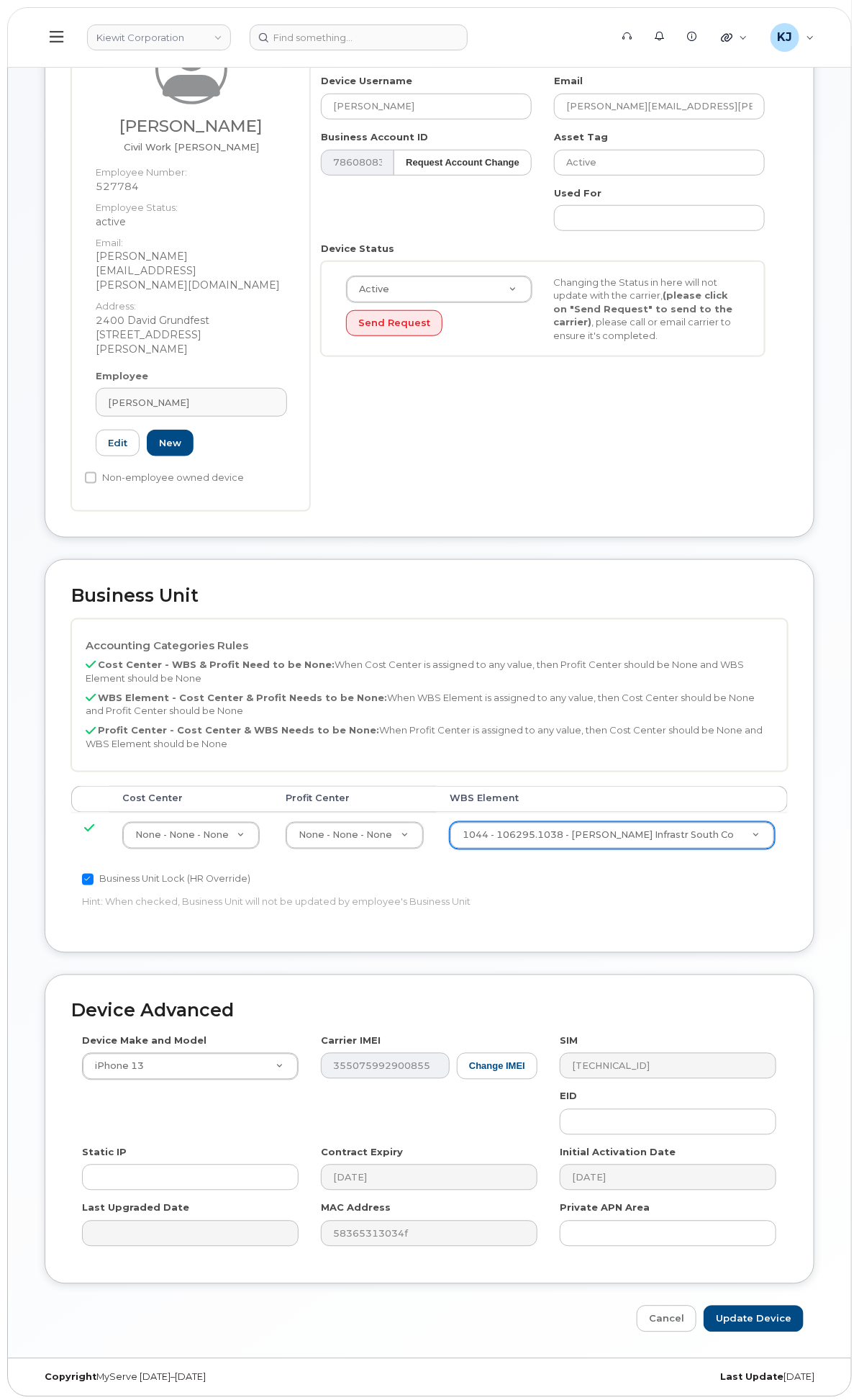
scroll to position [269, 0]
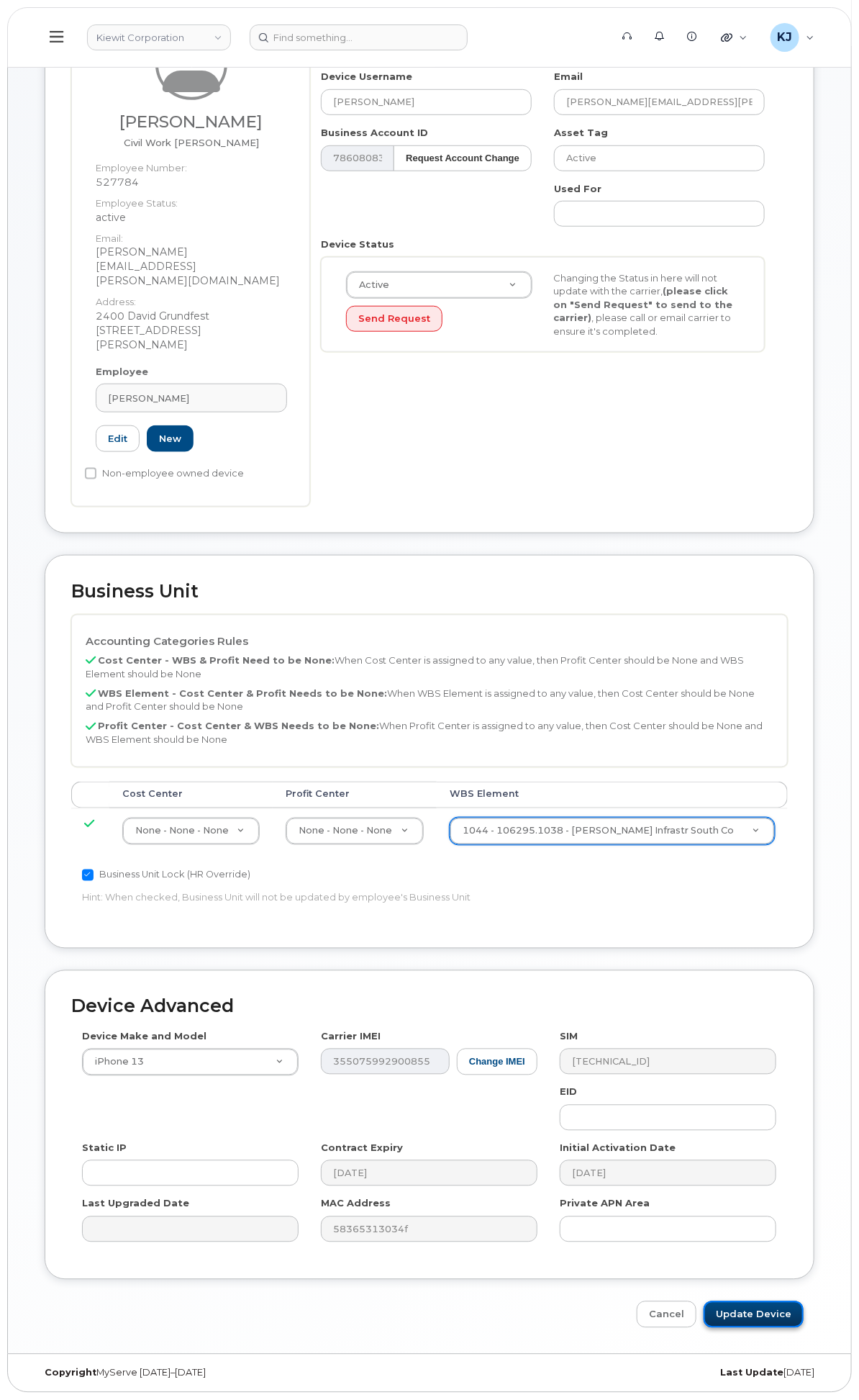
drag, startPoint x: 758, startPoint y: 1309, endPoint x: 750, endPoint y: 1312, distance: 8.5
click at [754, 1310] on input "Update Device" at bounding box center [754, 1315] width 100 height 27
type input "Saving..."
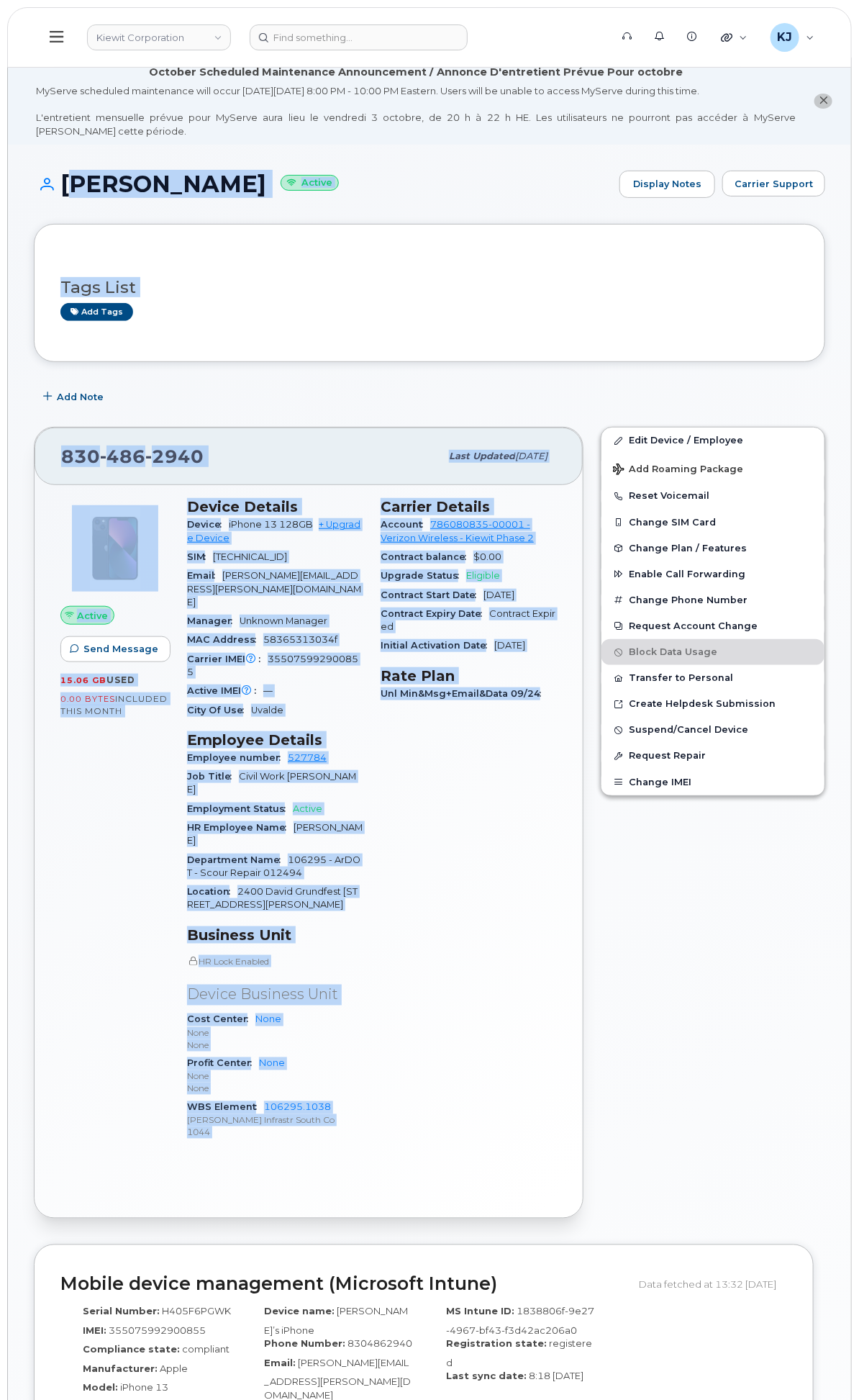
drag, startPoint x: 255, startPoint y: 194, endPoint x: 562, endPoint y: 878, distance: 749.7
click at [559, 878] on div "[PERSON_NAME] Active Display Notes Carrier Support Tags List Add tags Add Note …" at bounding box center [430, 1309] width 843 height 2330
copy div "LOREM IPSUM Dolors Ametcon Adipi Elitsed Doeiusm Temp Inci Utl etdo Mag Aliq 46…"
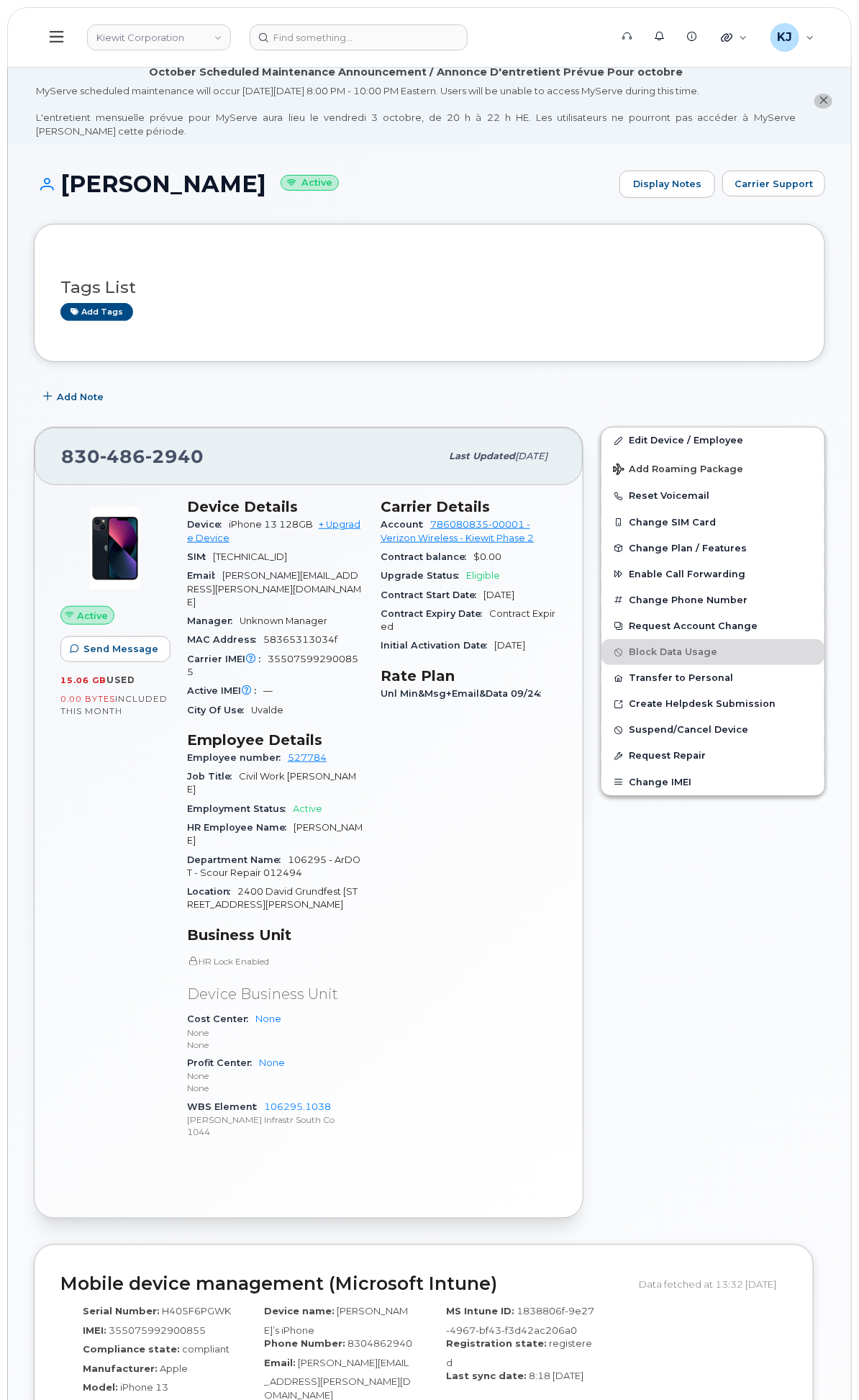
click at [710, 1077] on div "Edit Device / Employee Add Roaming Package Reset Voicemail Change SIM Card Chan…" at bounding box center [713, 822] width 242 height 809
click at [458, 37] on input at bounding box center [358, 37] width 218 height 26
paste input "8303840818"
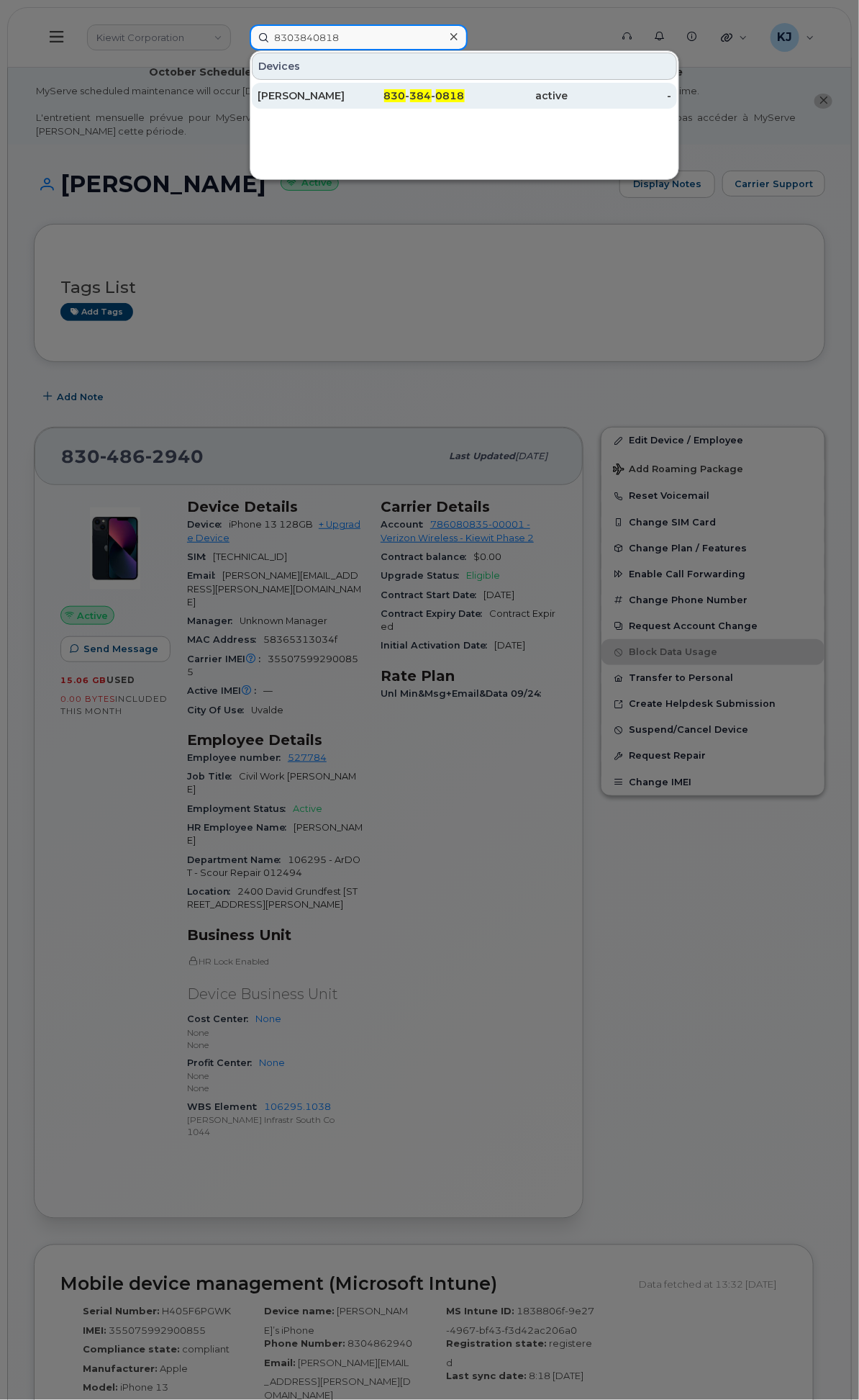
type input "8303840818"
click at [431, 89] on span "384" at bounding box center [421, 95] width 22 height 13
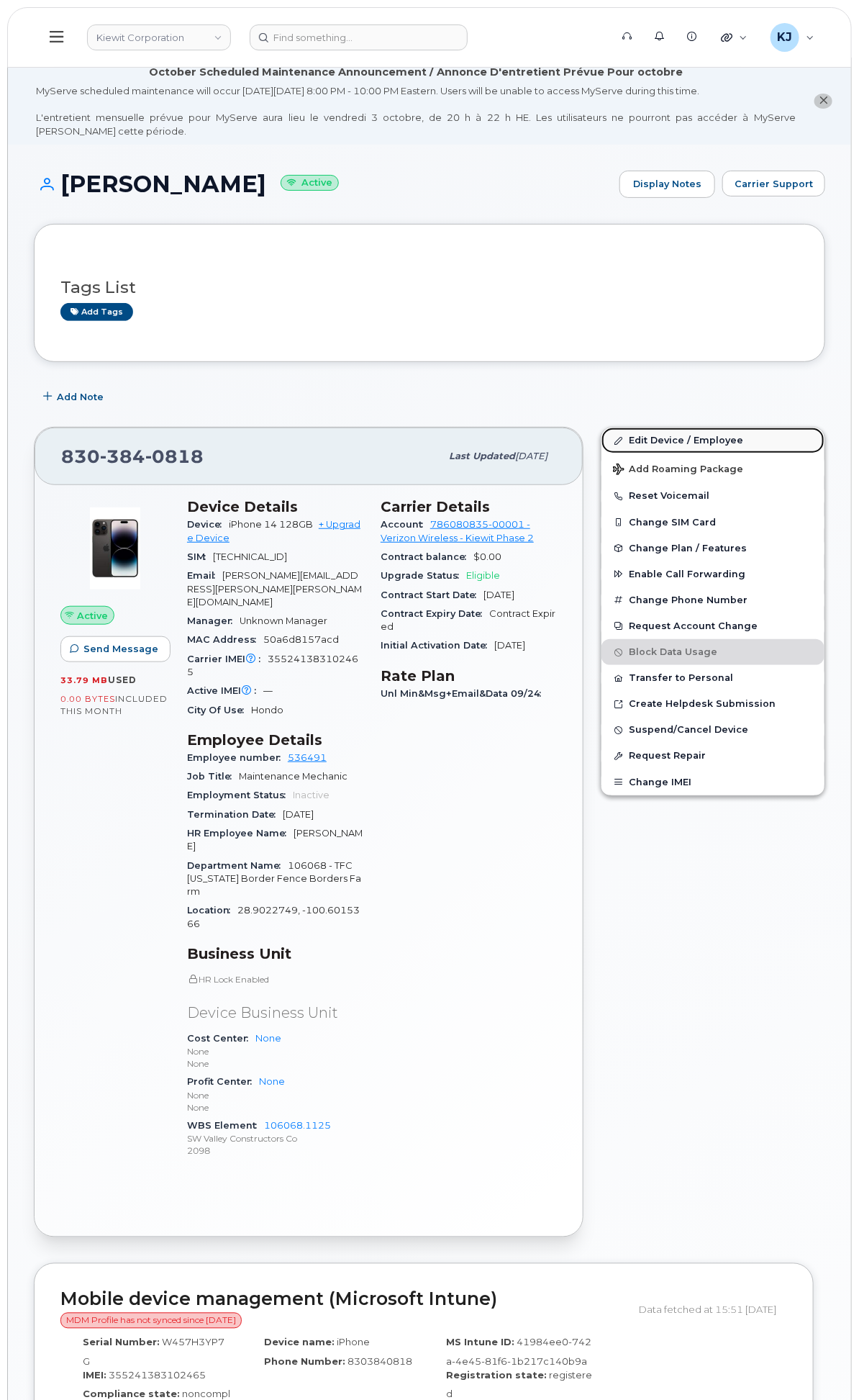
click at [664, 453] on link "Edit Device / Employee" at bounding box center [713, 440] width 223 height 26
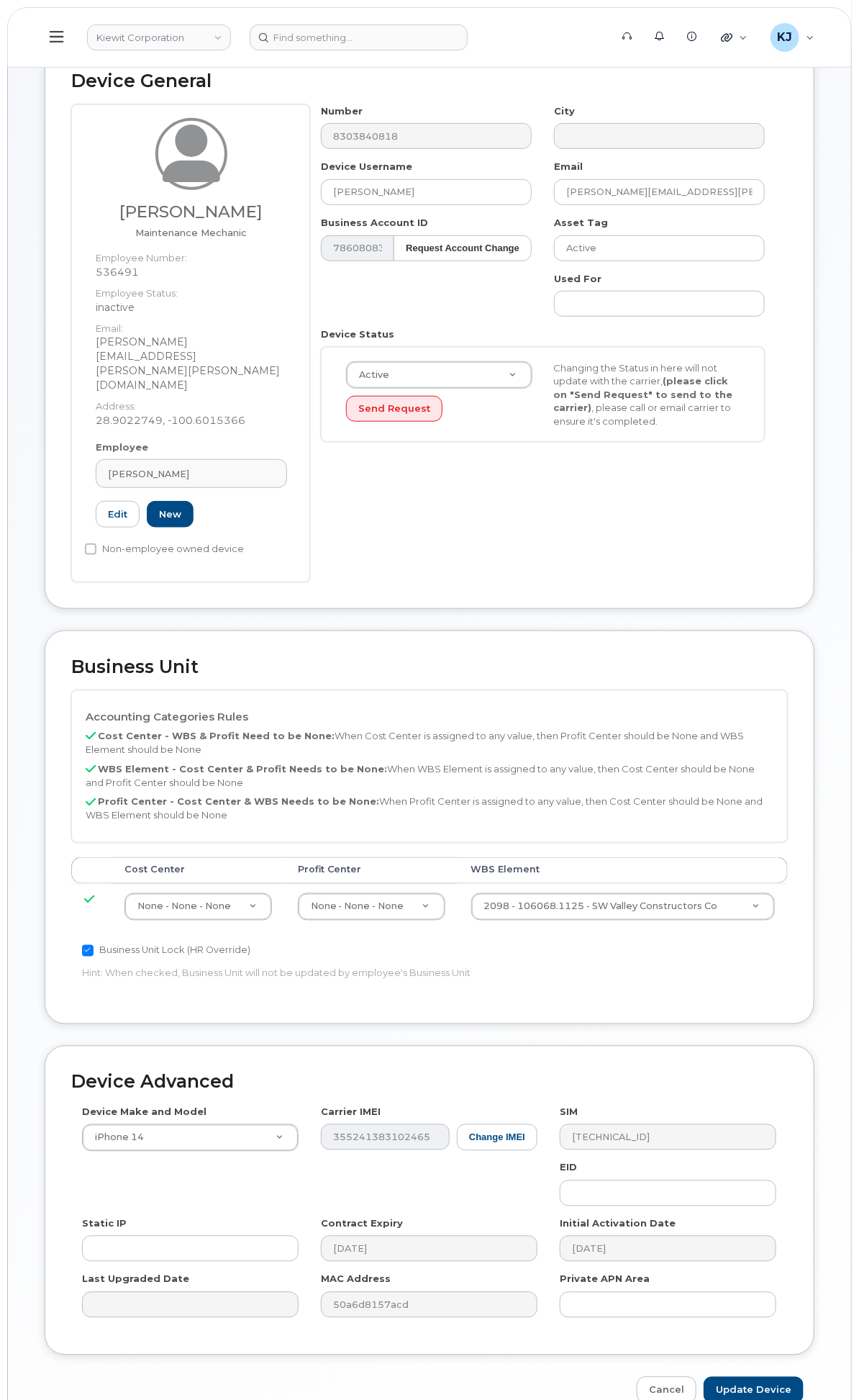
scroll to position [288, 0]
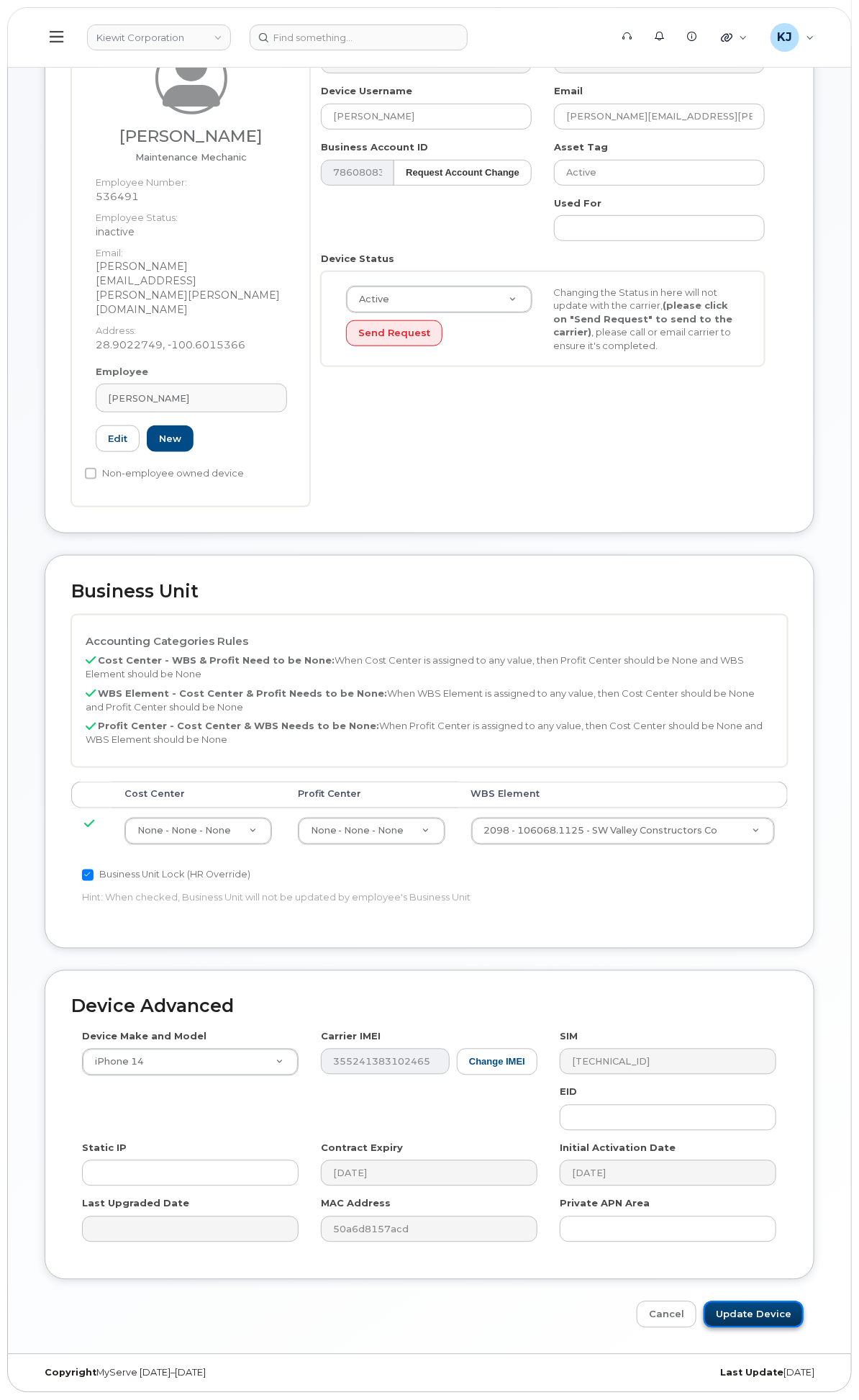
click at [724, 1313] on input "Update Device" at bounding box center [754, 1315] width 100 height 27
type input "Saving..."
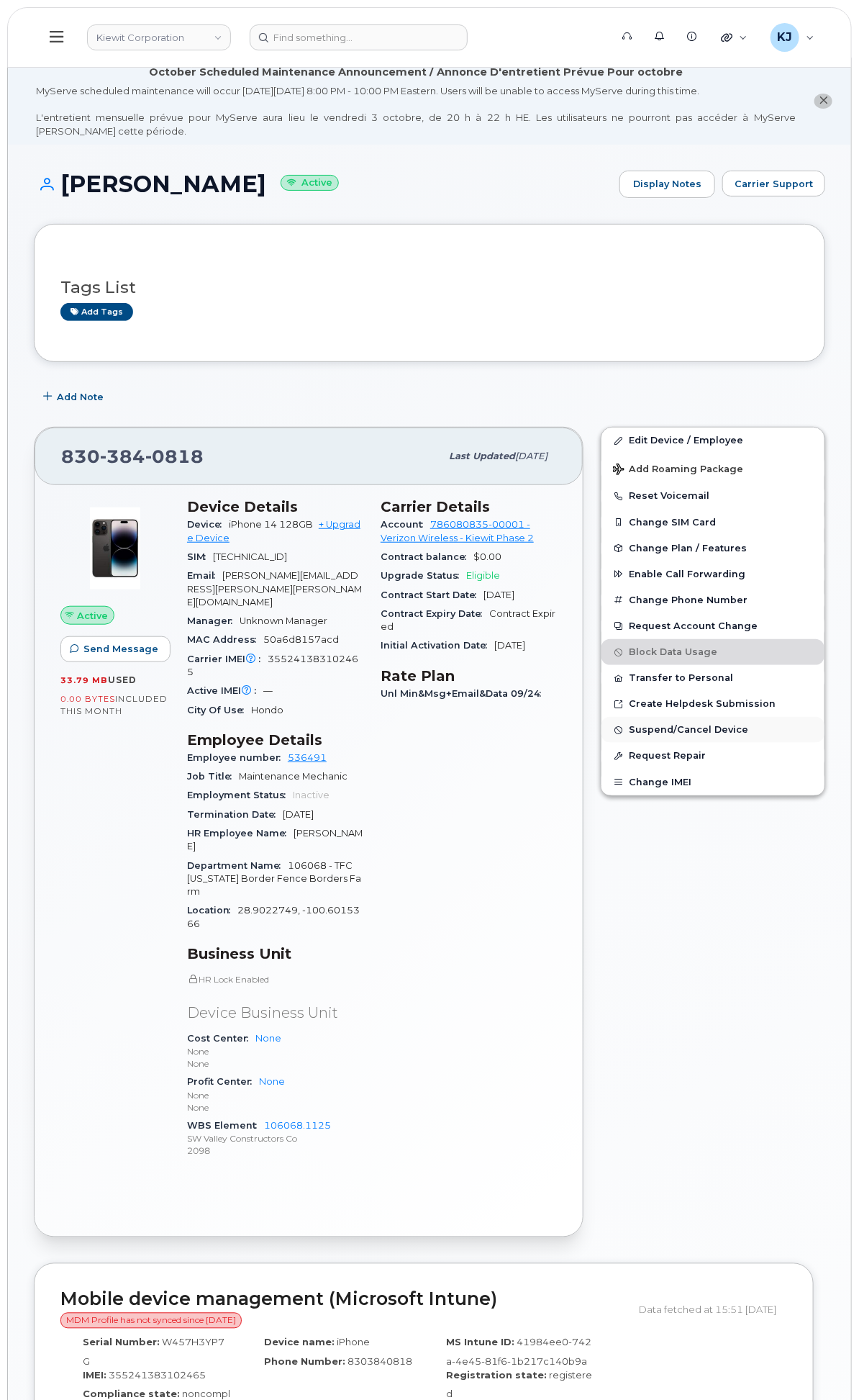
click at [674, 736] on span "Suspend/Cancel Device" at bounding box center [688, 730] width 119 height 10
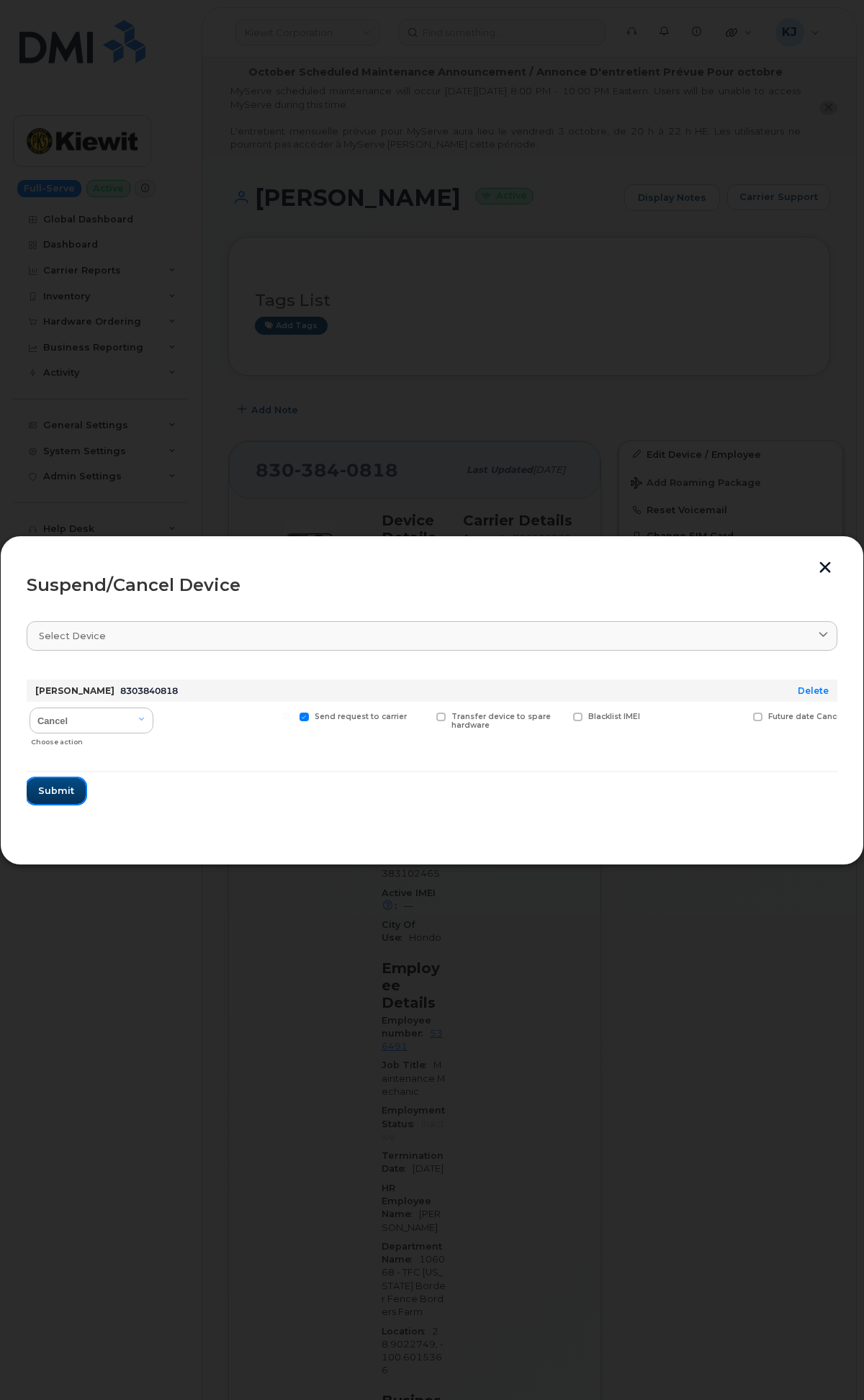
click at [61, 797] on span "Submit" at bounding box center [56, 790] width 36 height 13
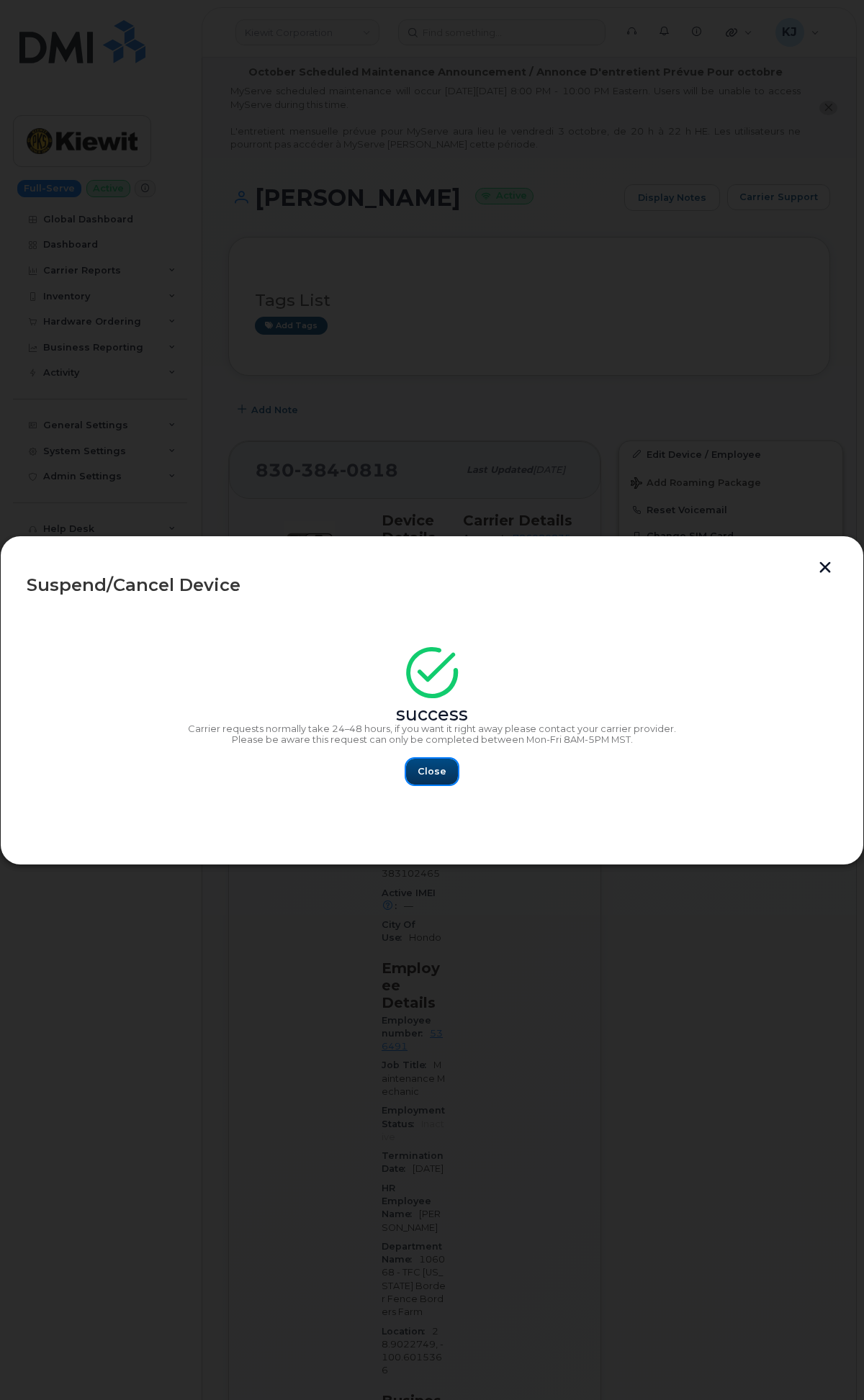
click at [423, 778] on span "Close" at bounding box center [432, 771] width 28 height 13
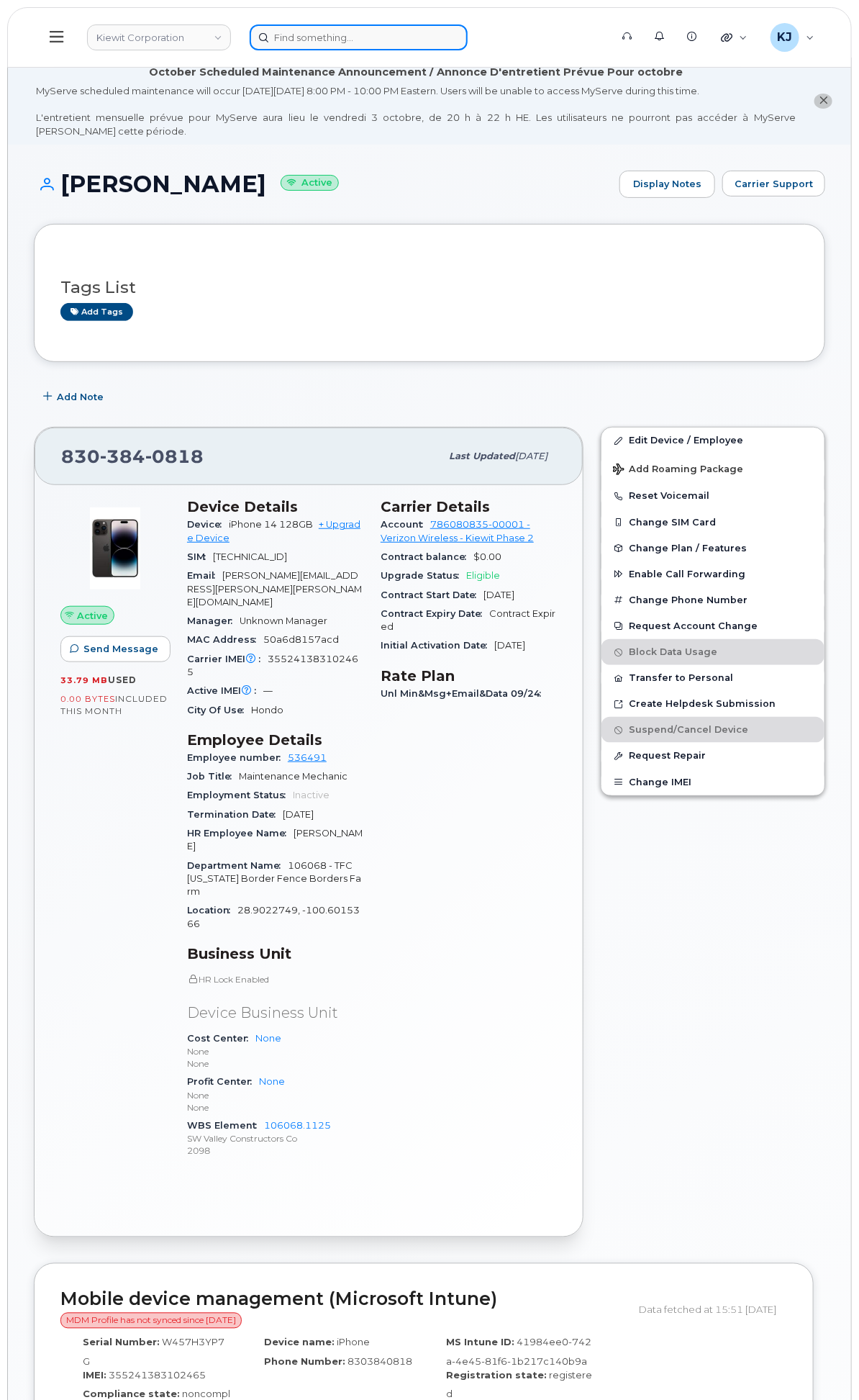
click at [467, 38] on input at bounding box center [358, 37] width 218 height 26
paste input "4083845281"
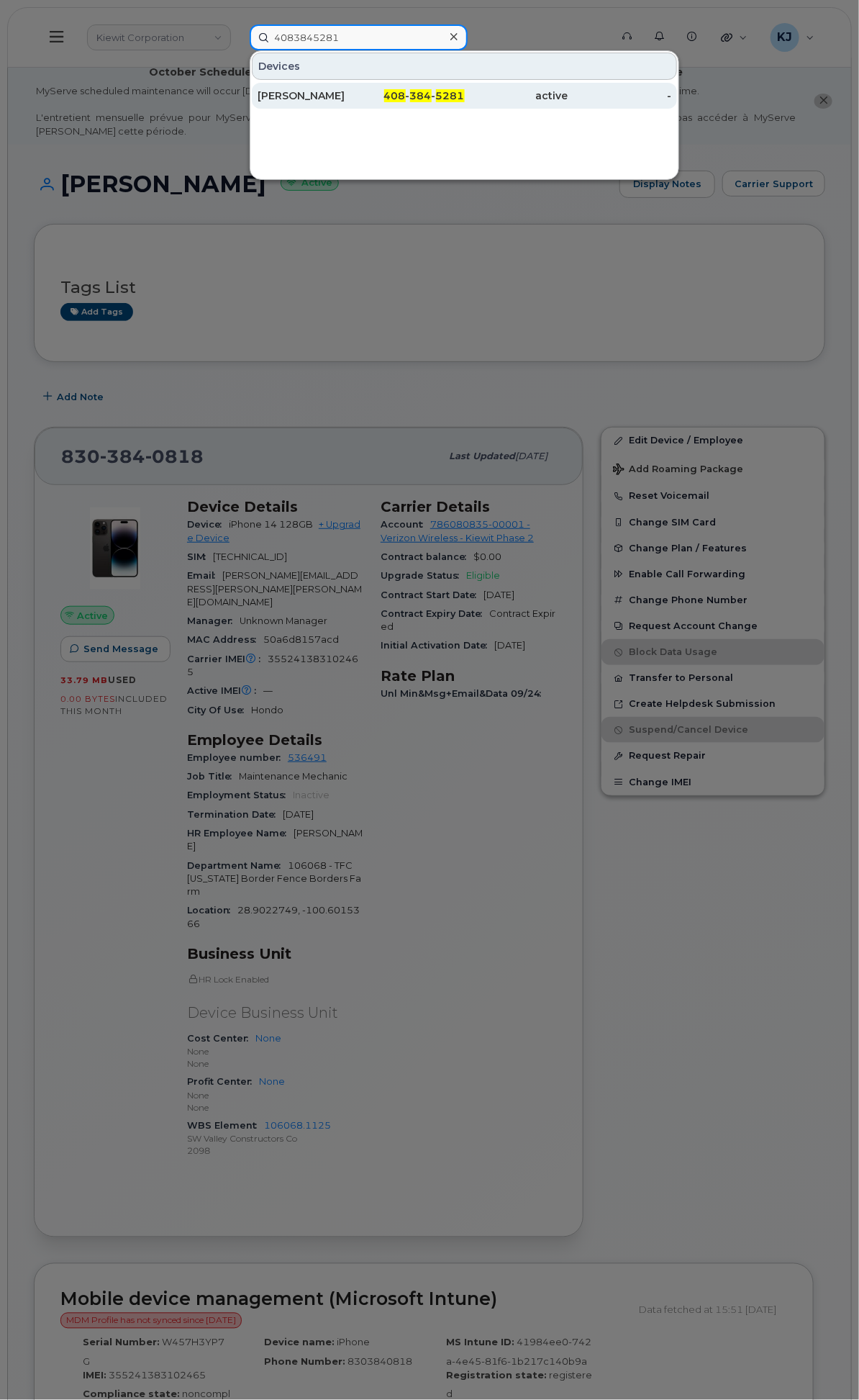
type input "4083845281"
click at [361, 88] on div "Gustavo García" at bounding box center [309, 95] width 103 height 14
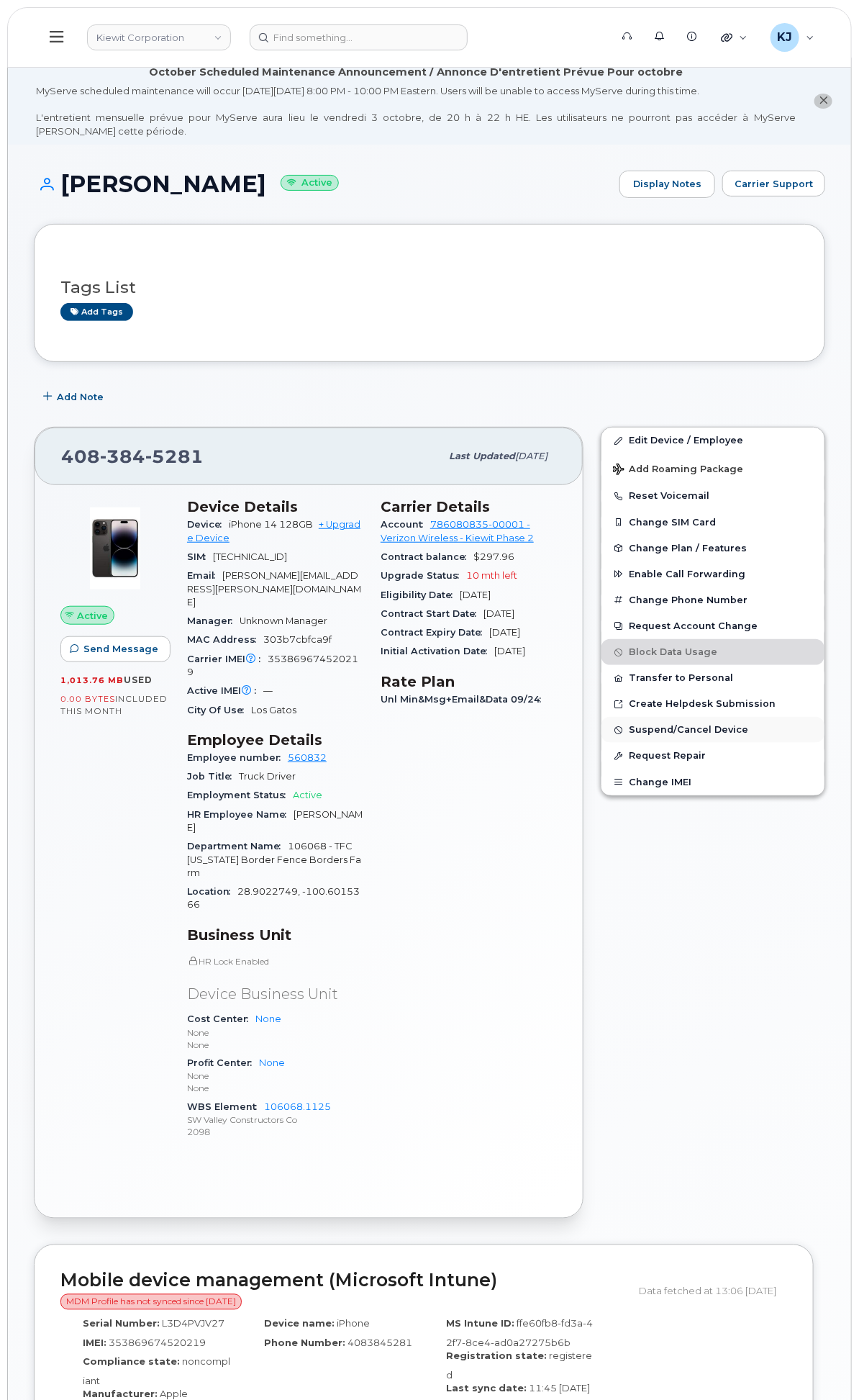
click at [668, 736] on span "Suspend/Cancel Device" at bounding box center [688, 730] width 119 height 10
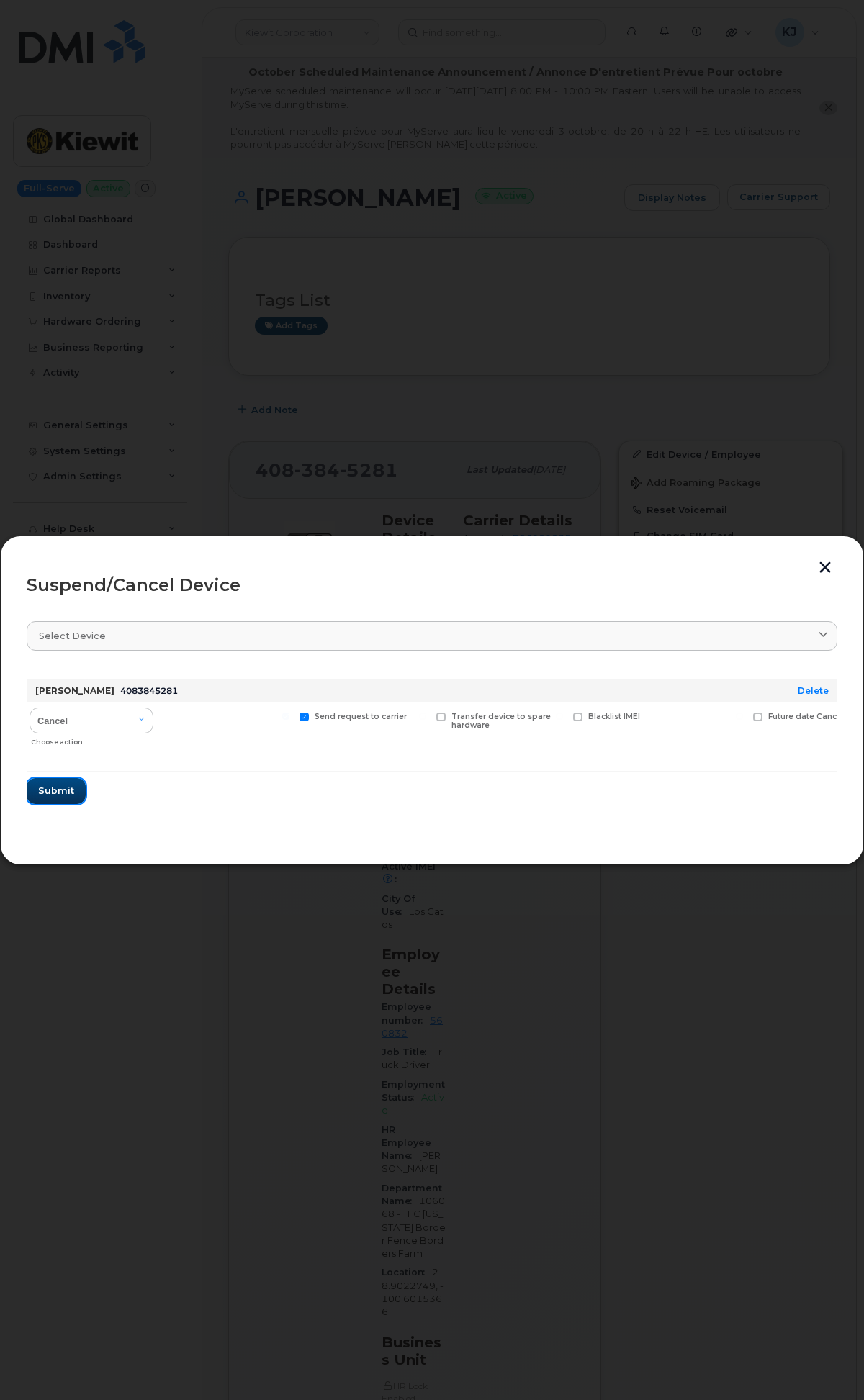
click at [67, 784] on button "Submit" at bounding box center [56, 791] width 59 height 26
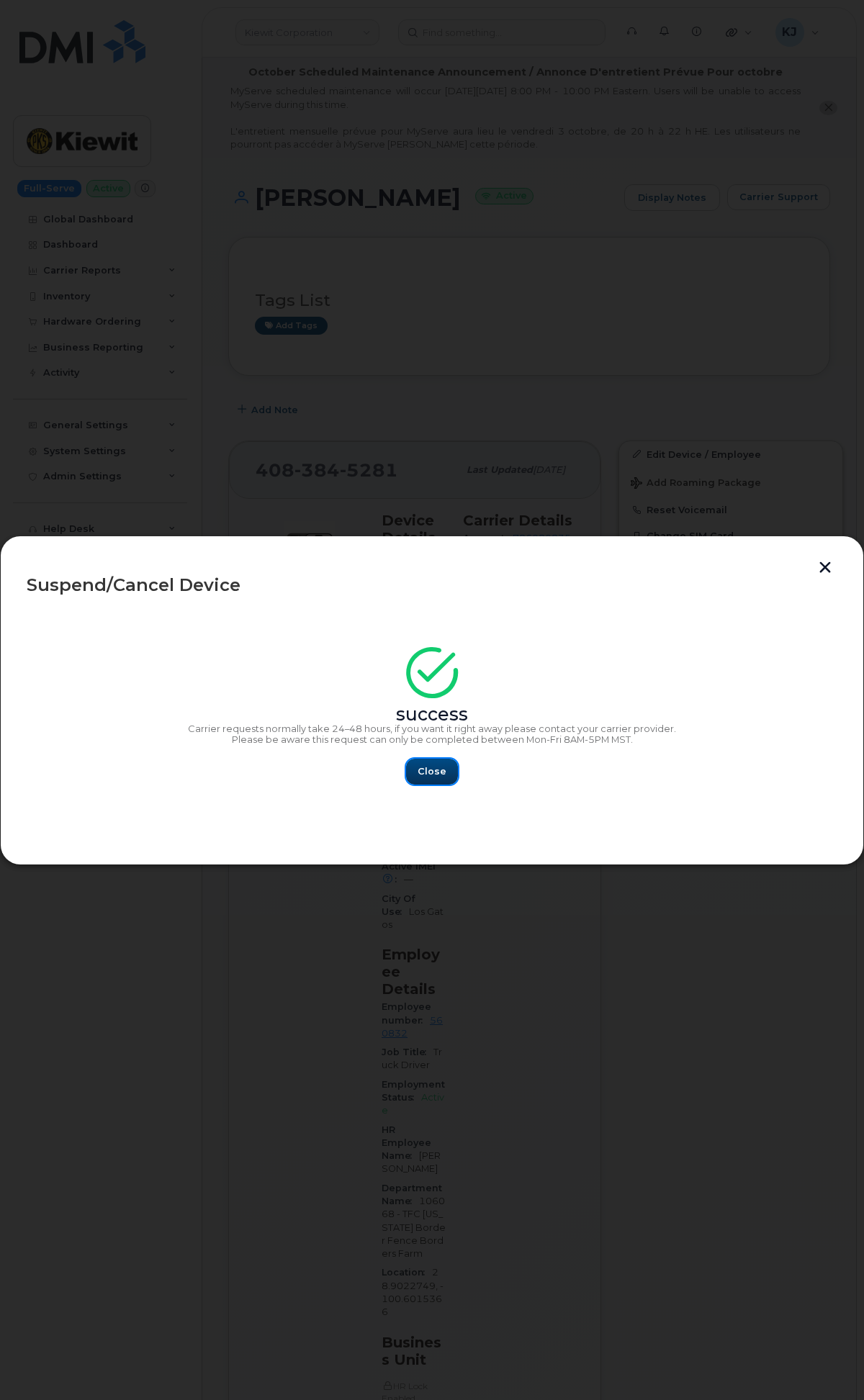
click at [425, 769] on span "Close" at bounding box center [432, 771] width 28 height 13
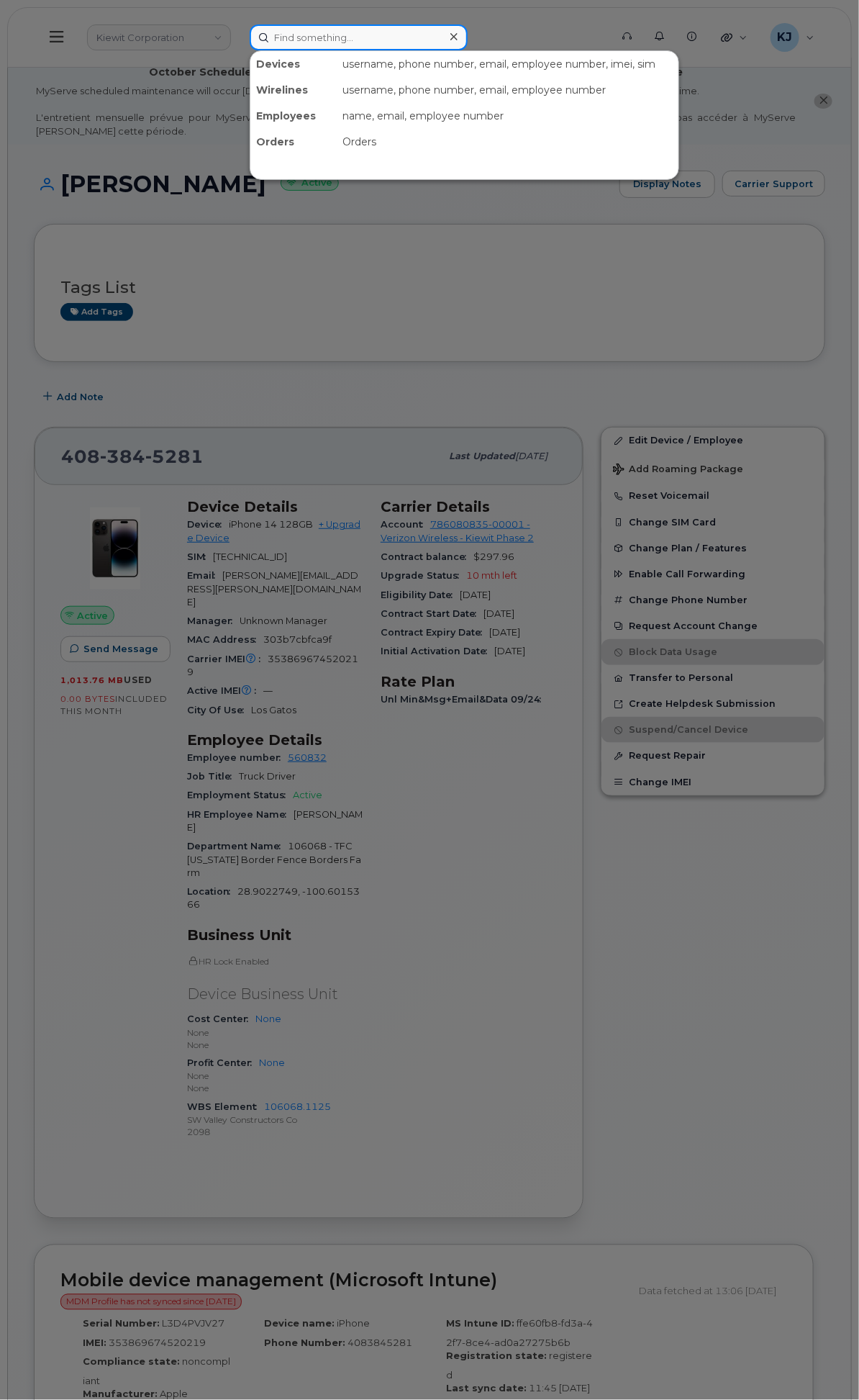
click at [467, 40] on input at bounding box center [358, 37] width 218 height 26
paste input "5043313408"
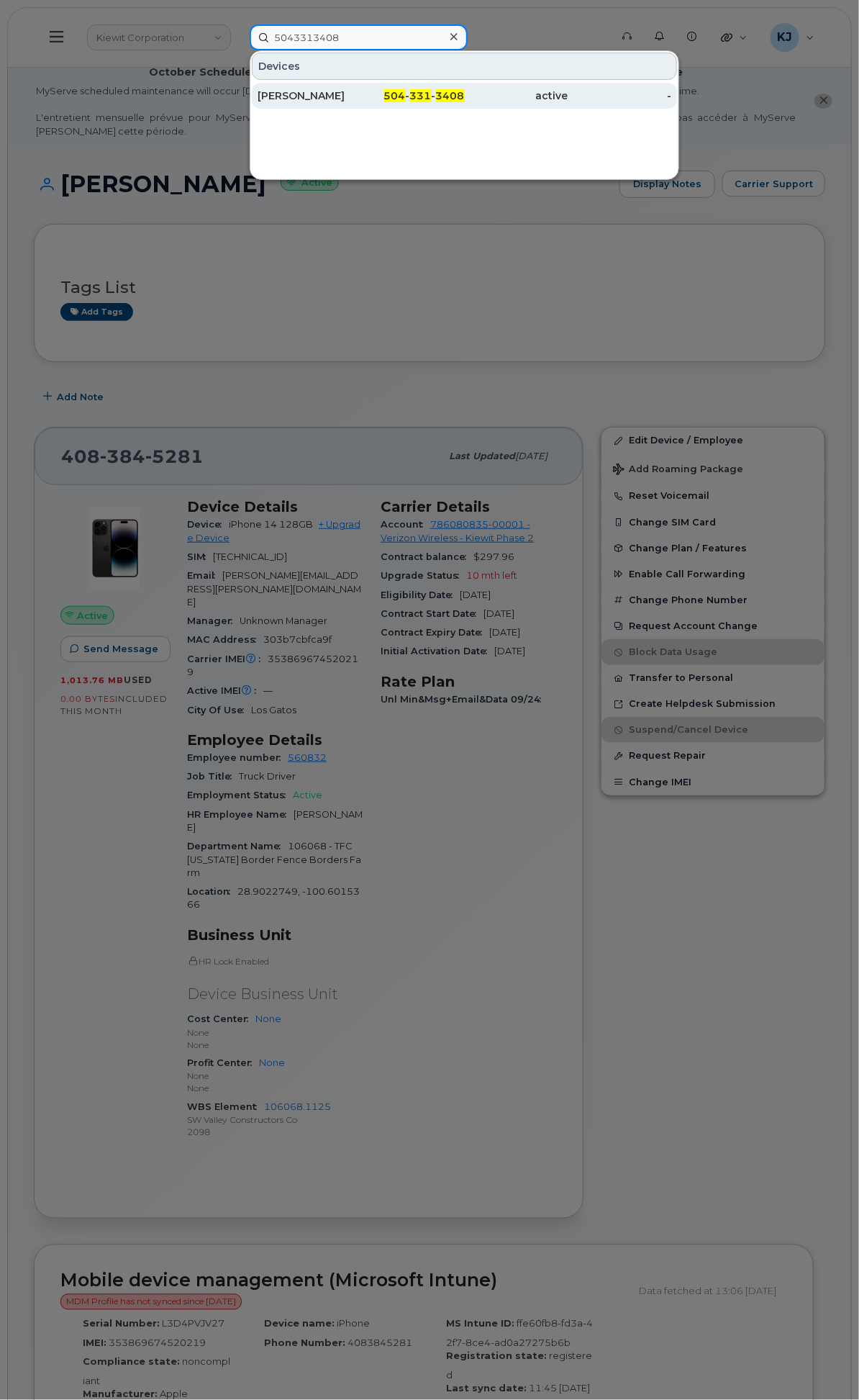
type input "5043313408"
click at [465, 91] on div "504 - 331 - 3408" at bounding box center [413, 95] width 103 height 14
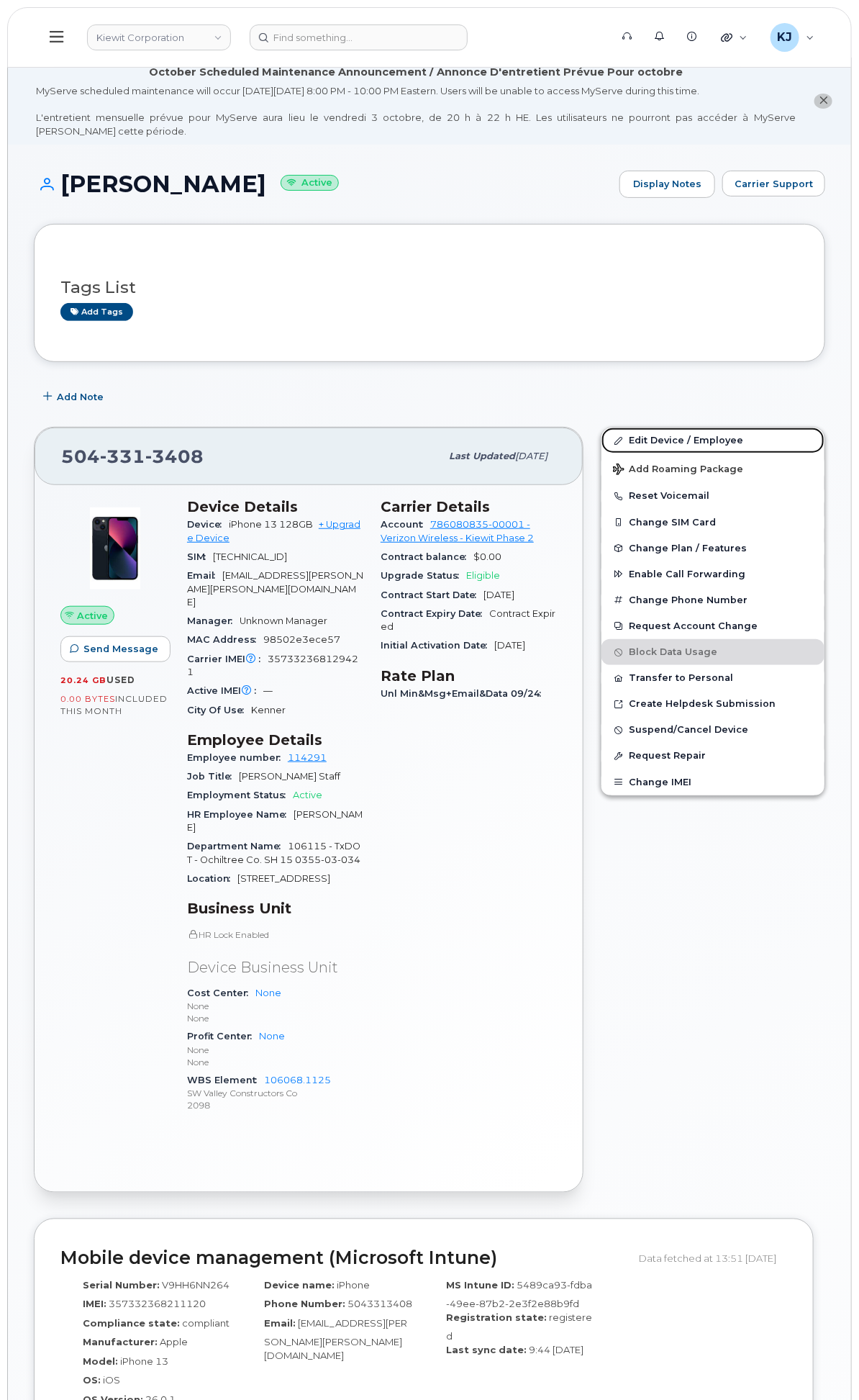
drag, startPoint x: 687, startPoint y: 454, endPoint x: 745, endPoint y: 436, distance: 60.7
click at [687, 453] on link "Edit Device / Employee" at bounding box center [713, 440] width 223 height 26
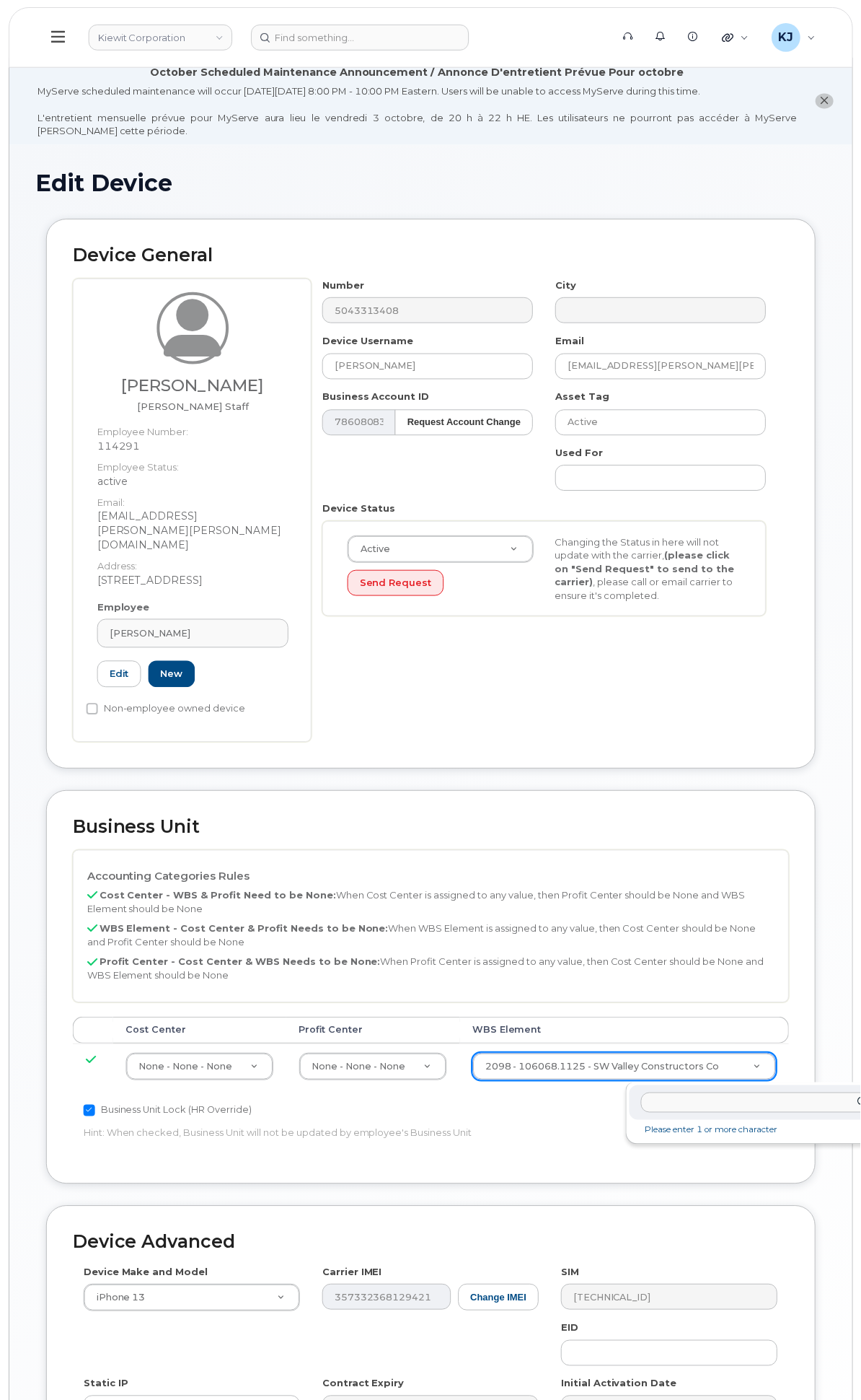
scroll to position [0, 19]
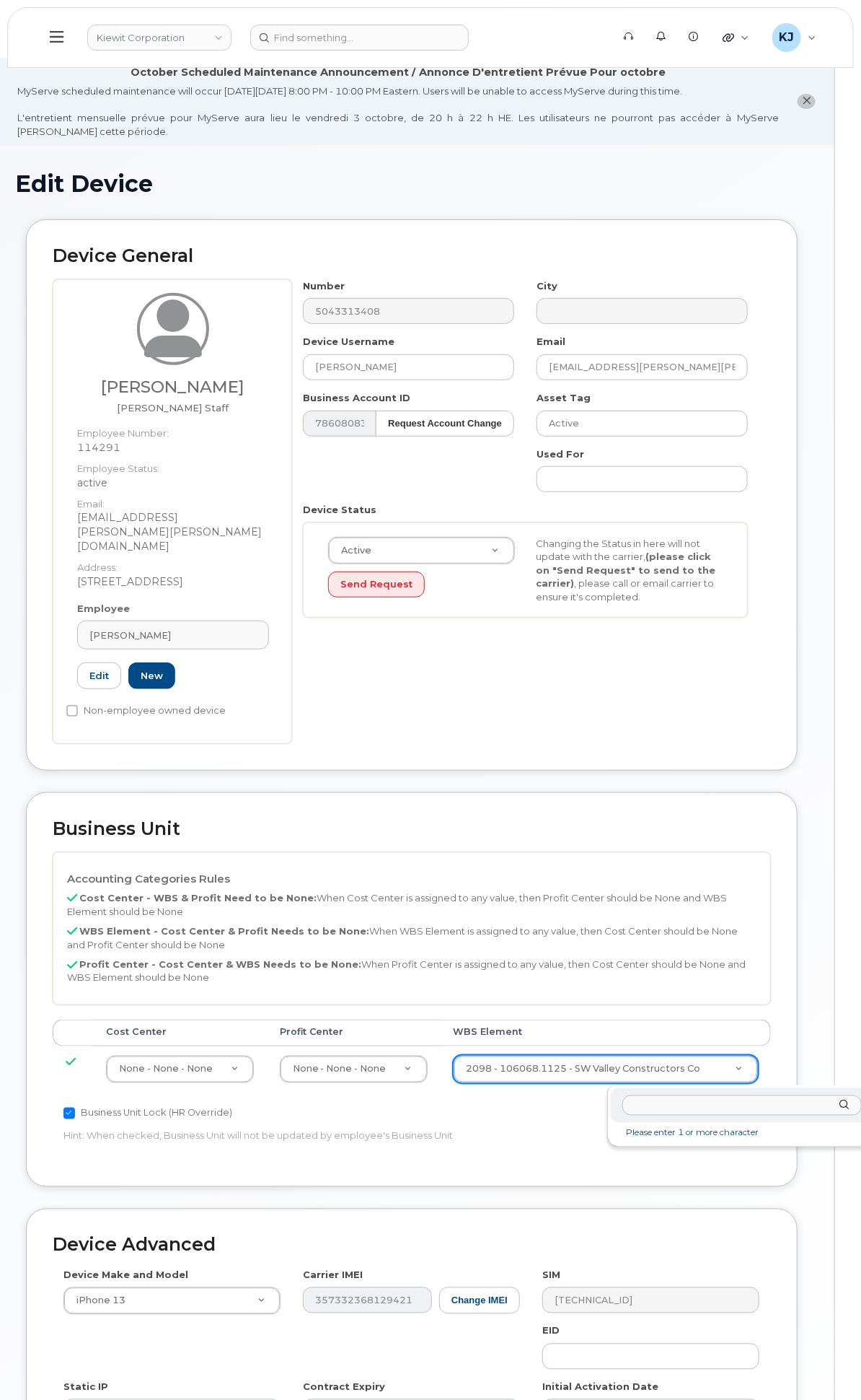
click at [686, 1100] on input "text" at bounding box center [742, 1106] width 239 height 21
type input "106115.1042"
type input "30466556"
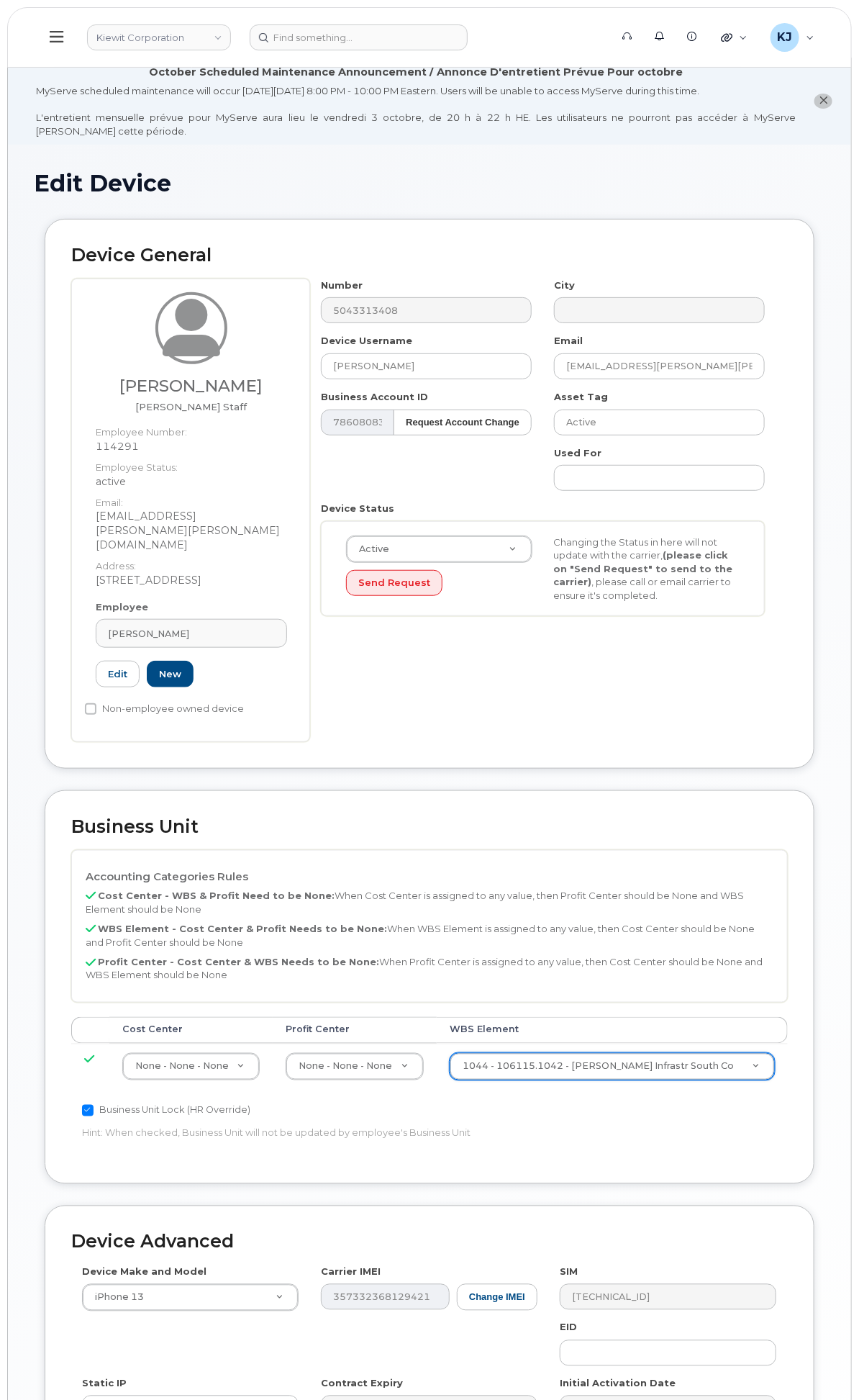
scroll to position [255, 0]
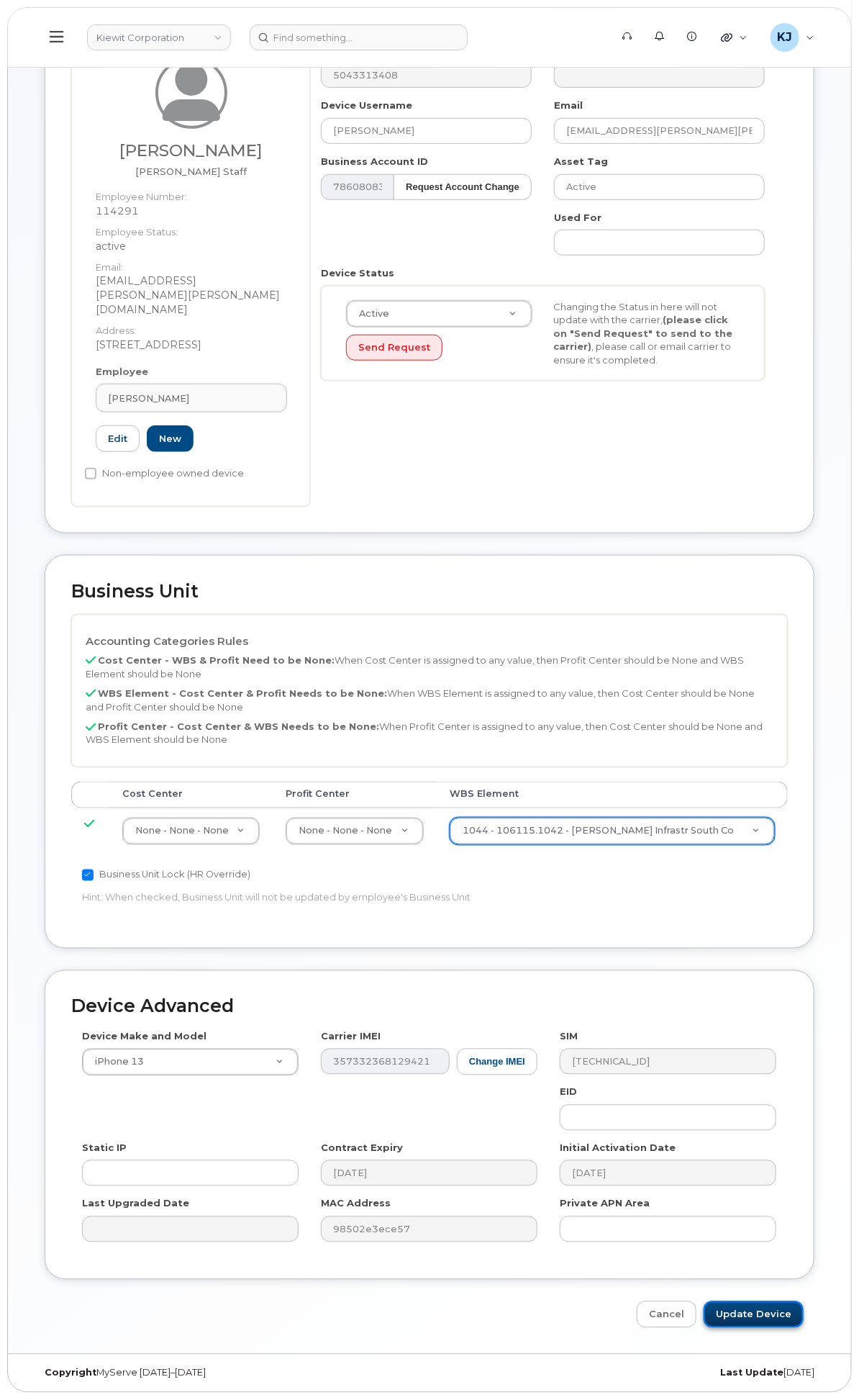
click at [778, 1315] on input "Update Device" at bounding box center [754, 1315] width 100 height 27
type input "Saving..."
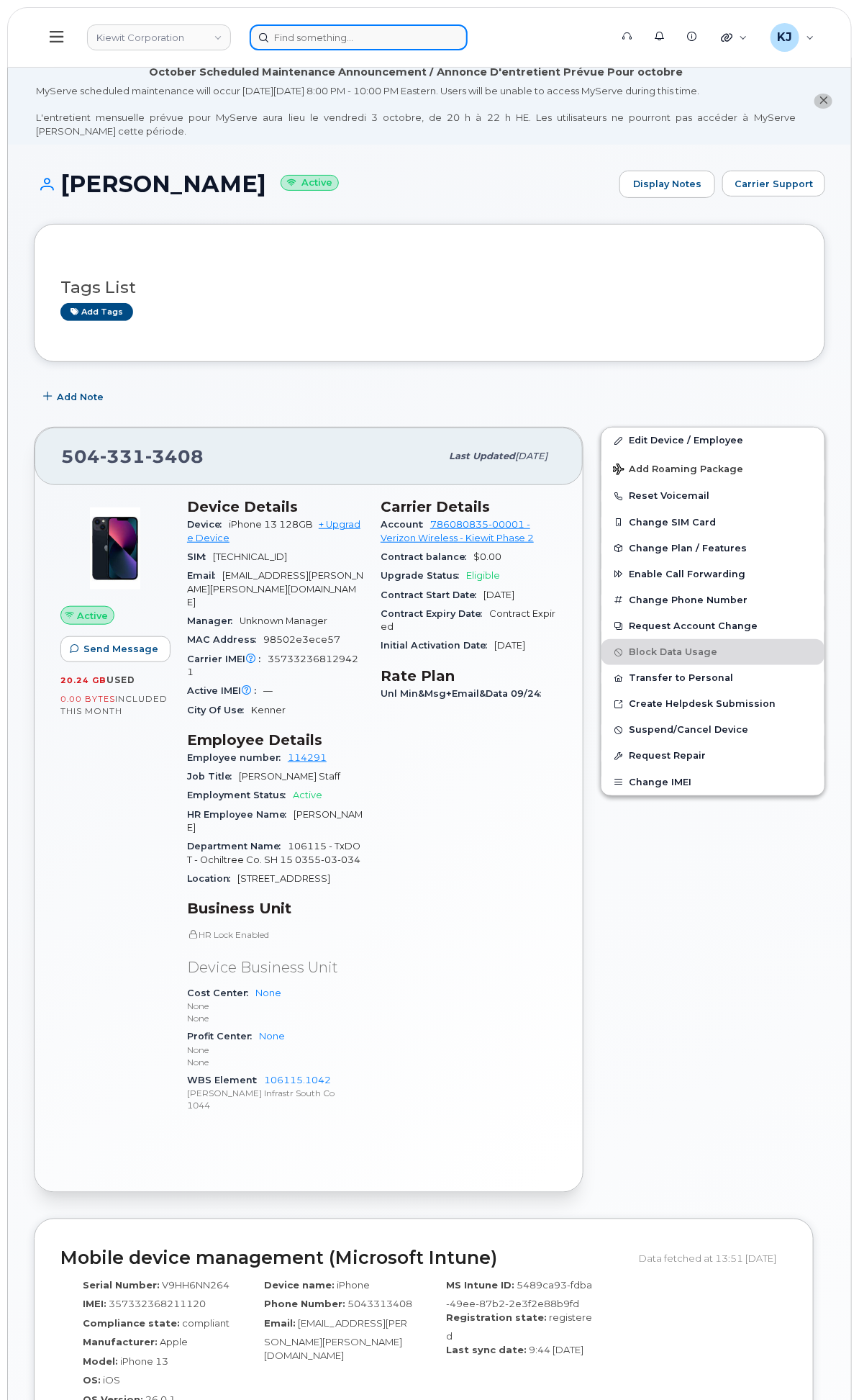
click at [467, 34] on input at bounding box center [358, 37] width 218 height 26
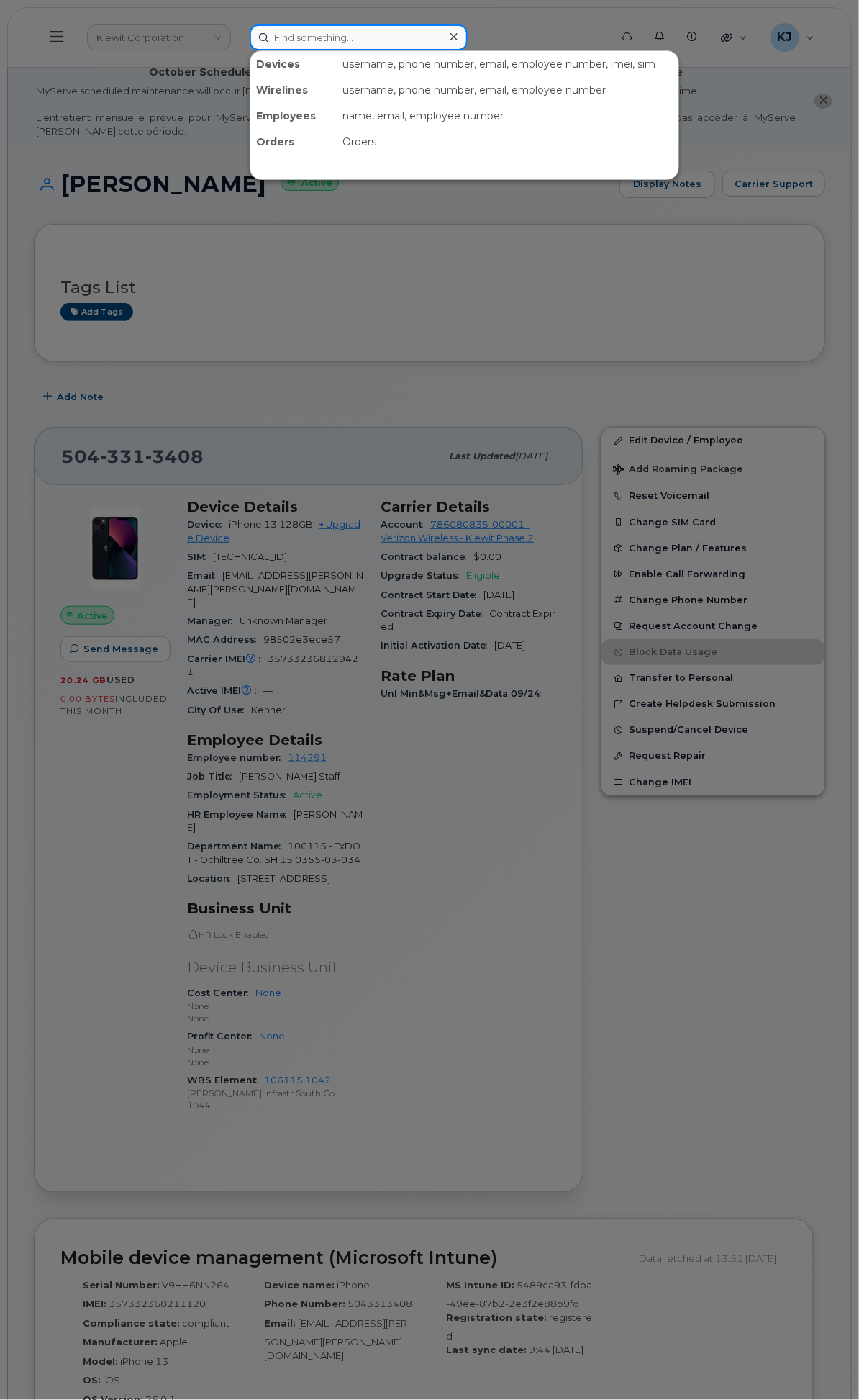
paste input "5714491837"
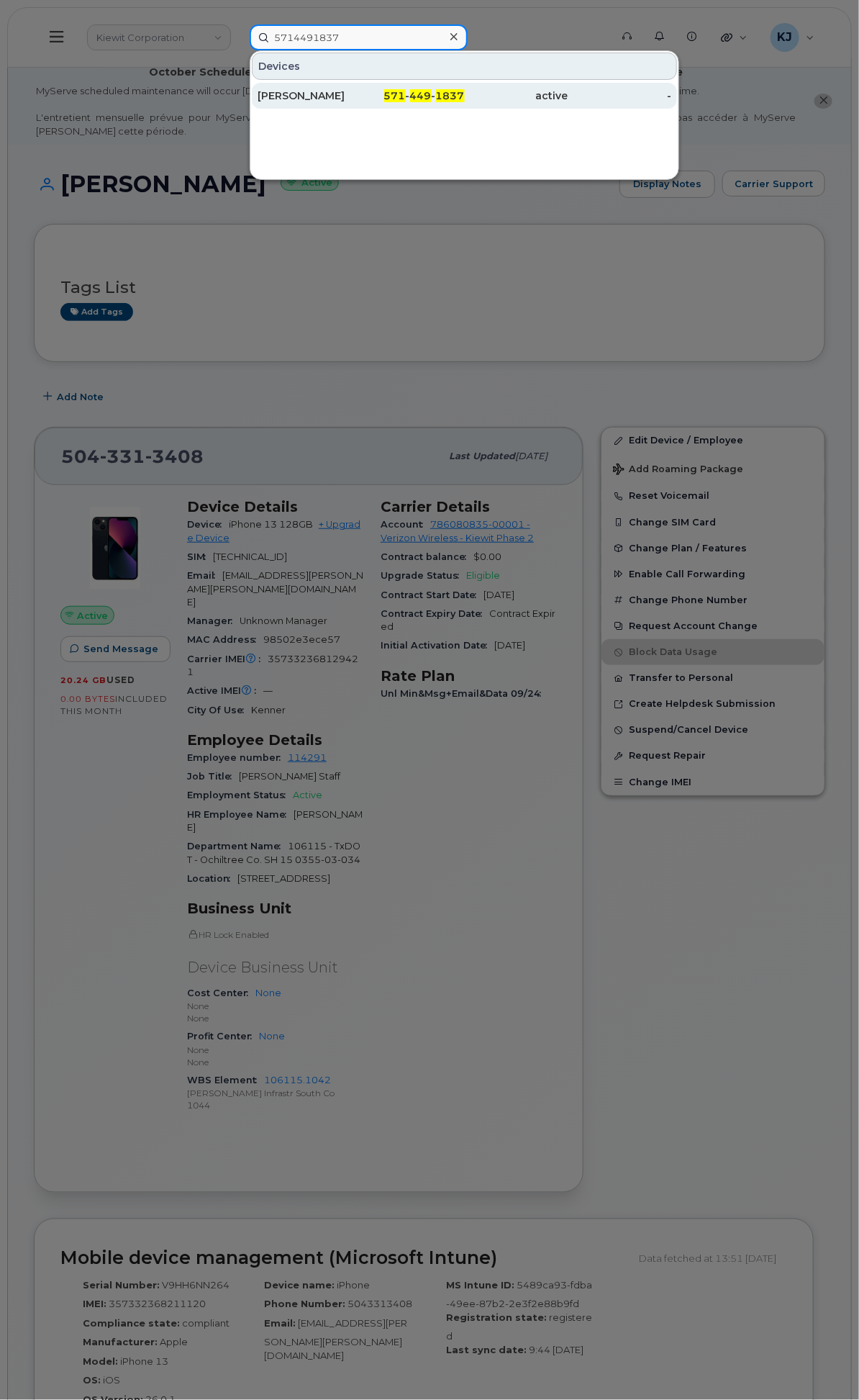
type input "5714491837"
drag, startPoint x: 497, startPoint y: 91, endPoint x: 488, endPoint y: 91, distance: 9.0
click at [361, 91] on div "[PERSON_NAME]" at bounding box center [309, 95] width 103 height 14
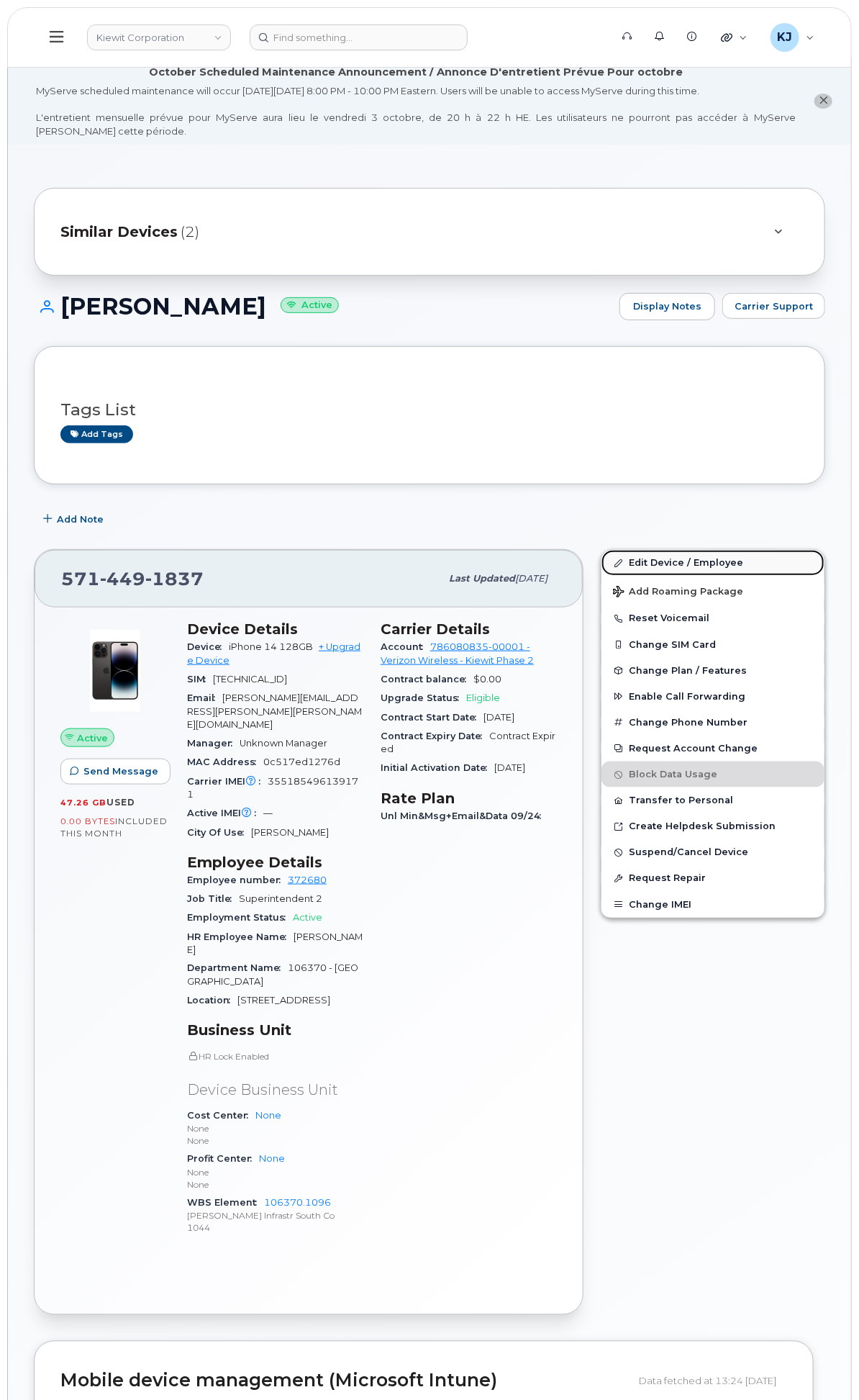
click at [673, 576] on link "Edit Device / Employee" at bounding box center [713, 563] width 223 height 26
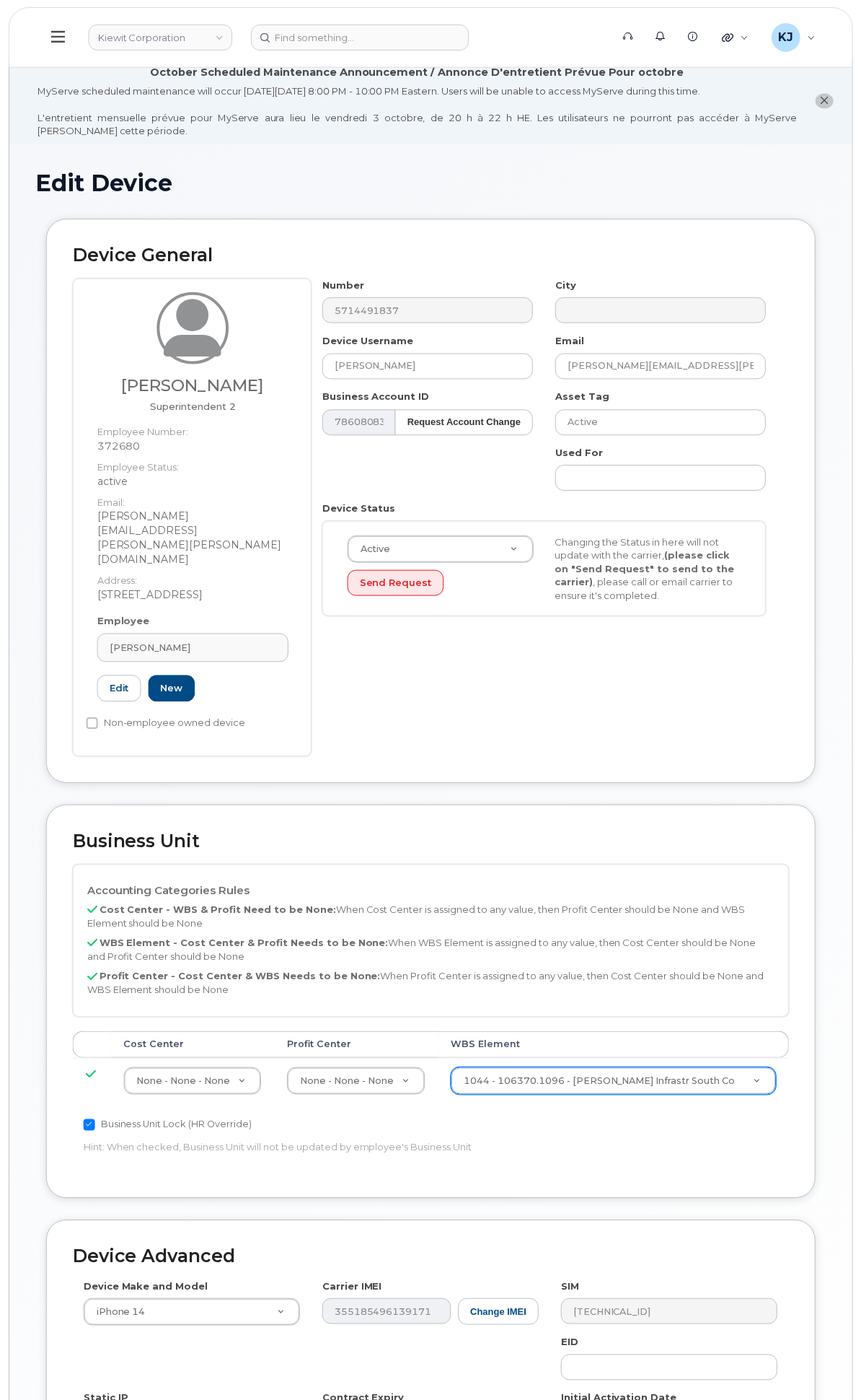
scroll to position [0, 5]
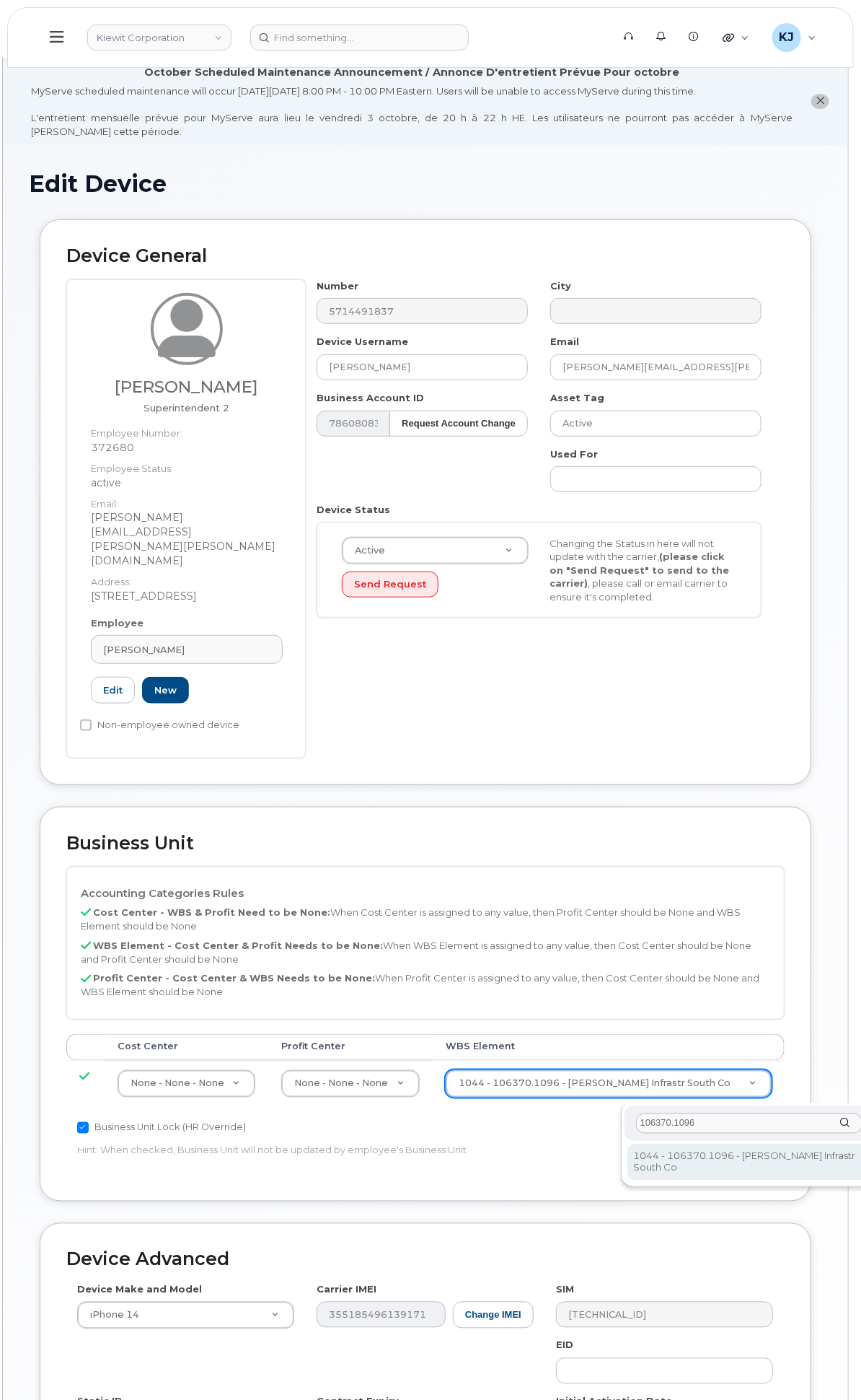
type input "106370.1096"
drag, startPoint x: 716, startPoint y: 1152, endPoint x: 712, endPoint y: 1159, distance: 8.1
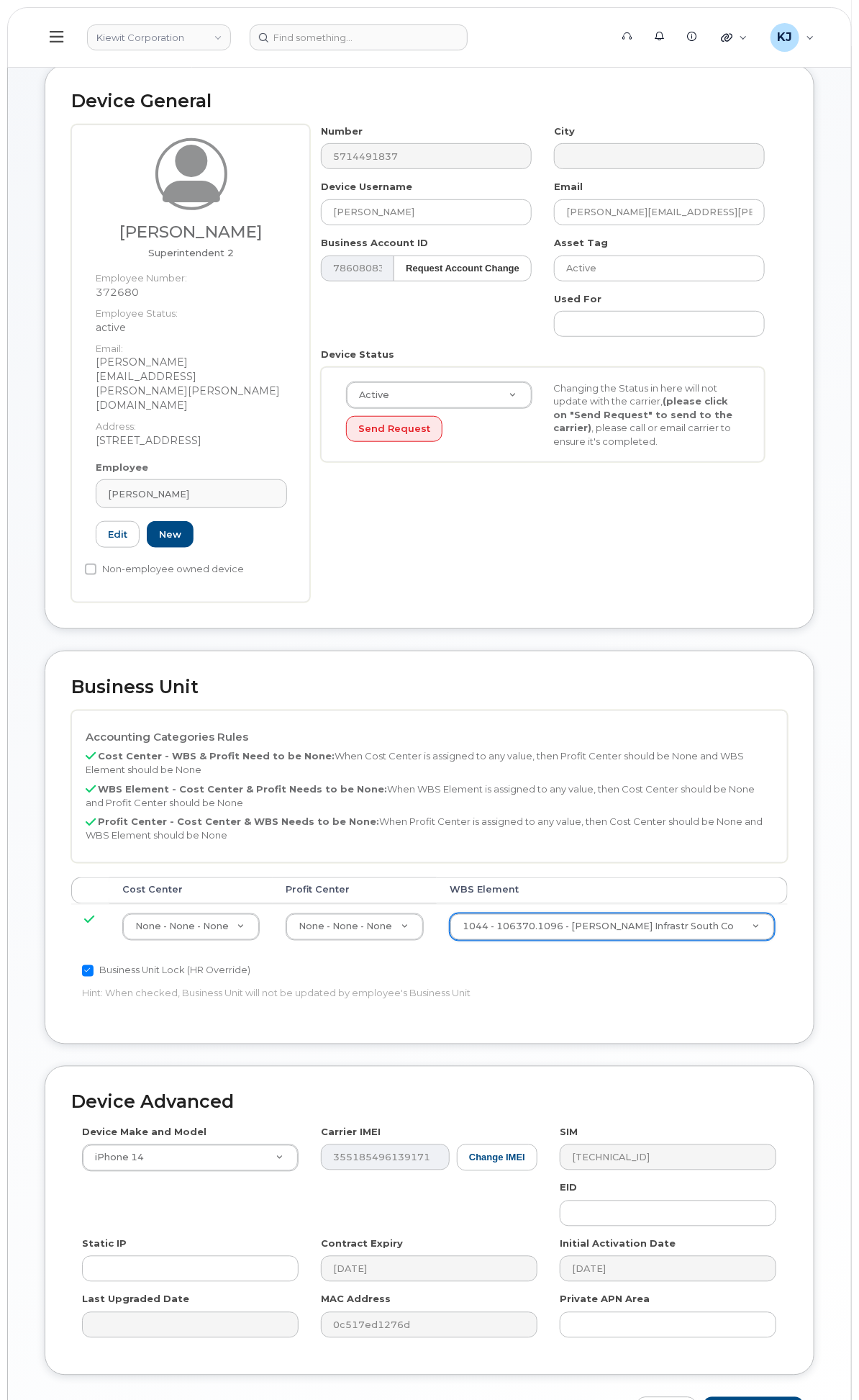
scroll to position [273, 0]
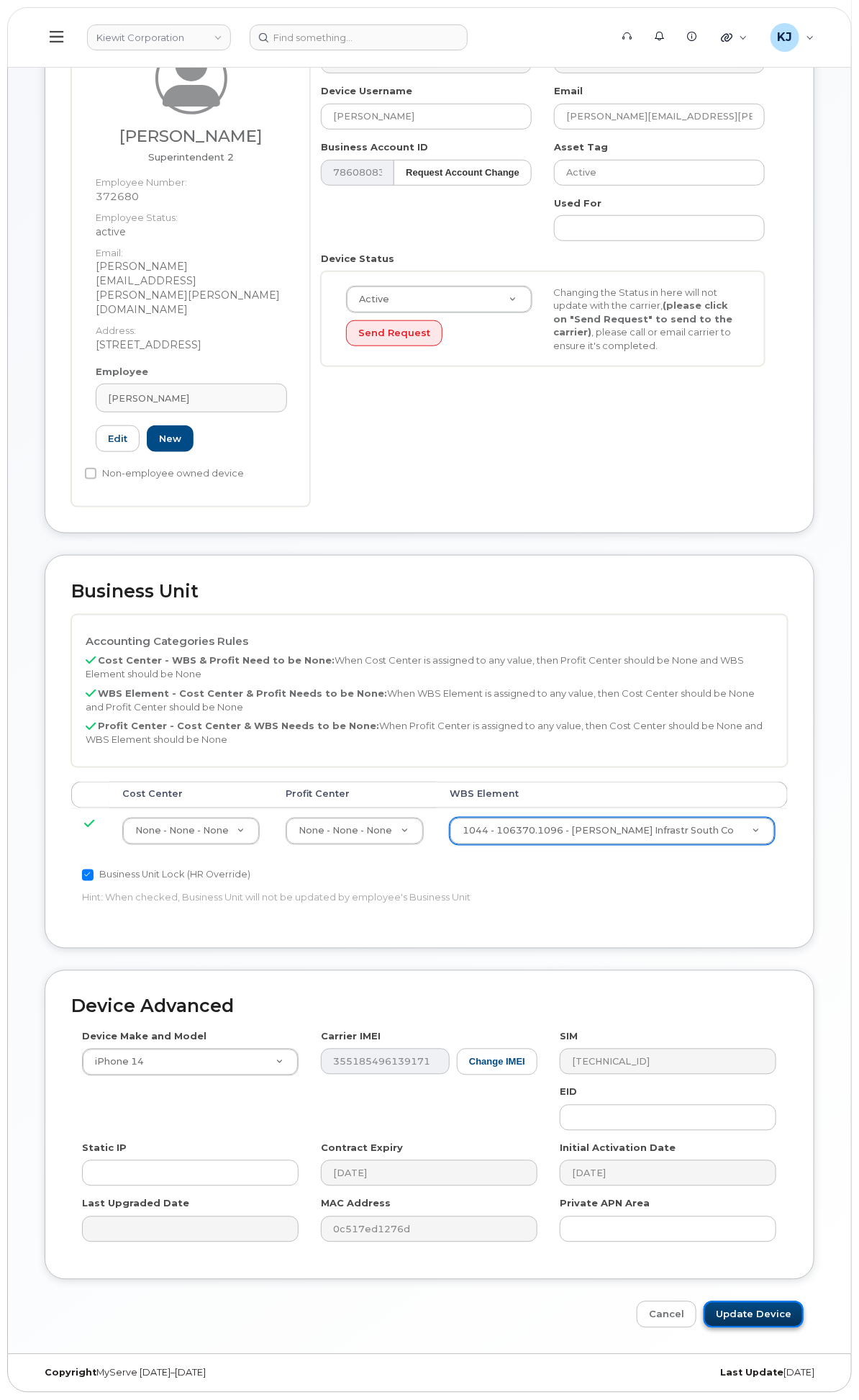
click at [762, 1311] on input "Update Device" at bounding box center [754, 1315] width 100 height 27
type input "Saving..."
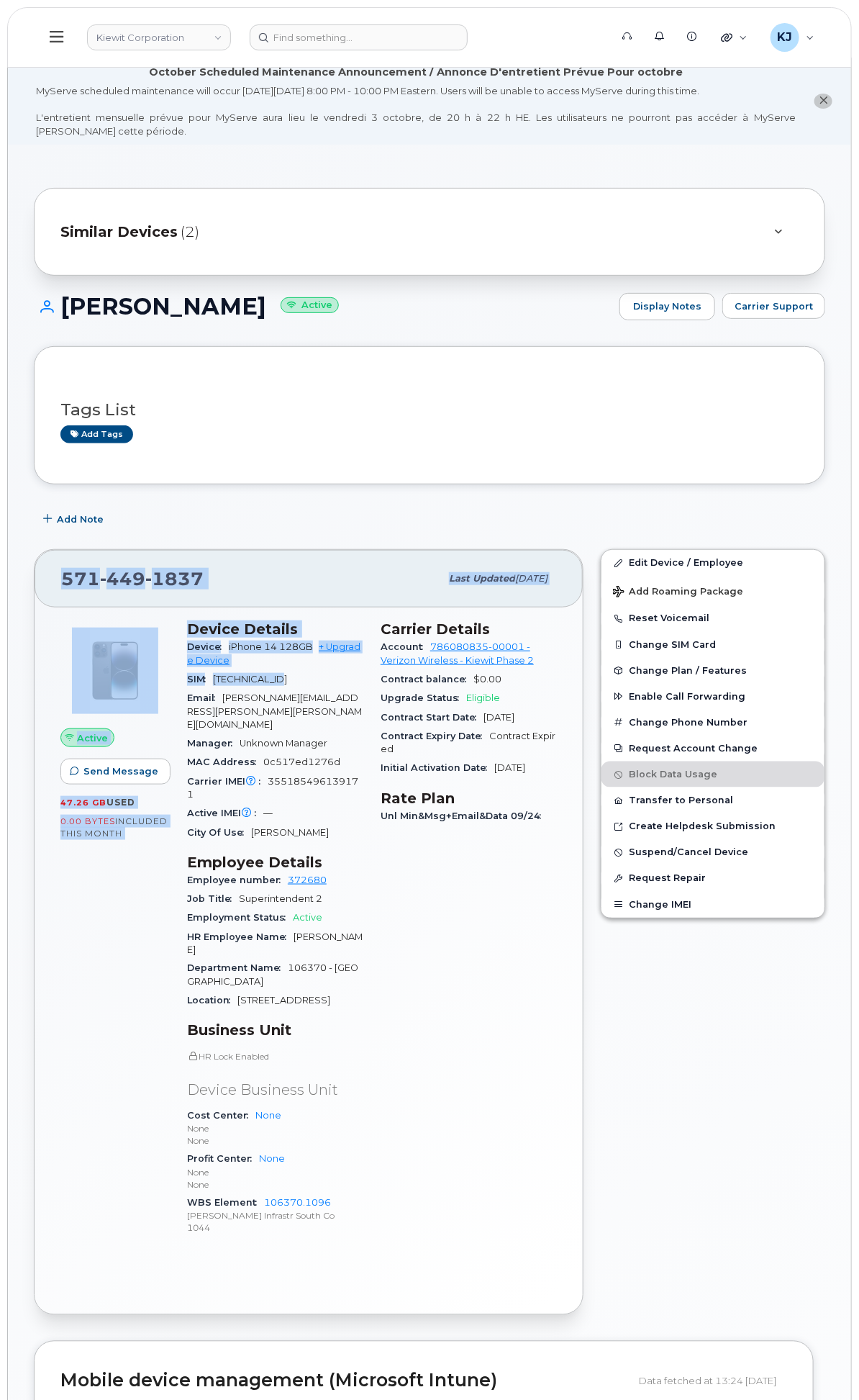
drag, startPoint x: 258, startPoint y: 591, endPoint x: 418, endPoint y: 735, distance: 215.3
click at [418, 738] on div "[PHONE_NUMBER] Last updated [DATE] Active Send Message 47.26 GB  used 0.00 Byte…" at bounding box center [309, 931] width 550 height 765
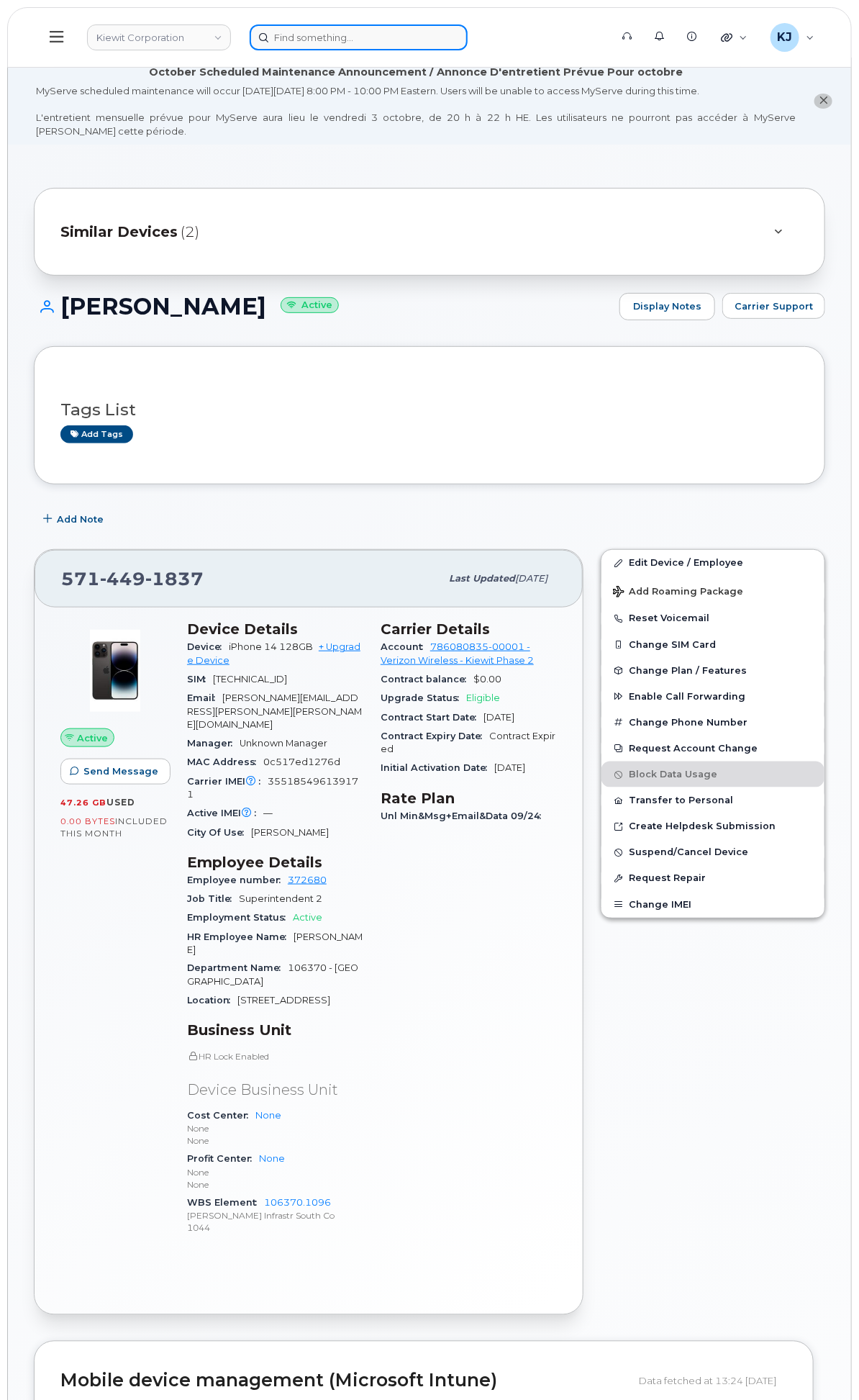
click at [467, 40] on input at bounding box center [358, 37] width 218 height 26
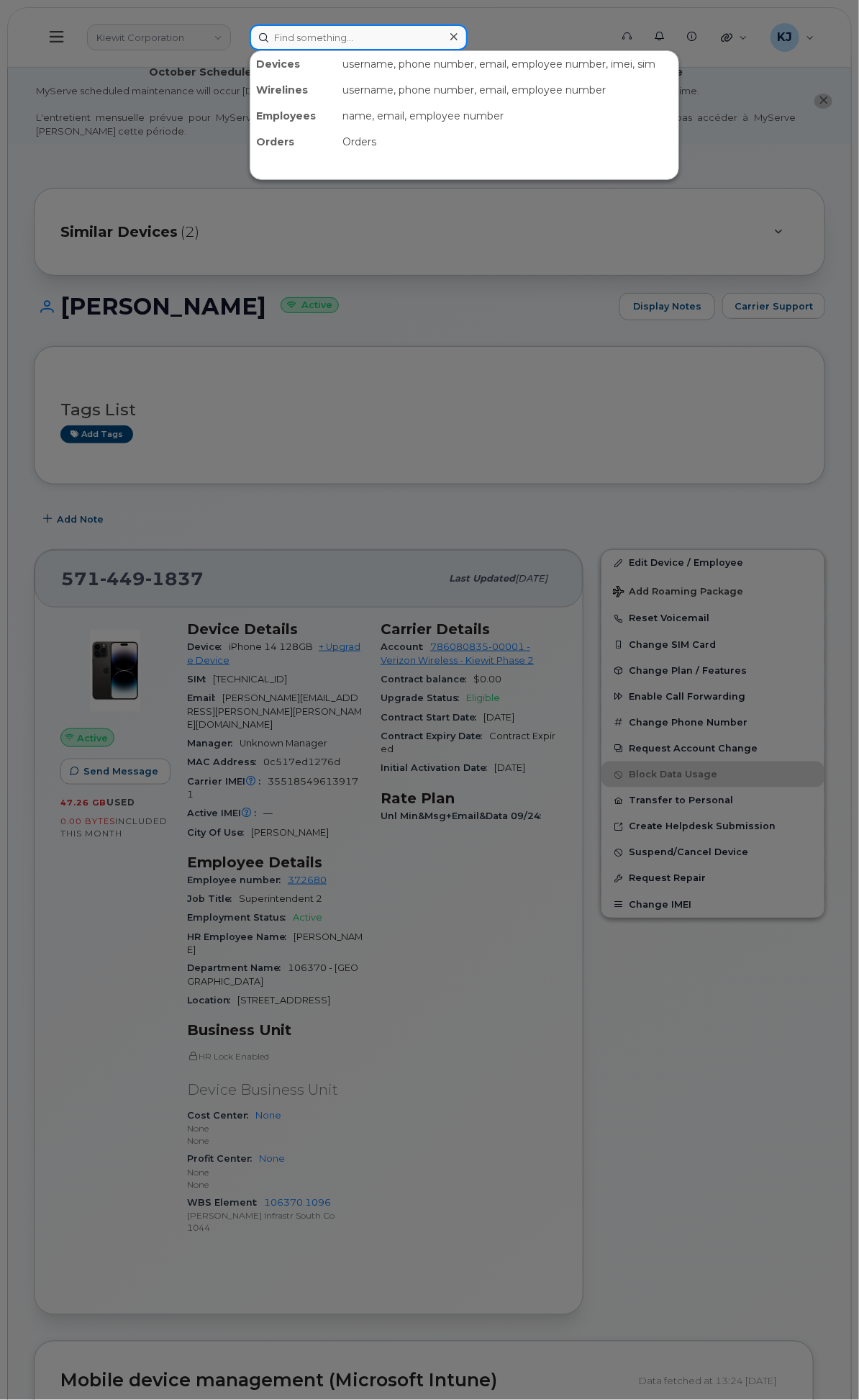
paste input "8179146827"
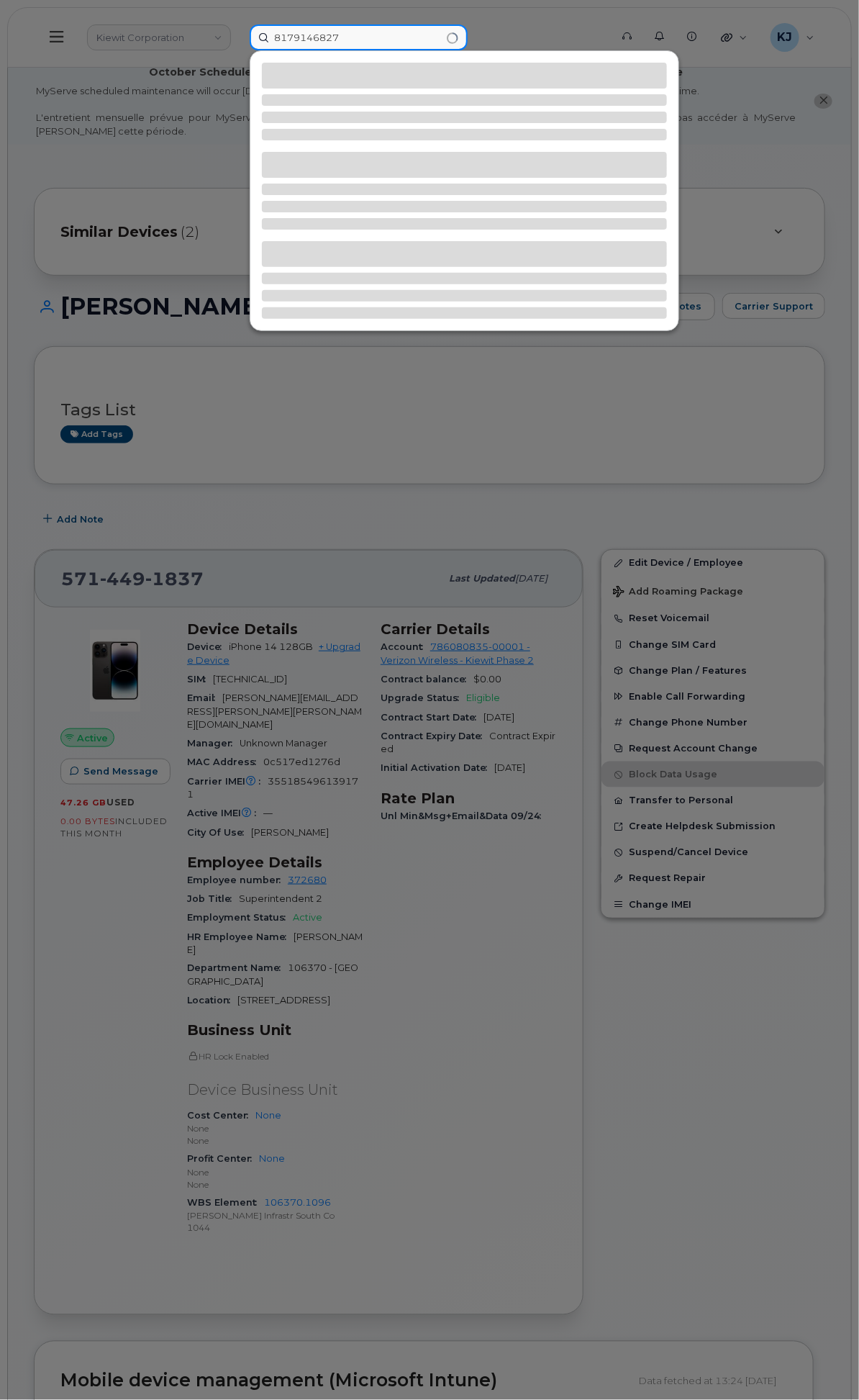
type input "8179146827"
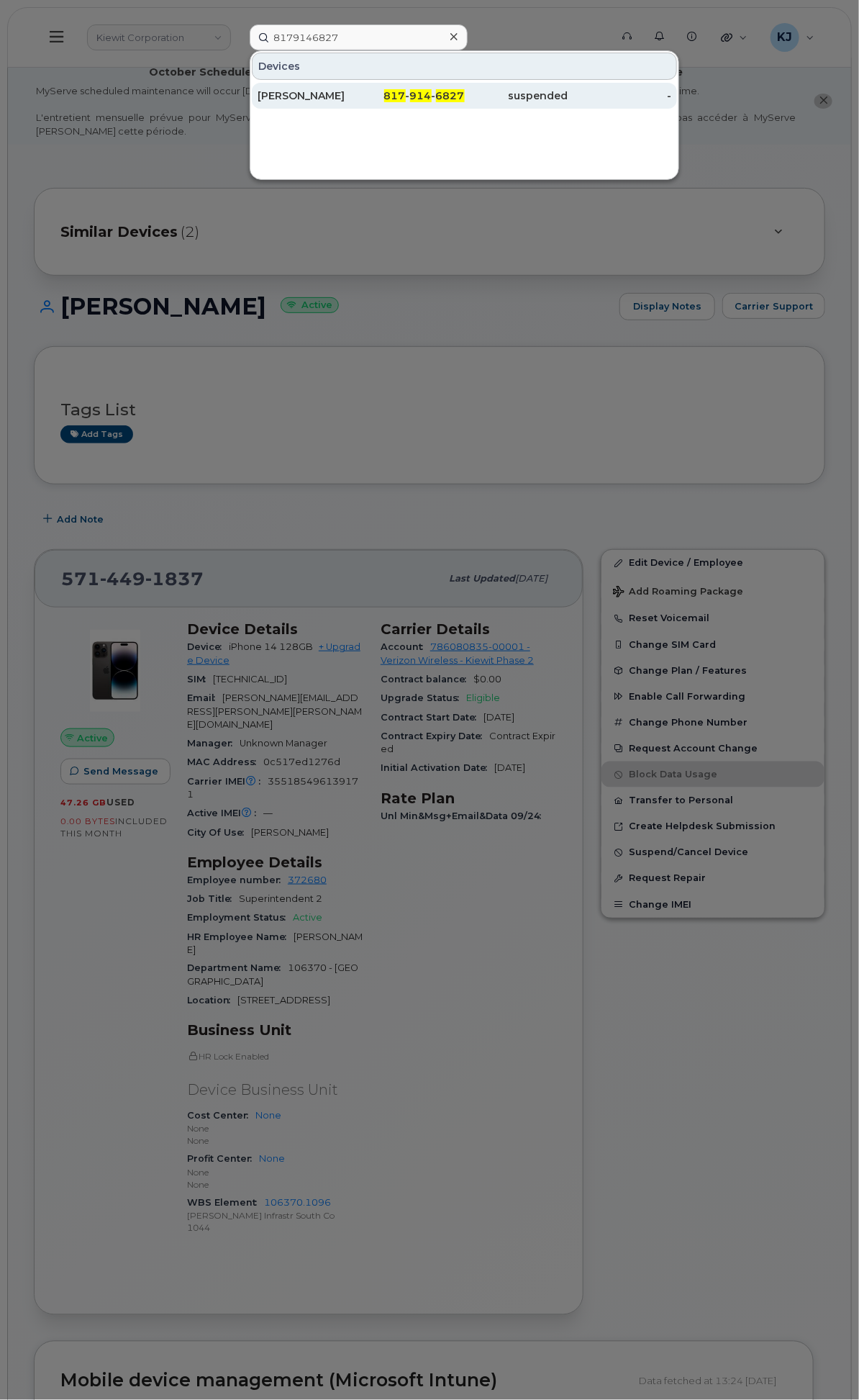
click at [406, 89] on span "817" at bounding box center [395, 95] width 22 height 13
